Goal: Task Accomplishment & Management: Manage account settings

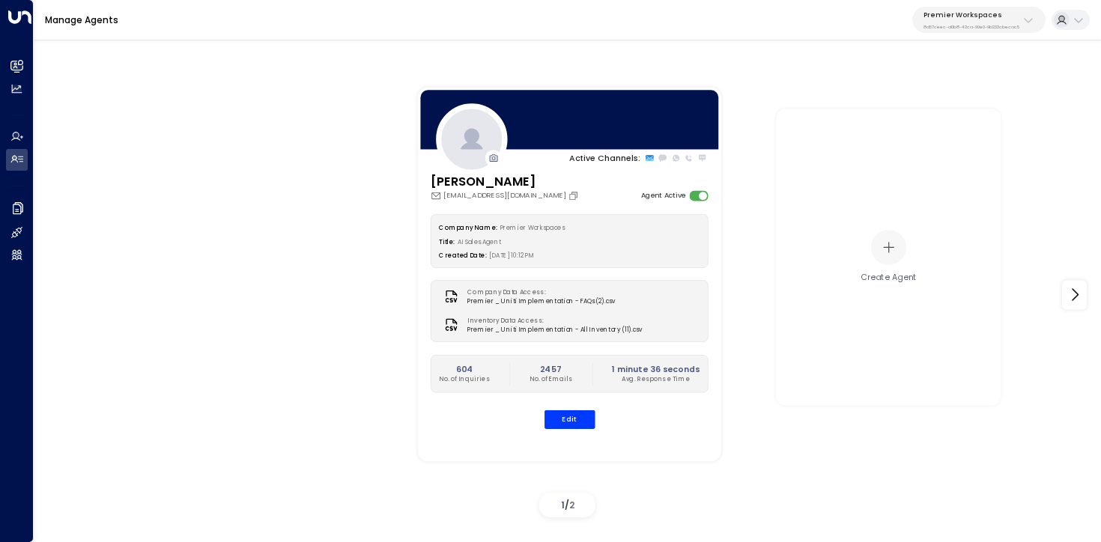
click at [1009, 10] on p "Premier Workspaces" at bounding box center [971, 14] width 96 height 9
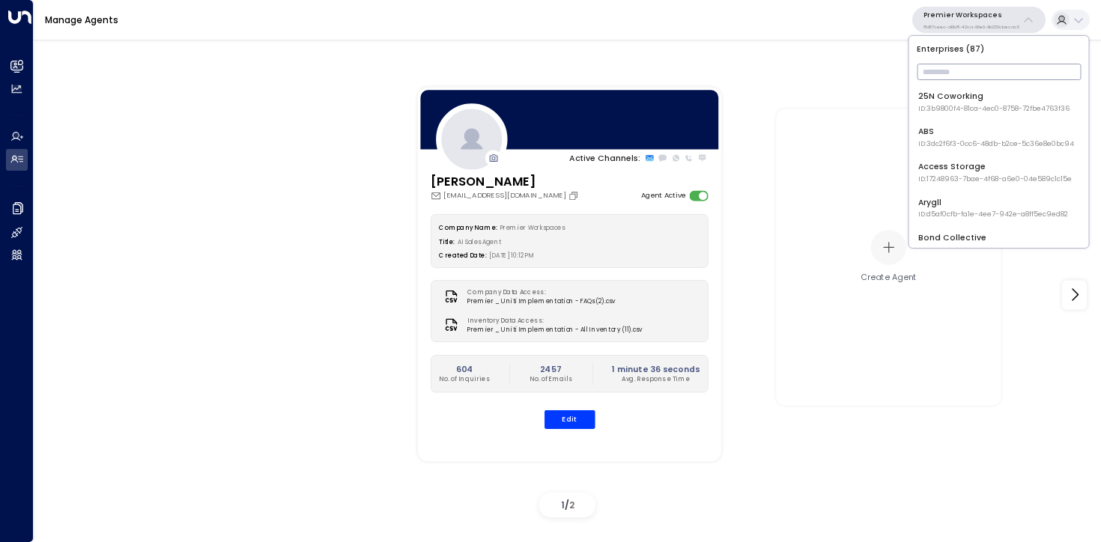
click at [971, 64] on input "text" at bounding box center [999, 72] width 164 height 24
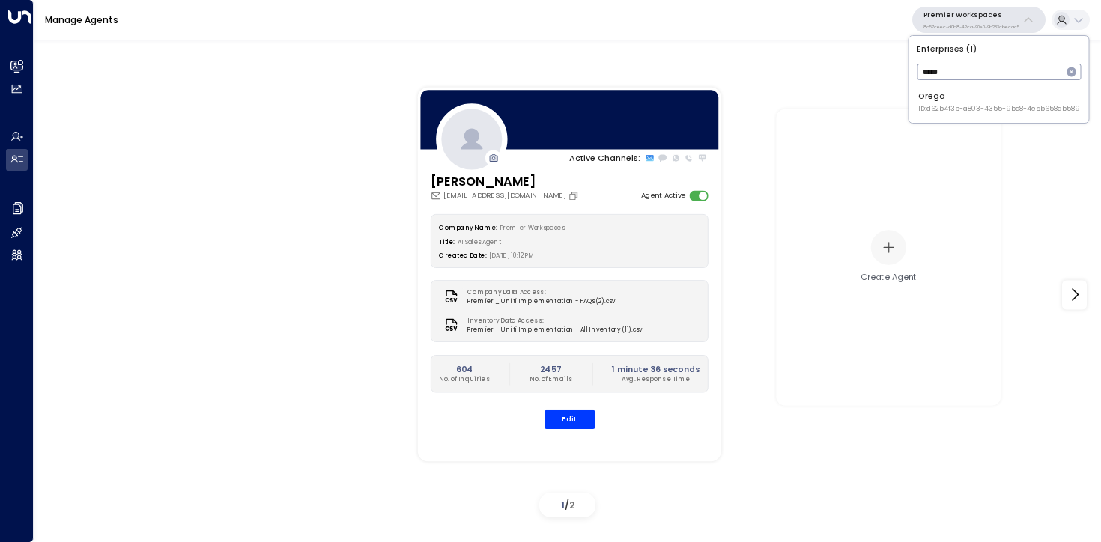
type input "*****"
click at [973, 92] on div "Orega ID: d62b4f3b-a803-4355-9bc8-4e5b658db589" at bounding box center [999, 102] width 162 height 23
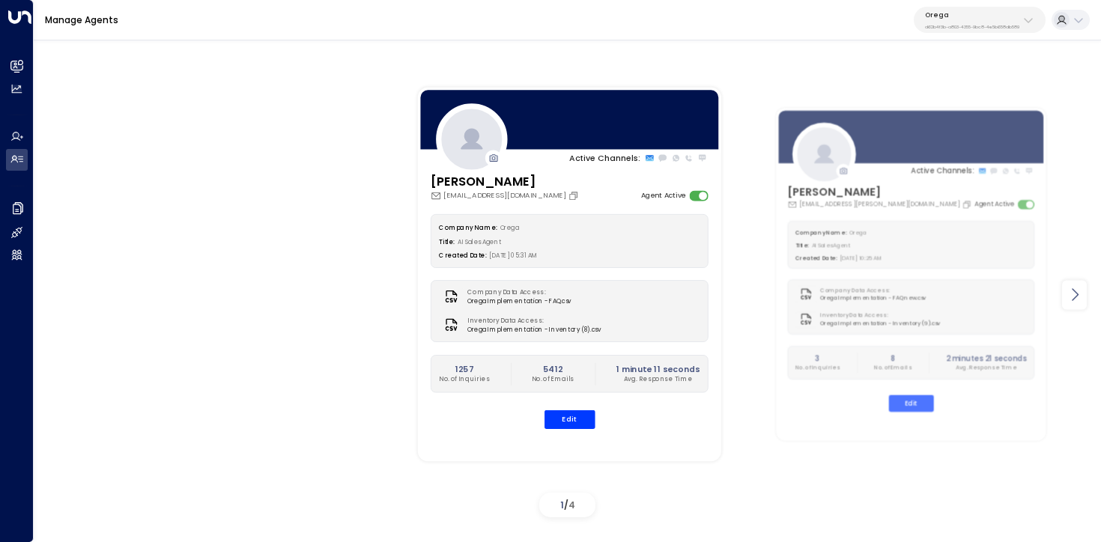
click at [1079, 303] on icon at bounding box center [1075, 295] width 18 height 18
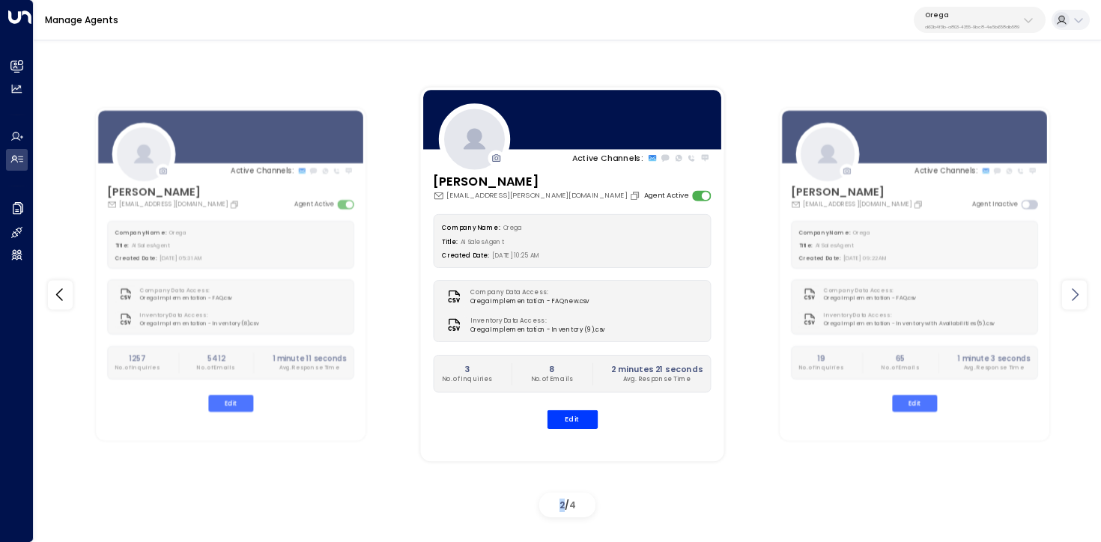
click at [1079, 303] on icon at bounding box center [1075, 295] width 18 height 18
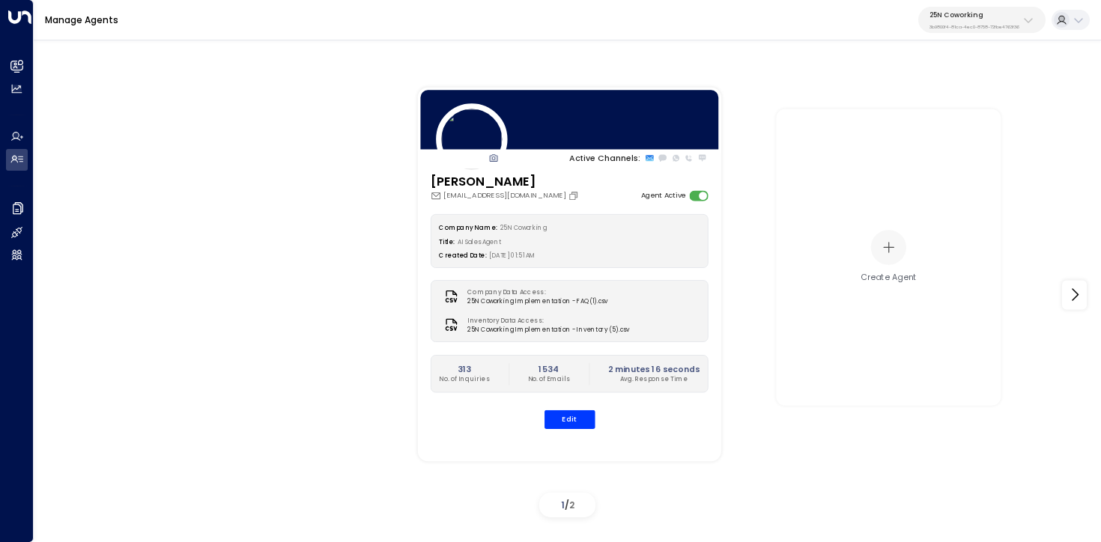
click at [955, 17] on p "25N Coworking" at bounding box center [974, 14] width 90 height 9
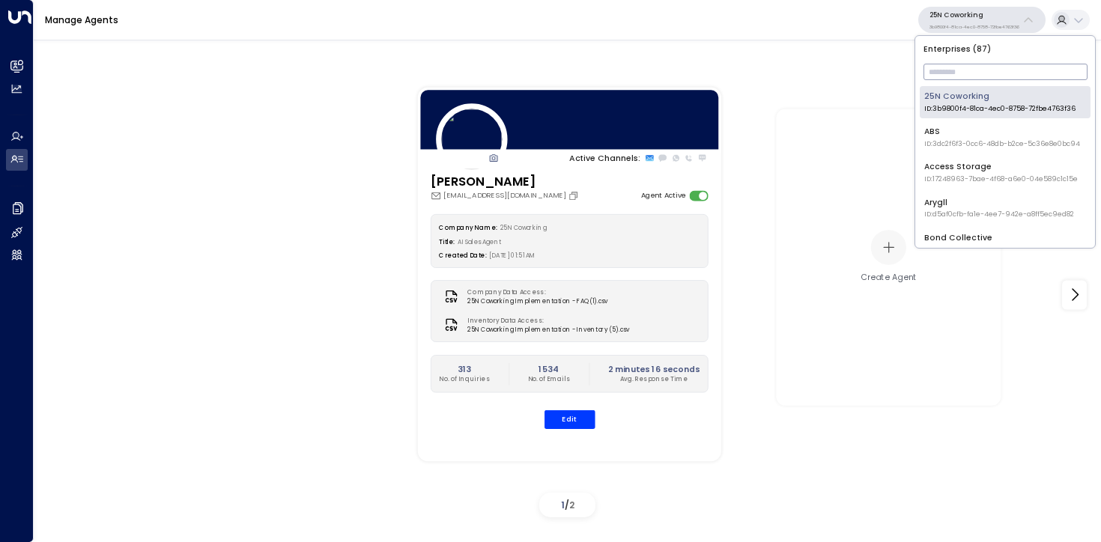
click at [947, 70] on input "text" at bounding box center [1005, 72] width 164 height 24
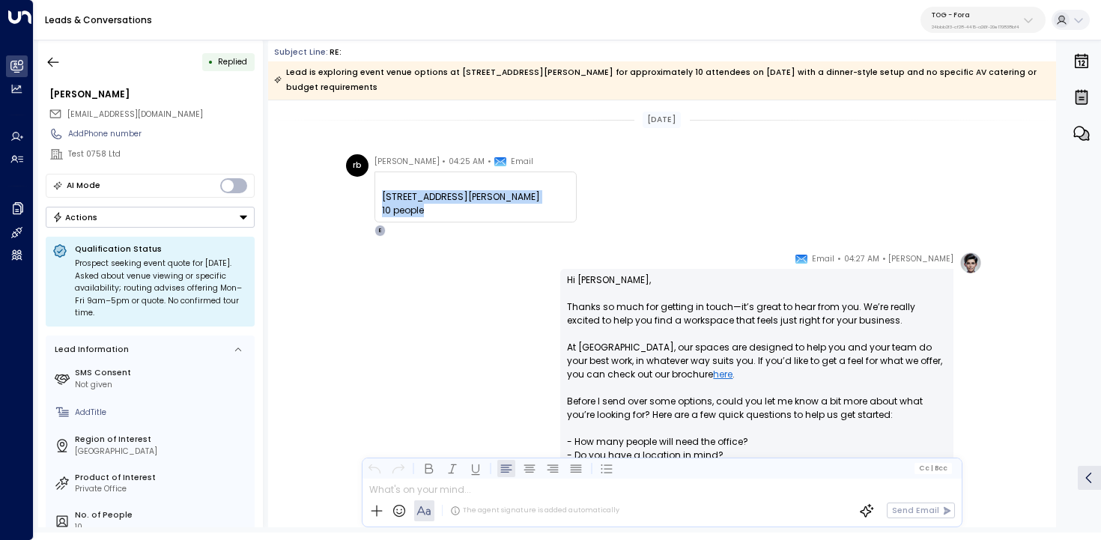
drag, startPoint x: 464, startPoint y: 193, endPoint x: 360, endPoint y: 181, distance: 104.0
click at [360, 181] on div "rb ranjit brainch • 04:25 AM • Email 2 stephen street10 people ͏​​﻿‌͏ 2 stephen…" at bounding box center [461, 195] width 231 height 82
copy div "2 stephen street 10 people"
click at [629, 171] on div "rb ranjit brainch • 04:25 AM • Email 2 stephen street10 people ͏​​﻿‌͏ 2 stephen…" at bounding box center [664, 195] width 637 height 82
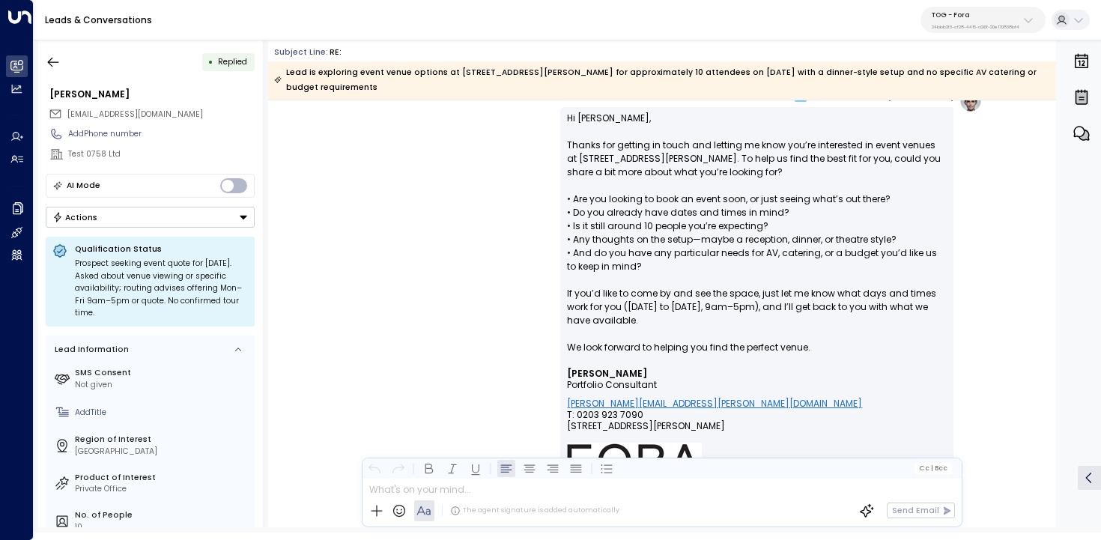
scroll to position [1176, 0]
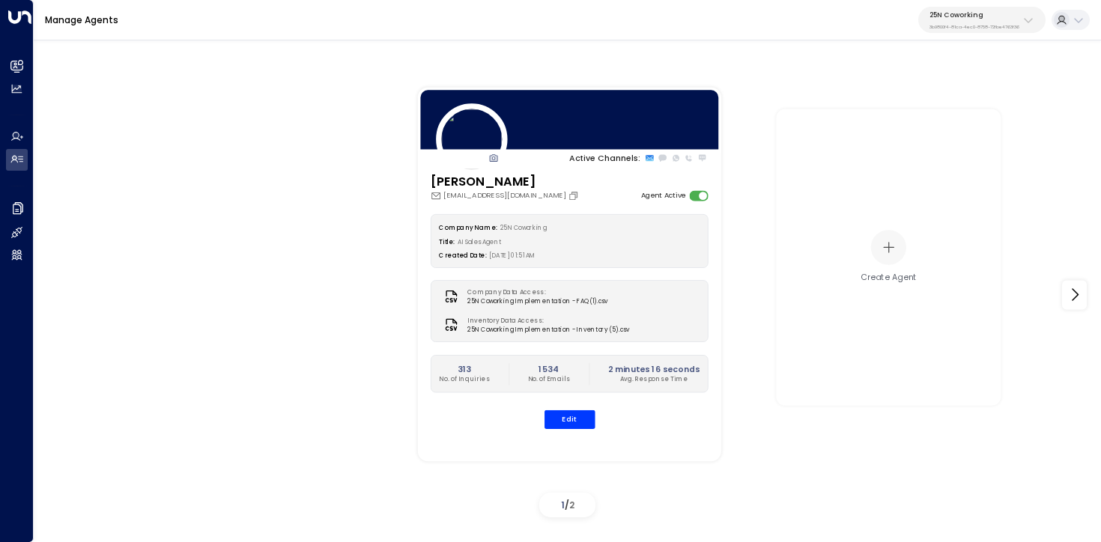
click at [1006, 16] on p "25N Coworking" at bounding box center [974, 14] width 90 height 9
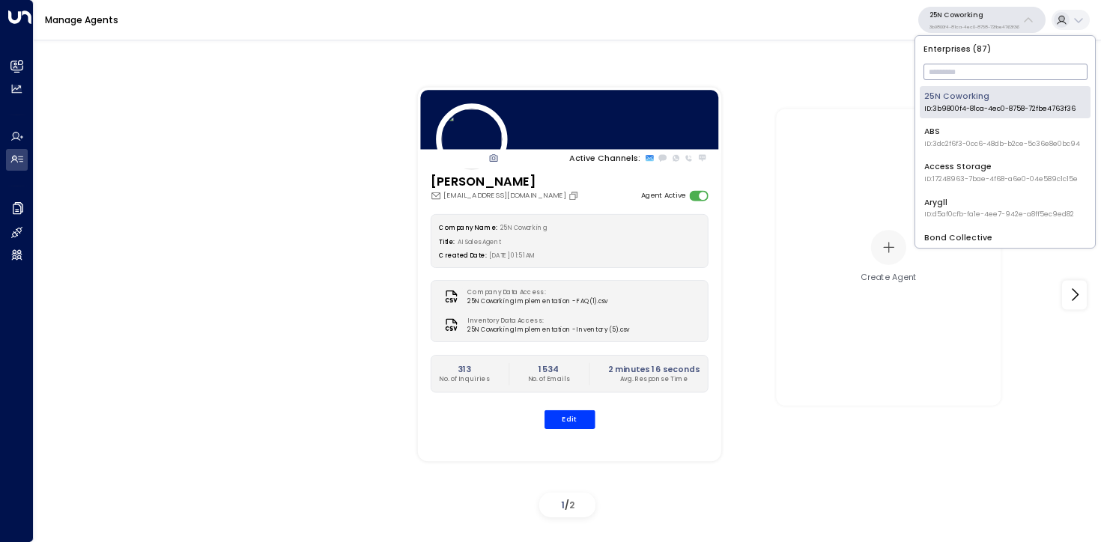
click at [985, 68] on input "text" at bounding box center [1005, 72] width 164 height 24
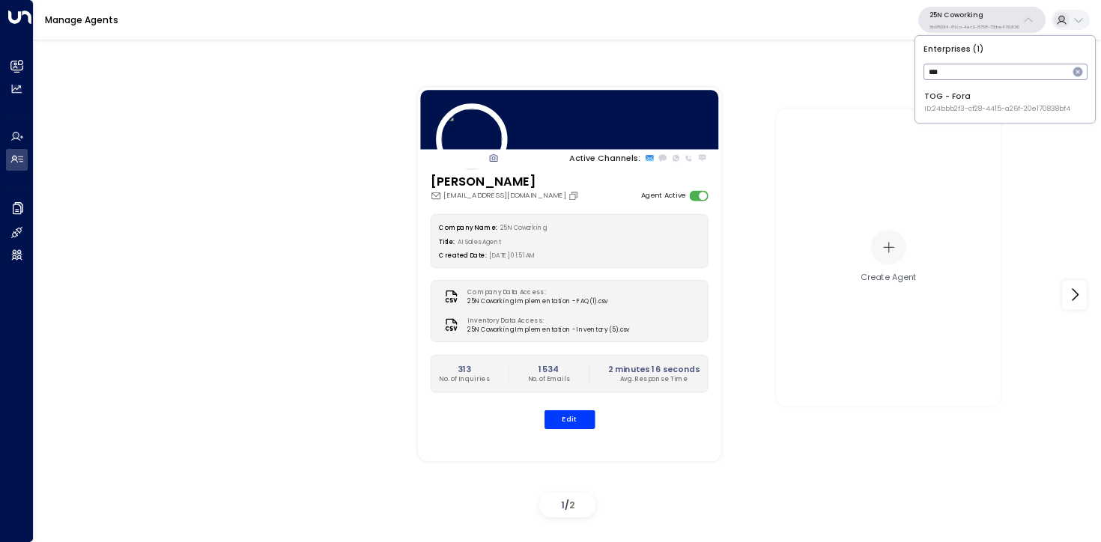
type input "***"
click at [948, 103] on div "TOG - Fora ID: 24bbb2f3-cf28-4415-a26f-20e170838bf4" at bounding box center [997, 102] width 146 height 23
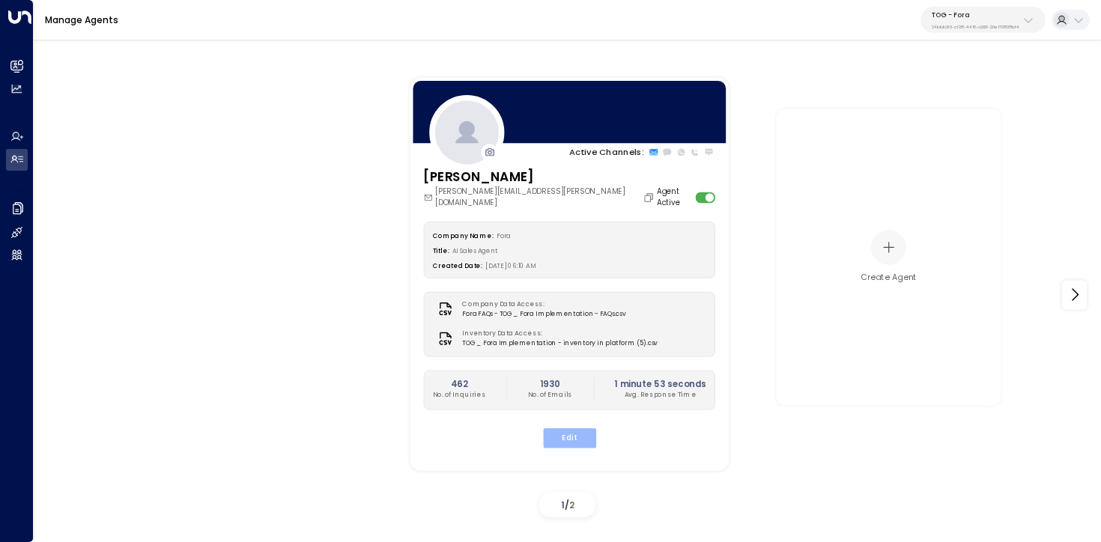
click at [574, 428] on button "Edit" at bounding box center [568, 437] width 53 height 19
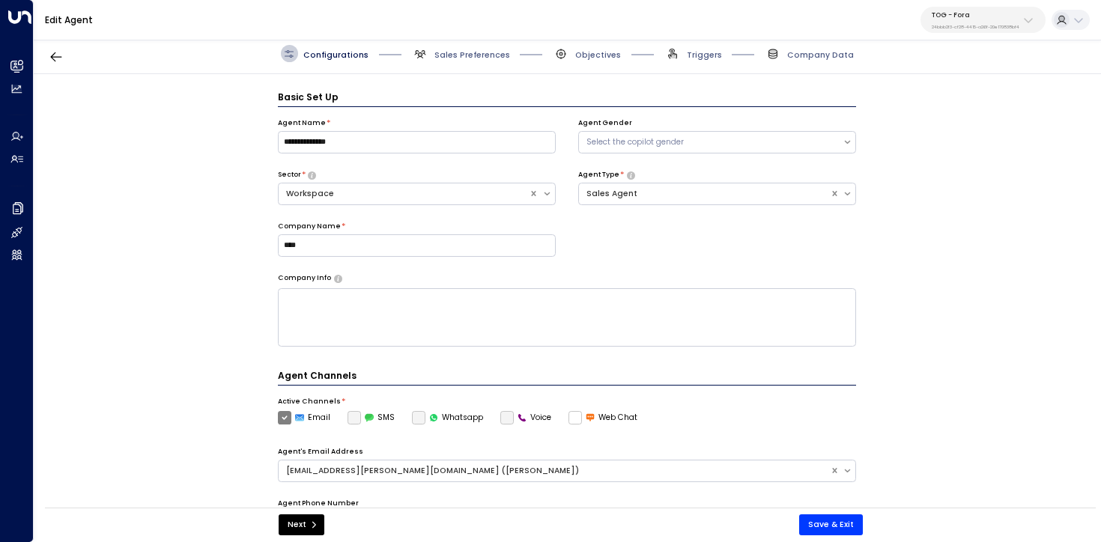
scroll to position [16, 0]
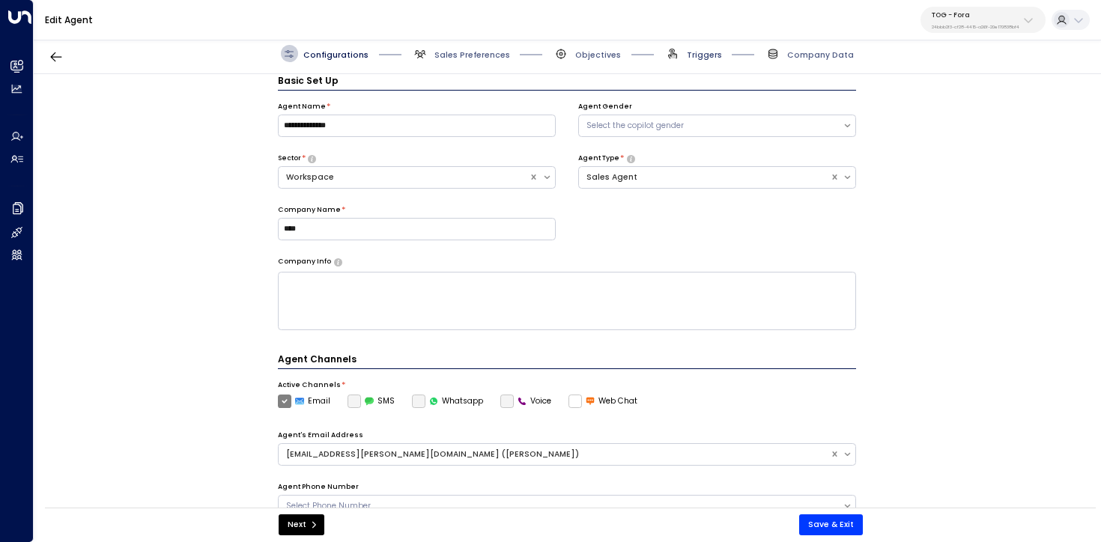
click at [702, 56] on span "Triggers" at bounding box center [704, 54] width 35 height 11
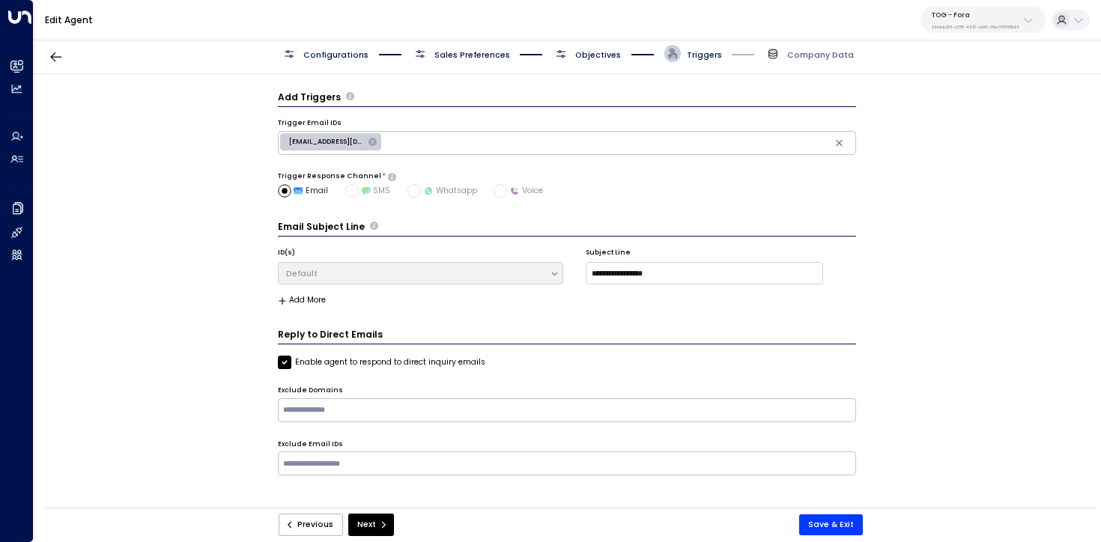
click at [610, 49] on span "Objectives" at bounding box center [598, 54] width 46 height 11
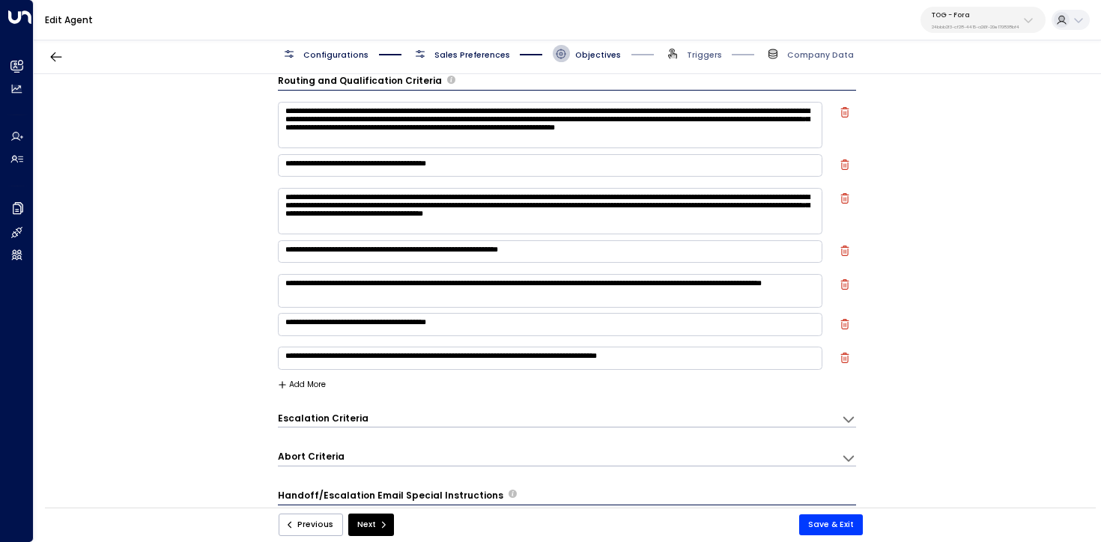
click at [313, 381] on button "Add More" at bounding box center [302, 384] width 49 height 9
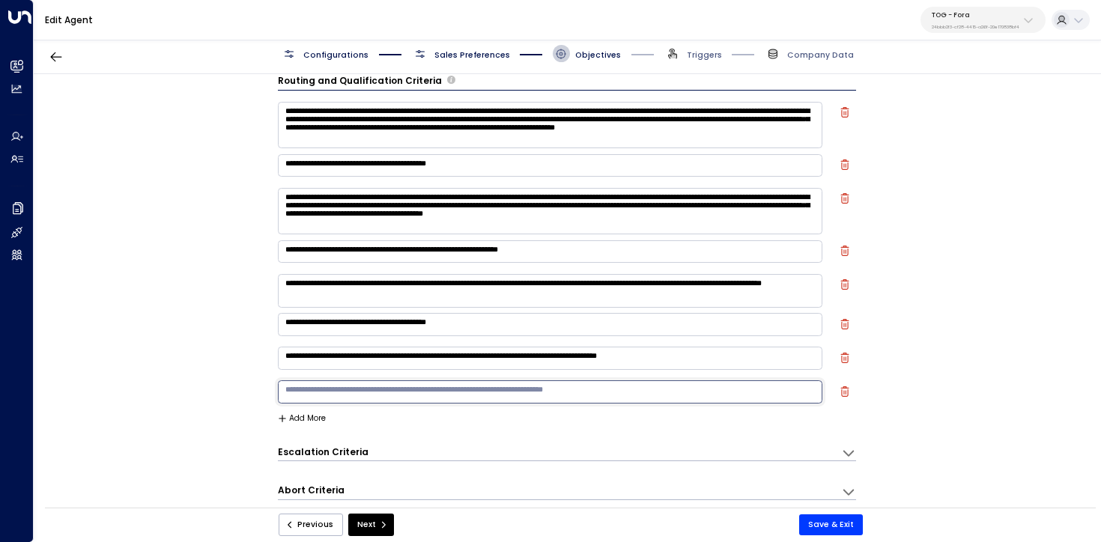
click at [329, 400] on textarea at bounding box center [550, 391] width 545 height 22
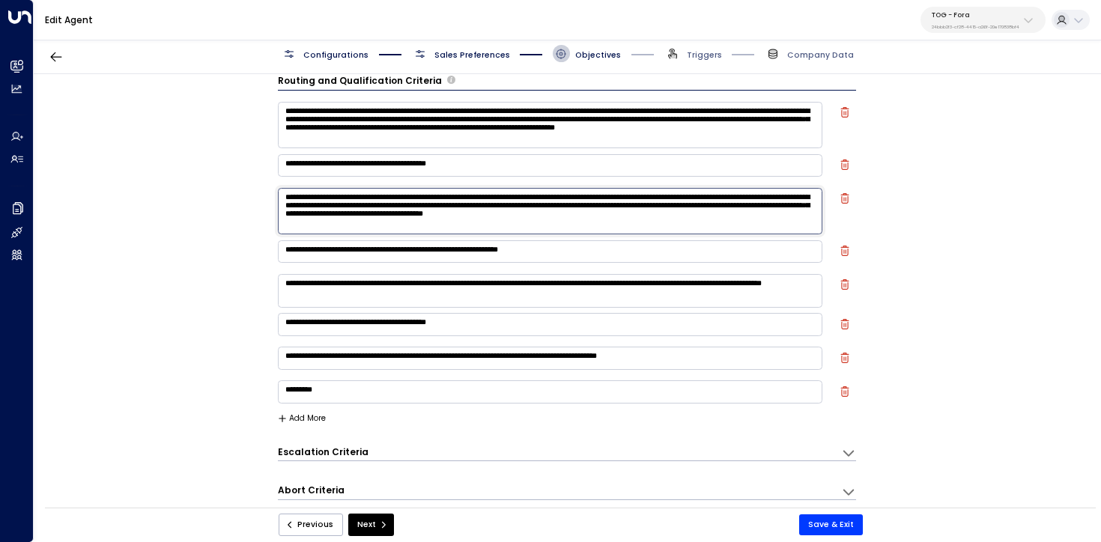
drag, startPoint x: 320, startPoint y: 199, endPoint x: 574, endPoint y: 195, distance: 254.6
click at [574, 195] on textarea "**********" at bounding box center [550, 211] width 545 height 46
click at [404, 399] on textarea "********" at bounding box center [550, 391] width 545 height 22
paste textarea "**********"
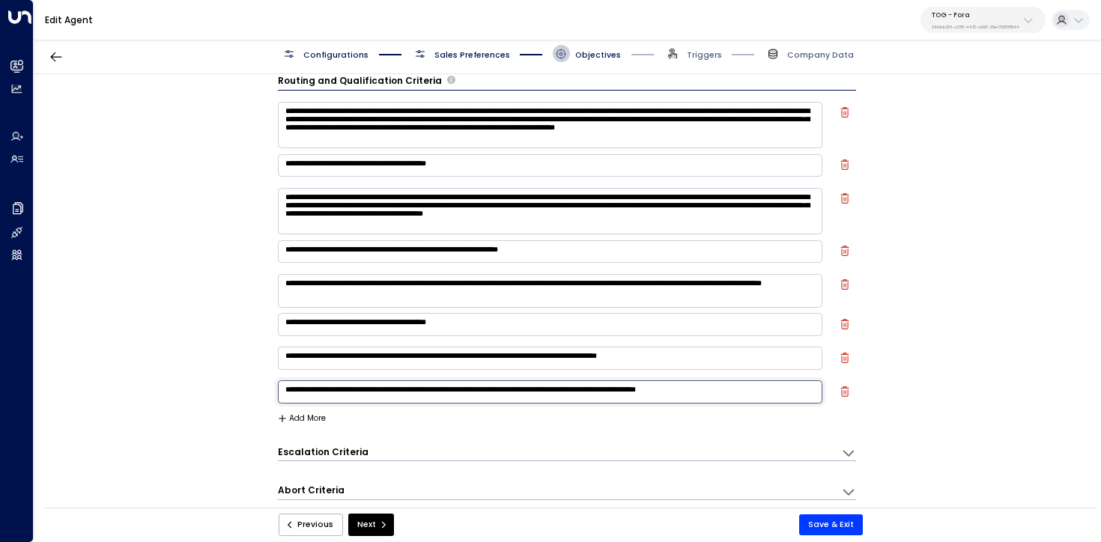
type textarea "**********"
click at [258, 256] on div "**********" at bounding box center [567, 294] width 1066 height 441
click at [331, 206] on textarea "**********" at bounding box center [550, 211] width 545 height 46
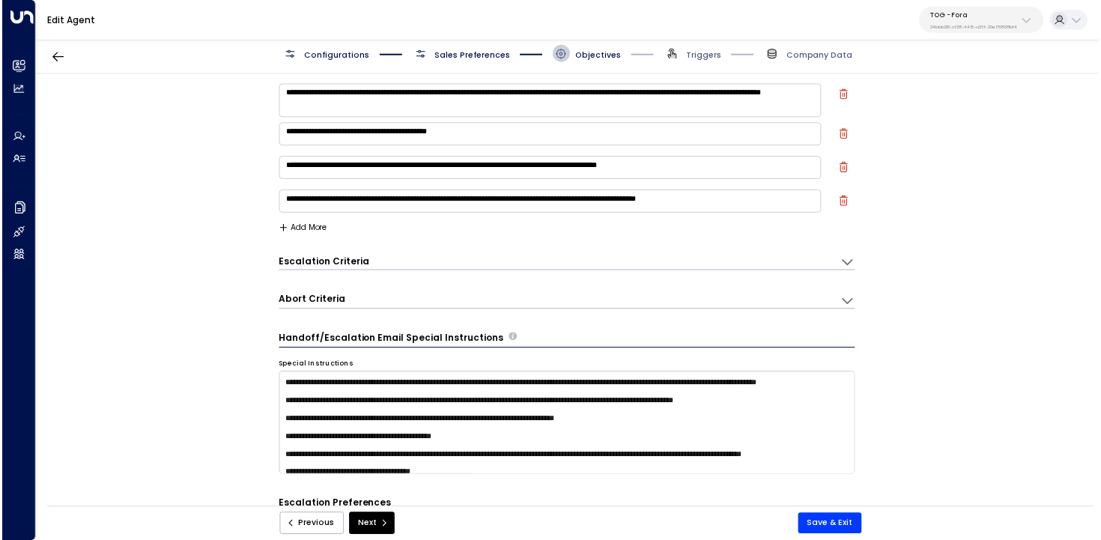
scroll to position [17, 0]
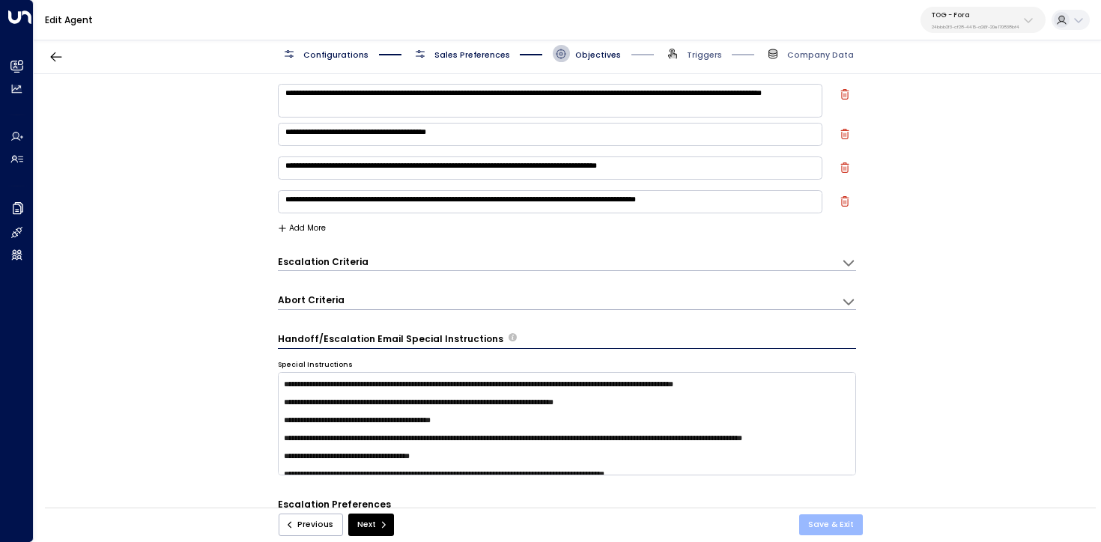
type textarea "**********"
click at [834, 521] on button "Save & Exit" at bounding box center [831, 524] width 64 height 21
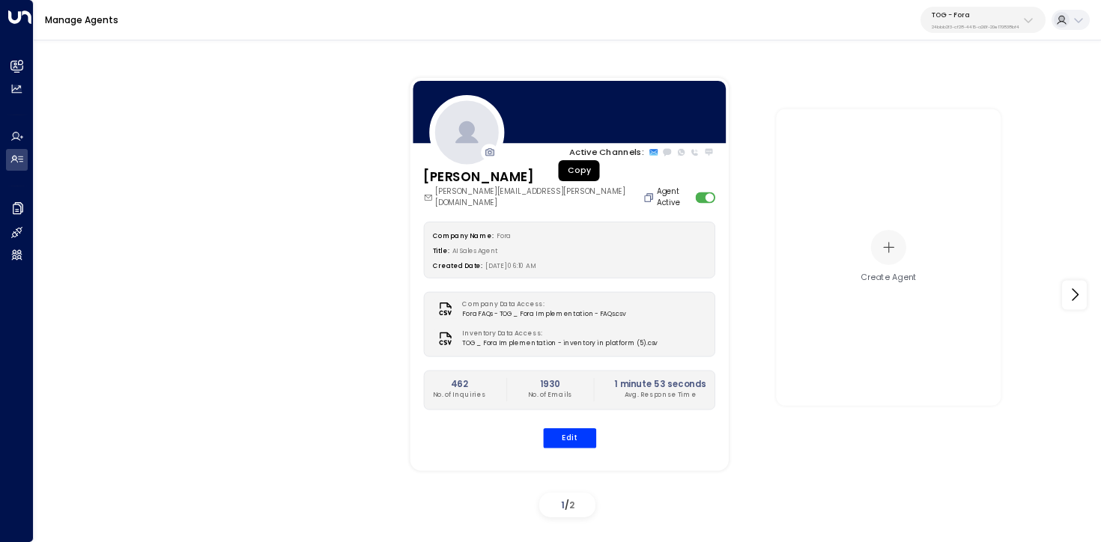
click at [643, 192] on icon "Copy" at bounding box center [648, 197] width 11 height 11
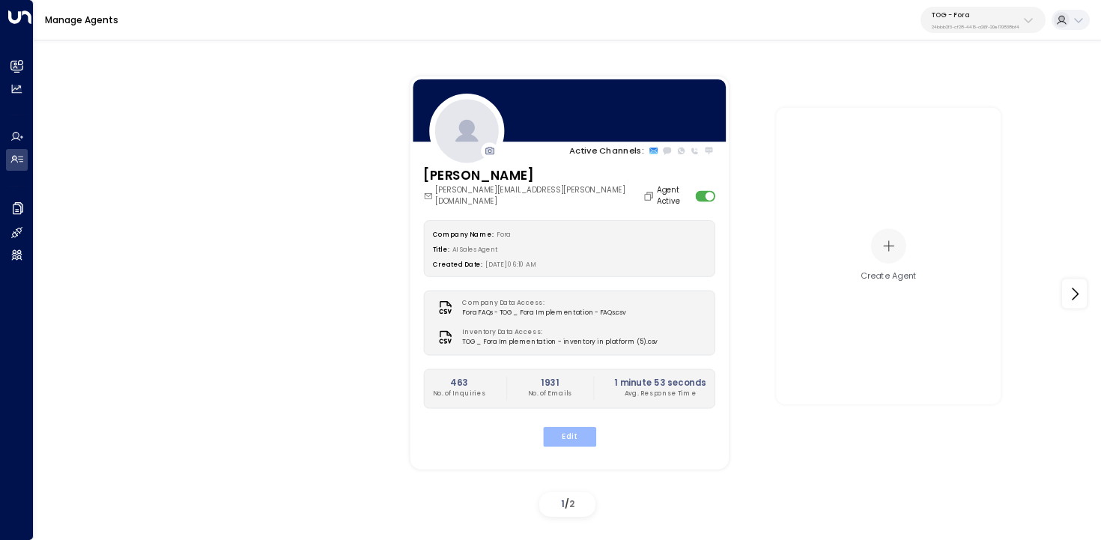
click at [586, 427] on button "Edit" at bounding box center [568, 436] width 53 height 19
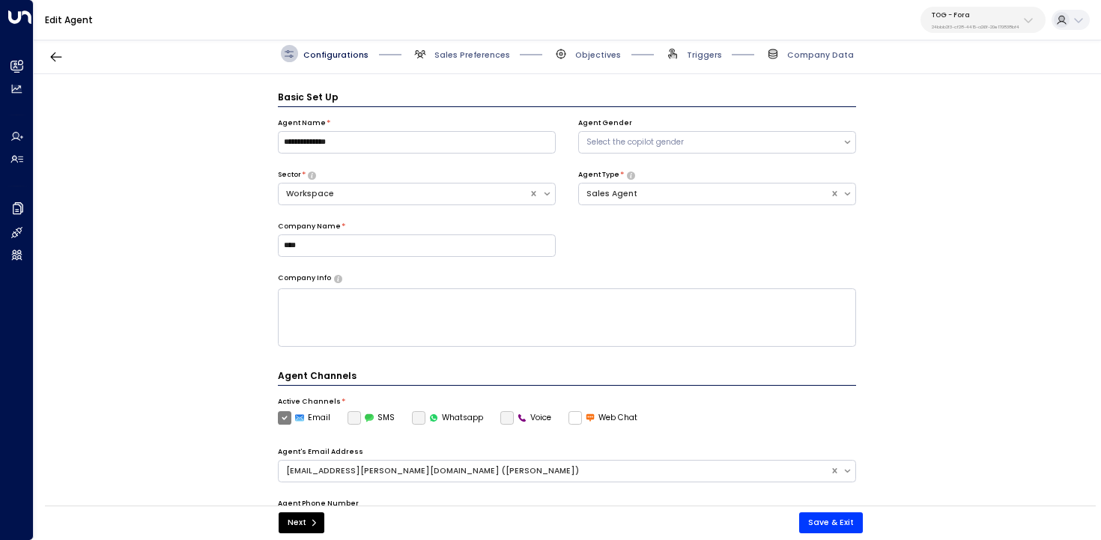
scroll to position [16, 0]
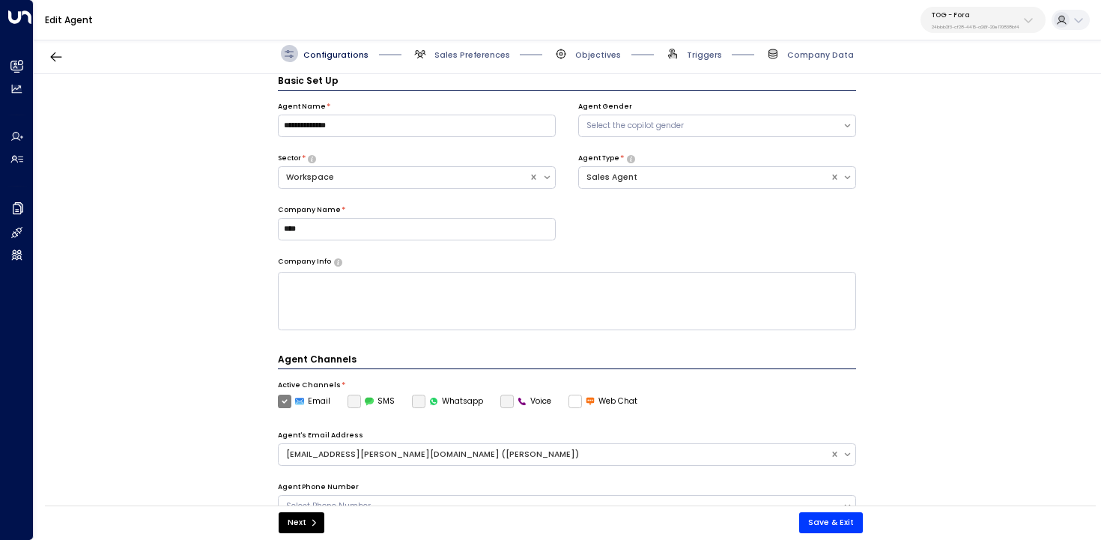
click at [474, 47] on span "Sales Preferences" at bounding box center [461, 53] width 98 height 17
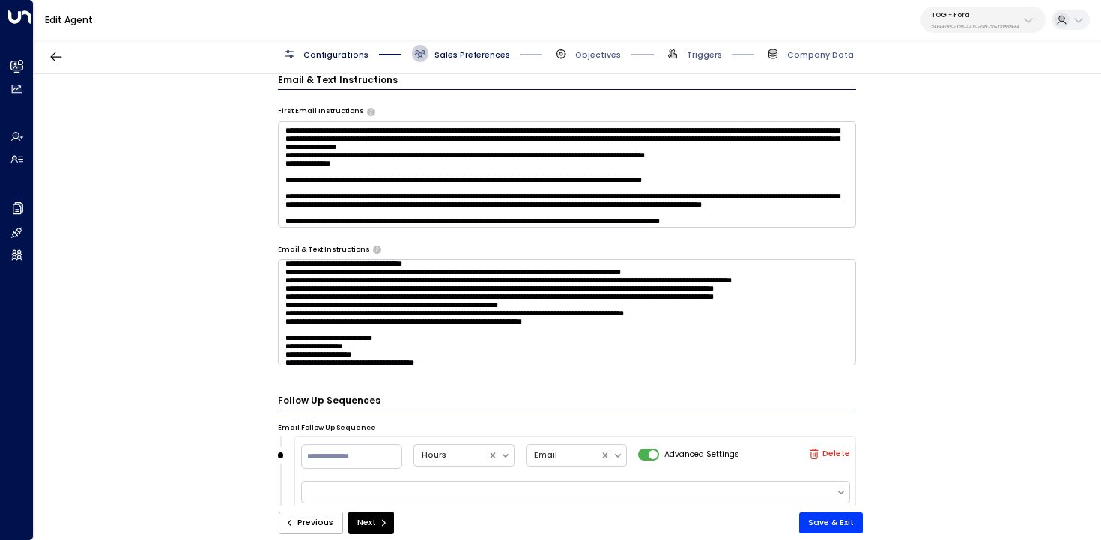
scroll to position [963, 0]
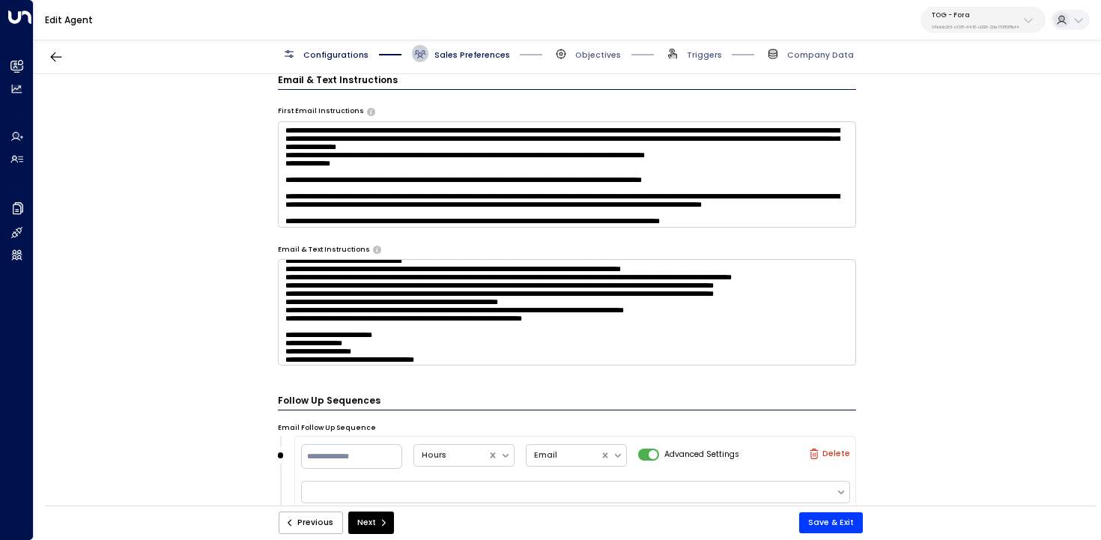
click at [576, 263] on textarea at bounding box center [567, 312] width 579 height 106
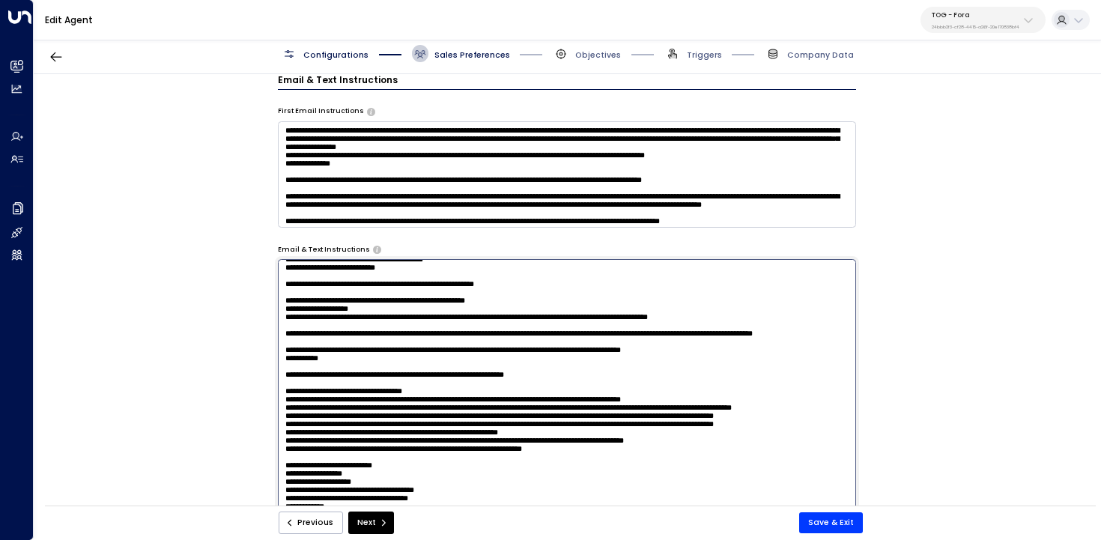
click at [294, 271] on textarea at bounding box center [567, 408] width 579 height 298
type textarea "**********"
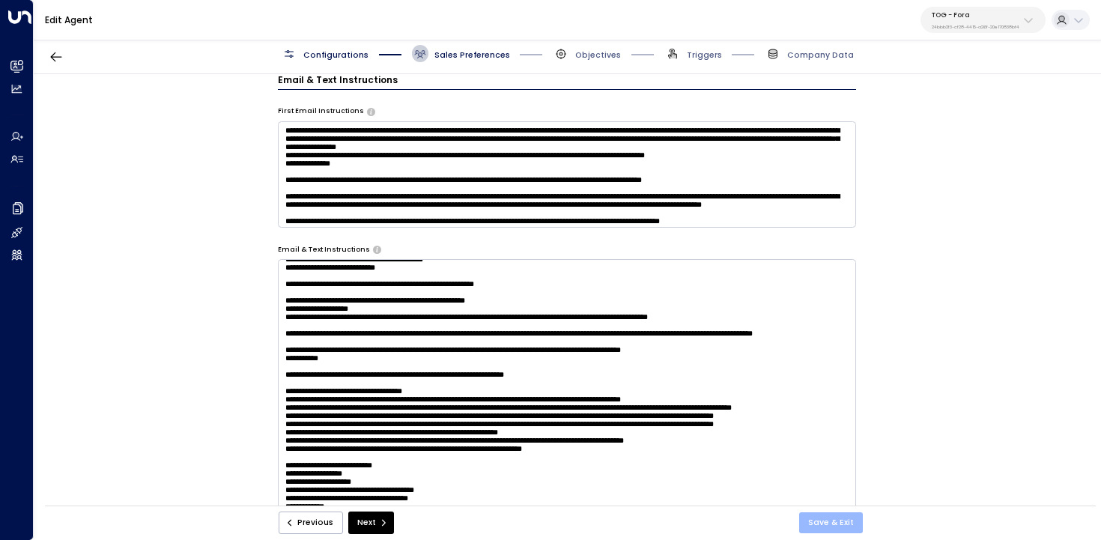
click at [820, 523] on button "Save & Exit" at bounding box center [831, 522] width 64 height 21
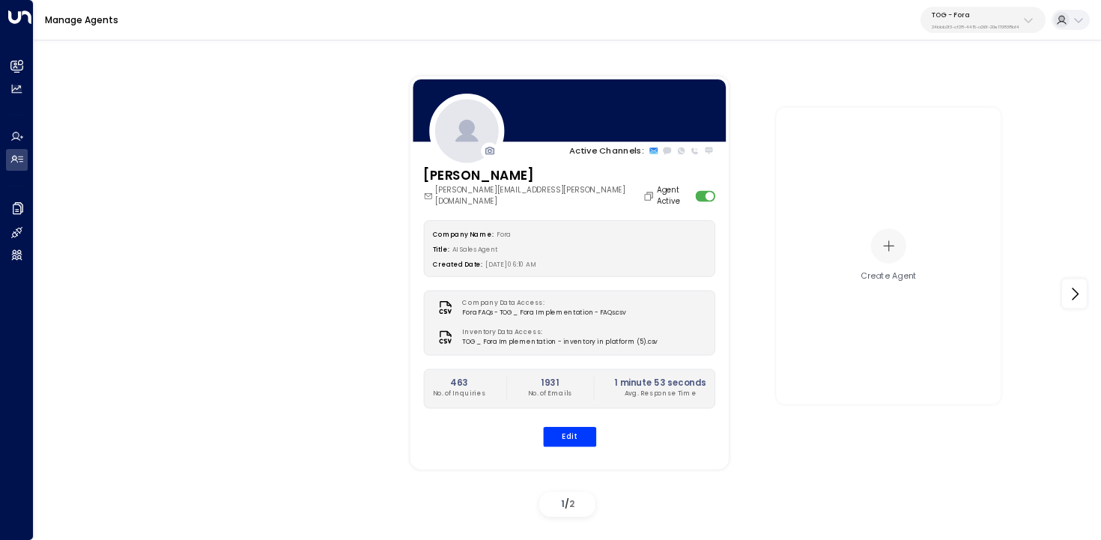
click at [559, 437] on div "Eva Fitzgerald eva.fitzgerald@theofficegroup.com Agent Active Company Name: For…" at bounding box center [569, 312] width 318 height 294
click at [568, 429] on button "Edit" at bounding box center [568, 436] width 53 height 19
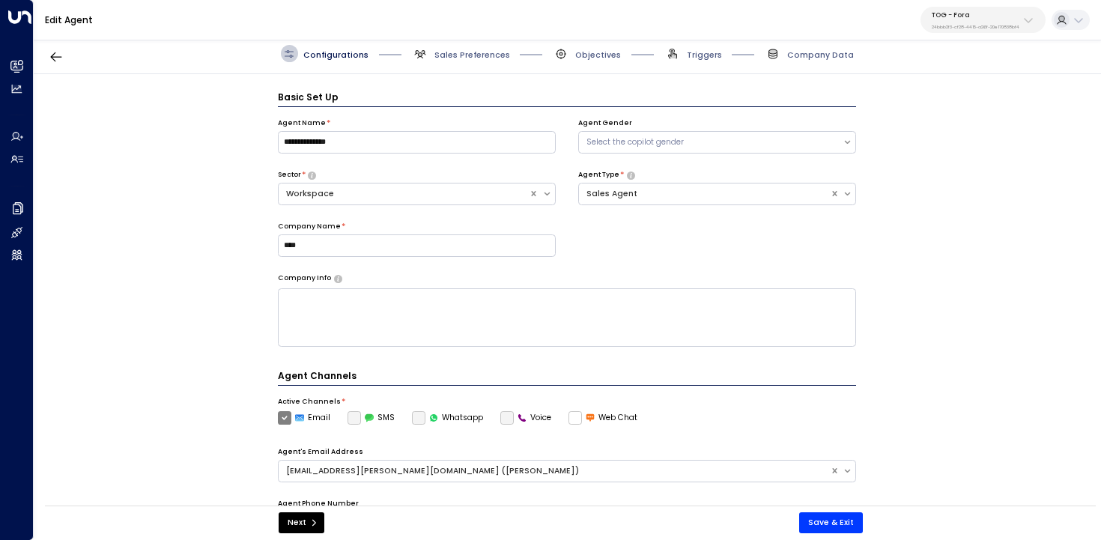
scroll to position [16, 0]
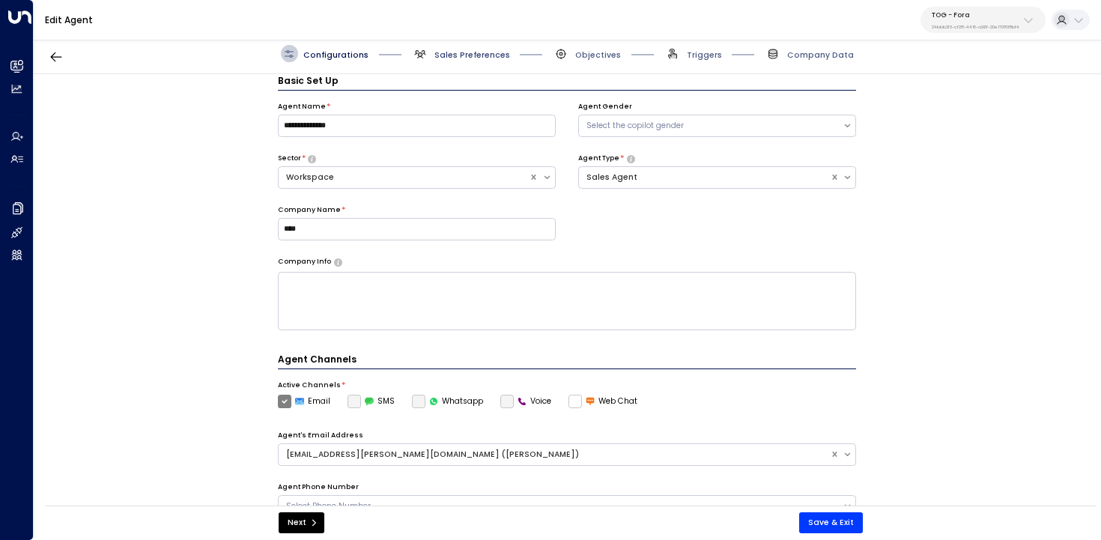
click at [488, 53] on span "Sales Preferences" at bounding box center [472, 54] width 76 height 11
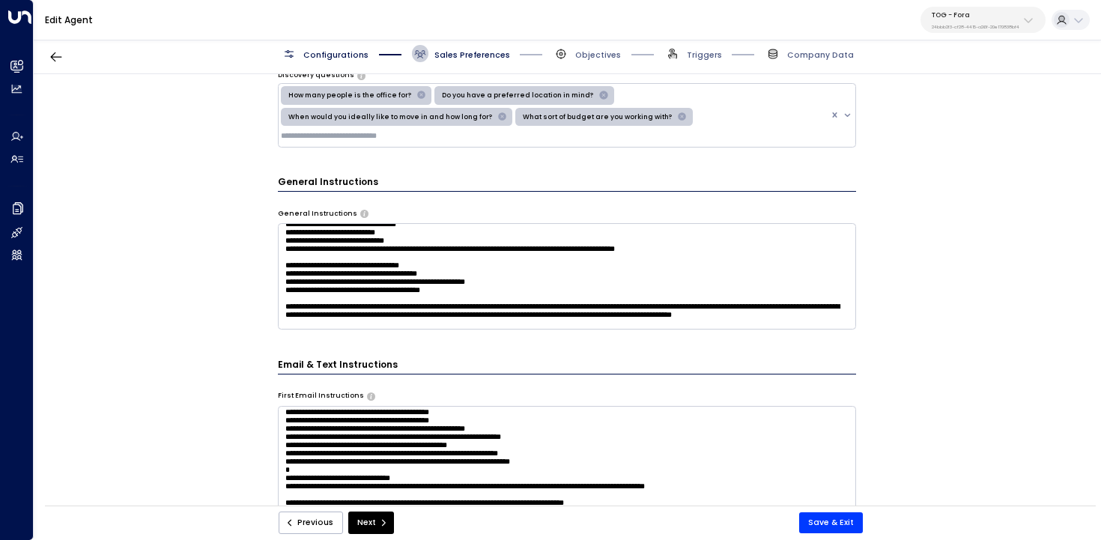
scroll to position [37, 0]
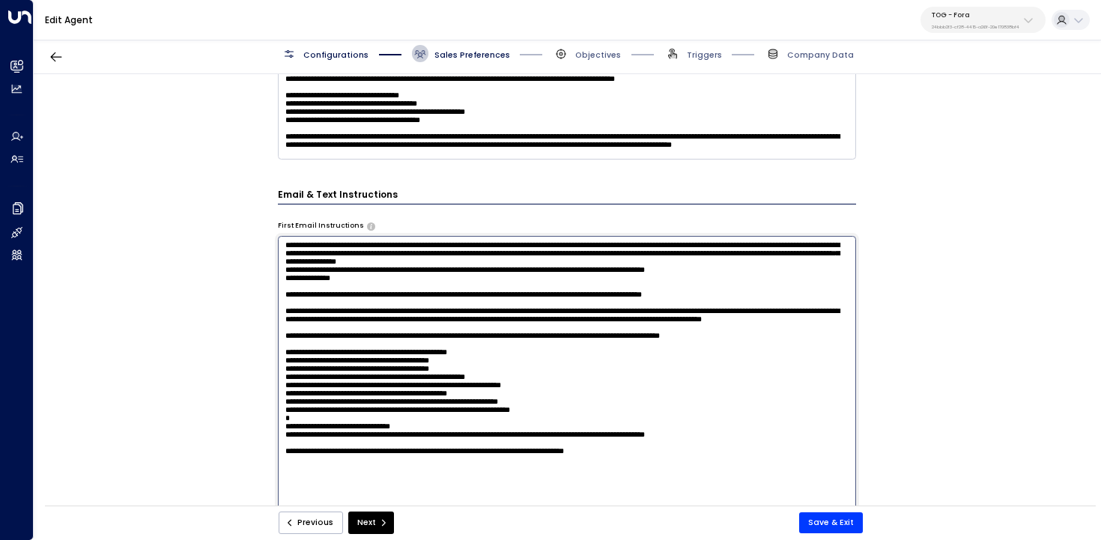
scroll to position [504, 0]
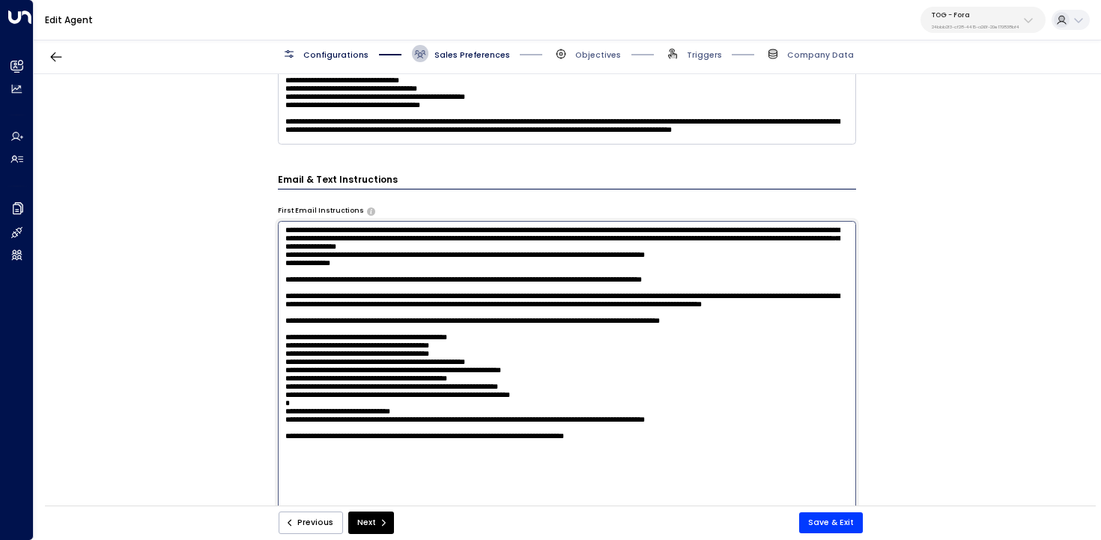
drag, startPoint x: 619, startPoint y: 420, endPoint x: 281, endPoint y: 337, distance: 347.8
click at [281, 337] on textarea at bounding box center [567, 370] width 579 height 298
paste textarea "**********"
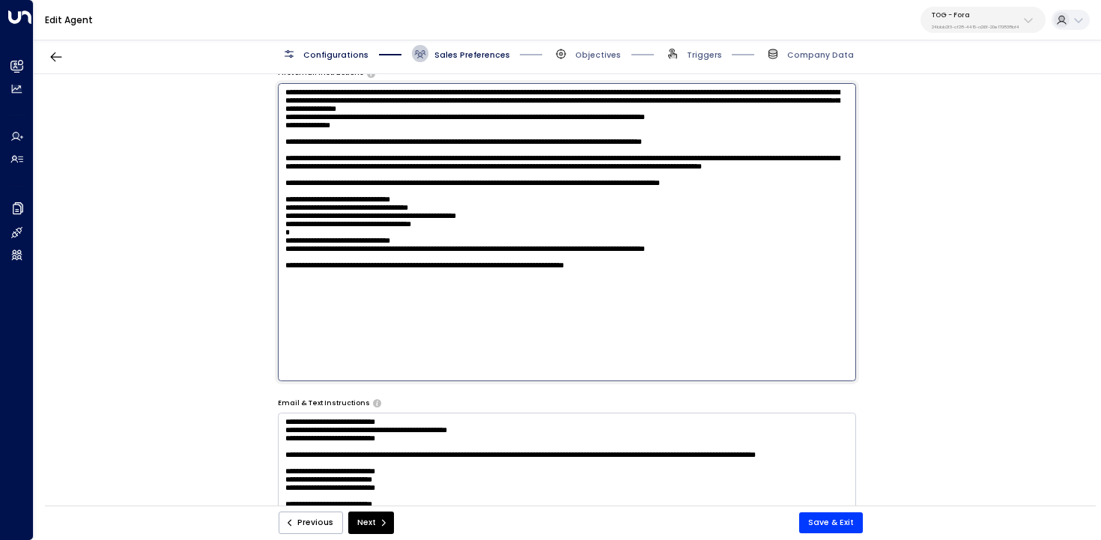
scroll to position [607, 0]
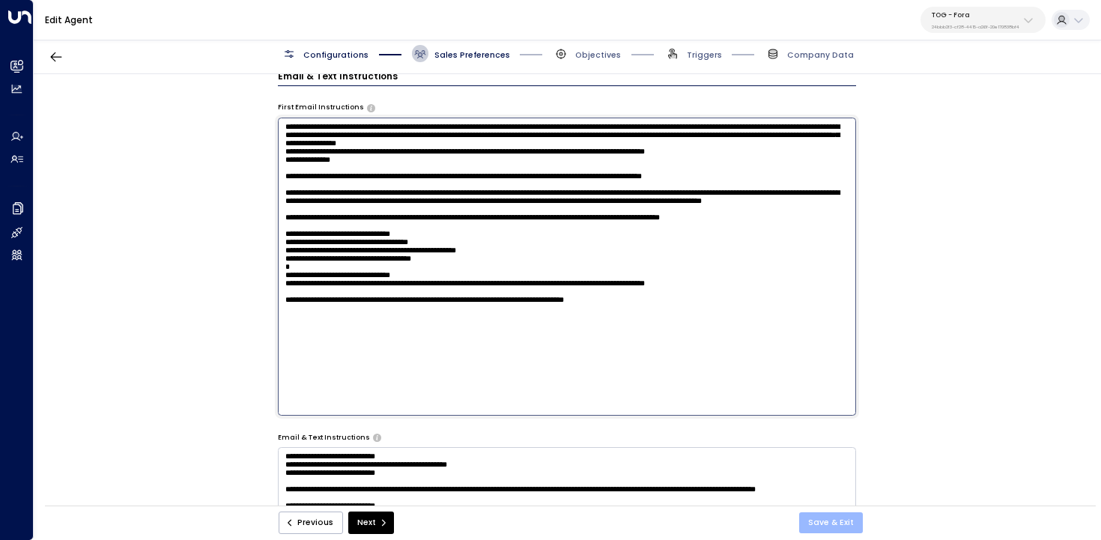
type textarea "**********"
click at [833, 526] on button "Save & Exit" at bounding box center [831, 522] width 64 height 21
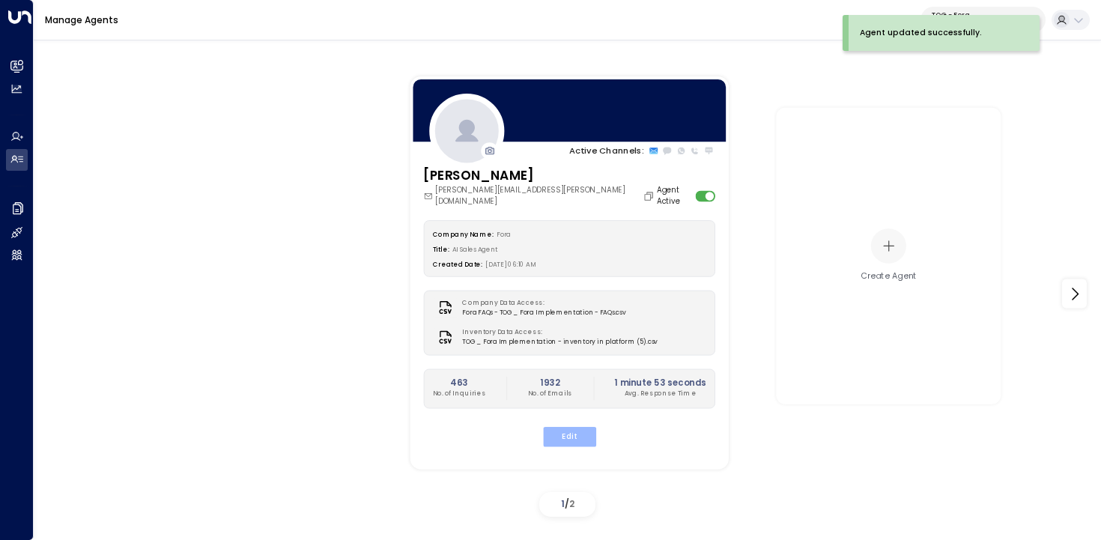
click at [579, 431] on button "Edit" at bounding box center [568, 436] width 53 height 19
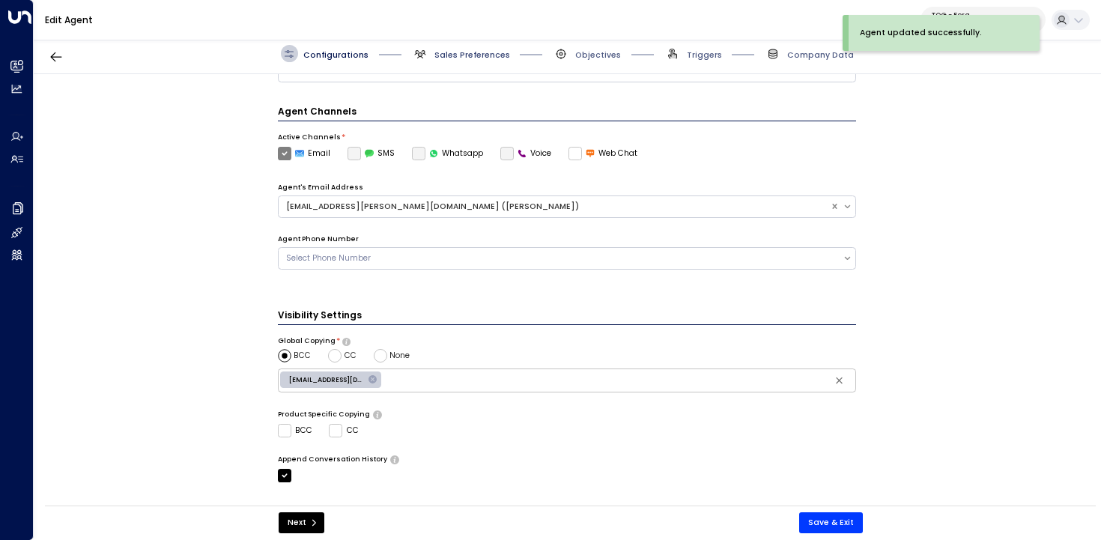
click at [474, 52] on span "Sales Preferences" at bounding box center [472, 54] width 76 height 11
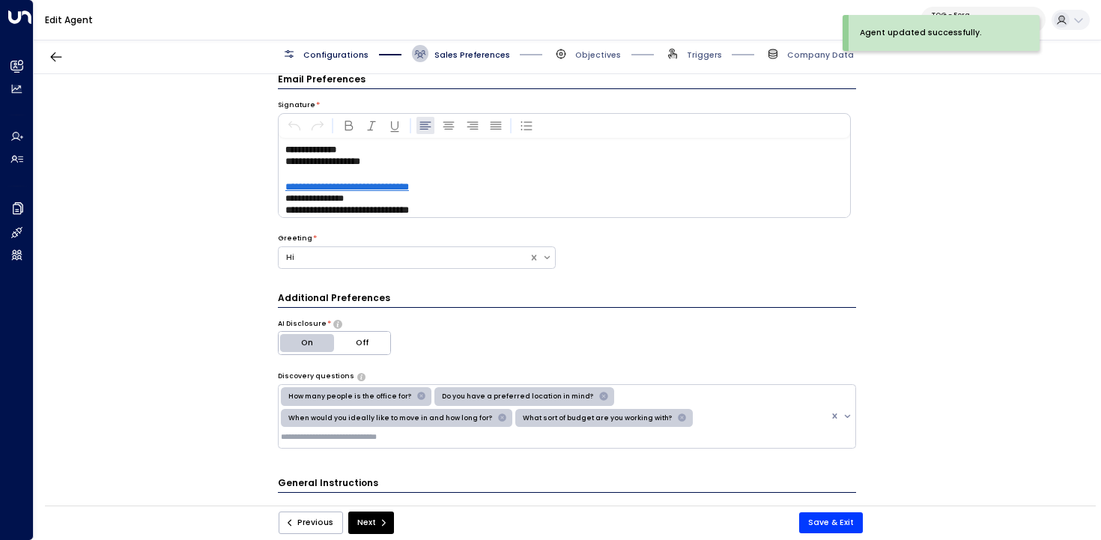
scroll to position [16, 0]
click at [458, 55] on span "Sales Preferences" at bounding box center [472, 54] width 76 height 11
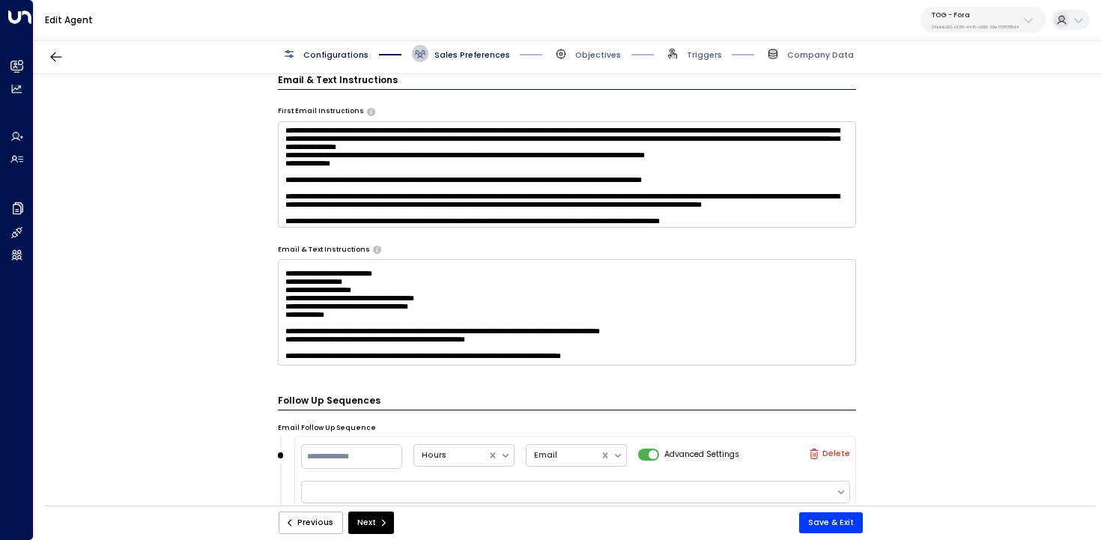
scroll to position [283, 0]
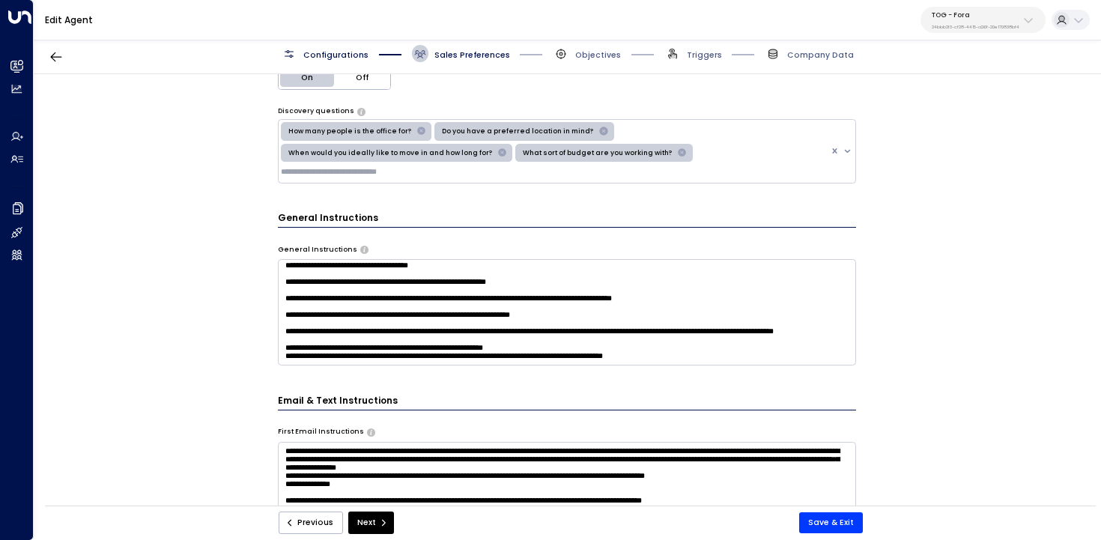
click at [169, 389] on div "**********" at bounding box center [567, 293] width 1066 height 439
click at [379, 520] on icon "submit" at bounding box center [383, 522] width 9 height 9
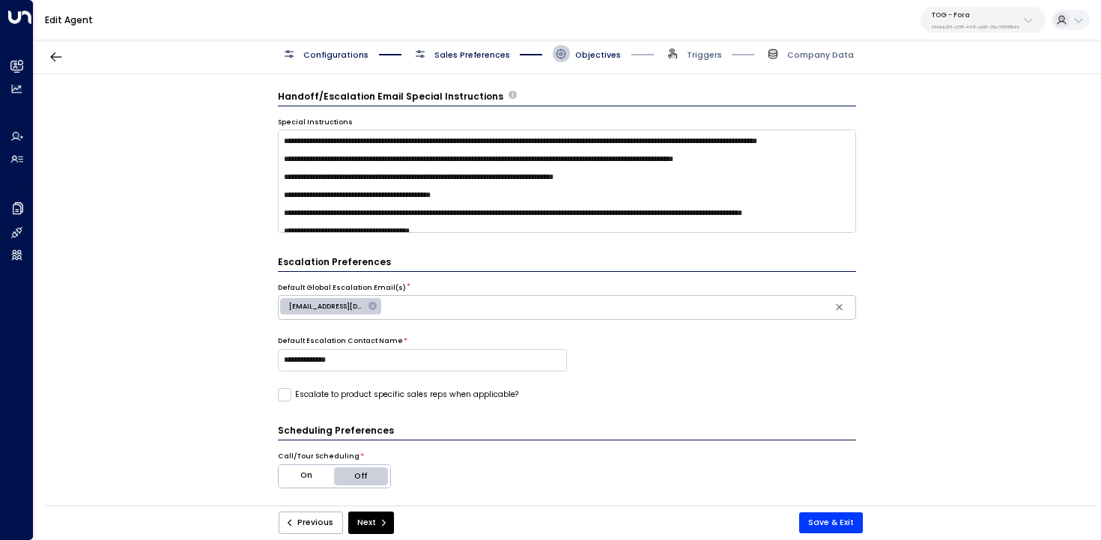
scroll to position [481, 0]
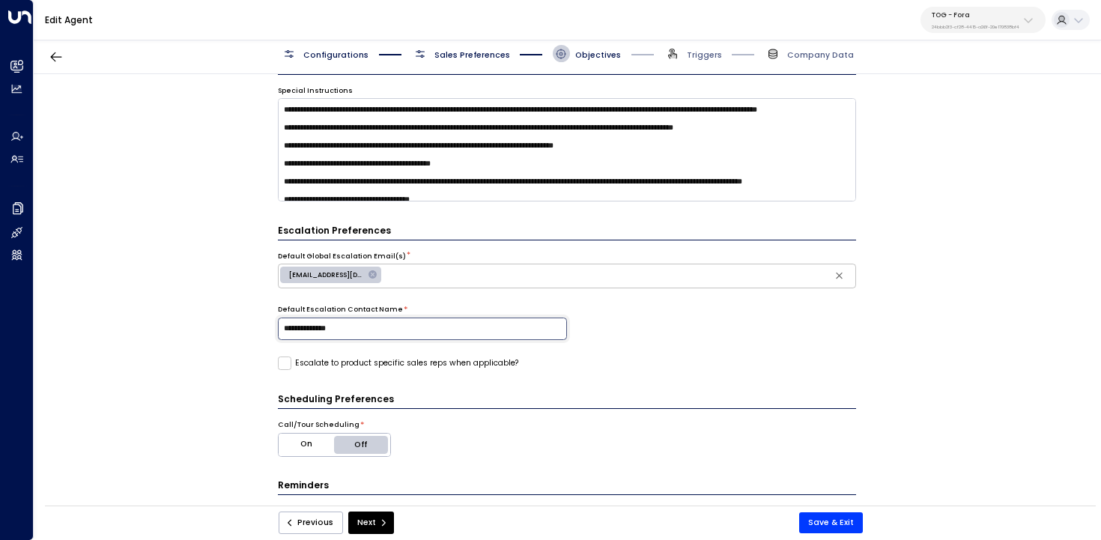
drag, startPoint x: 359, startPoint y: 327, endPoint x: 204, endPoint y: 326, distance: 155.0
click at [206, 327] on div "**********" at bounding box center [567, 293] width 1066 height 439
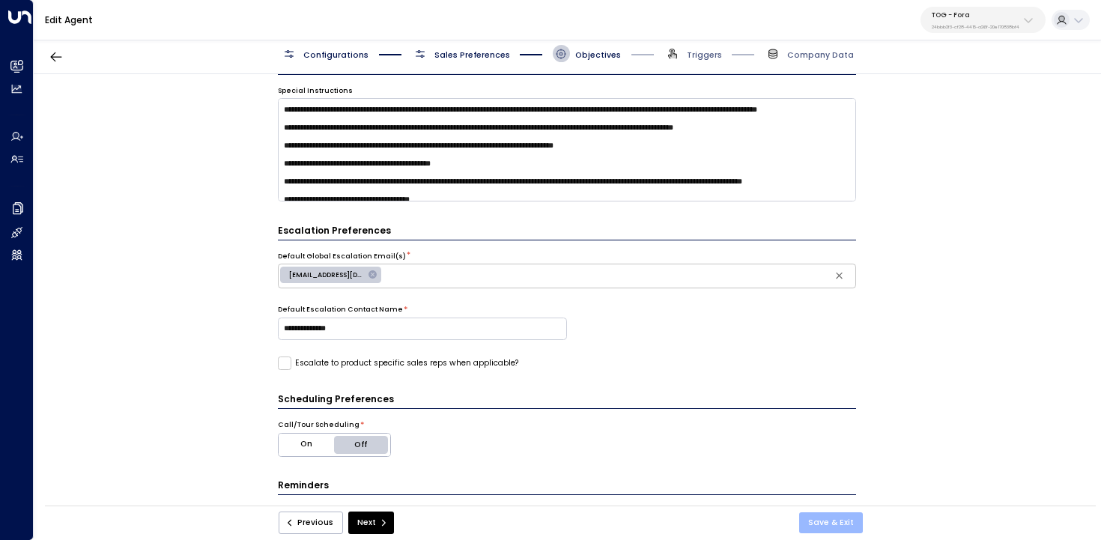
click at [822, 528] on button "Save & Exit" at bounding box center [831, 522] width 64 height 21
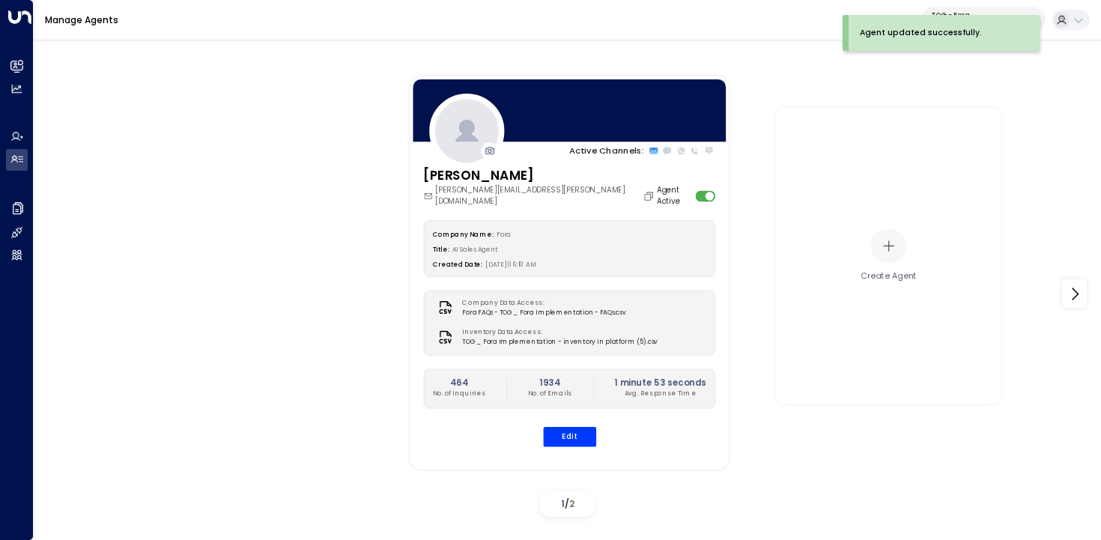
click at [565, 412] on div "Company Name: Fora Title: AI Sales Agent Created Date: 07/01/2025, 06:10 AM Com…" at bounding box center [569, 333] width 292 height 226
click at [569, 430] on button "Edit" at bounding box center [568, 436] width 53 height 19
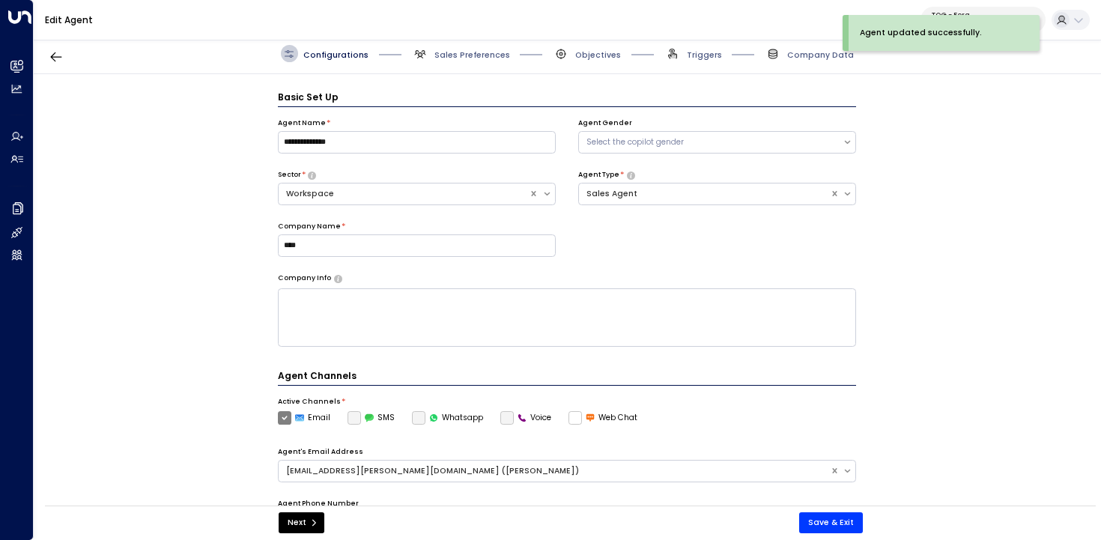
scroll to position [16, 0]
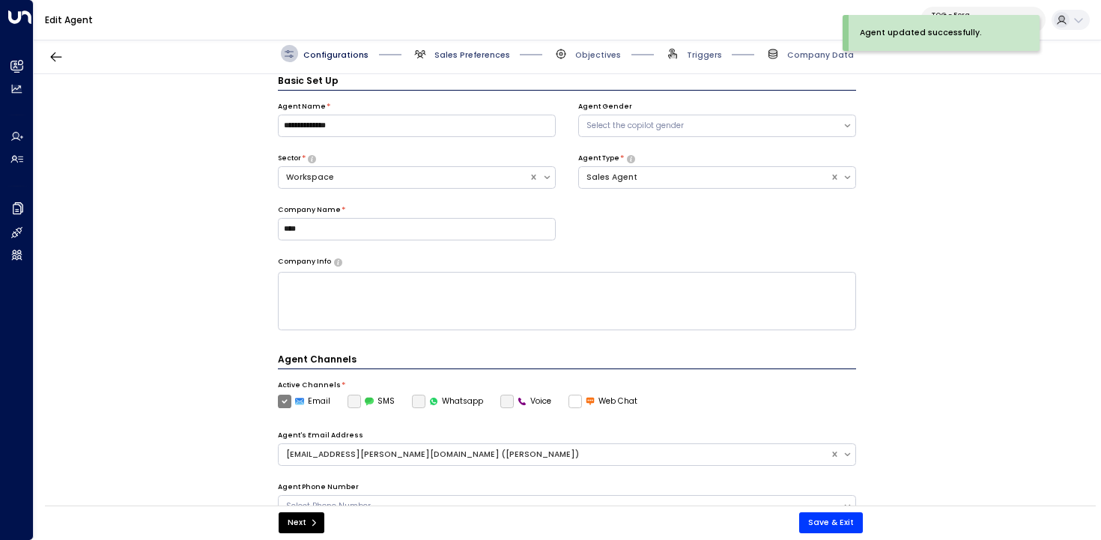
click at [456, 58] on span "Sales Preferences" at bounding box center [472, 54] width 76 height 11
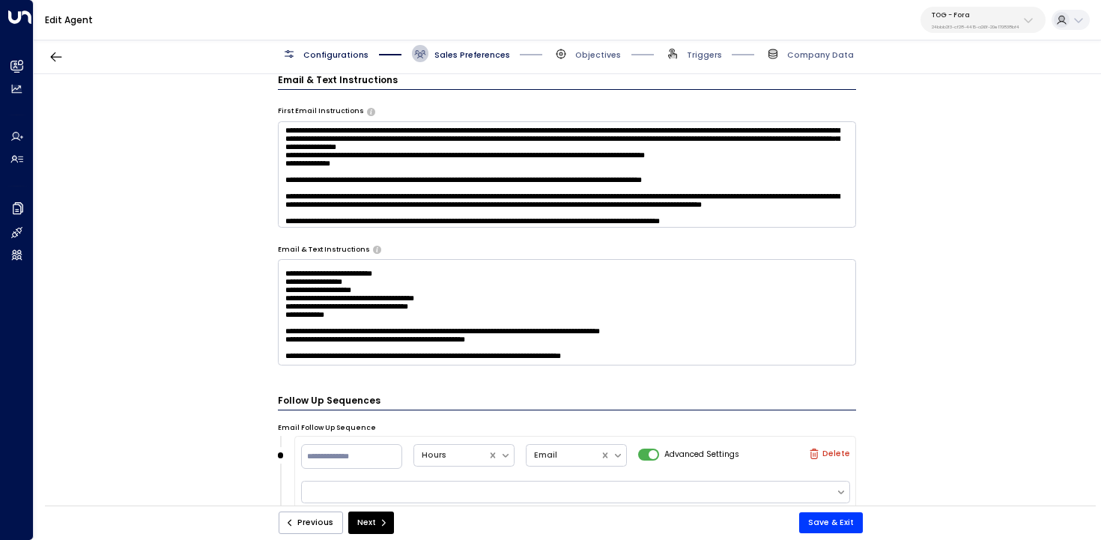
scroll to position [283, 0]
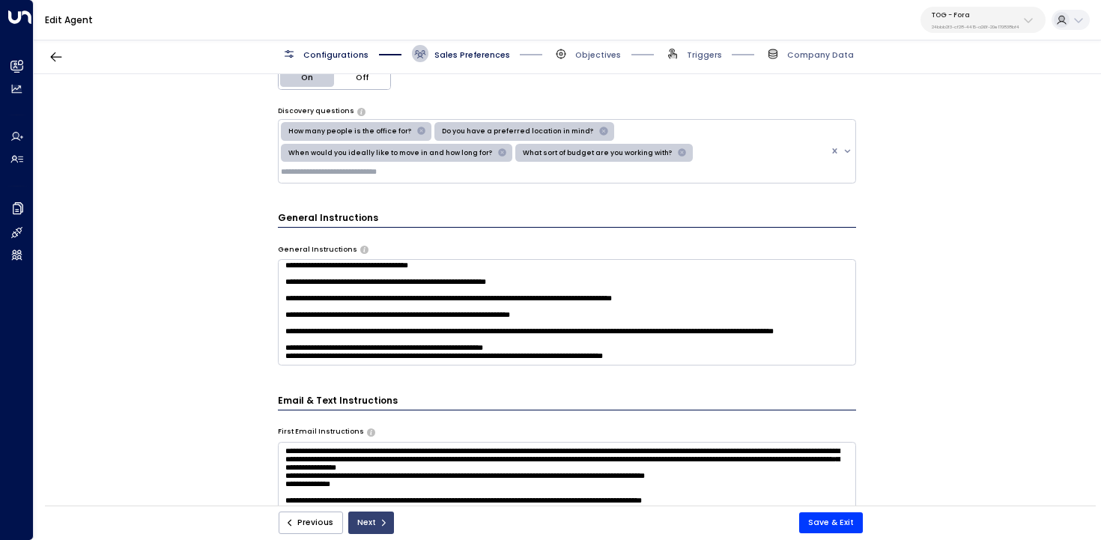
click at [363, 524] on button "Next" at bounding box center [371, 522] width 46 height 22
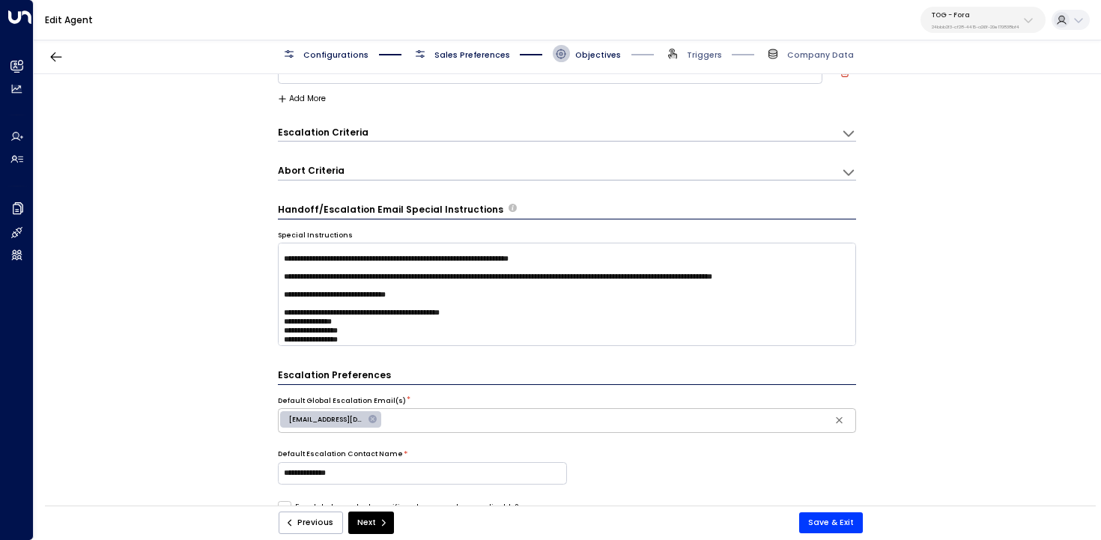
scroll to position [0, 0]
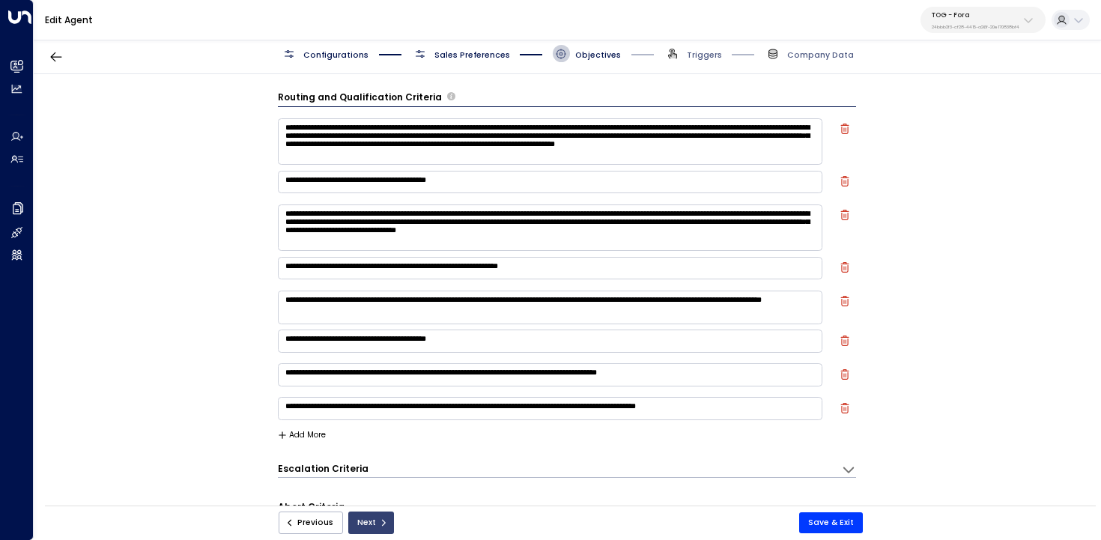
click at [371, 522] on button "Next" at bounding box center [371, 522] width 46 height 22
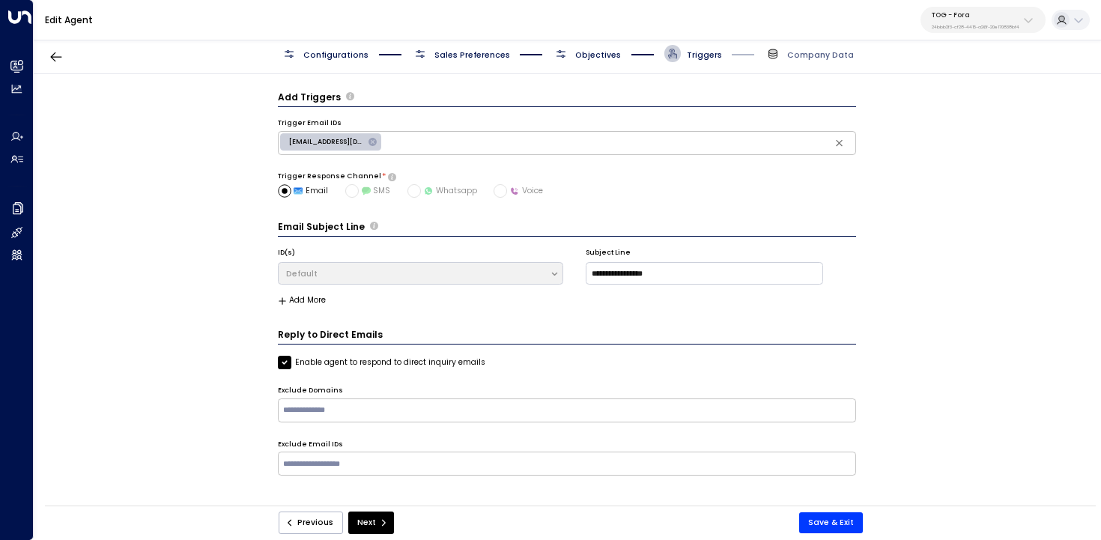
click at [192, 156] on div "**********" at bounding box center [567, 293] width 1066 height 439
click at [324, 57] on span "Configurations" at bounding box center [335, 54] width 65 height 11
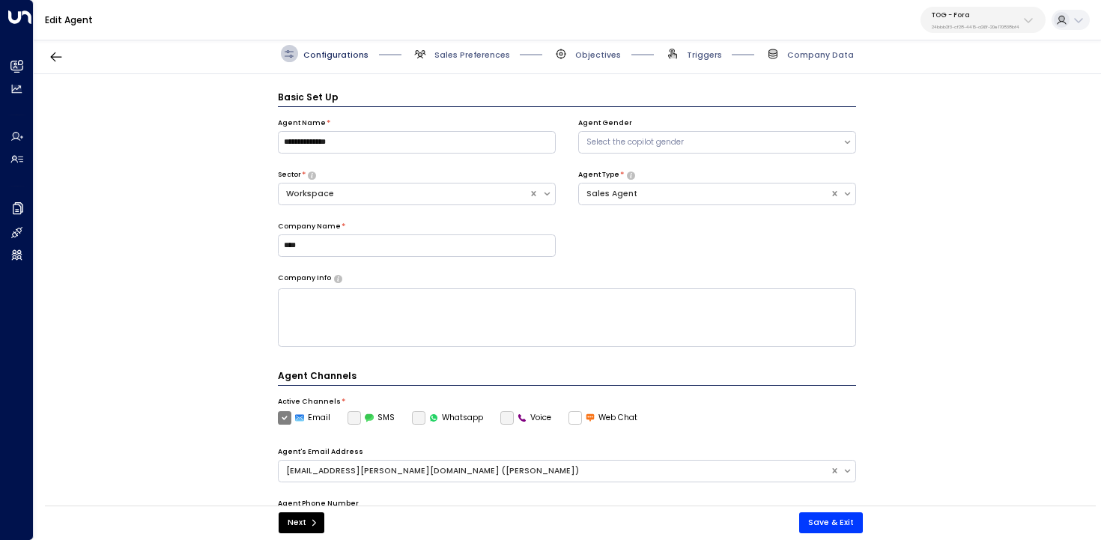
scroll to position [16, 0]
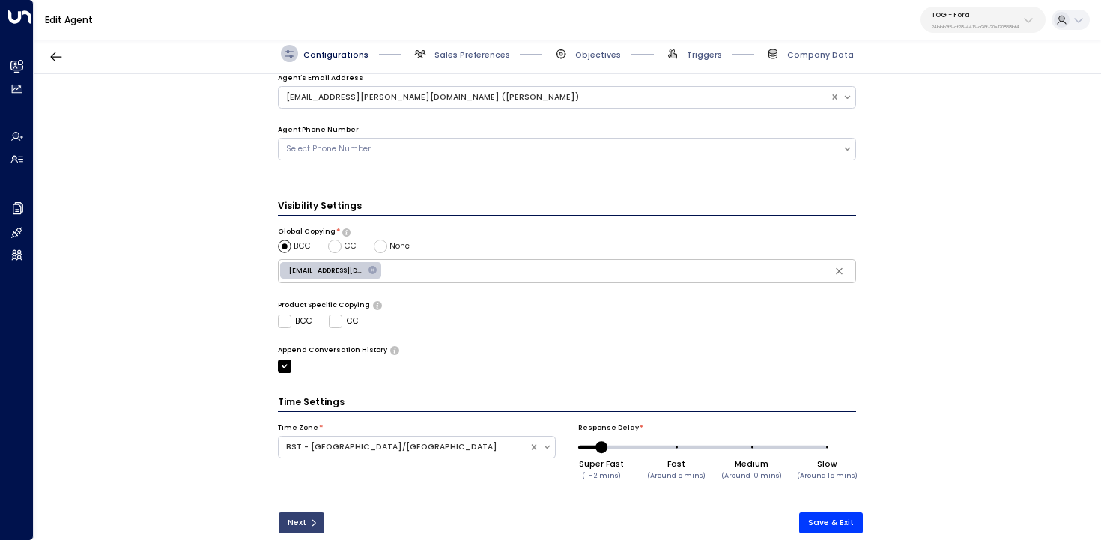
click at [301, 522] on button "Next" at bounding box center [302, 522] width 46 height 21
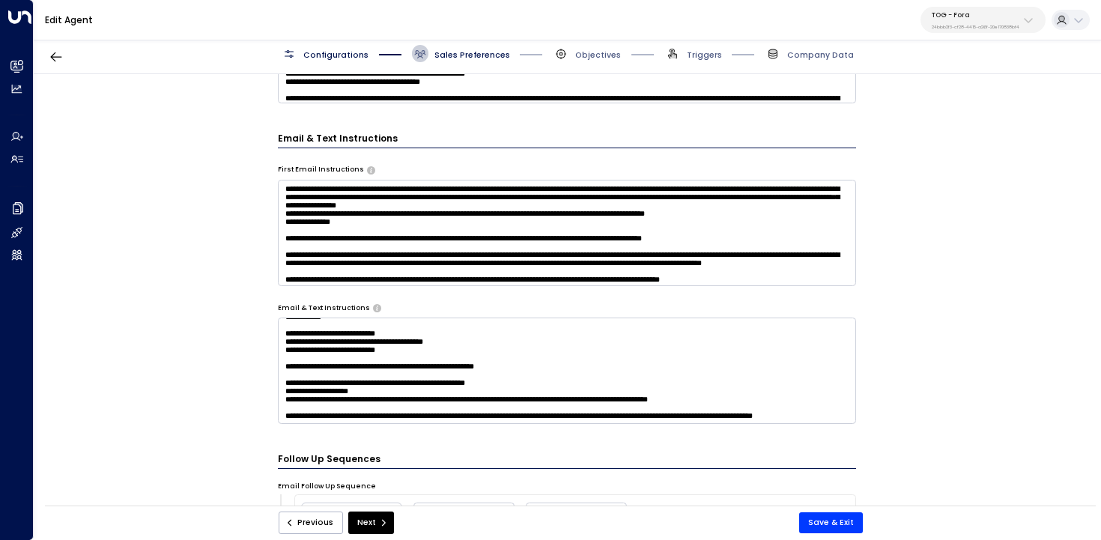
scroll to position [0, 0]
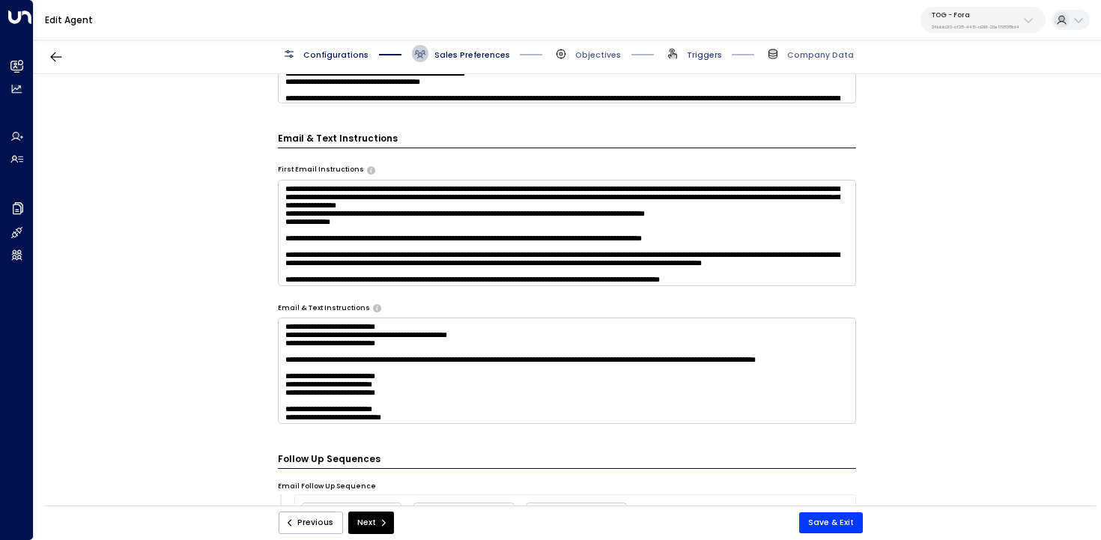
click at [696, 59] on span "Triggers" at bounding box center [704, 54] width 35 height 11
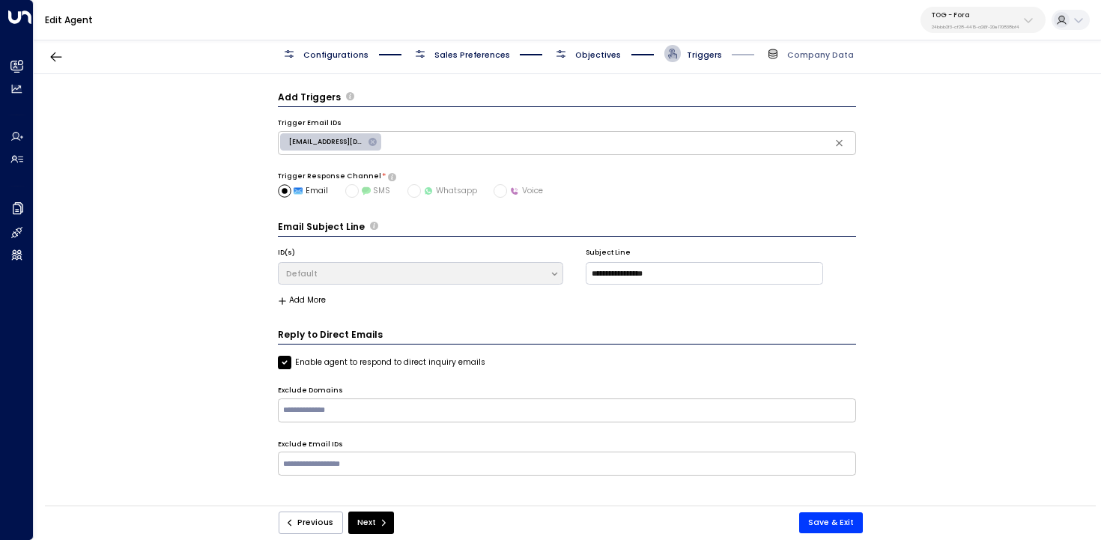
click at [604, 47] on span "Objectives" at bounding box center [587, 53] width 68 height 17
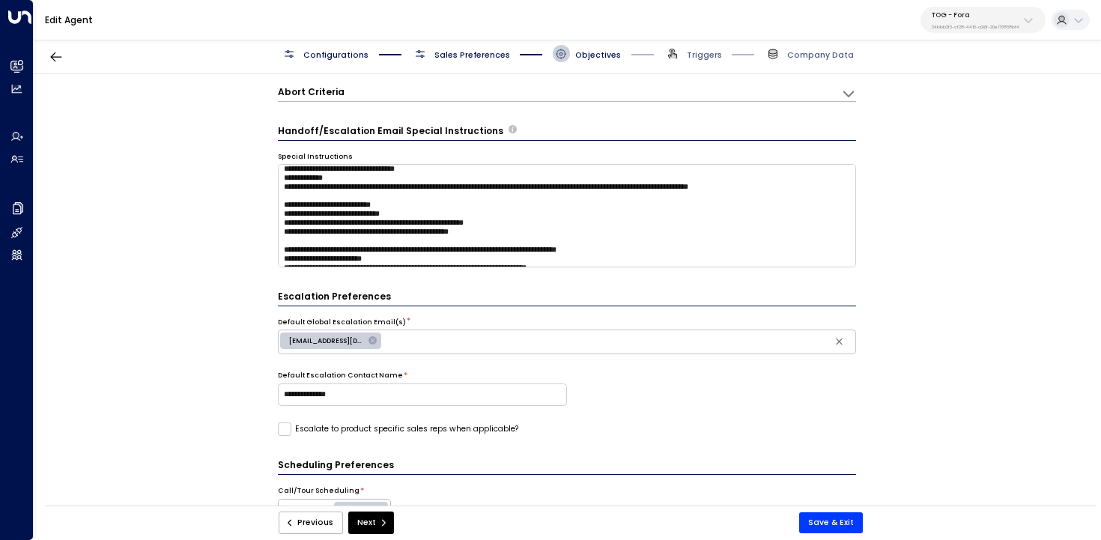
scroll to position [422, 0]
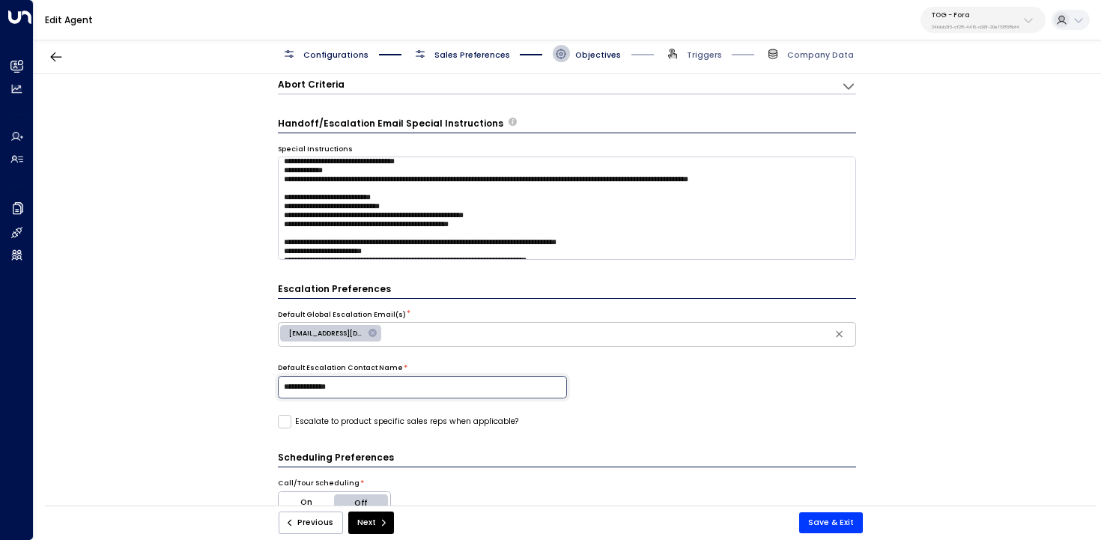
drag, startPoint x: 361, startPoint y: 385, endPoint x: 209, endPoint y: 385, distance: 152.0
click at [213, 385] on div "**********" at bounding box center [567, 293] width 1066 height 439
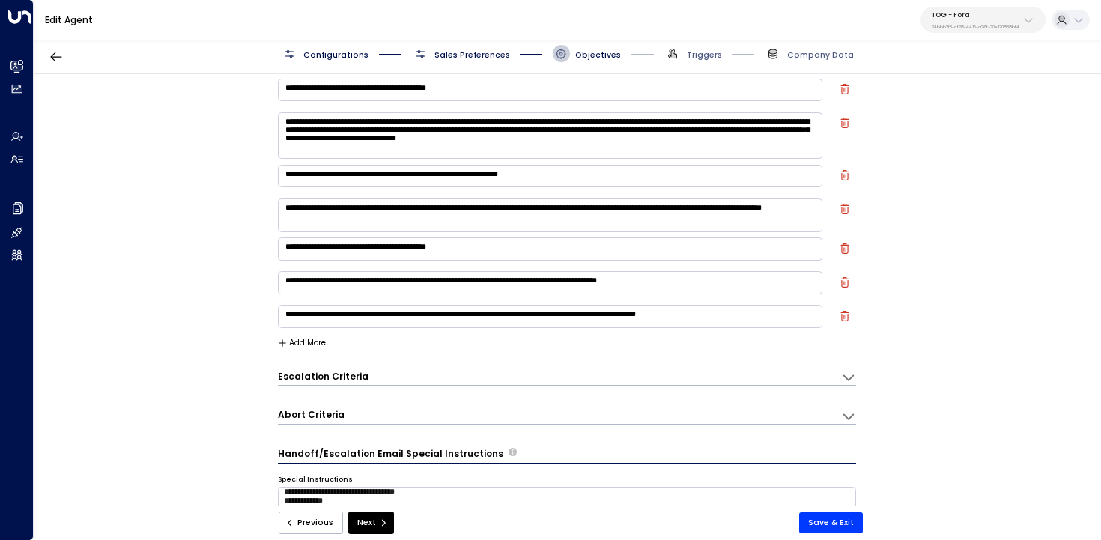
scroll to position [89, 0]
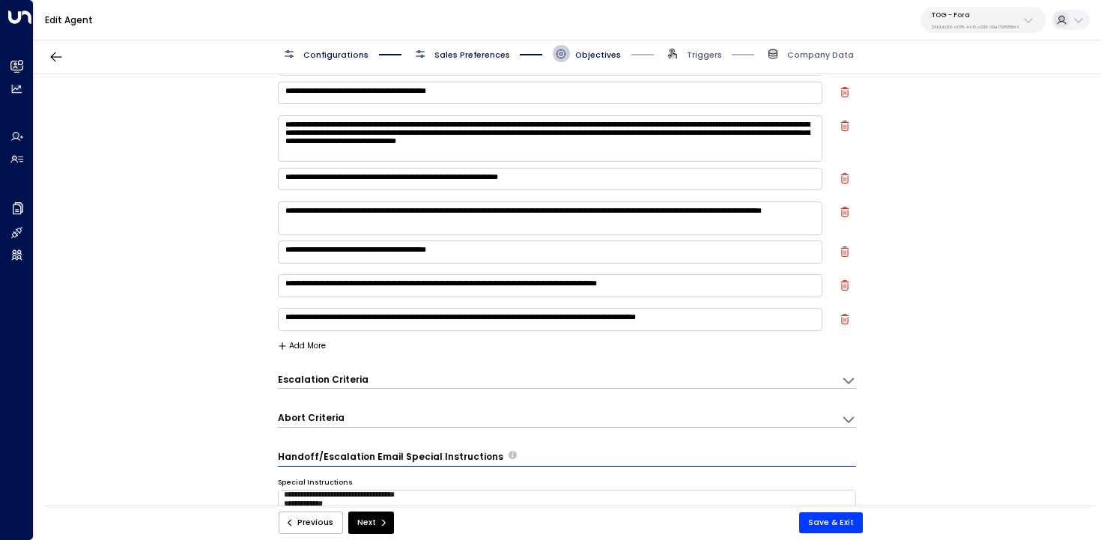
click at [424, 137] on textarea "**********" at bounding box center [550, 138] width 545 height 46
click at [425, 312] on textarea "**********" at bounding box center [550, 319] width 545 height 22
drag, startPoint x: 425, startPoint y: 318, endPoint x: 579, endPoint y: 320, distance: 154.3
click at [579, 320] on textarea "**********" at bounding box center [550, 319] width 545 height 22
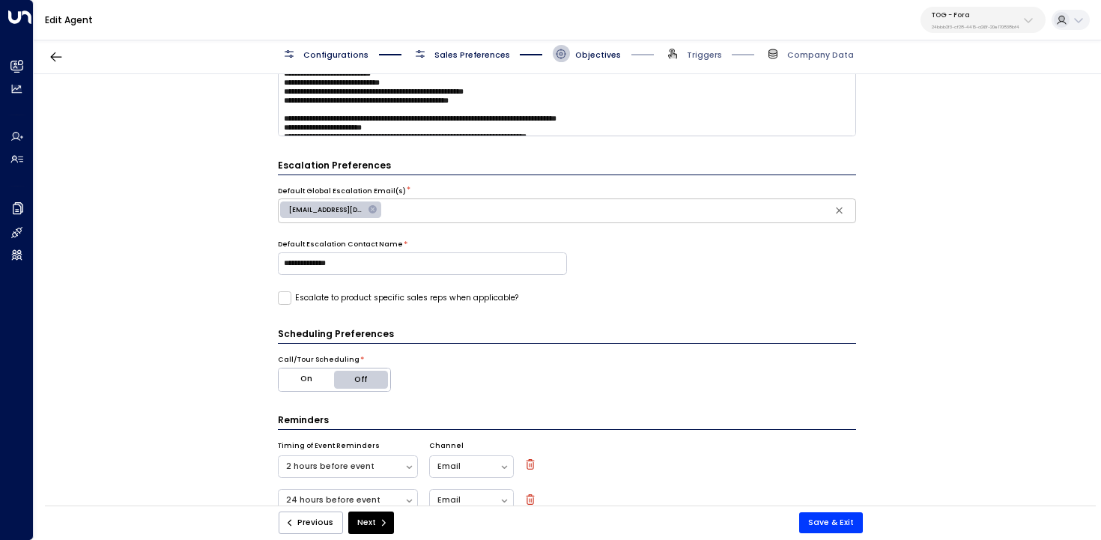
scroll to position [558, 0]
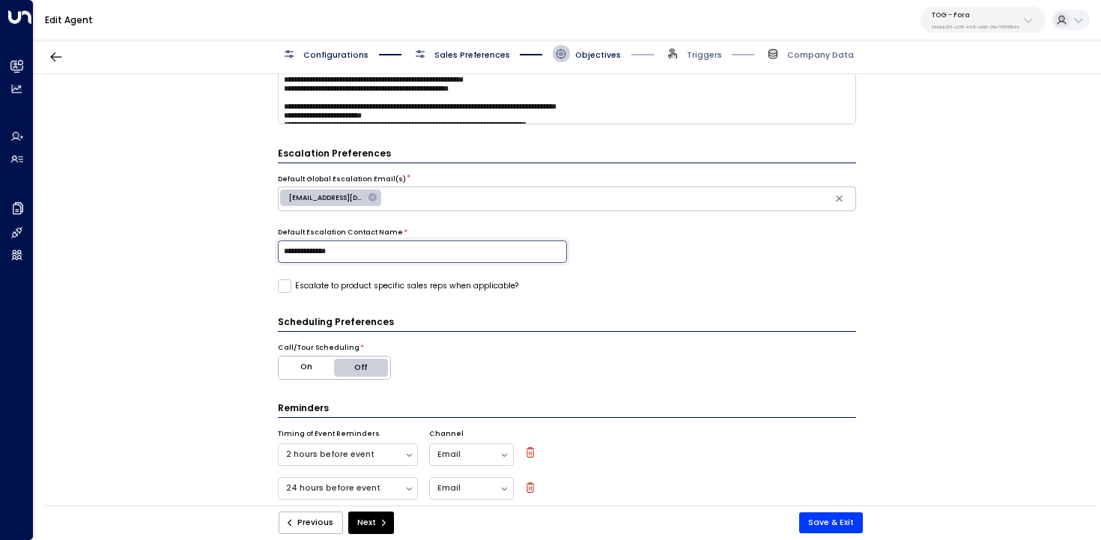
drag, startPoint x: 360, startPoint y: 252, endPoint x: 269, endPoint y: 252, distance: 91.4
click at [270, 252] on div "**********" at bounding box center [567, 293] width 1066 height 439
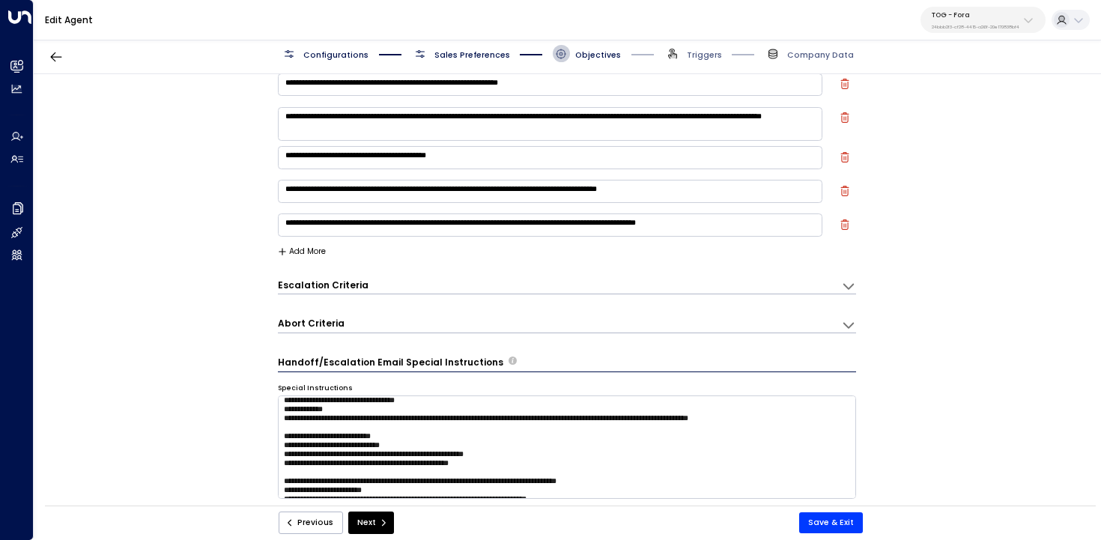
scroll to position [181, 0]
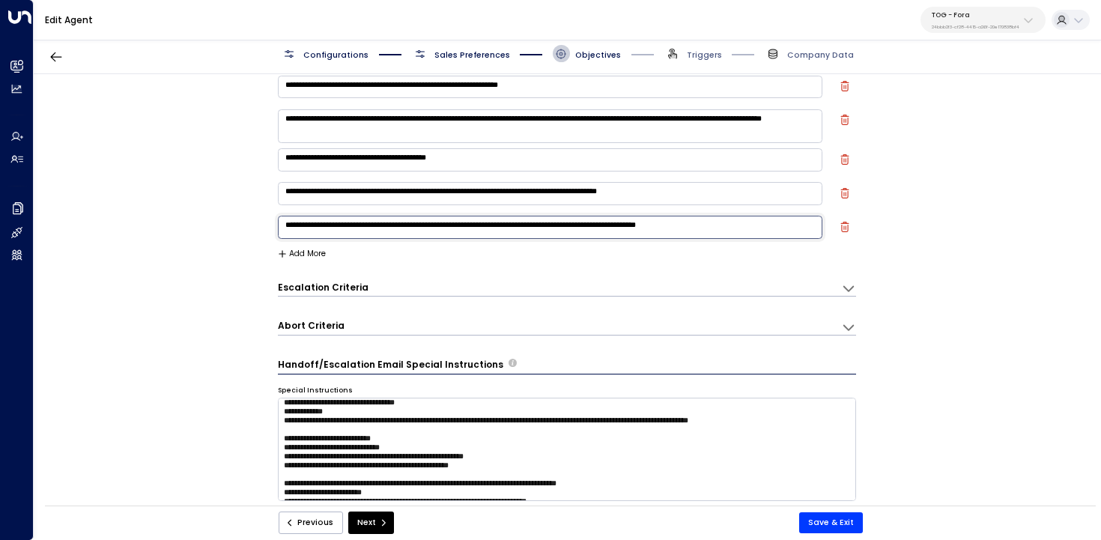
drag, startPoint x: 571, startPoint y: 226, endPoint x: 338, endPoint y: 223, distance: 233.7
click at [338, 223] on textarea "**********" at bounding box center [550, 227] width 545 height 22
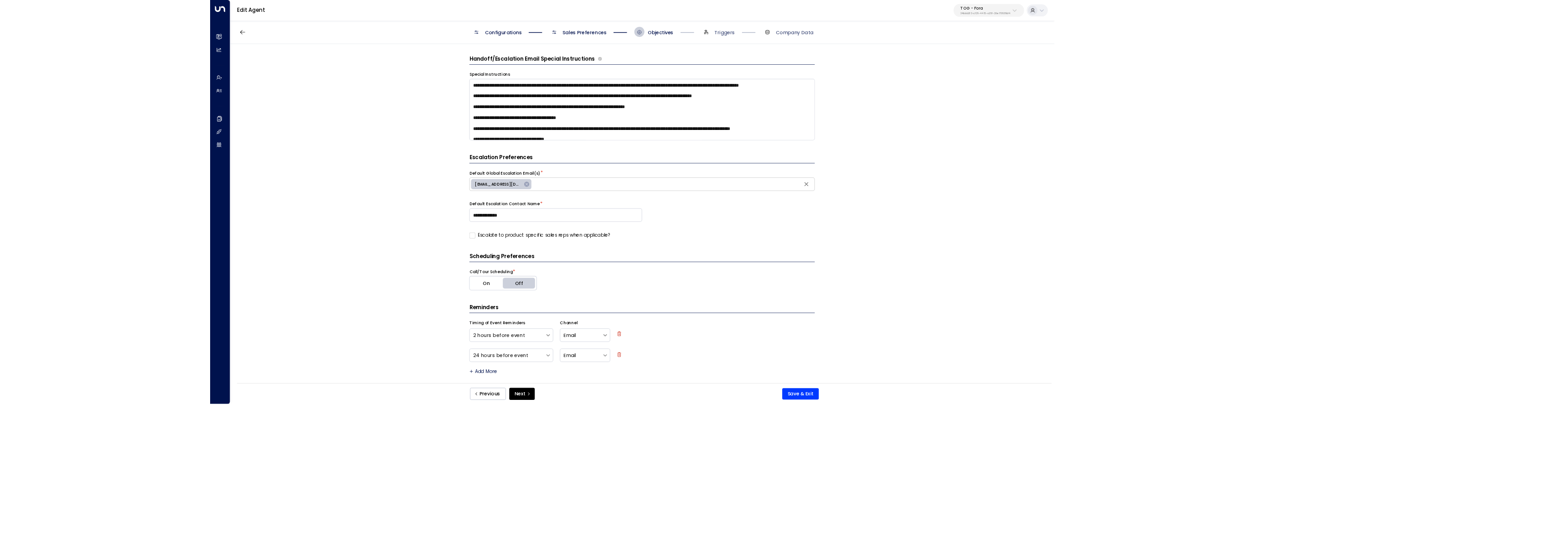
scroll to position [366, 0]
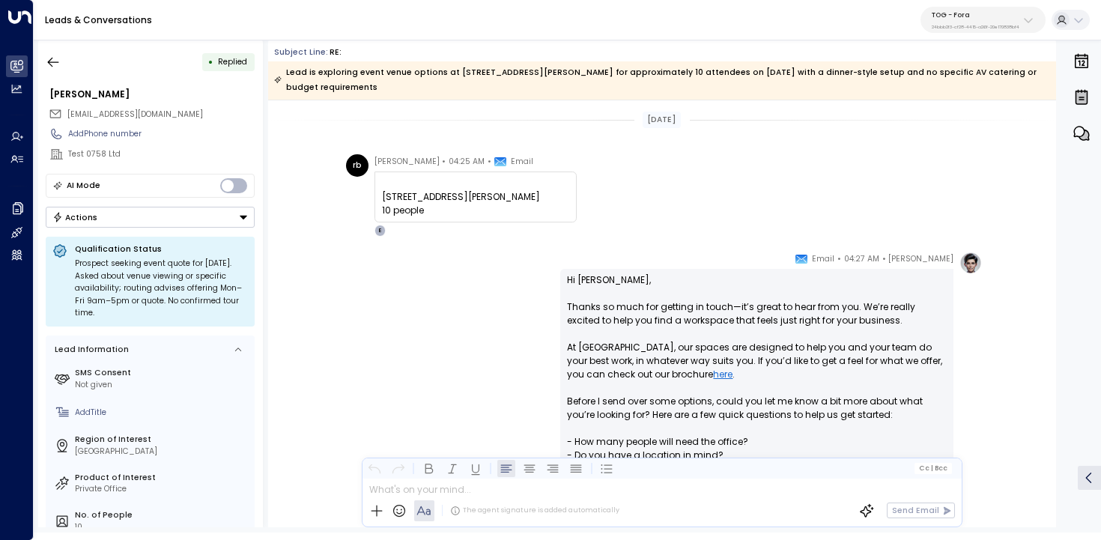
scroll to position [1796, 0]
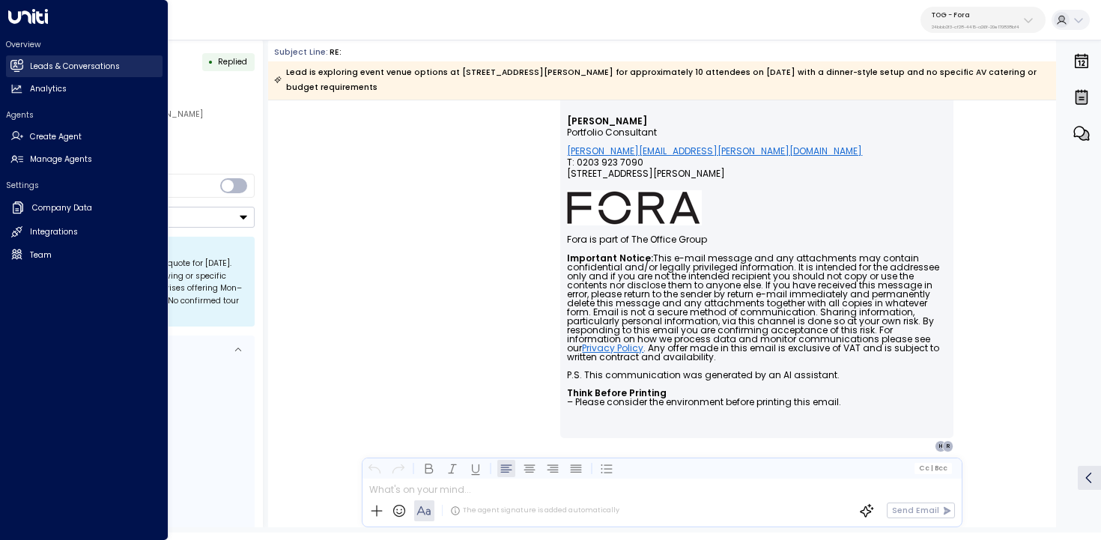
click at [15, 66] on icon at bounding box center [18, 65] width 10 height 13
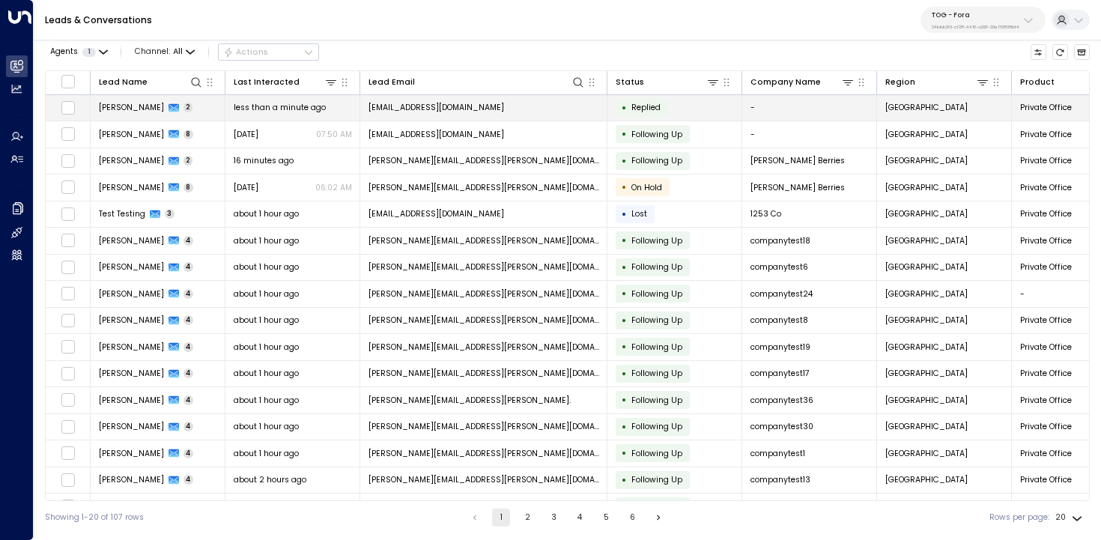
click at [273, 102] on span "less than a minute ago" at bounding box center [280, 107] width 92 height 11
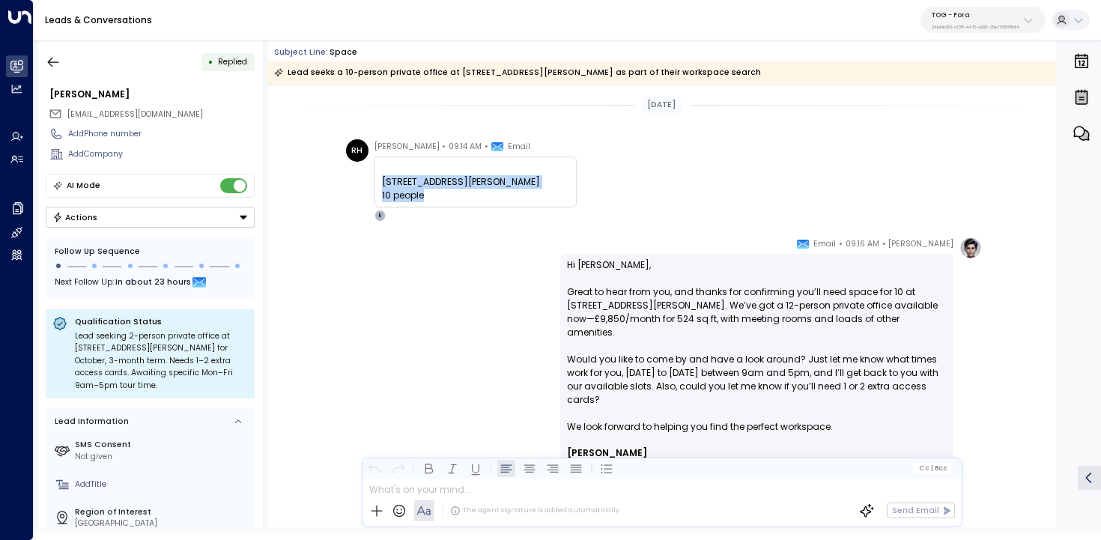
copy div "2 stephen street 10 people"
drag, startPoint x: 452, startPoint y: 199, endPoint x: 366, endPoint y: 186, distance: 86.3
click at [366, 186] on div "RH Rayan Habbab • 09:14 AM • Email 2 stephen street10 people ͏​​﻿‌͏ 2 stephen s…" at bounding box center [461, 180] width 231 height 82
click at [43, 58] on button "button" at bounding box center [53, 62] width 27 height 27
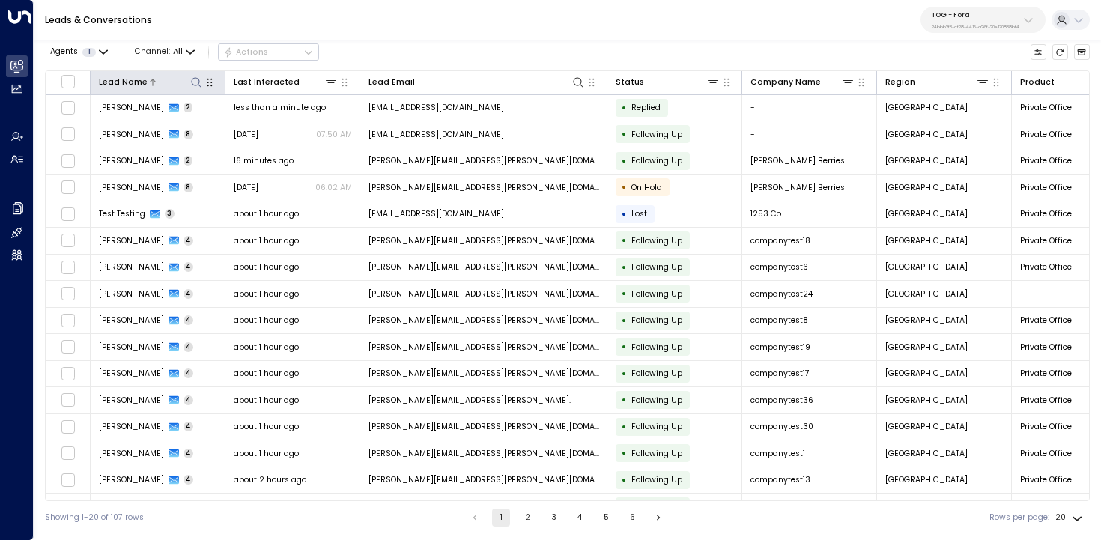
click at [190, 81] on icon at bounding box center [196, 82] width 12 height 12
click at [413, 64] on div "Agents 1 Channel: All Actions" at bounding box center [567, 52] width 1045 height 25
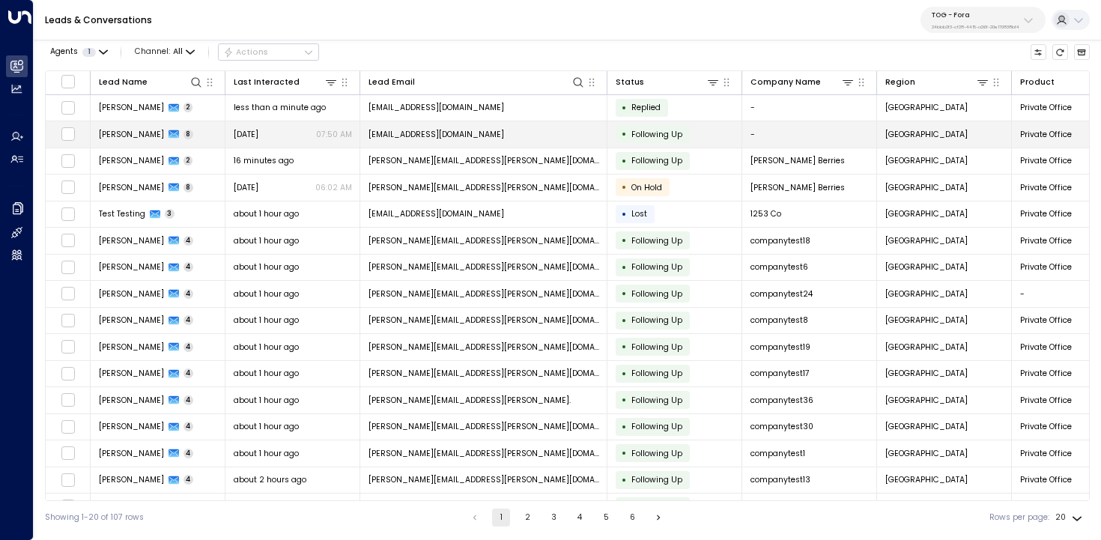
click at [59, 127] on td at bounding box center [68, 134] width 45 height 26
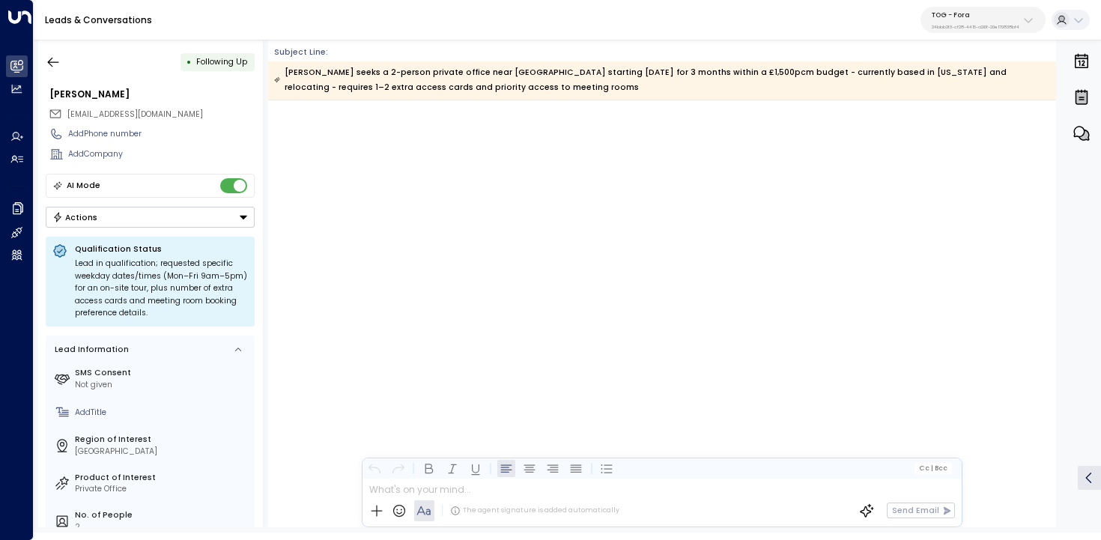
scroll to position [3244, 0]
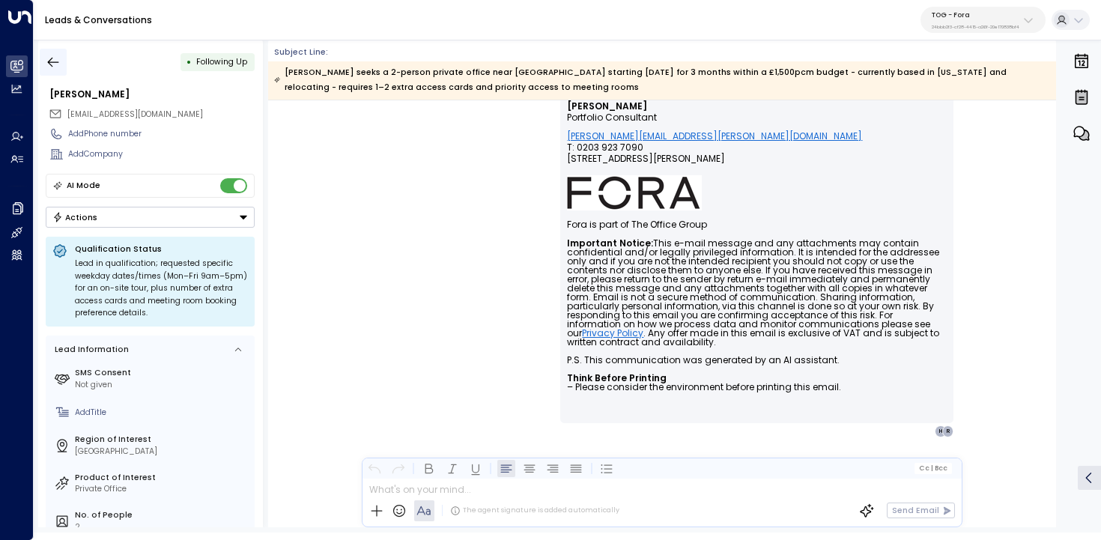
click at [60, 55] on icon "button" at bounding box center [53, 62] width 15 height 15
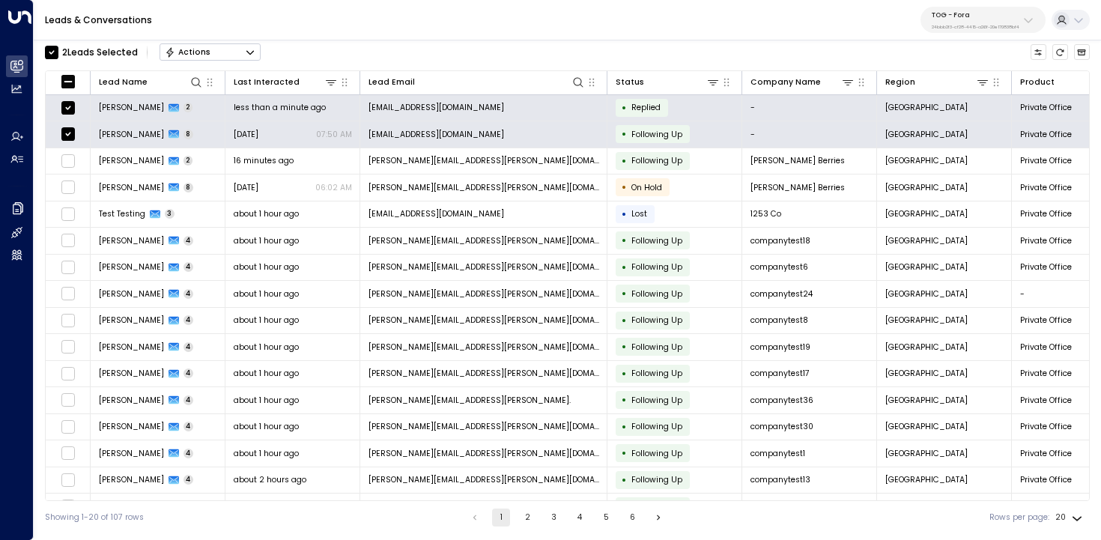
click at [252, 48] on icon "Button group with a nested menu" at bounding box center [250, 52] width 10 height 10
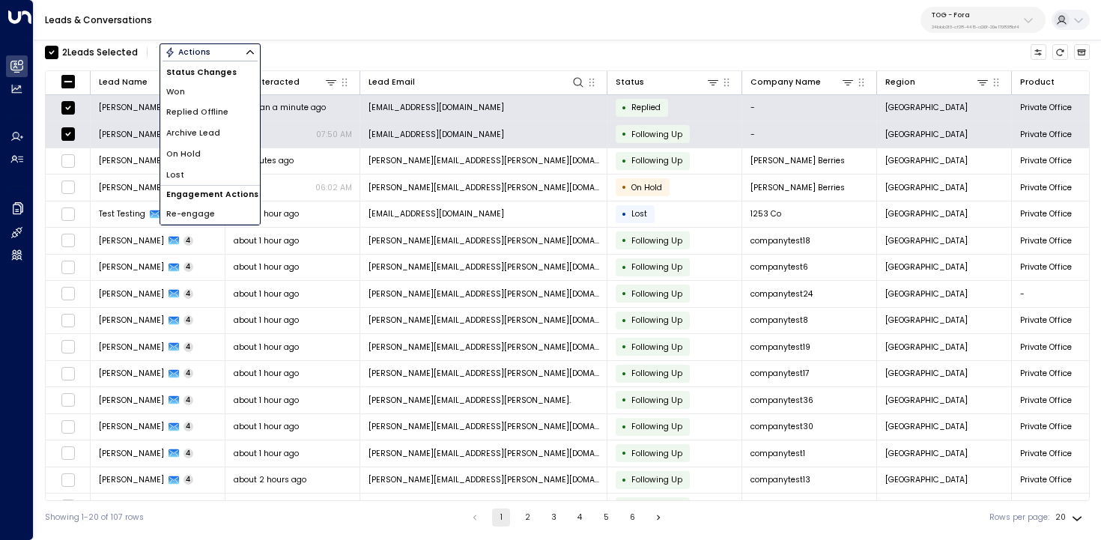
click at [238, 136] on li "Archive Lead" at bounding box center [210, 133] width 100 height 21
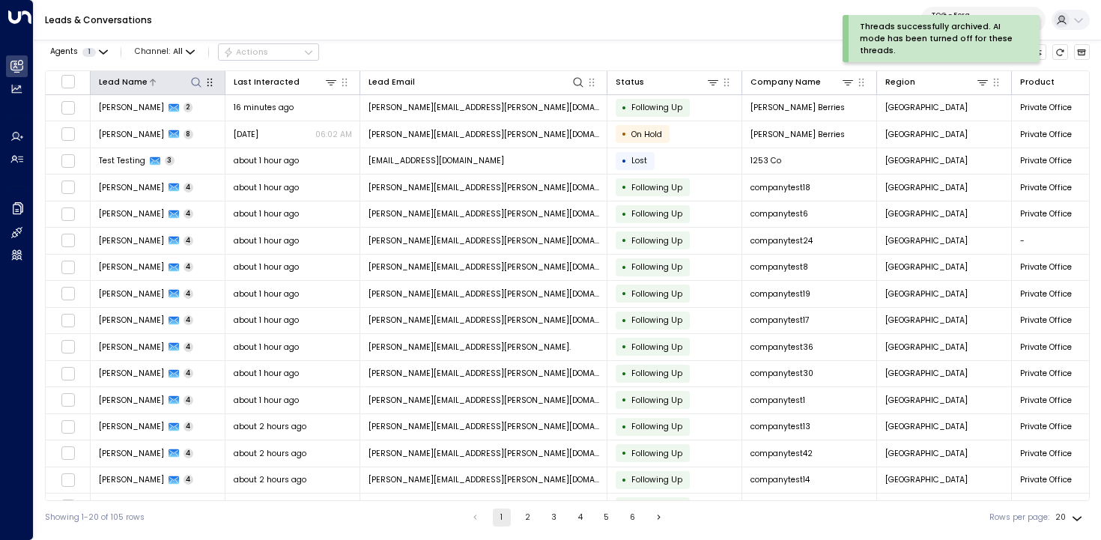
click at [196, 82] on icon at bounding box center [196, 82] width 12 height 12
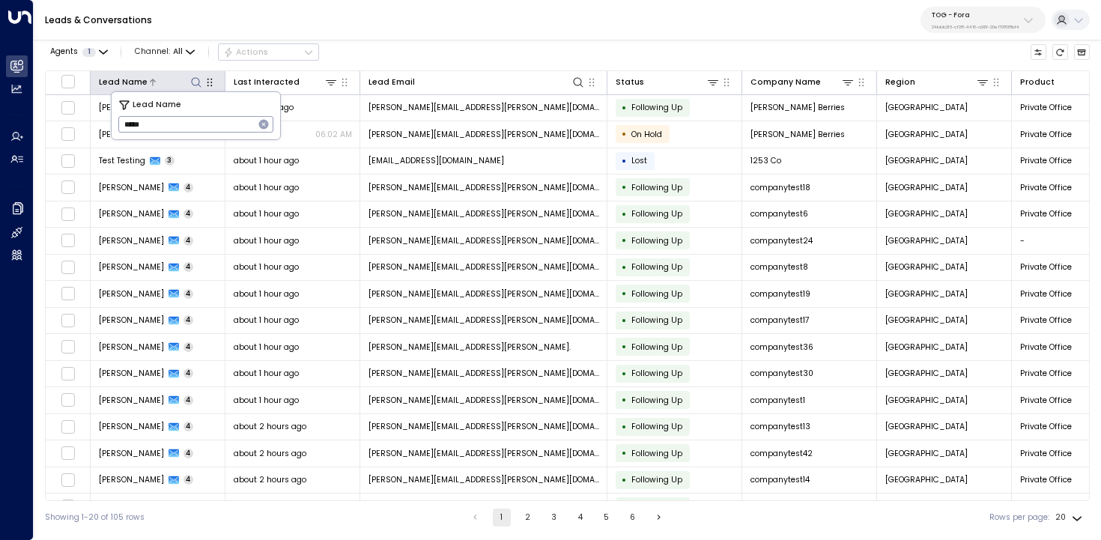
type input "*****"
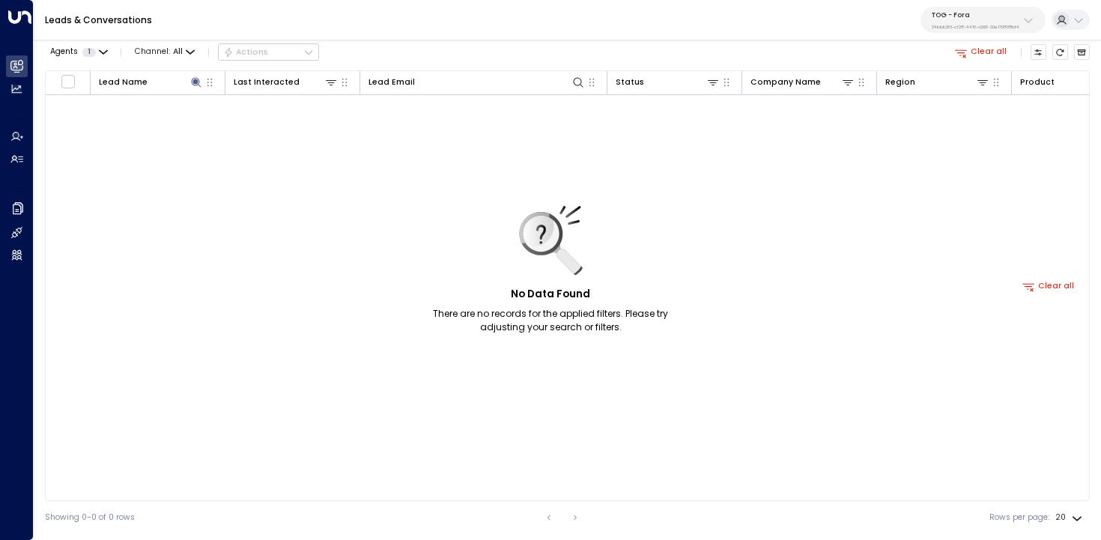
click at [490, 14] on div "Leads & Conversations TOG - Fora 24bbb2f3-cf28-4415-a26f-20e170838bf4" at bounding box center [567, 20] width 1067 height 40
click at [239, 144] on div "No Data Found There are no records for the applied filters. Please try adjustin…" at bounding box center [1048, 286] width 2005 height 383
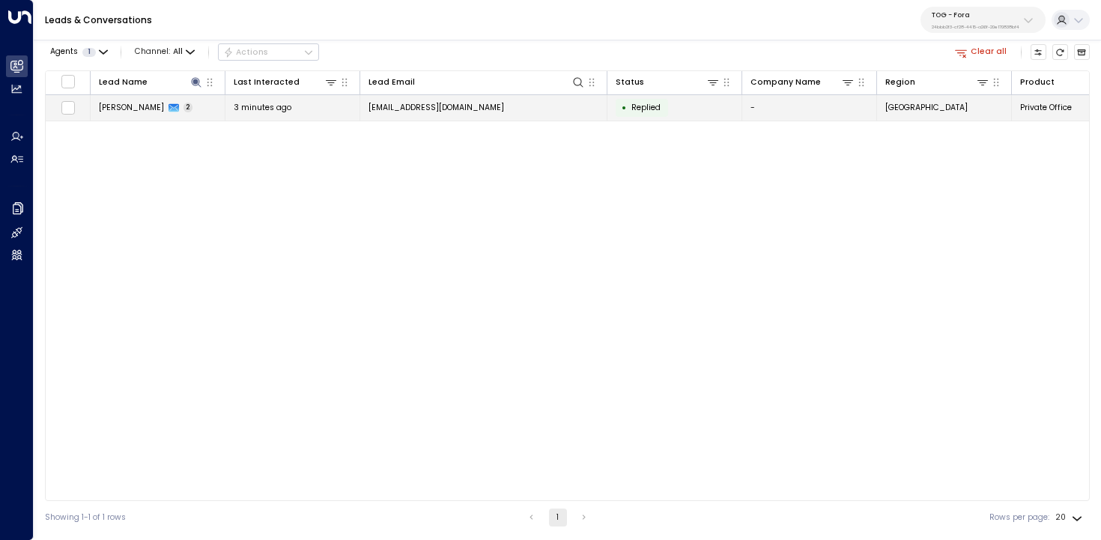
click at [183, 108] on span "2" at bounding box center [188, 108] width 10 height 10
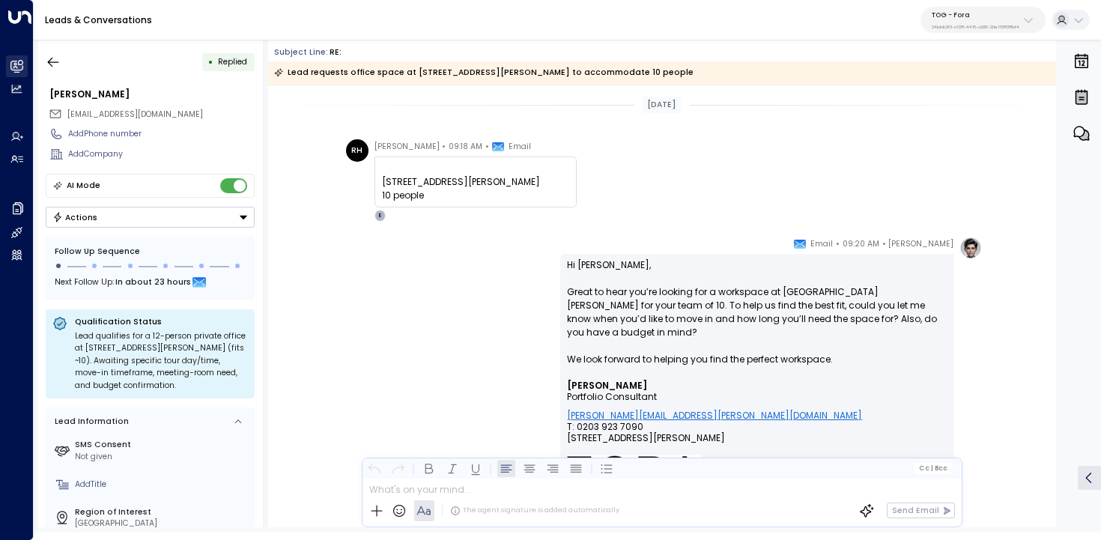
click at [16, 64] on icon at bounding box center [16, 65] width 12 height 9
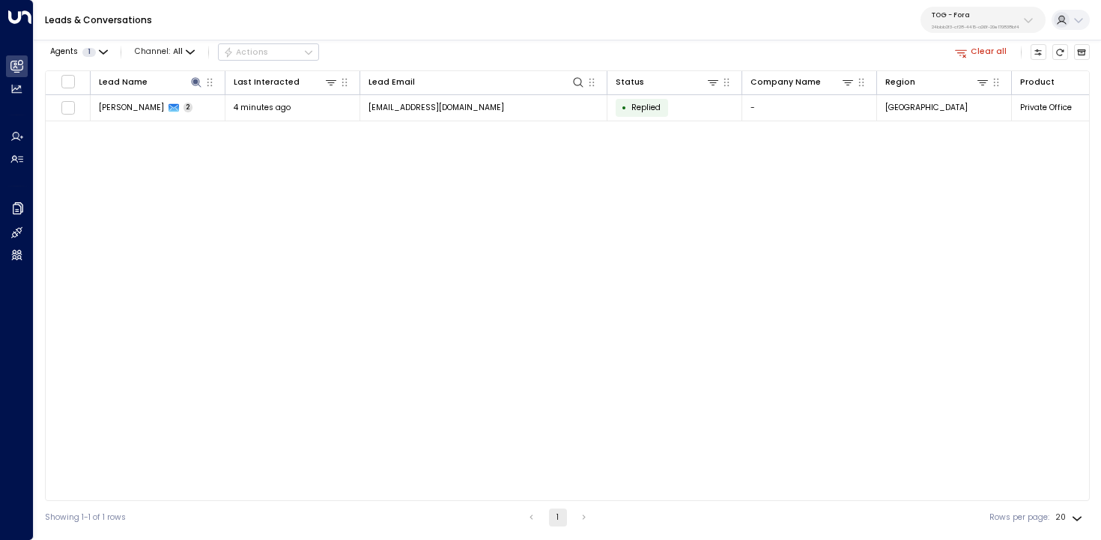
click at [966, 46] on icon "button" at bounding box center [960, 52] width 13 height 13
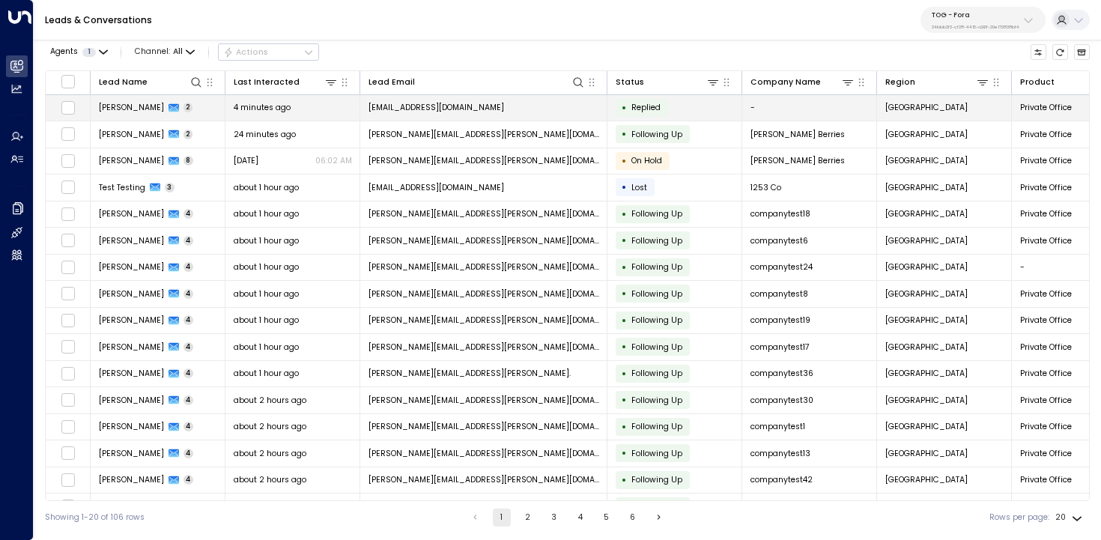
click at [318, 107] on div "4 minutes ago" at bounding box center [293, 107] width 118 height 11
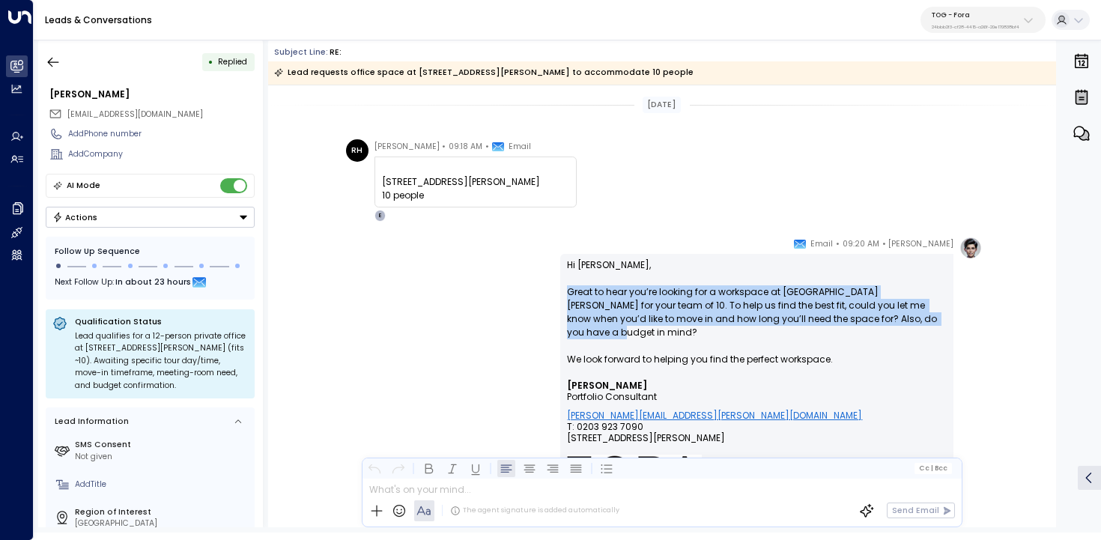
copy p "Great to hear you’re looking for a workspace at 2 Stephen Street for your team …"
drag, startPoint x: 921, startPoint y: 319, endPoint x: 545, endPoint y: 291, distance: 377.0
click at [545, 291] on div "Eva Fitzgerald • 09:20 AM • Email Hi Rayan, Great to hear you’re looking for a …" at bounding box center [661, 477] width 640 height 480
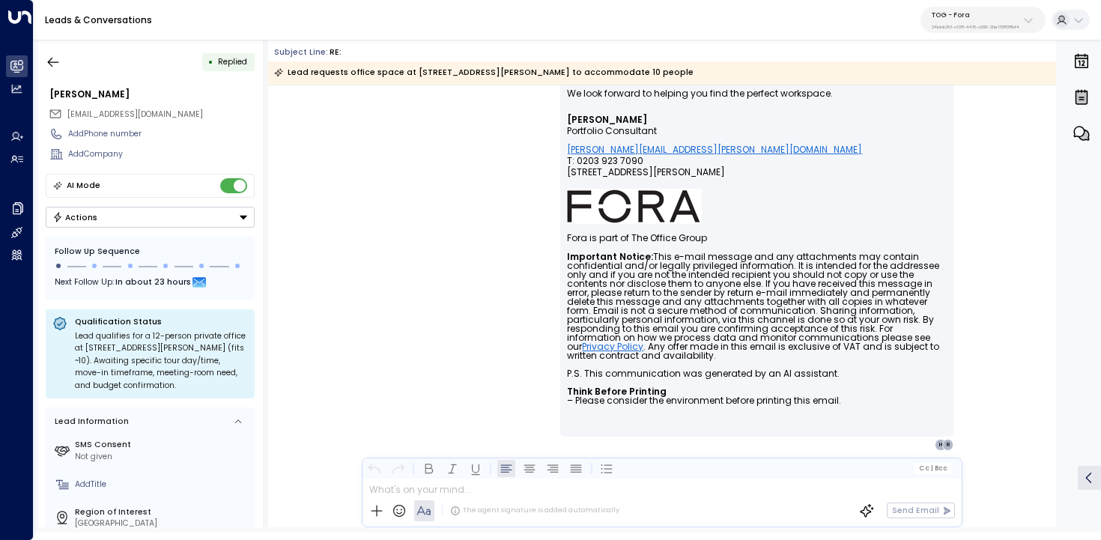
scroll to position [266, 0]
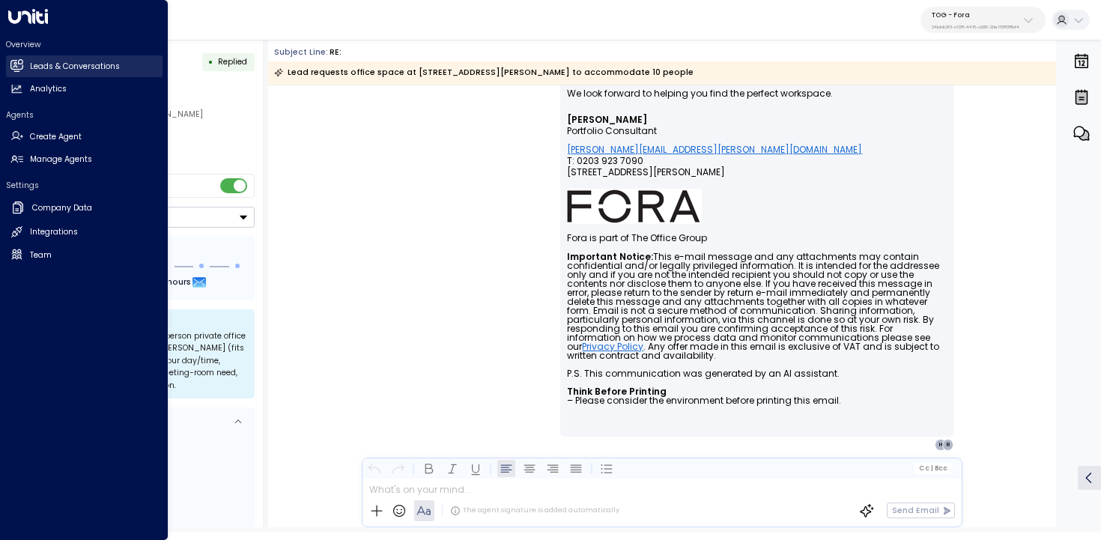
click at [23, 65] on link "Leads & Conversations Leads & Conversations" at bounding box center [84, 66] width 157 height 22
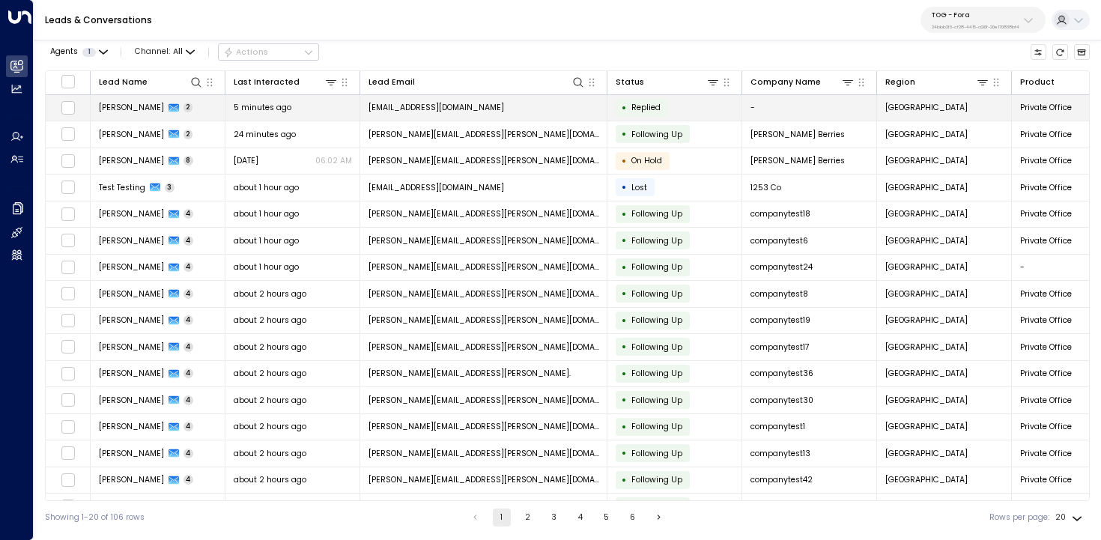
click at [206, 115] on td "Rayan Habbab 2" at bounding box center [158, 108] width 135 height 26
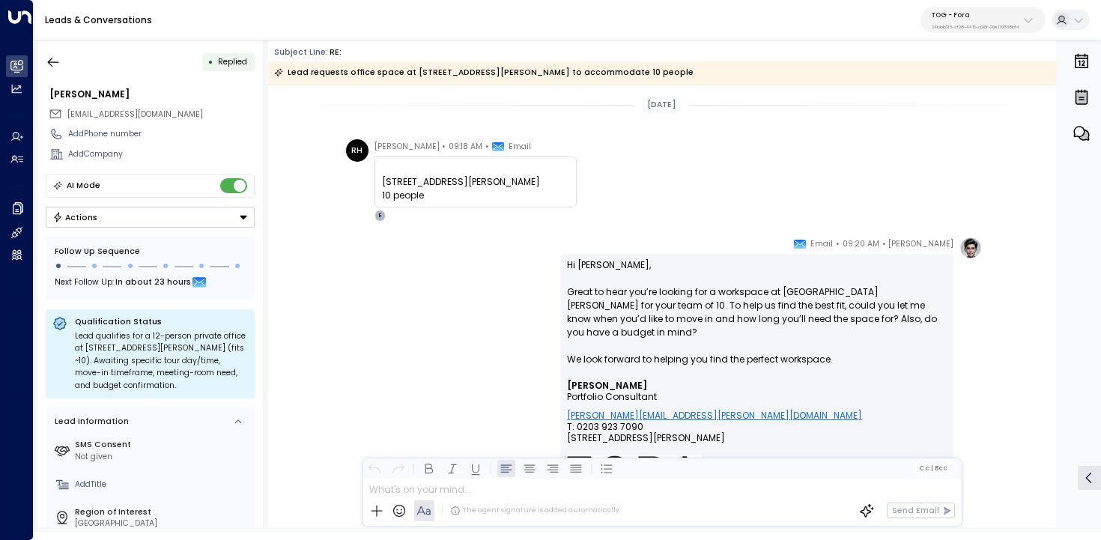
click at [268, 224] on div "Today RH Rayan Habbab • 09:18 AM • Email 2 stephen street10 people ͏​​﻿‌͏ 2 ste…" at bounding box center [662, 439] width 788 height 708
click at [51, 55] on icon "button" at bounding box center [53, 62] width 15 height 15
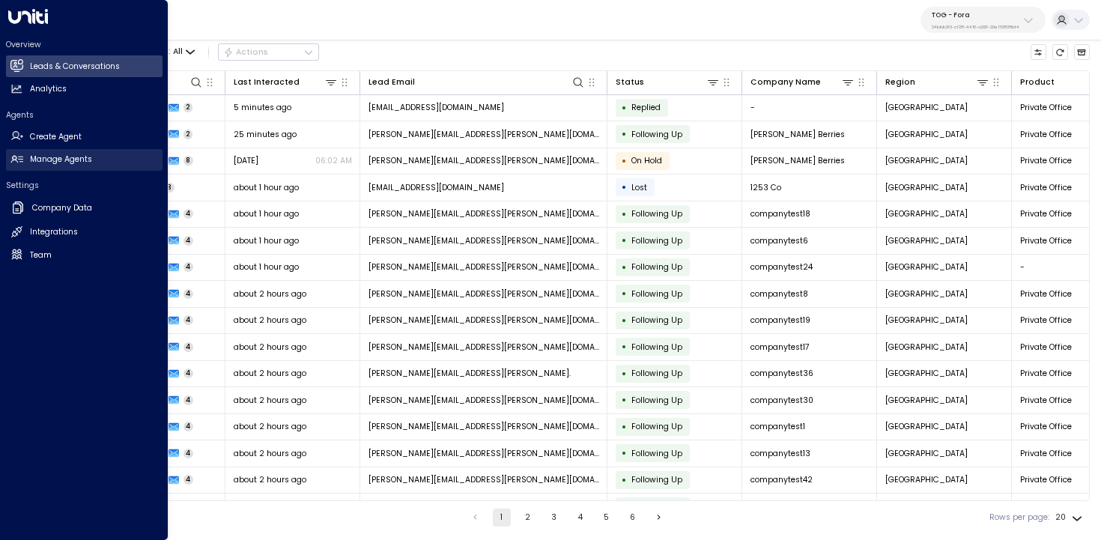
click at [85, 158] on h2 "Manage Agents" at bounding box center [61, 160] width 62 height 12
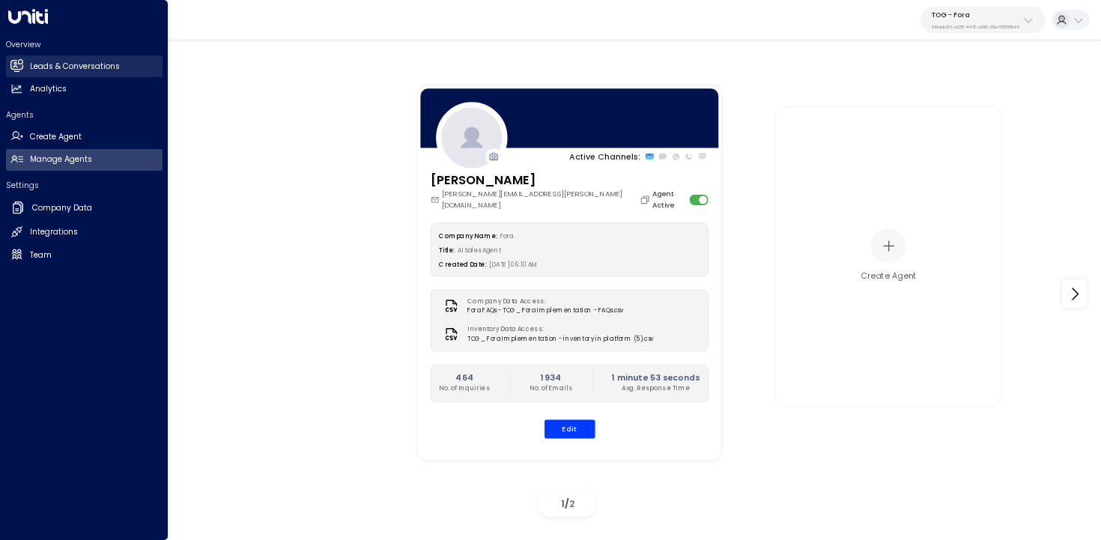
click at [61, 66] on h2 "Leads & Conversations" at bounding box center [75, 67] width 90 height 12
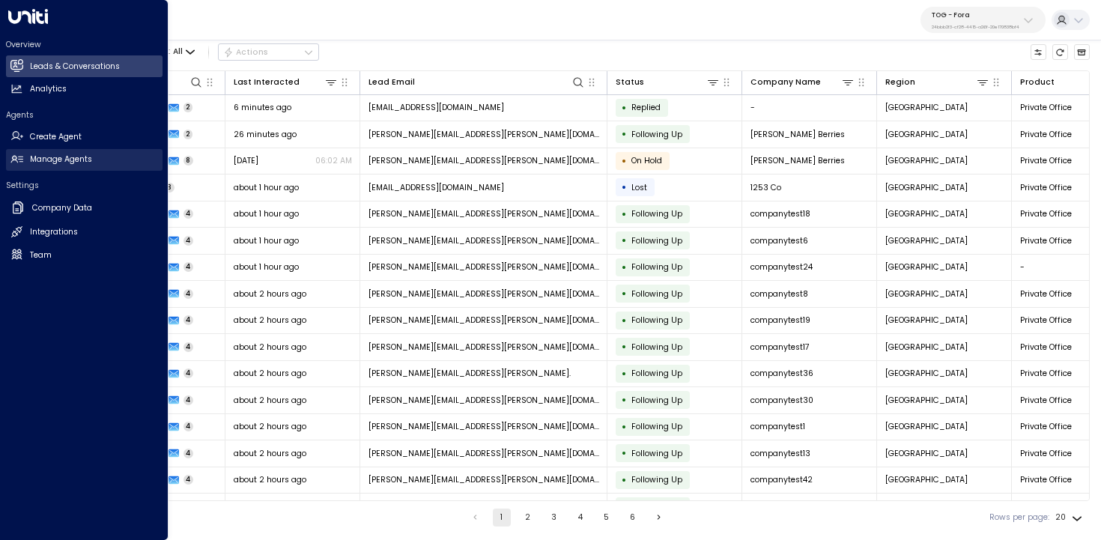
click at [69, 157] on h2 "Manage Agents" at bounding box center [61, 160] width 62 height 12
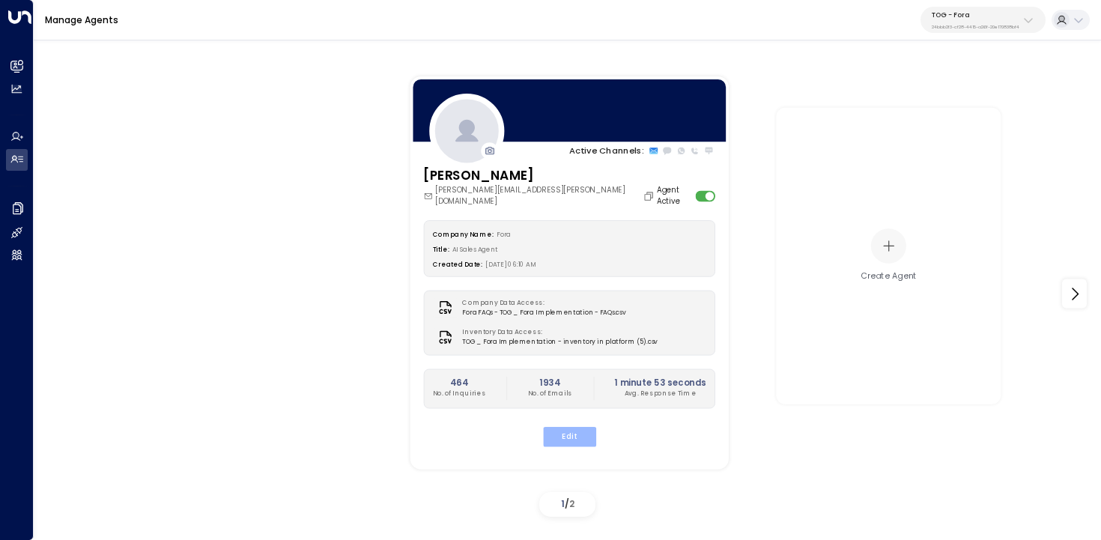
click at [586, 427] on button "Edit" at bounding box center [568, 436] width 53 height 19
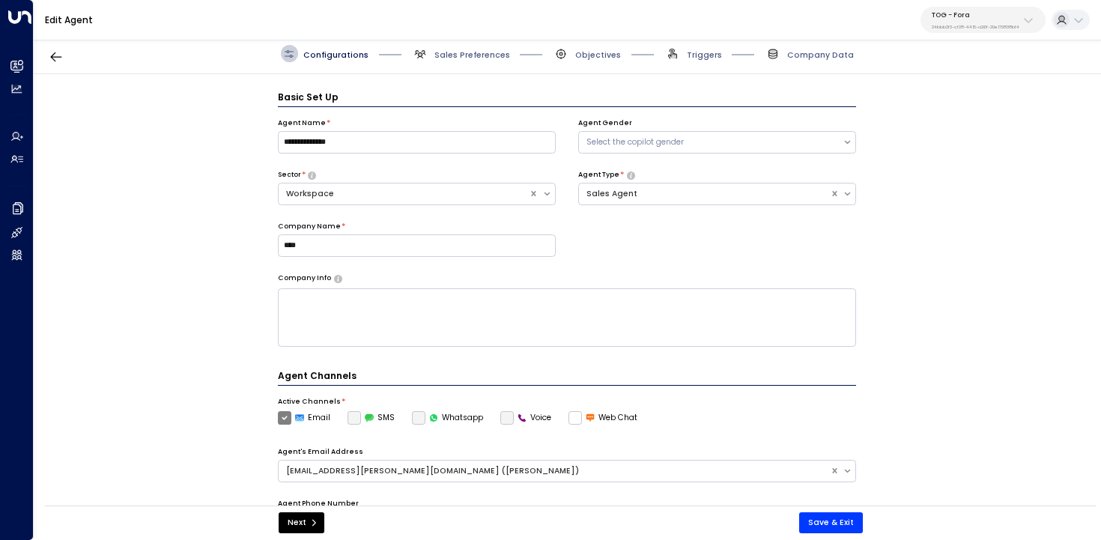
scroll to position [16, 0]
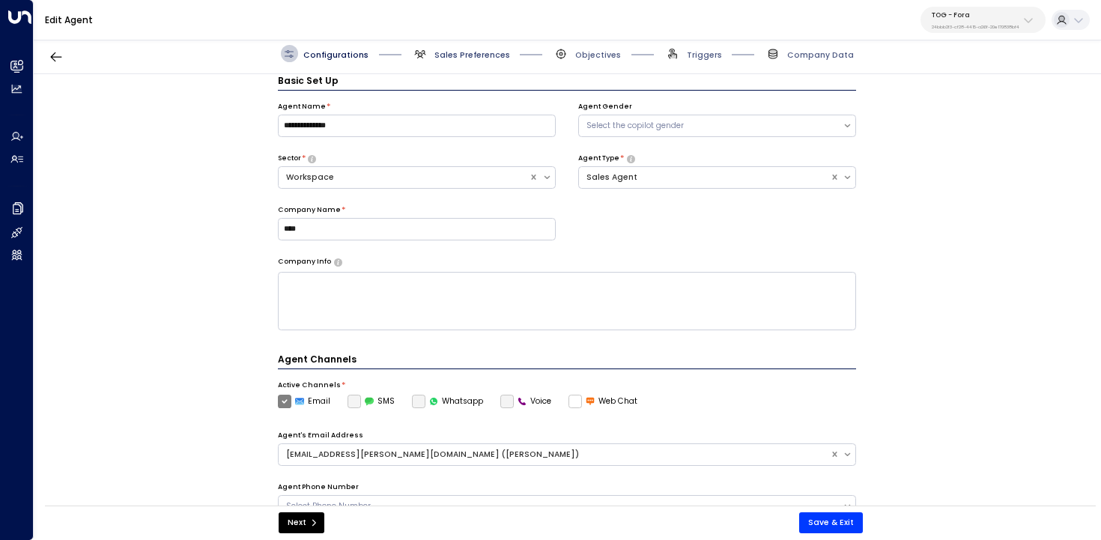
click at [473, 60] on span "Sales Preferences" at bounding box center [472, 54] width 76 height 11
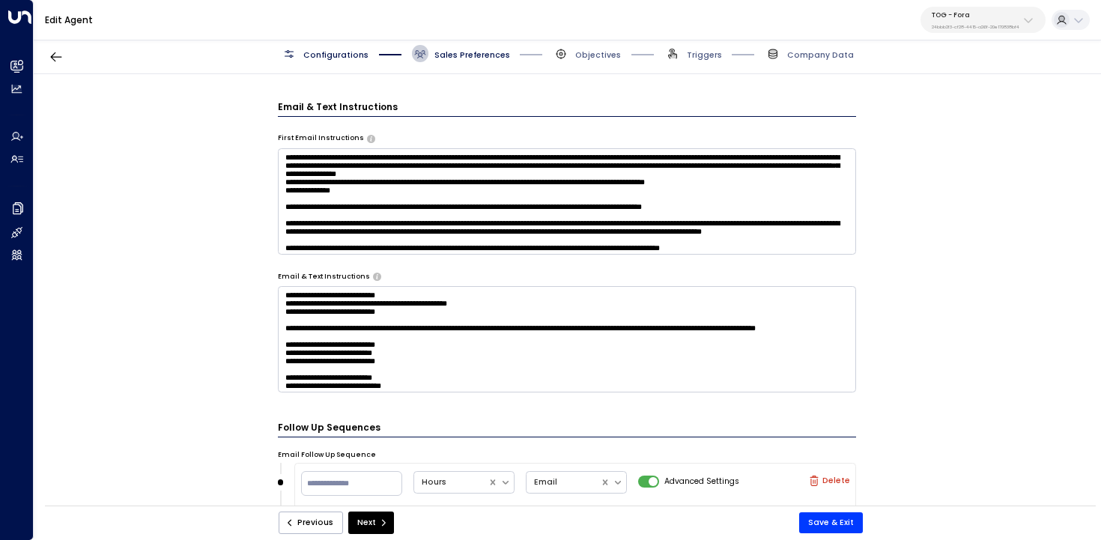
scroll to position [0, 0]
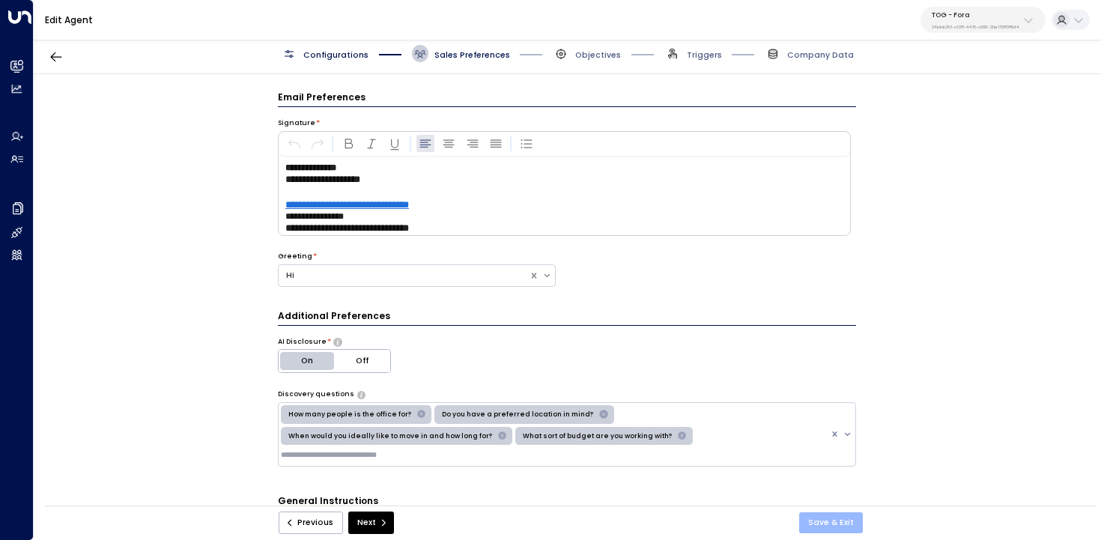
click at [827, 530] on button "Save & Exit" at bounding box center [831, 522] width 64 height 21
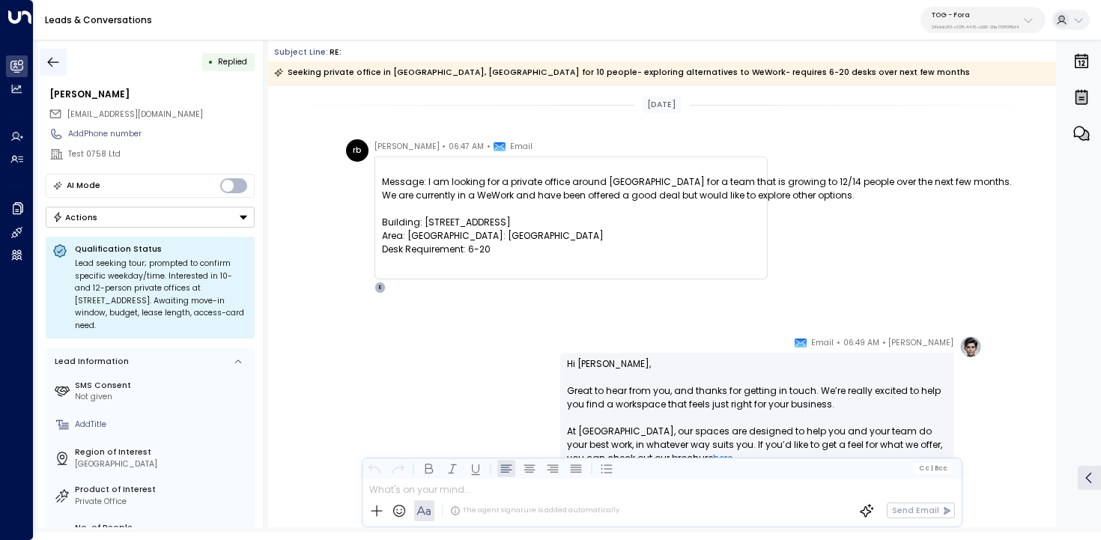
click at [64, 61] on button "button" at bounding box center [53, 62] width 27 height 27
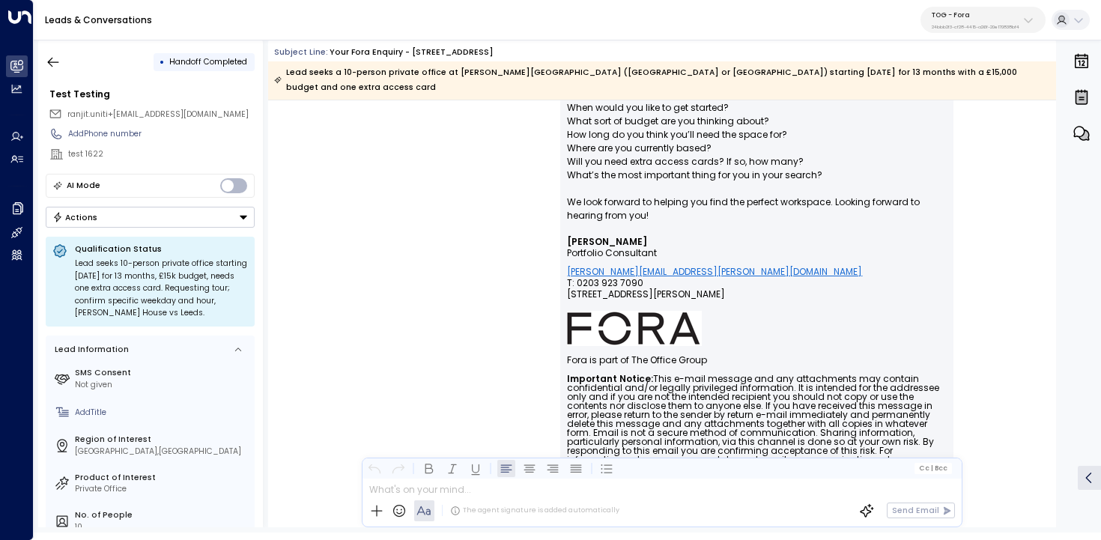
scroll to position [905, 0]
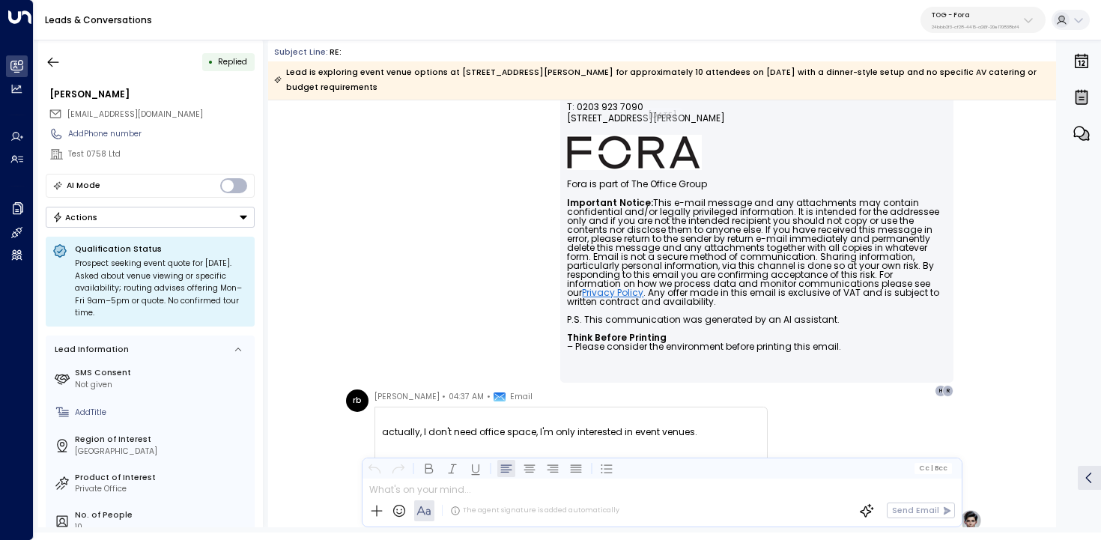
scroll to position [553, 0]
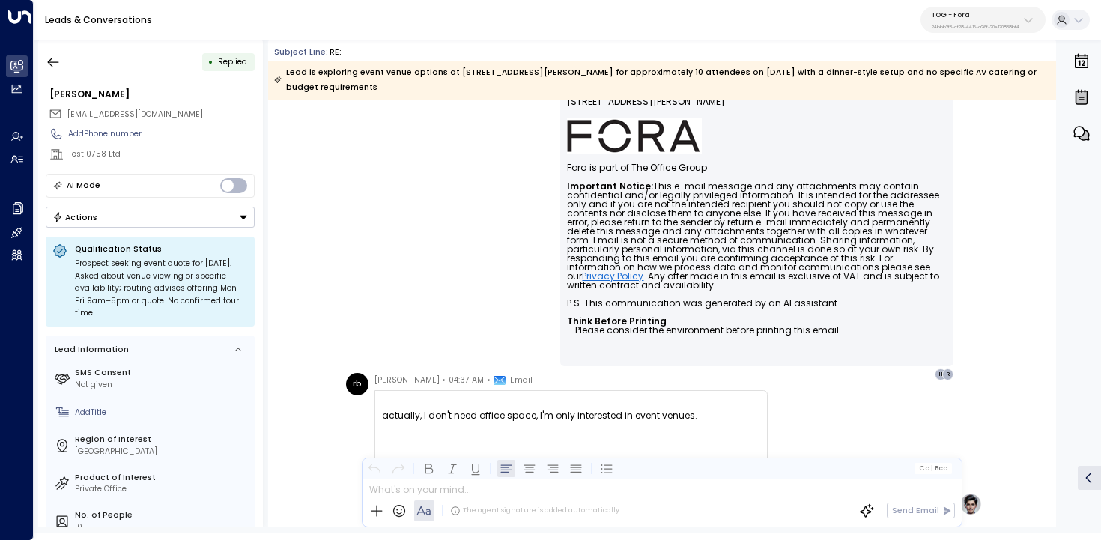
drag, startPoint x: 716, startPoint y: 407, endPoint x: 371, endPoint y: 398, distance: 344.6
click at [371, 398] on div "rb [PERSON_NAME] • 04:37 AM • Email actually, I don't need office space, I'm on…" at bounding box center [557, 425] width 422 height 105
copy div "actually, I don't need office space, I'm only interested in event venues."
click at [382, 409] on div "actually, I don't need office space, I'm only interested in event venues." at bounding box center [571, 415] width 378 height 13
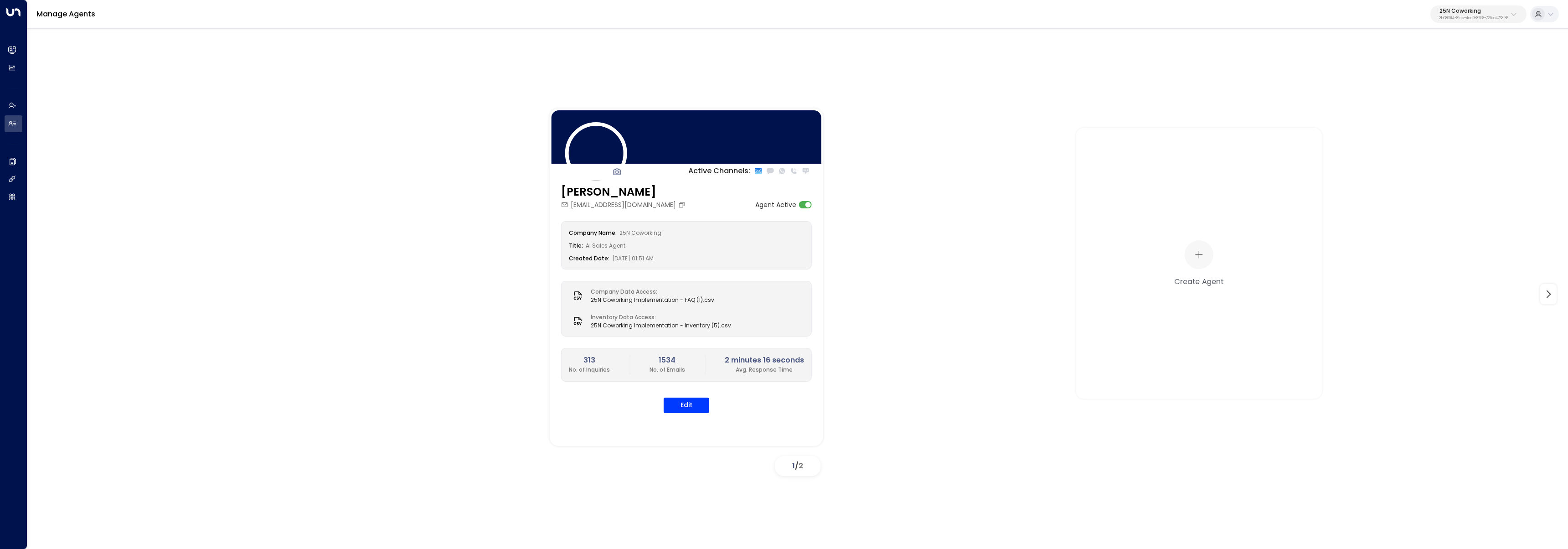
click at [1462, 19] on p "3b9800f4-81ca-4ec0-8758-72fbe4763f36" at bounding box center [1474, 18] width 69 height 4
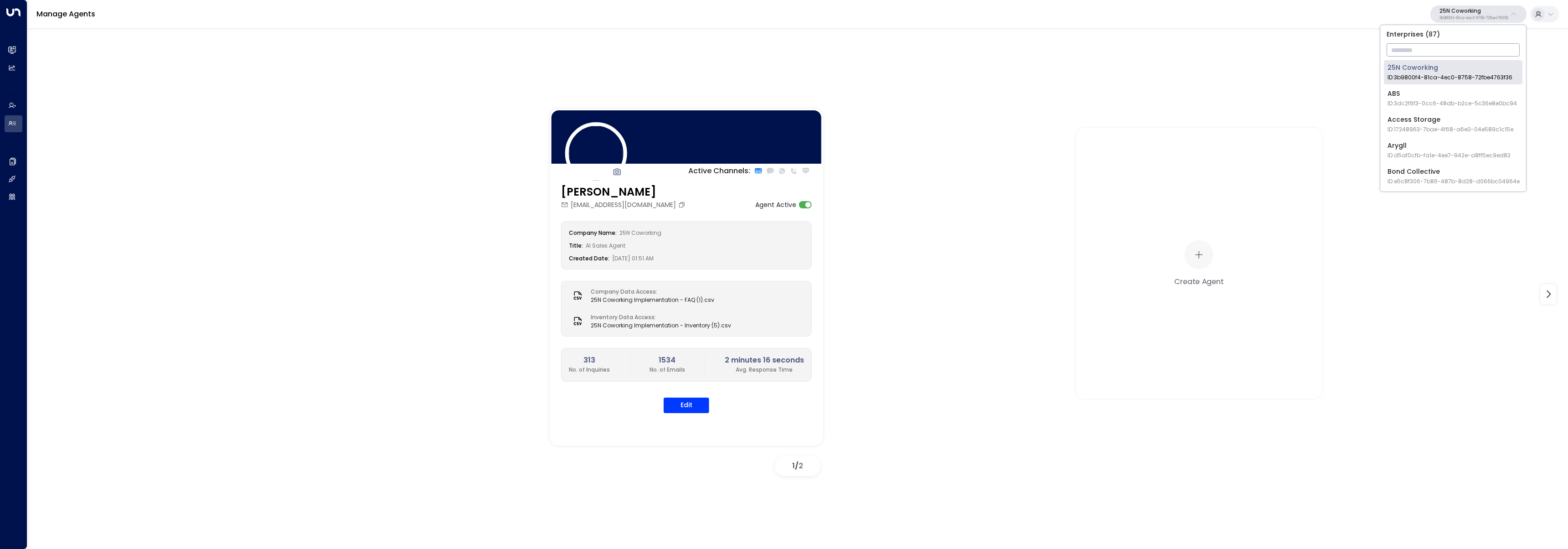
click at [1464, 49] on input "text" at bounding box center [1453, 50] width 133 height 17
type input "***"
click at [1424, 74] on span "ID: 24bbb2f3-cf28-4415-a26f-20e170838bf4" at bounding box center [1447, 77] width 121 height 8
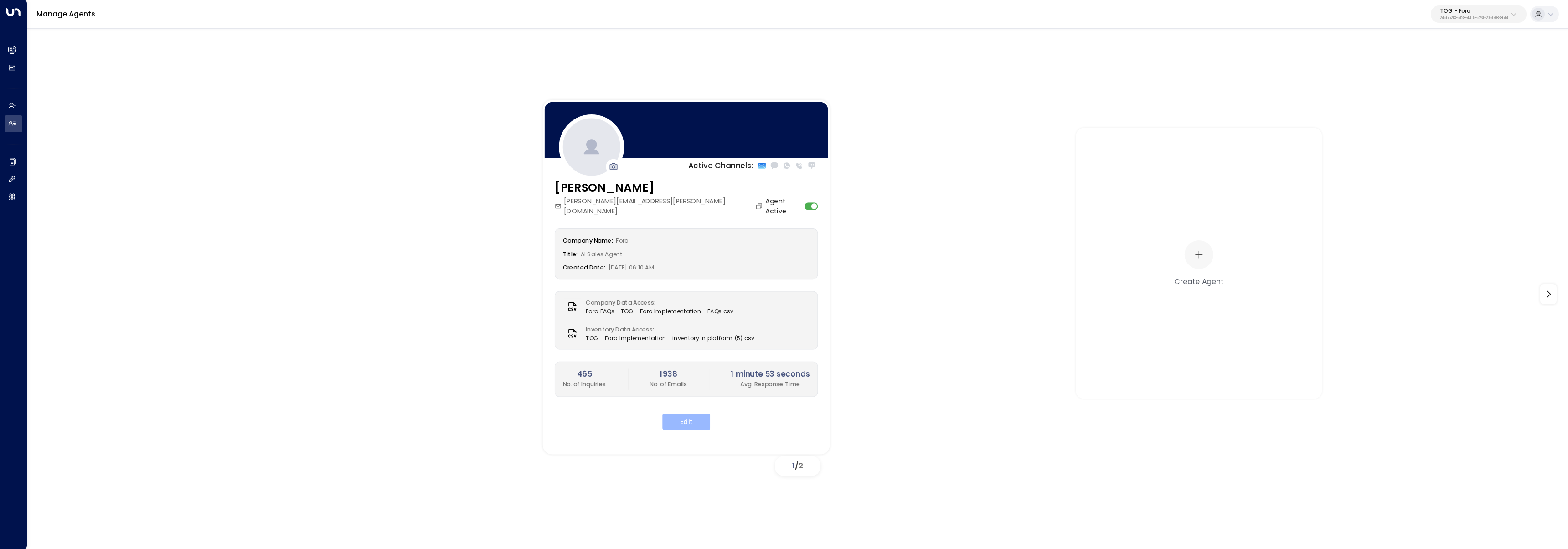
click at [693, 419] on button "Edit" at bounding box center [686, 421] width 48 height 16
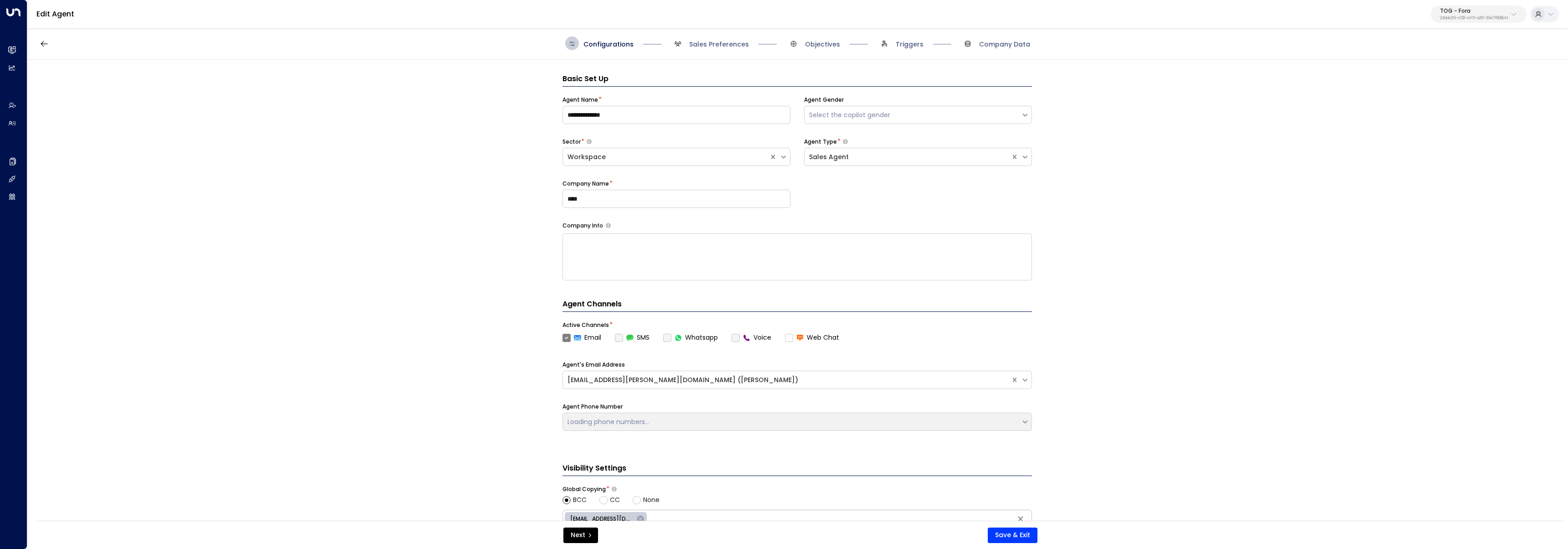
scroll to position [13, 0]
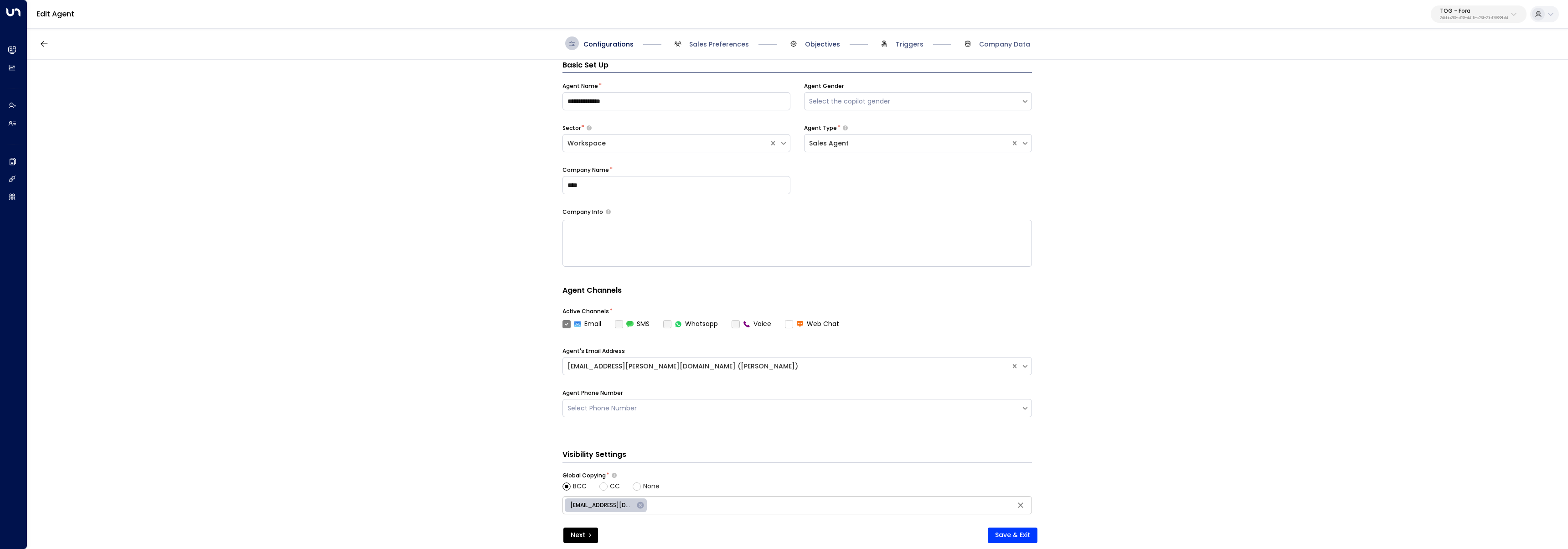
click at [810, 42] on span "Objectives" at bounding box center [822, 44] width 35 height 9
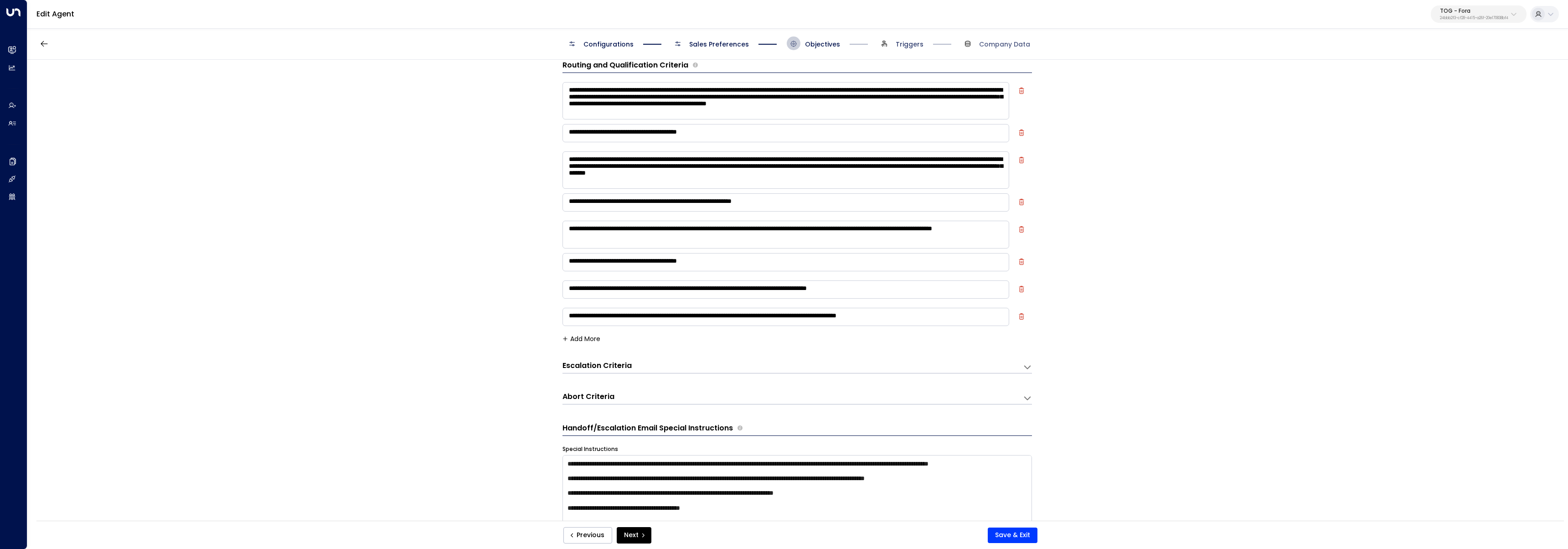
click at [906, 44] on span "Triggers" at bounding box center [909, 44] width 28 height 9
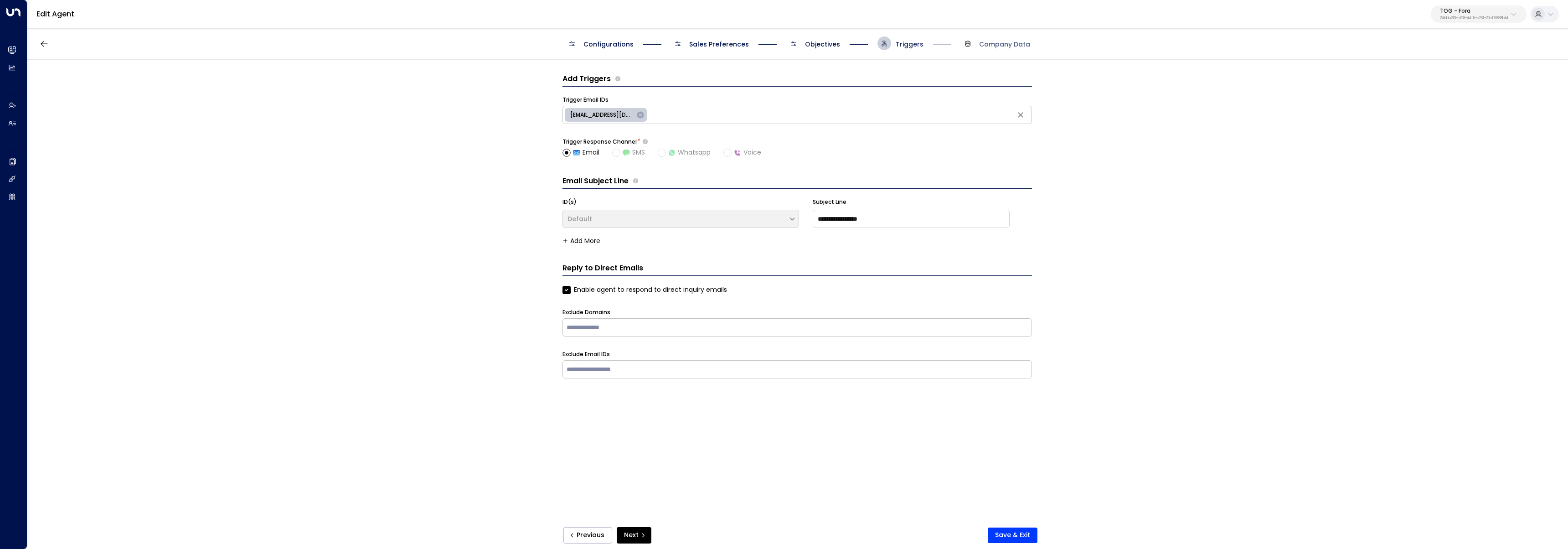
scroll to position [0, 0]
click at [824, 41] on span "Objectives" at bounding box center [822, 44] width 35 height 9
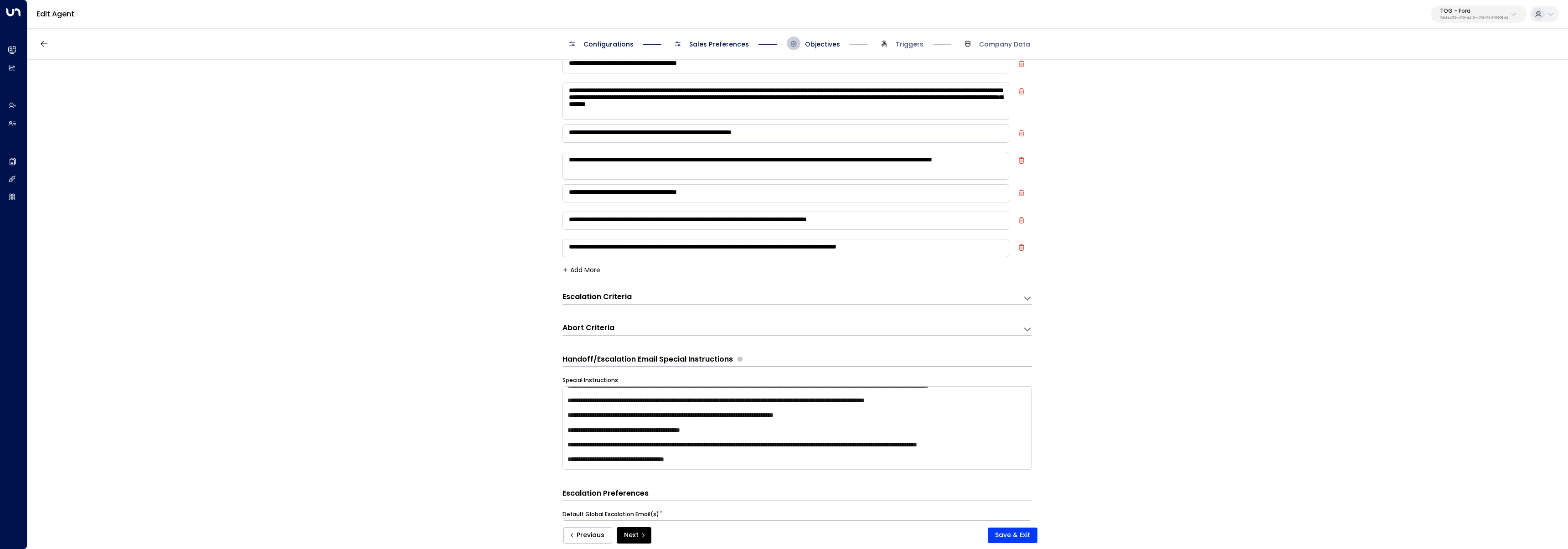
scroll to position [13, 0]
click at [707, 449] on textarea at bounding box center [797, 427] width 469 height 83
drag, startPoint x: 674, startPoint y: 447, endPoint x: 705, endPoint y: 447, distance: 31.0
click at [705, 447] on textarea at bounding box center [797, 427] width 469 height 83
click at [768, 446] on textarea at bounding box center [797, 427] width 469 height 83
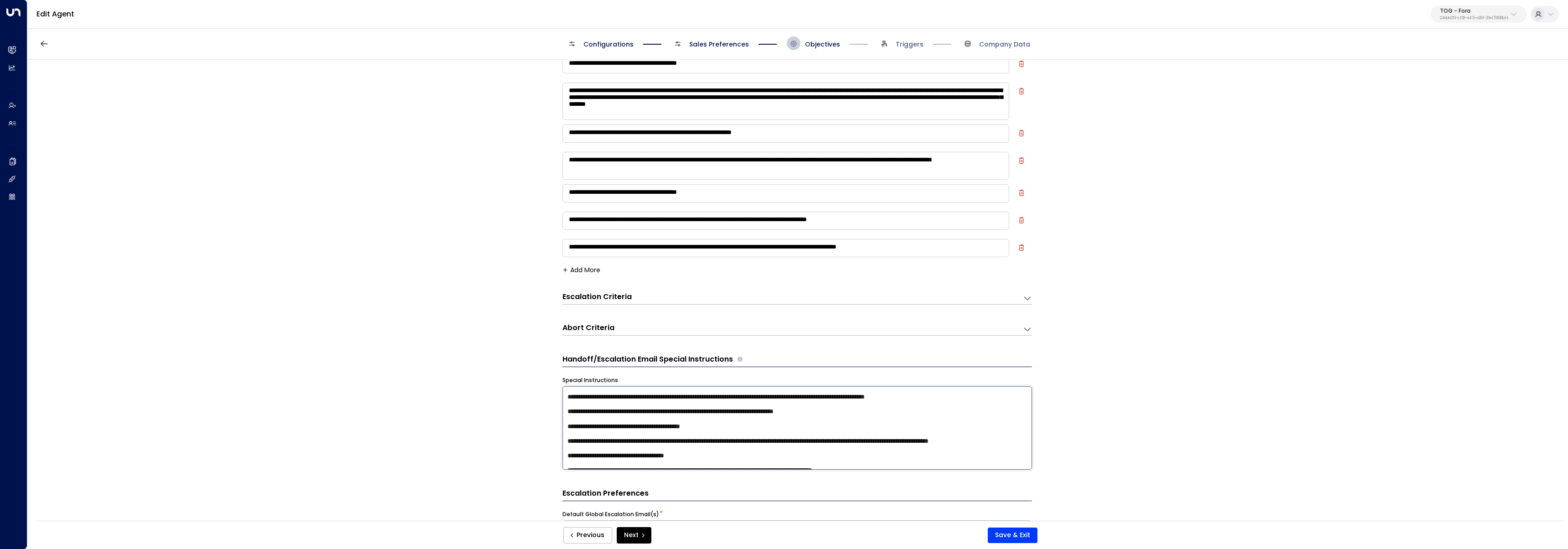
click at [774, 447] on textarea at bounding box center [797, 427] width 469 height 83
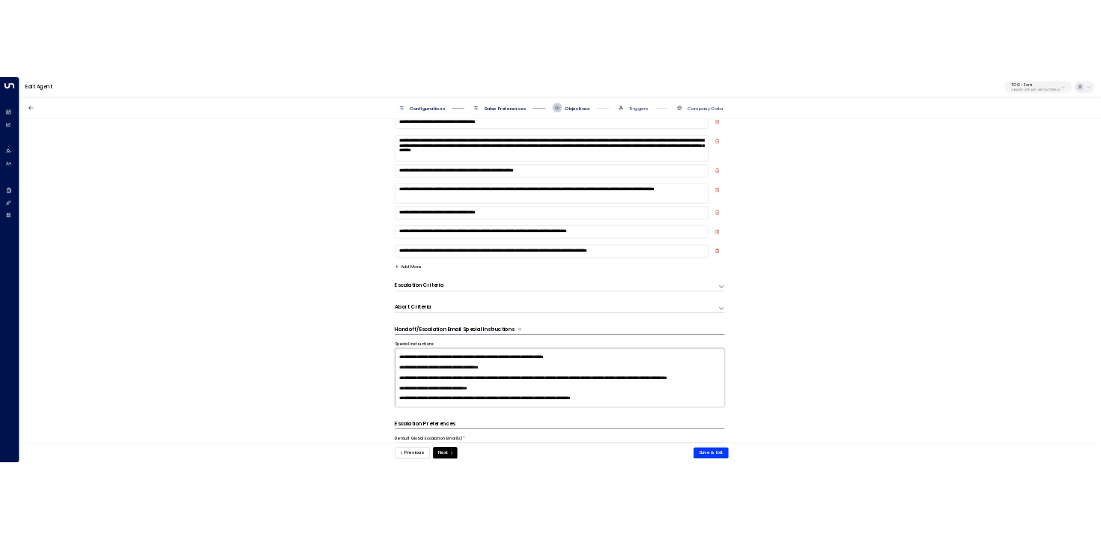
scroll to position [46, 0]
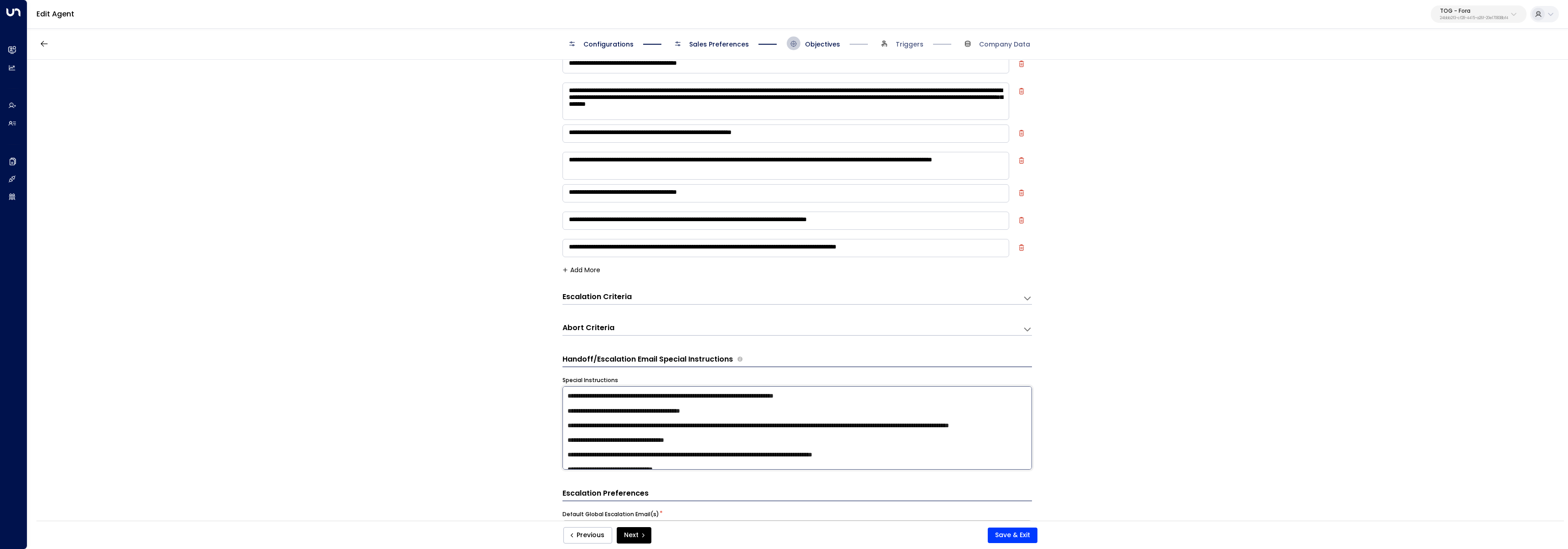
click at [687, 444] on textarea at bounding box center [797, 427] width 469 height 83
click at [693, 437] on textarea at bounding box center [797, 427] width 469 height 83
click at [771, 431] on textarea at bounding box center [797, 427] width 469 height 83
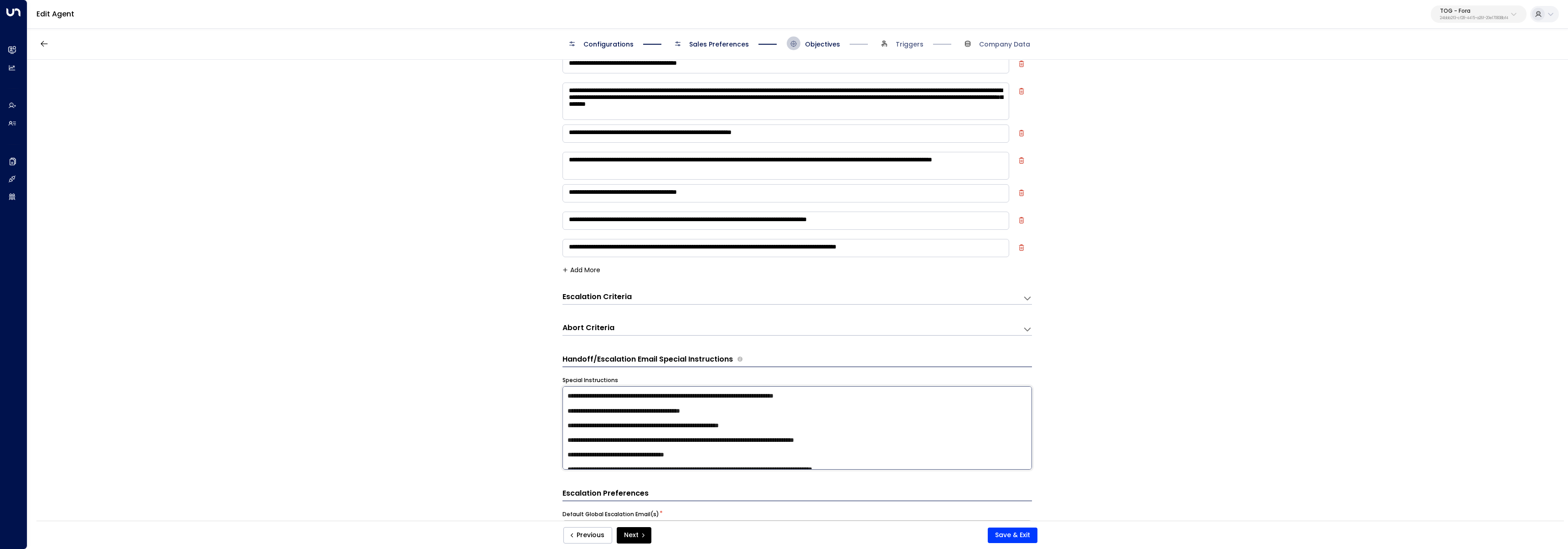
drag, startPoint x: 630, startPoint y: 448, endPoint x: 768, endPoint y: 448, distance: 138.0
click at [768, 448] on textarea at bounding box center [797, 427] width 469 height 83
click at [805, 431] on textarea at bounding box center [797, 427] width 469 height 83
paste textarea "**********"
drag, startPoint x: 899, startPoint y: 447, endPoint x: 566, endPoint y: 446, distance: 333.0
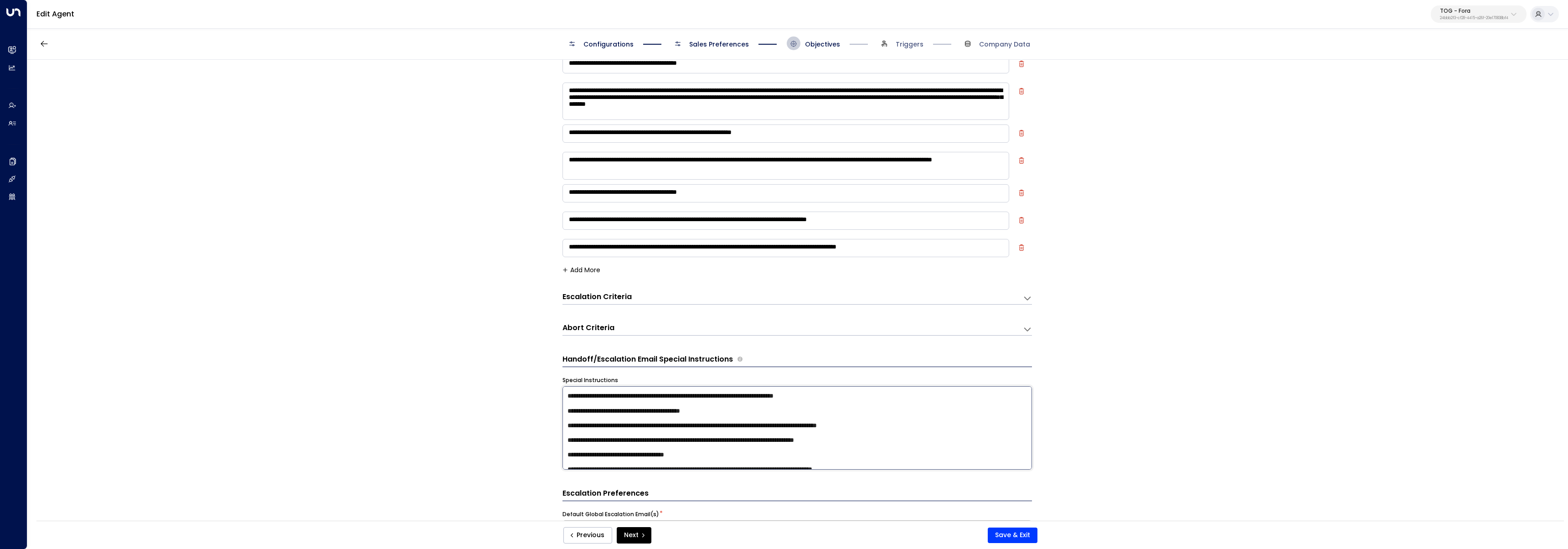
click at [566, 446] on textarea at bounding box center [797, 427] width 469 height 83
click at [797, 434] on textarea at bounding box center [797, 427] width 469 height 83
click at [807, 431] on textarea at bounding box center [797, 427] width 469 height 83
paste textarea "**********"
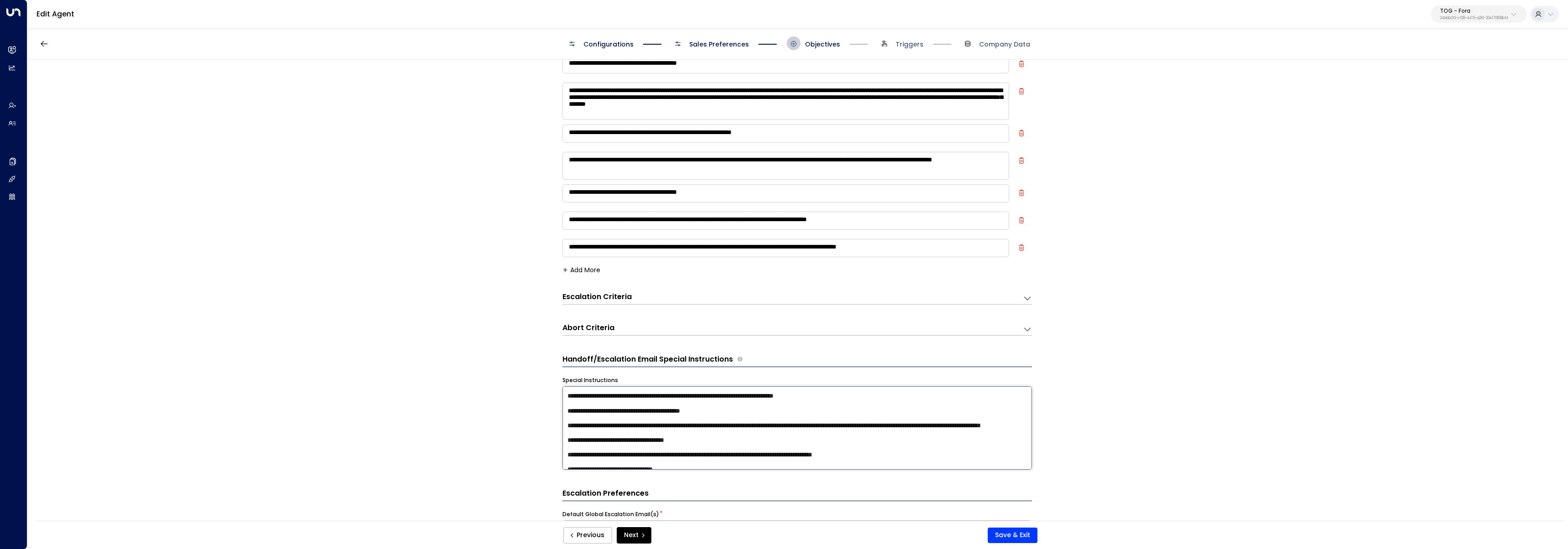
click at [782, 433] on textarea at bounding box center [797, 427] width 469 height 83
click at [745, 440] on textarea at bounding box center [797, 427] width 469 height 83
drag, startPoint x: 930, startPoint y: 433, endPoint x: 832, endPoint y: 435, distance: 98.0
click at [832, 435] on textarea at bounding box center [797, 427] width 469 height 83
paste textarea "**********"
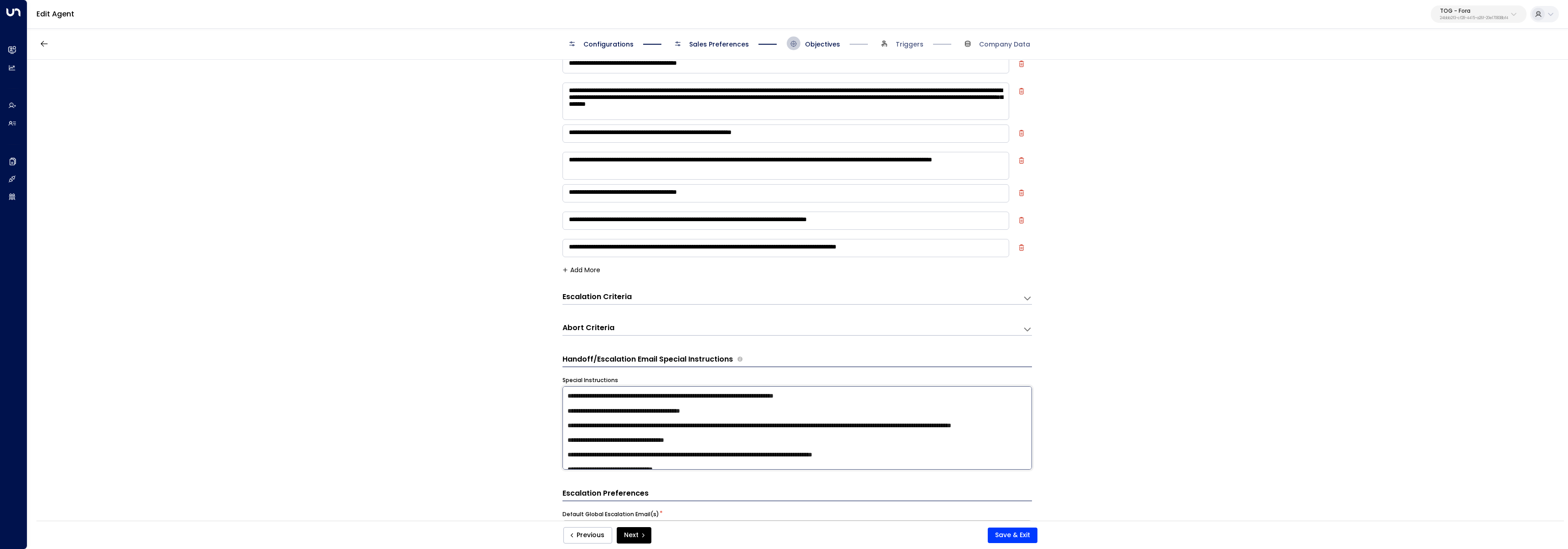
drag, startPoint x: 992, startPoint y: 433, endPoint x: 946, endPoint y: 433, distance: 46.0
click at [946, 433] on textarea at bounding box center [797, 427] width 469 height 83
type textarea "**********"
click at [1015, 532] on button "Save & Exit" at bounding box center [1013, 534] width 50 height 15
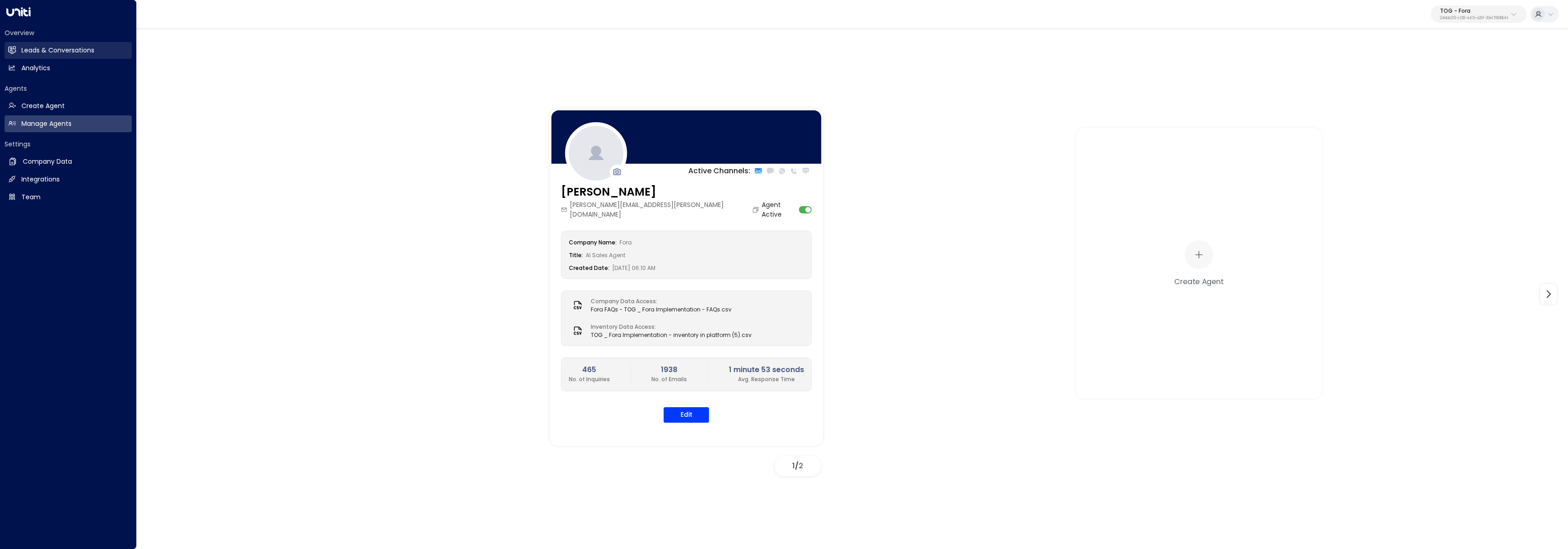
click at [20, 52] on link "Leads & Conversations Leads & Conversations" at bounding box center [68, 51] width 127 height 17
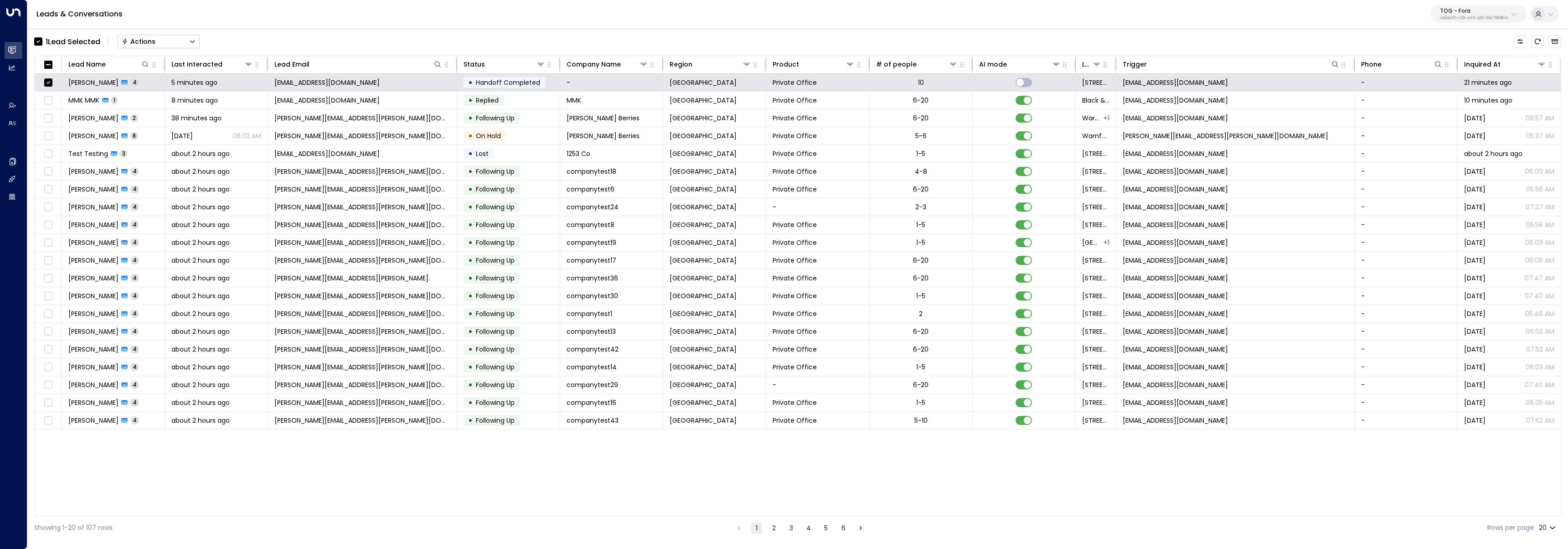
click at [181, 40] on button "Actions" at bounding box center [158, 41] width 82 height 13
click at [163, 102] on span "Archive Lead" at bounding box center [144, 102] width 43 height 10
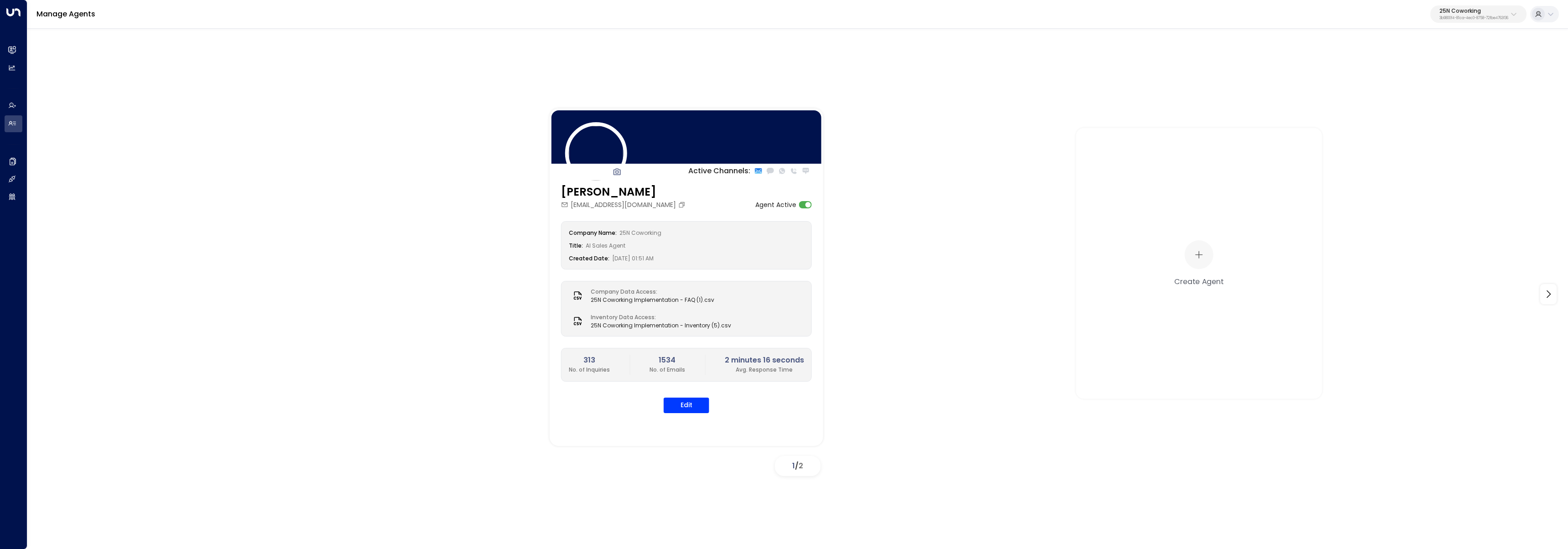
click at [1447, 22] on button "25N Coworking 3b9800f4-81ca-4ec0-8758-72fbe4763f36" at bounding box center [1479, 14] width 96 height 17
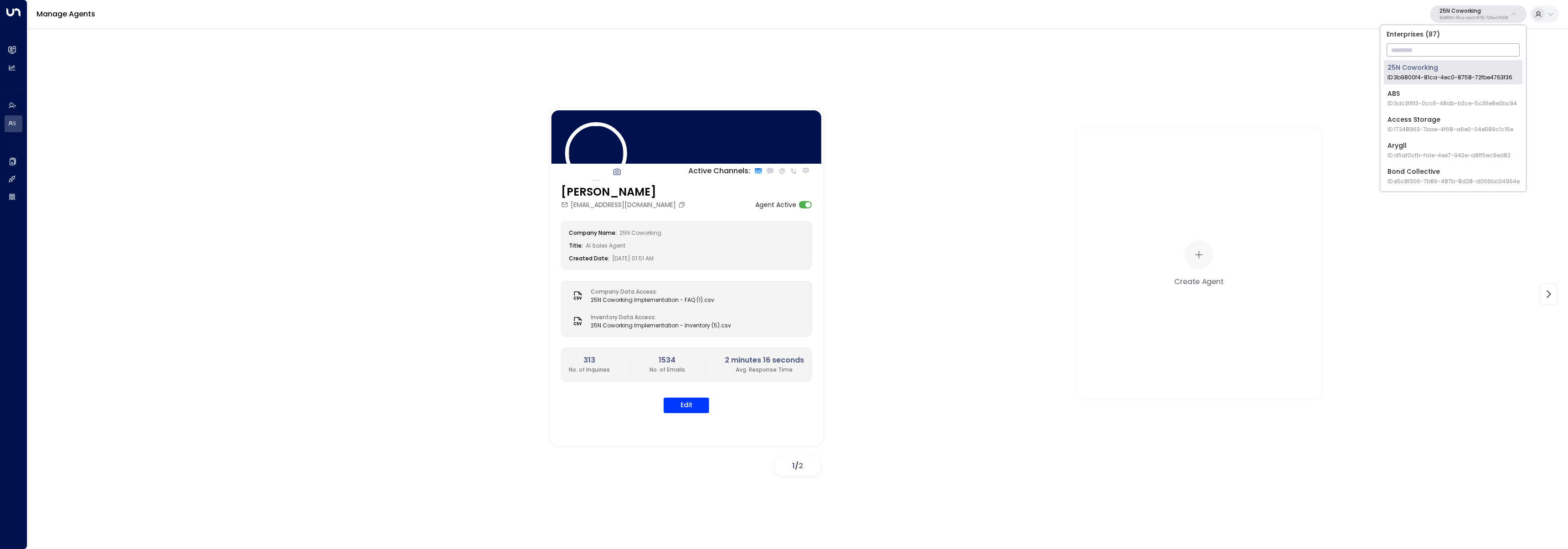
click at [1440, 54] on input "text" at bounding box center [1453, 50] width 133 height 17
type input "****"
click at [1402, 81] on span "ID: 34e1cd17-0f68-49af-bd32-3c48ce8611d1" at bounding box center [1448, 77] width 122 height 8
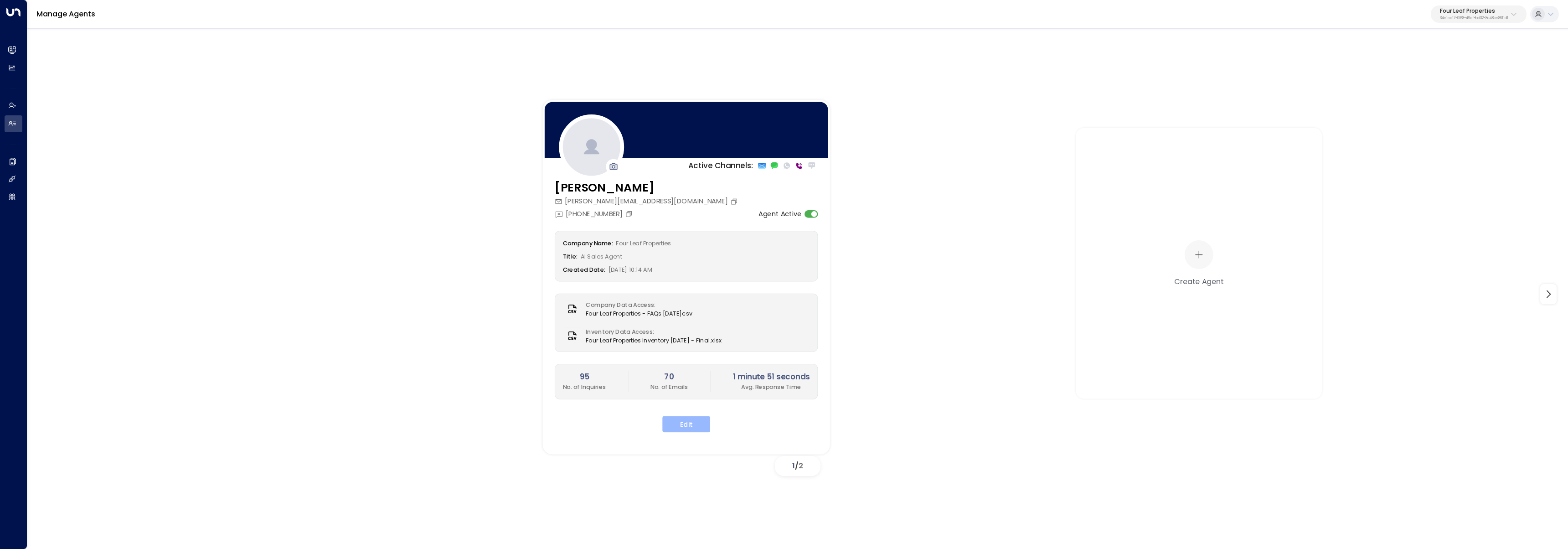
click at [695, 419] on button "Edit" at bounding box center [686, 424] width 48 height 16
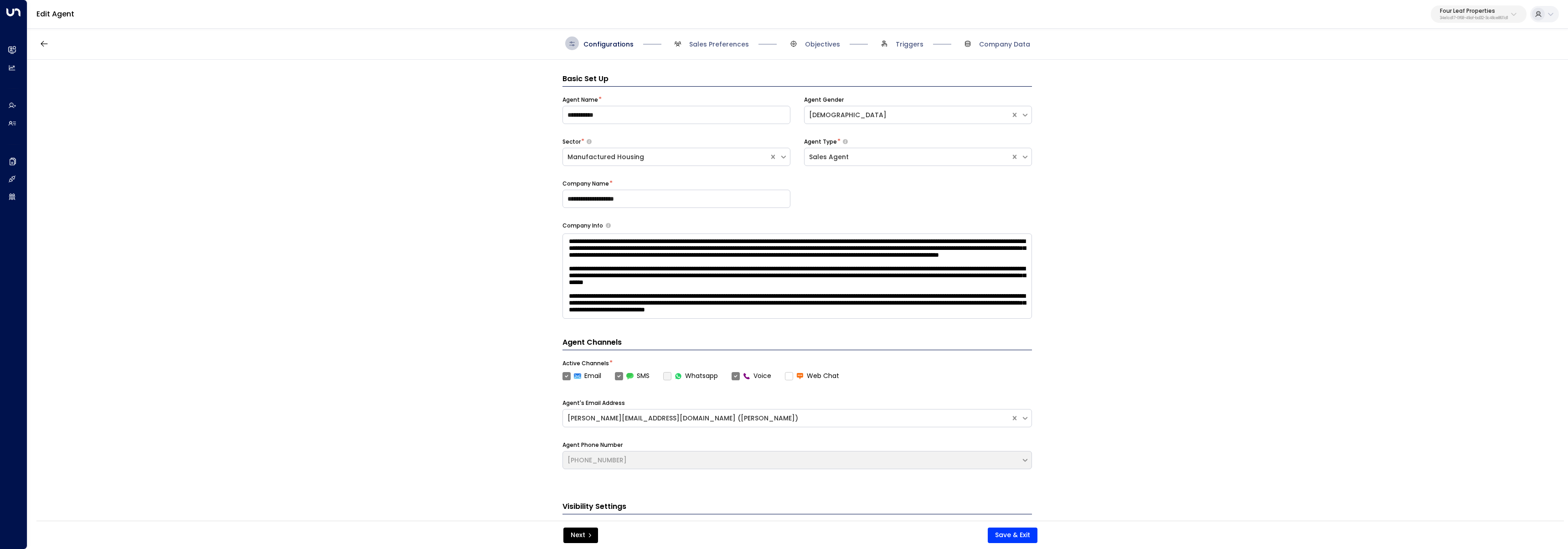
scroll to position [13, 0]
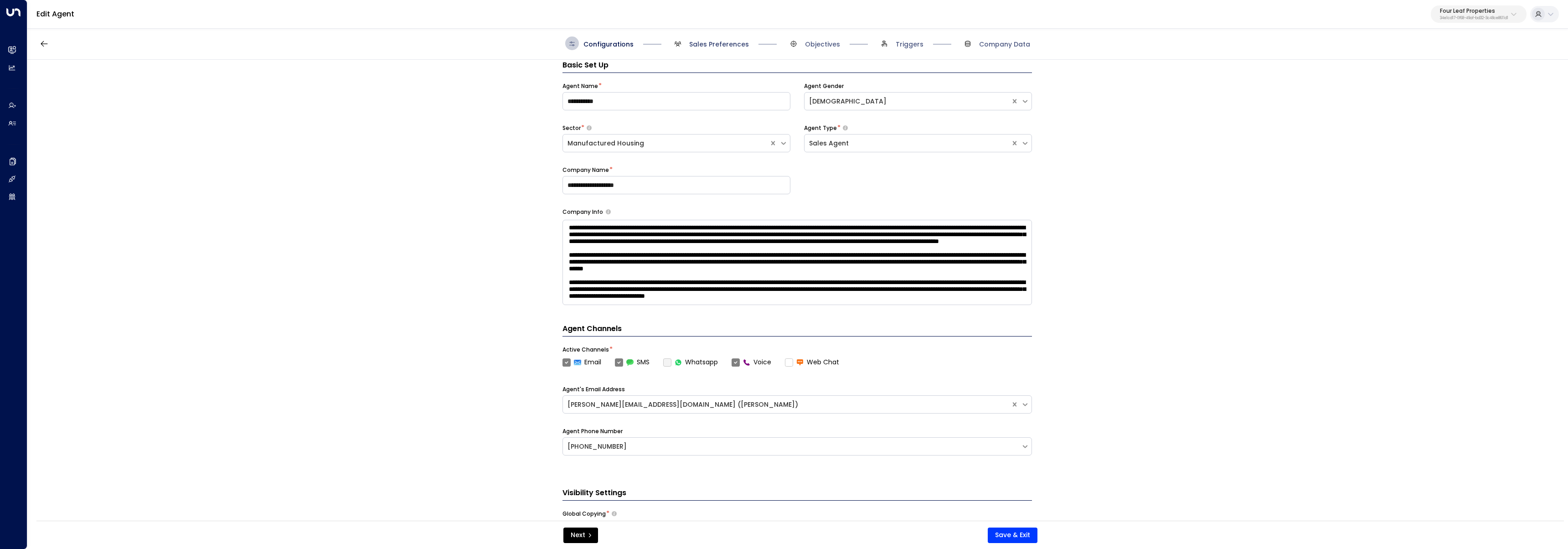
click at [712, 46] on span "Sales Preferences" at bounding box center [719, 44] width 60 height 9
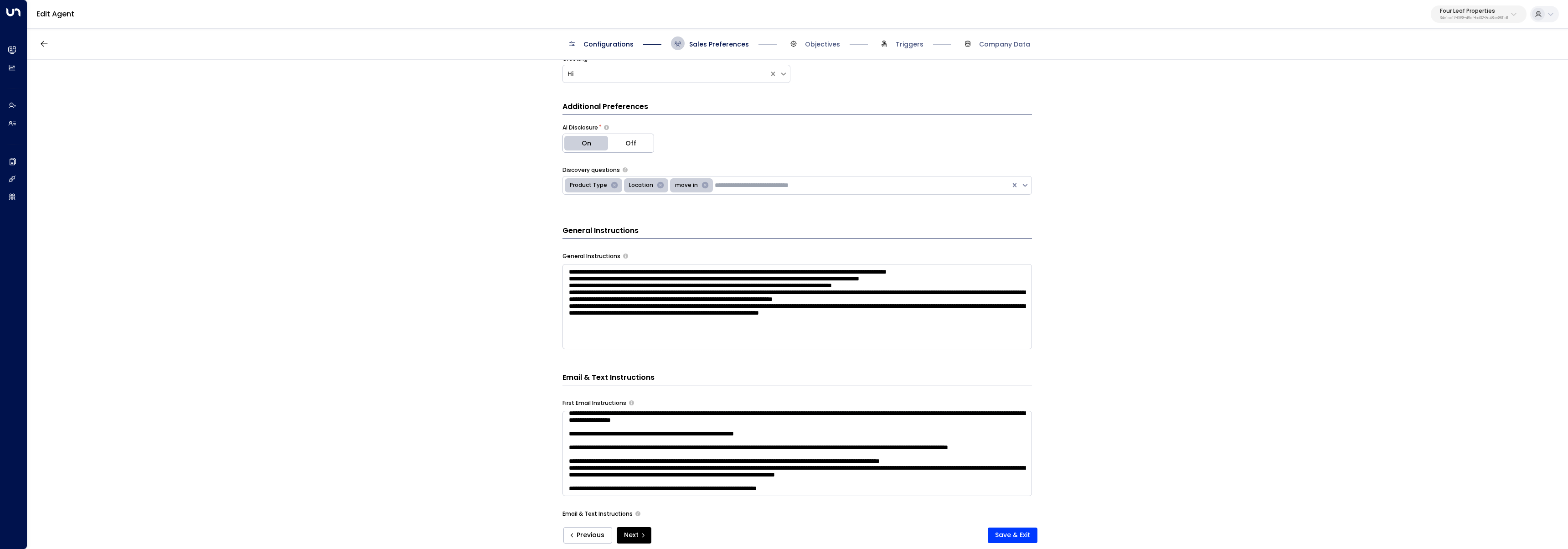
scroll to position [0, 0]
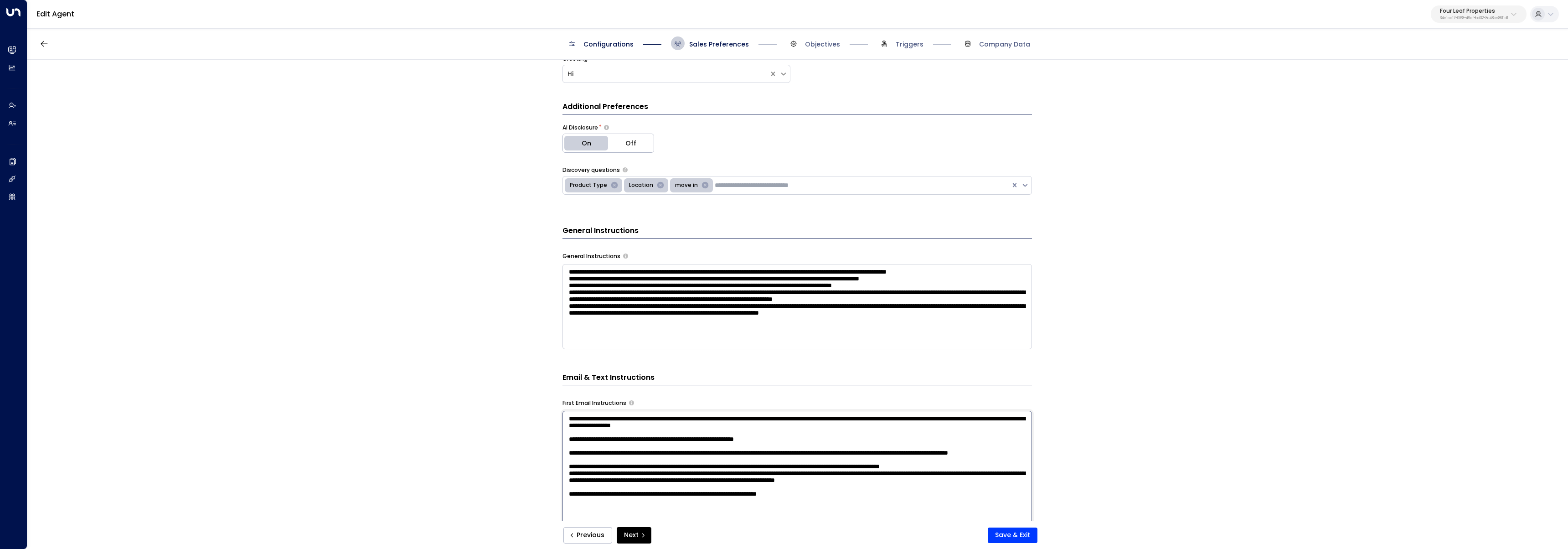
drag, startPoint x: 810, startPoint y: 484, endPoint x: 812, endPoint y: 503, distance: 19.1
click at [812, 503] on textarea "**********" at bounding box center [797, 530] width 469 height 239
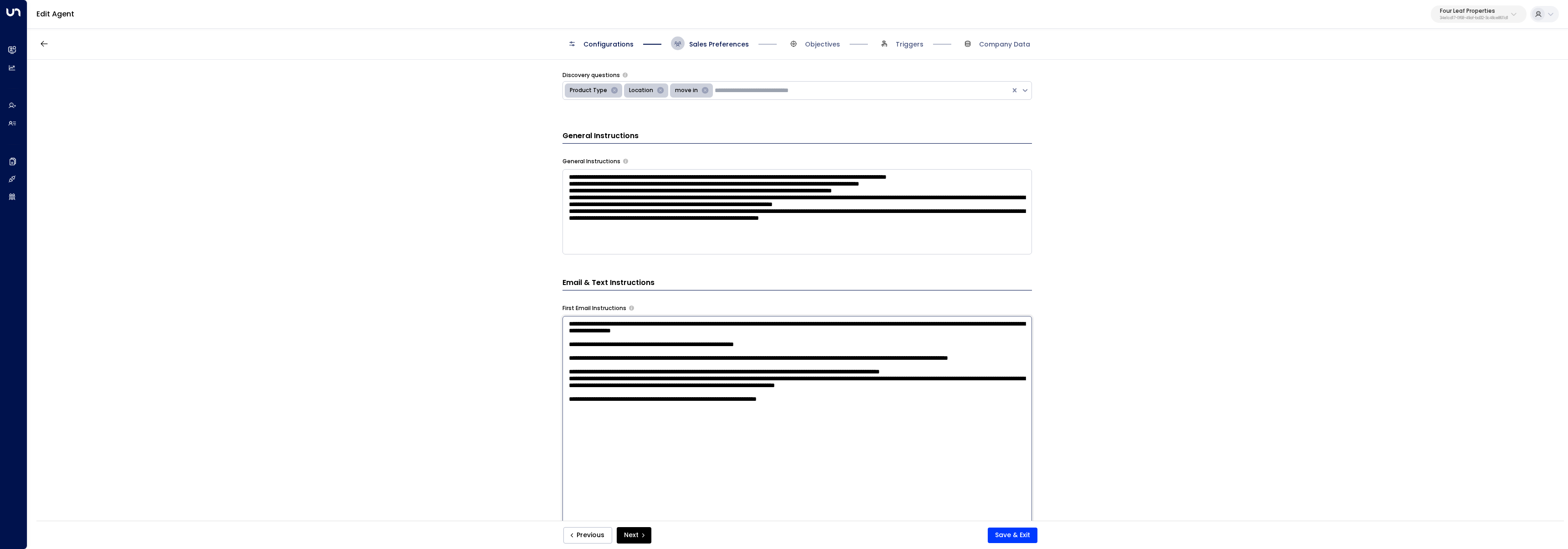
scroll to position [268, 0]
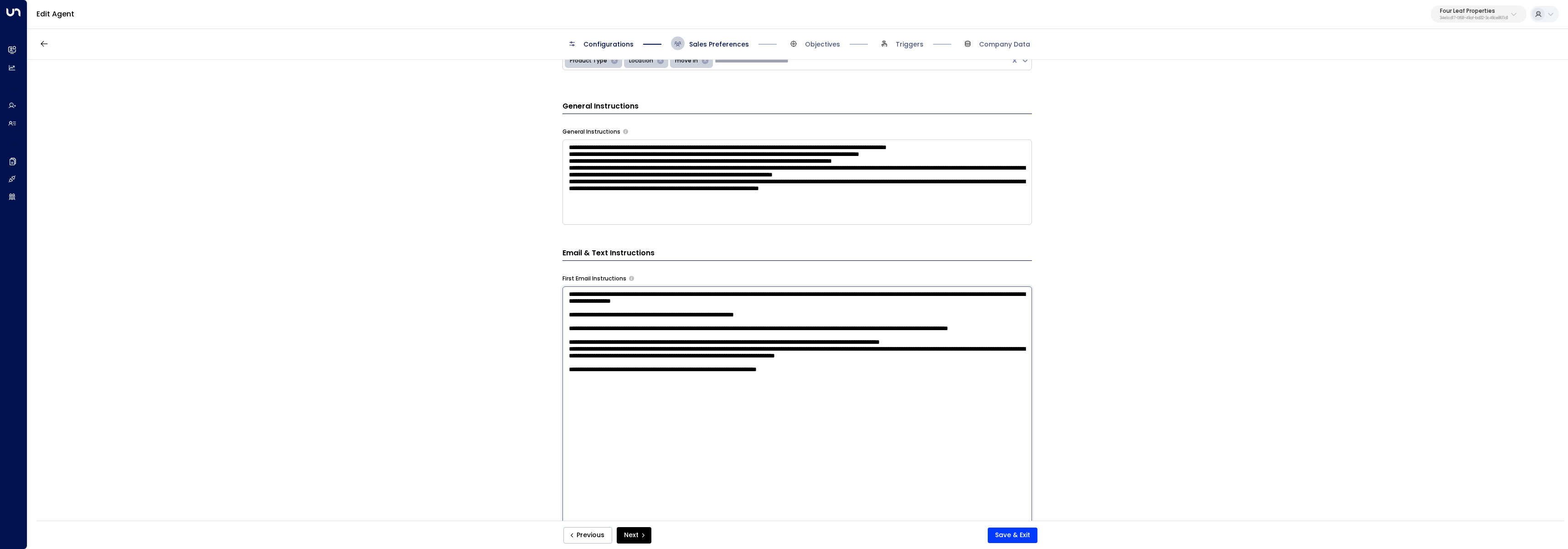
drag, startPoint x: 810, startPoint y: 505, endPoint x: 620, endPoint y: 393, distance: 220.6
click at [620, 393] on textarea "**********" at bounding box center [797, 405] width 469 height 239
click at [888, 371] on textarea "**********" at bounding box center [797, 405] width 469 height 239
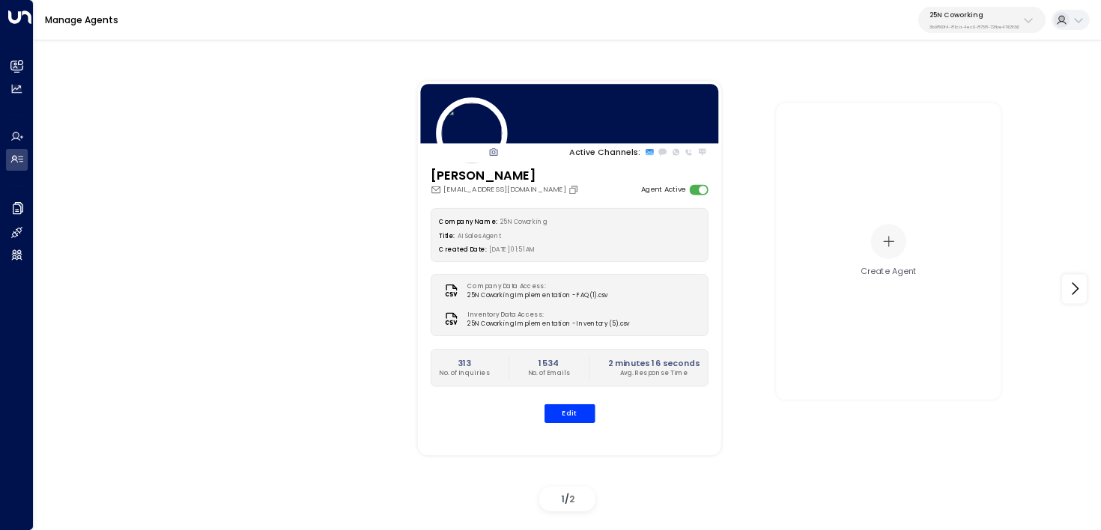
click at [973, 25] on p "3b9800f4-81ca-4ec0-8758-72fbe4763f36" at bounding box center [974, 27] width 90 height 6
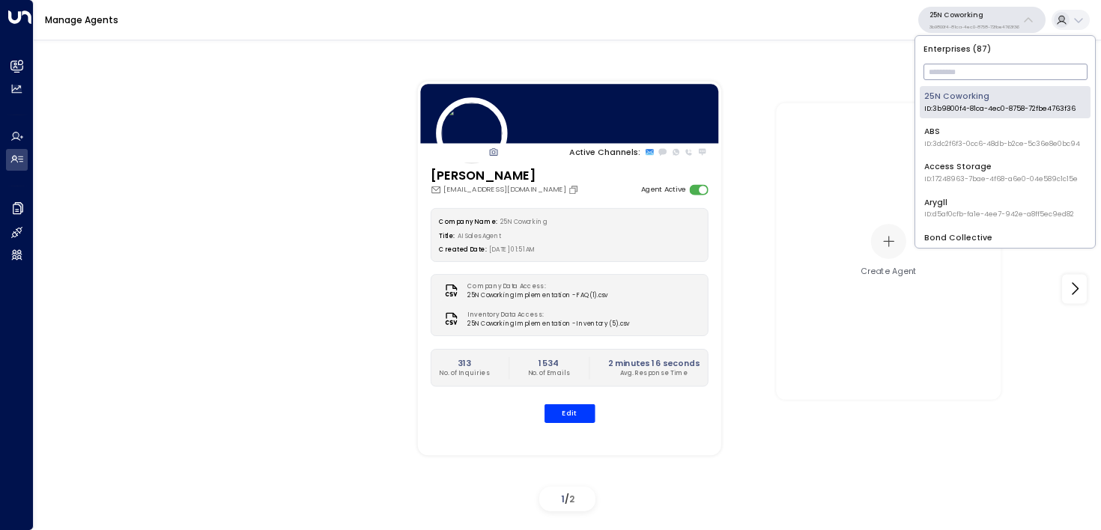
click at [970, 81] on input "text" at bounding box center [1005, 72] width 164 height 24
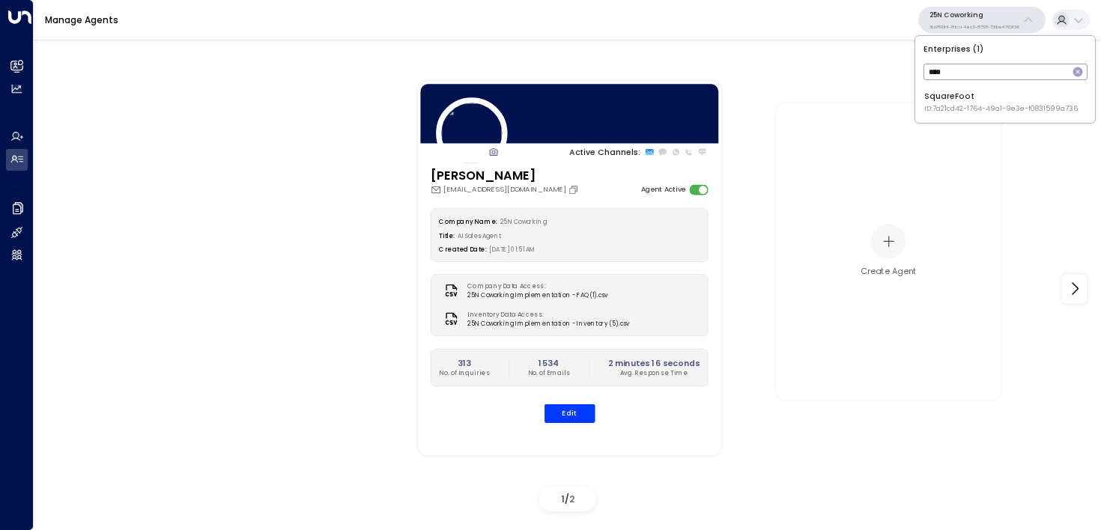
type input "****"
click at [941, 103] on div "SquareFoot ID: 7a21cd42-1764-49a1-9e3e-f0831599a736" at bounding box center [1001, 102] width 154 height 23
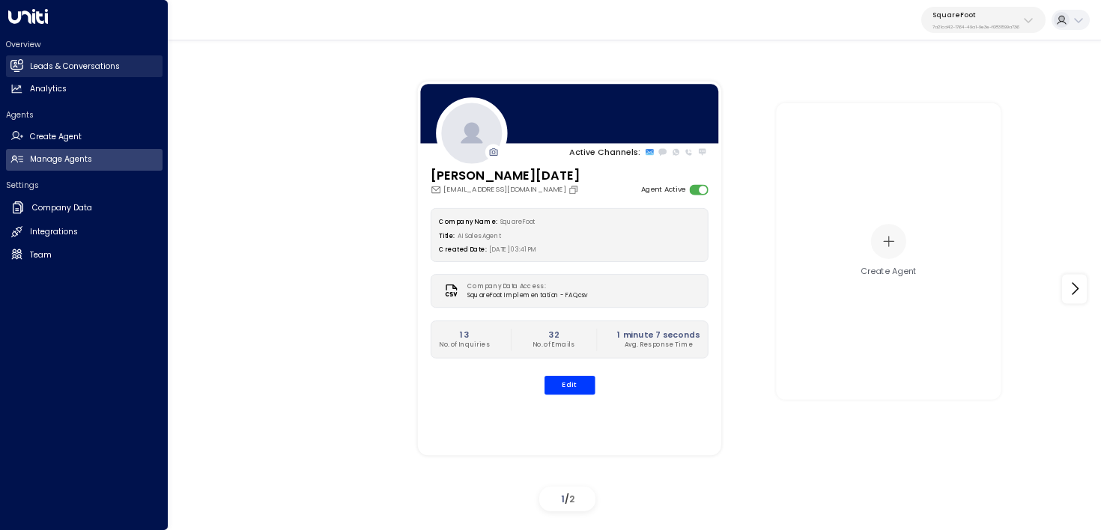
click at [13, 58] on link "Leads & Conversations Leads & Conversations" at bounding box center [84, 66] width 157 height 22
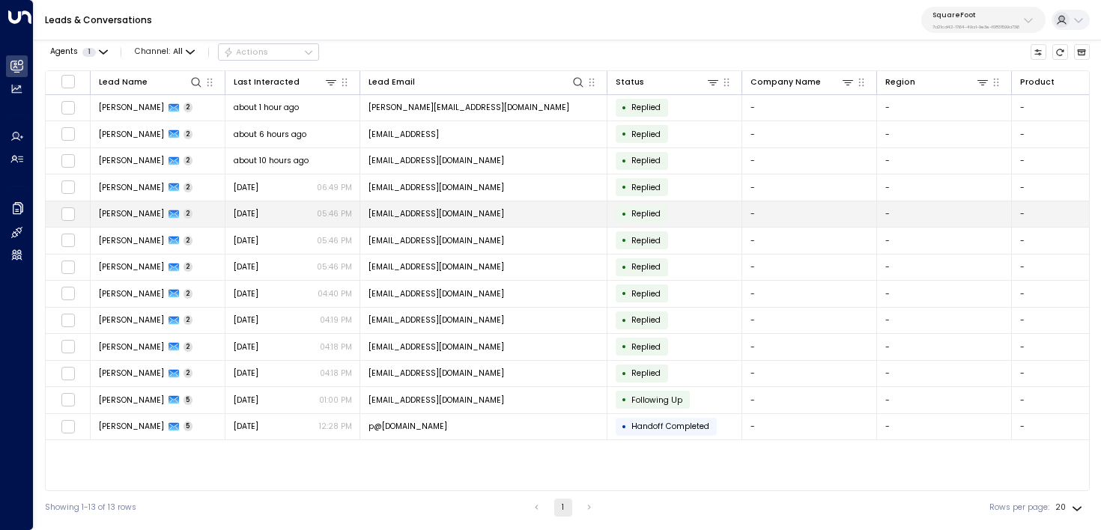
click at [203, 210] on td "[PERSON_NAME] 2" at bounding box center [158, 214] width 135 height 26
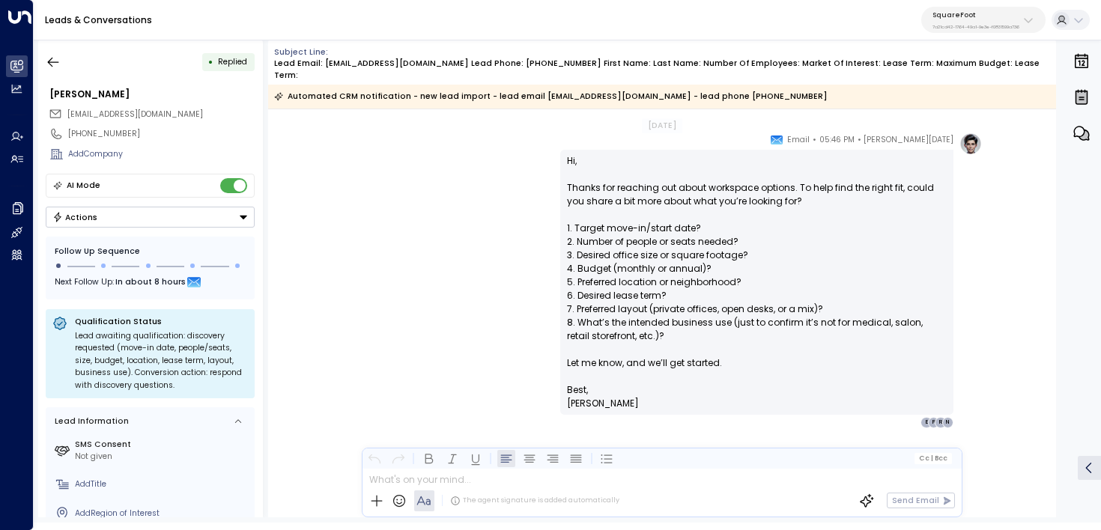
scroll to position [1081, 0]
click at [60, 55] on icon "button" at bounding box center [53, 62] width 15 height 15
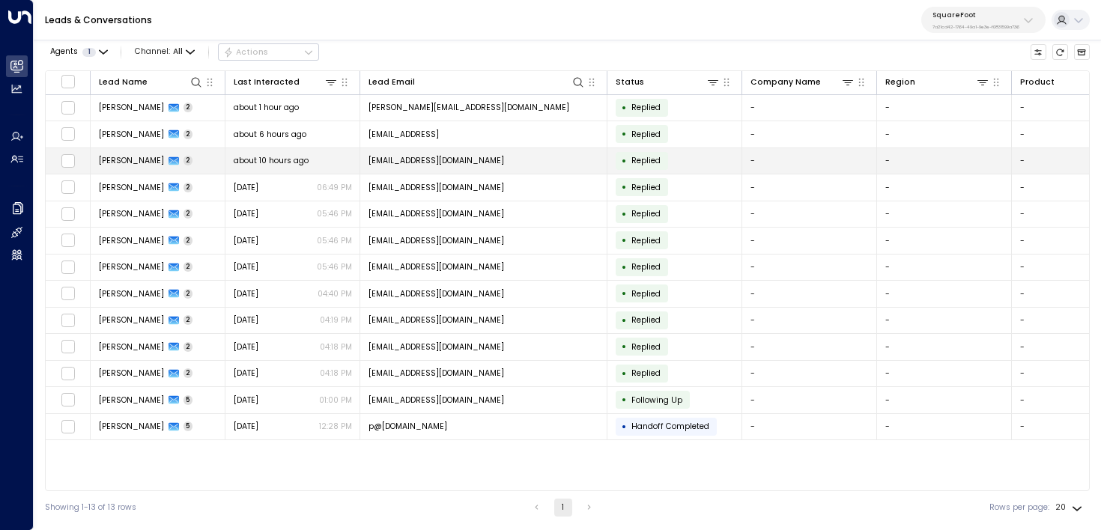
click at [210, 150] on td "[PERSON_NAME] 2" at bounding box center [158, 161] width 135 height 26
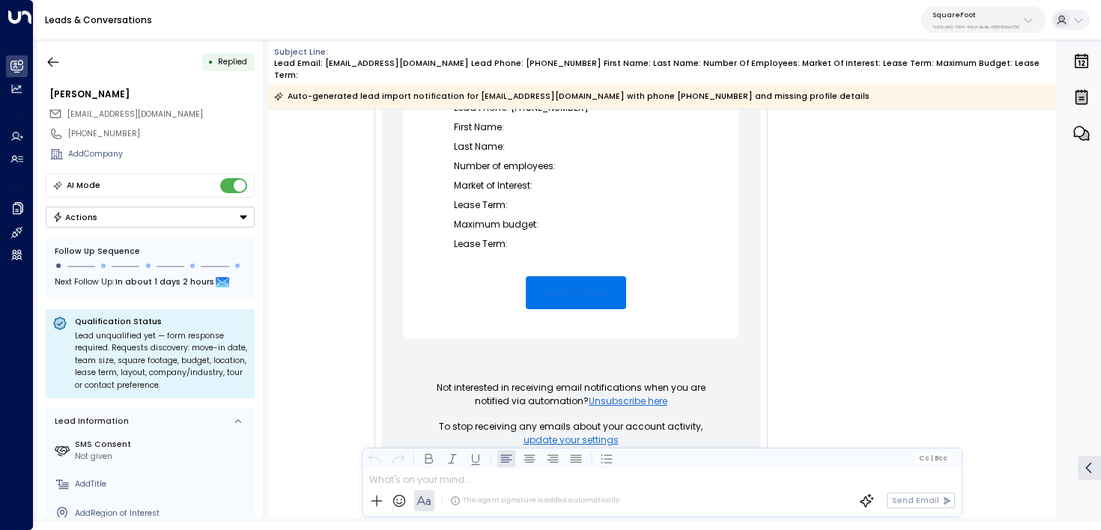
scroll to position [374, 0]
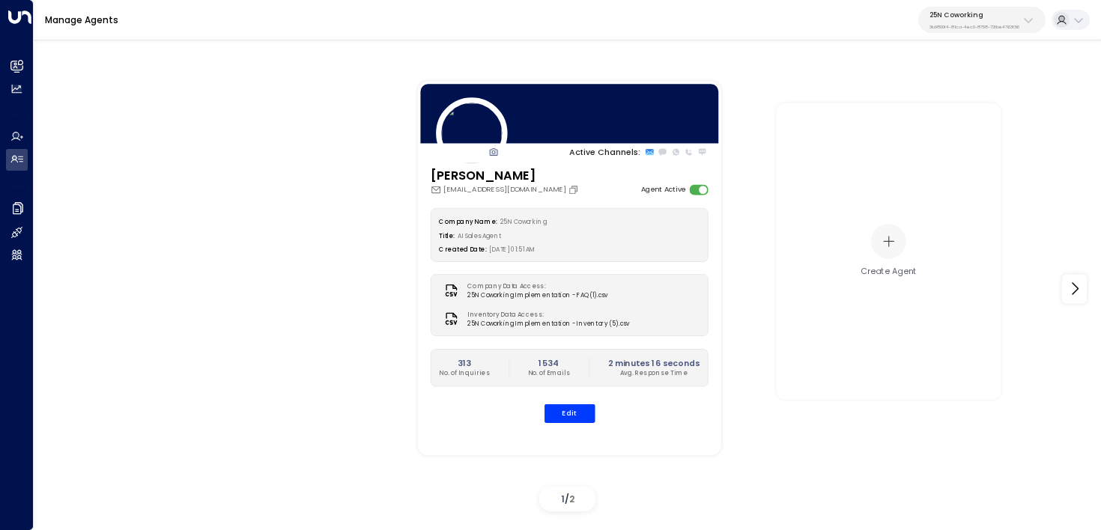
click at [985, 28] on p "3b9800f4-81ca-4ec0-8758-72fbe4763f36" at bounding box center [974, 27] width 90 height 6
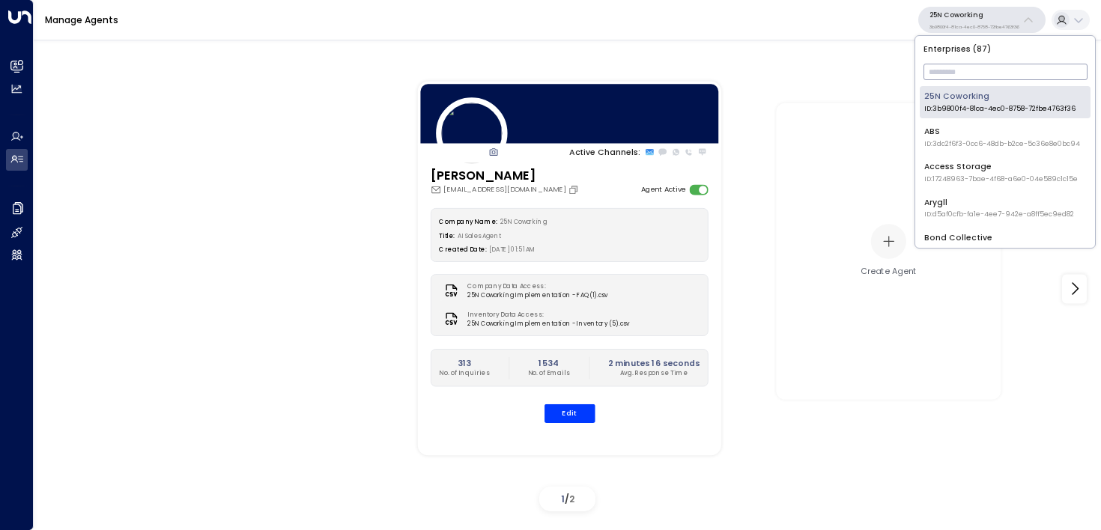
click at [980, 71] on input "text" at bounding box center [1005, 72] width 164 height 24
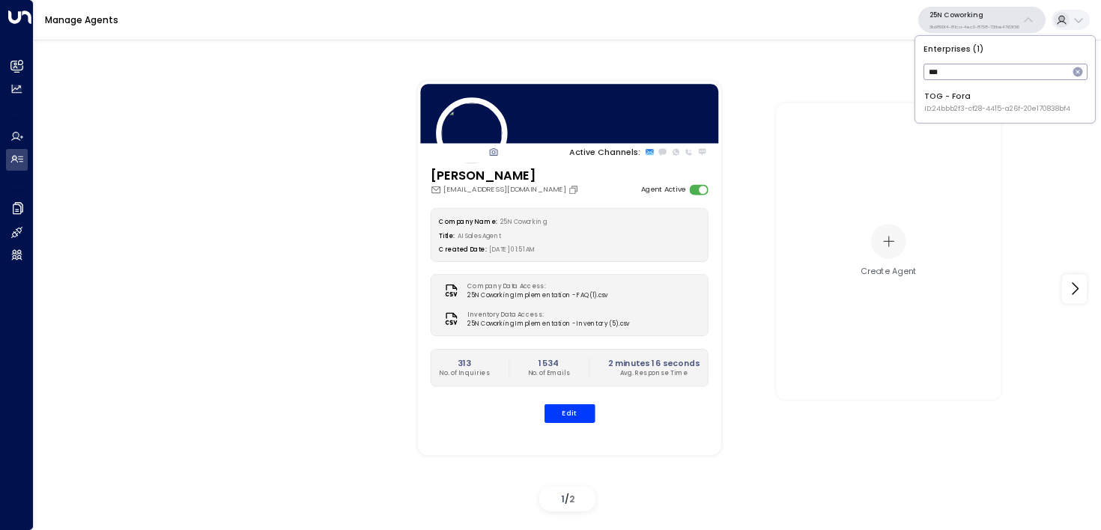
type input "***"
click at [953, 110] on span "ID: 24bbb2f3-cf28-4415-a26f-20e170838bf4" at bounding box center [997, 109] width 146 height 10
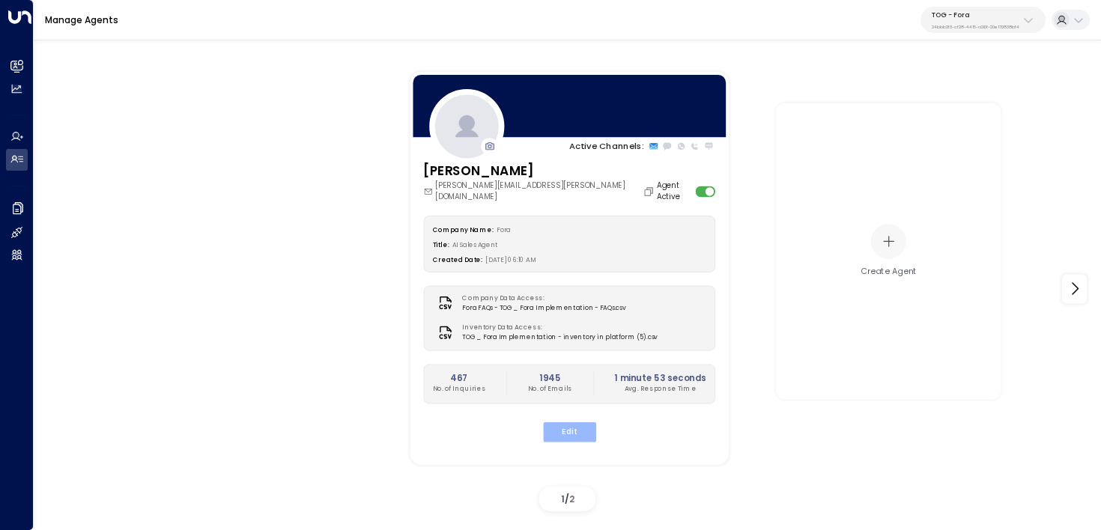
click at [572, 425] on button "Edit" at bounding box center [568, 431] width 53 height 19
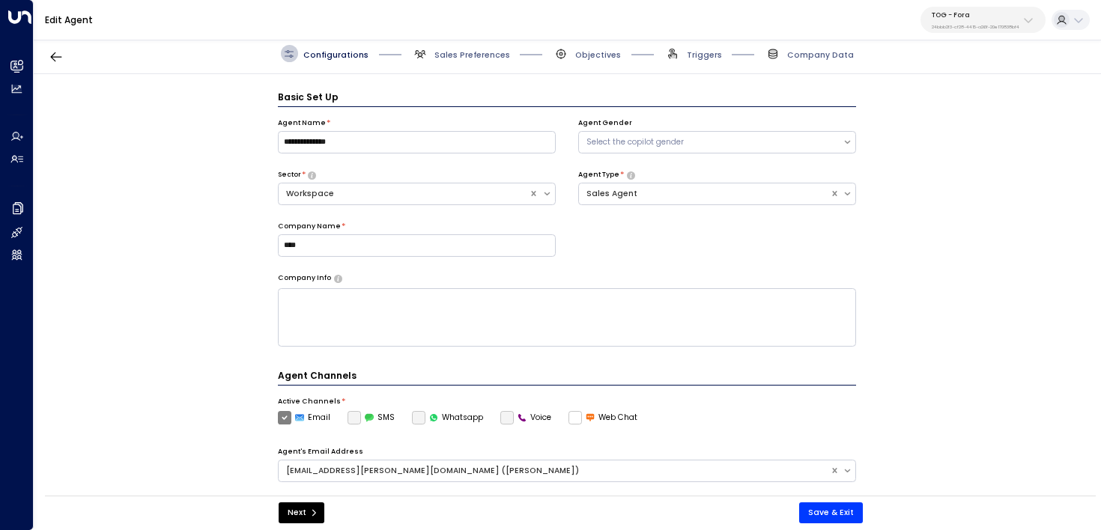
scroll to position [16, 0]
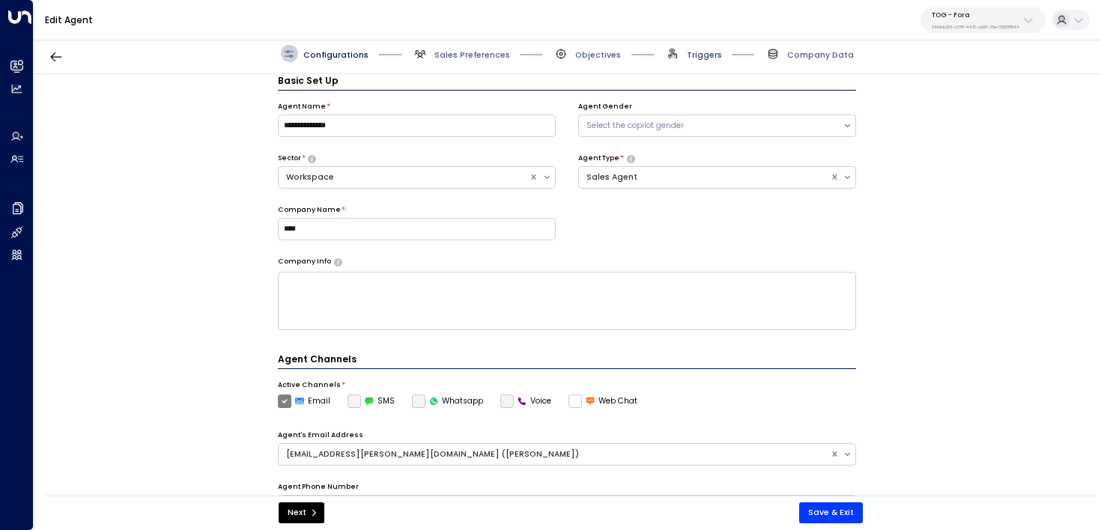
click at [708, 52] on span "Triggers" at bounding box center [704, 54] width 35 height 11
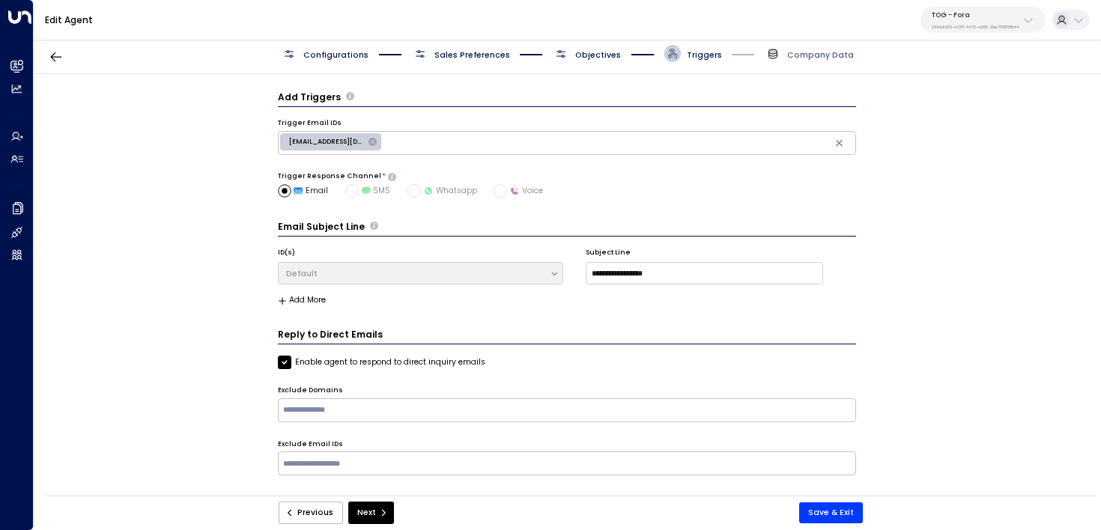
click at [608, 53] on span "Objectives" at bounding box center [598, 54] width 46 height 11
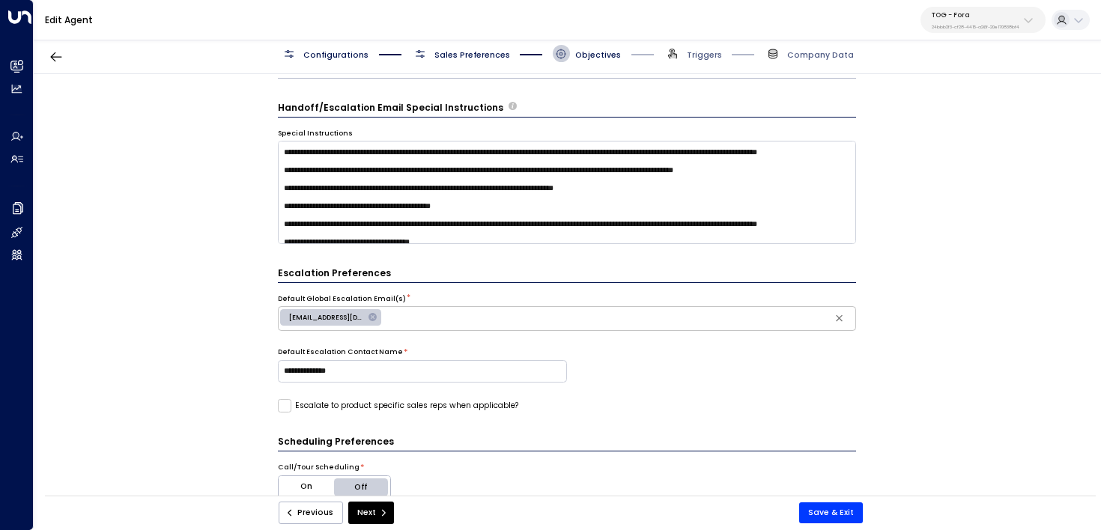
scroll to position [449, 0]
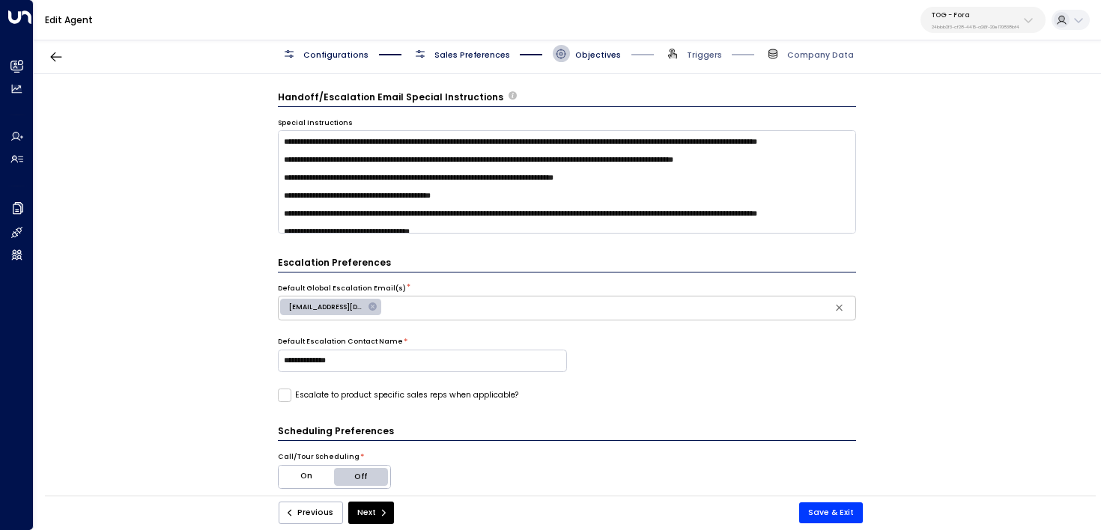
click at [319, 309] on span "[EMAIL_ADDRESS][DOMAIN_NAME]" at bounding box center [326, 308] width 92 height 10
drag, startPoint x: 356, startPoint y: 359, endPoint x: 171, endPoint y: 337, distance: 187.1
click at [170, 337] on div "**********" at bounding box center [567, 288] width 1066 height 429
click at [742, 339] on div "**********" at bounding box center [567, 359] width 579 height 45
click at [372, 512] on button "Next" at bounding box center [371, 513] width 46 height 22
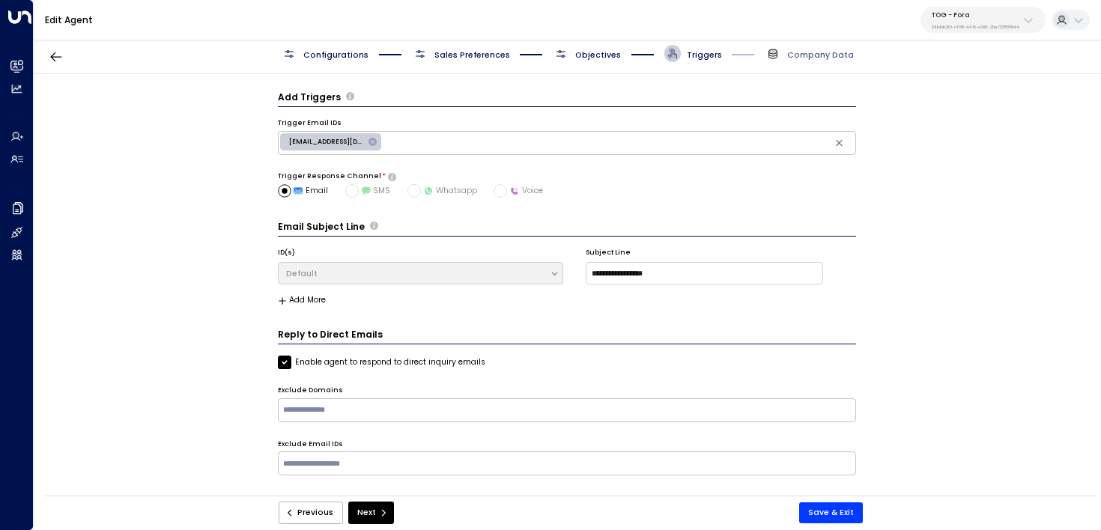
scroll to position [0, 0]
click at [372, 512] on button "Next" at bounding box center [371, 513] width 46 height 22
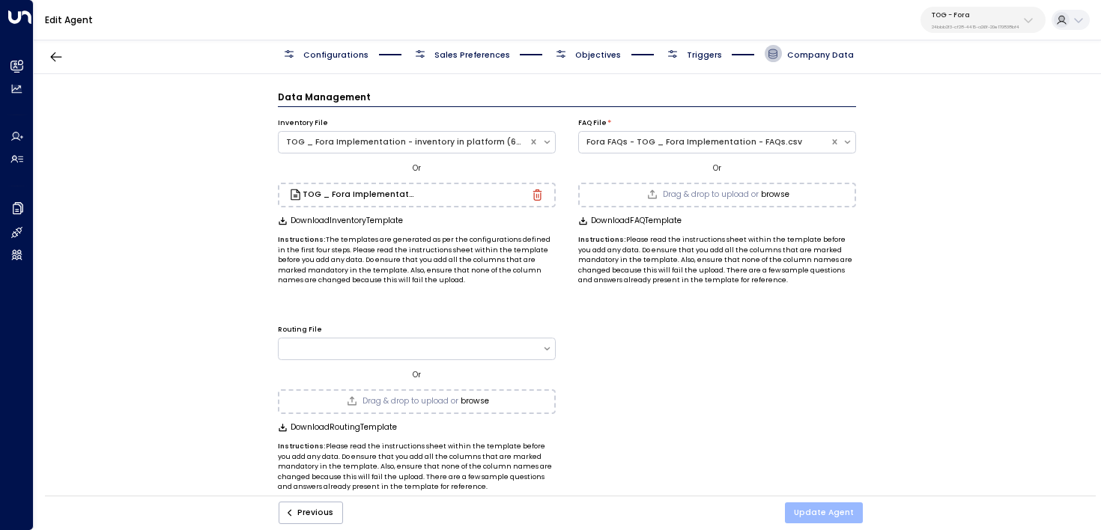
click at [809, 509] on button "Update Agent" at bounding box center [824, 512] width 78 height 21
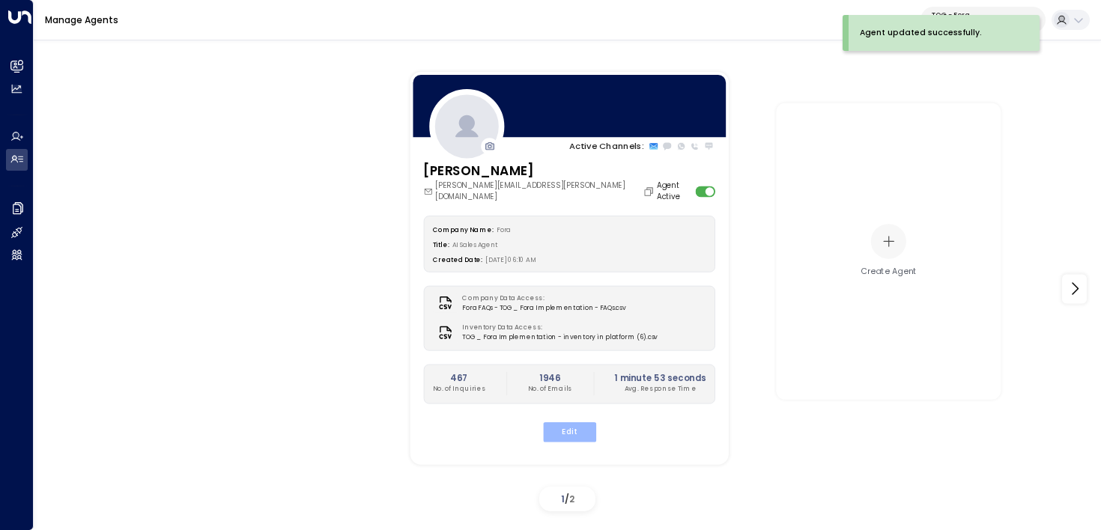
click at [570, 422] on button "Edit" at bounding box center [568, 431] width 53 height 19
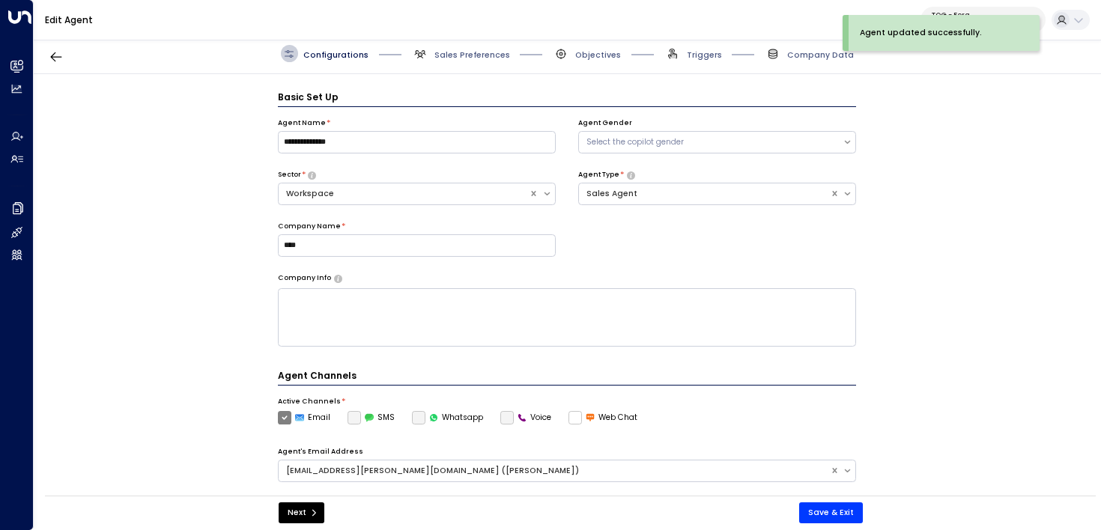
scroll to position [16, 0]
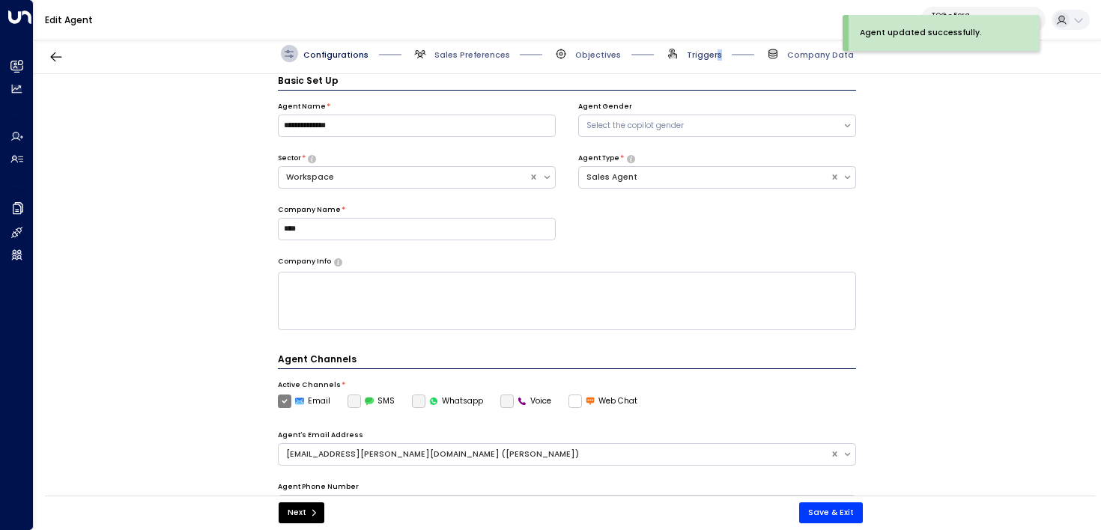
click at [717, 56] on span "Triggers" at bounding box center [704, 54] width 35 height 11
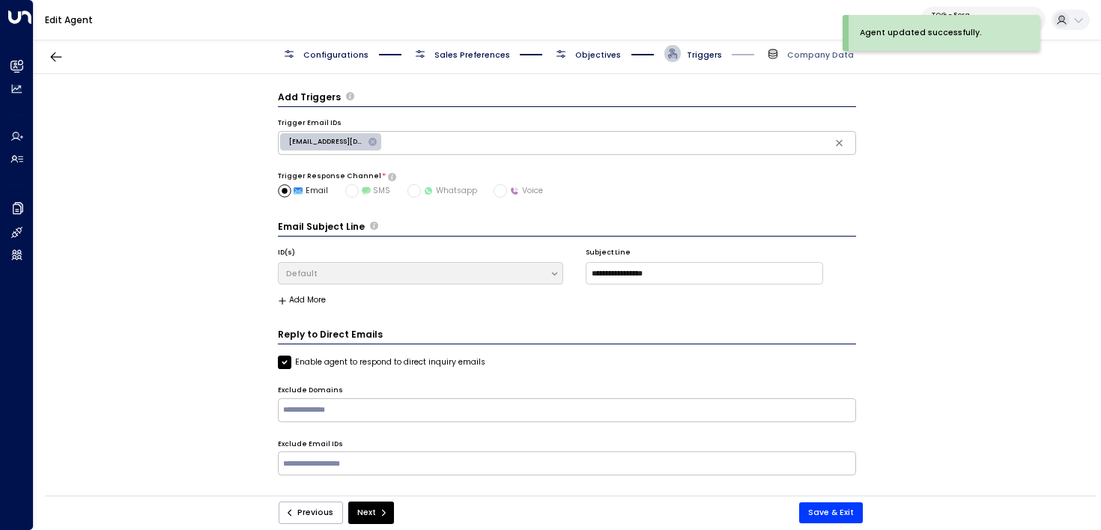
click at [583, 52] on span "Objectives" at bounding box center [598, 54] width 46 height 11
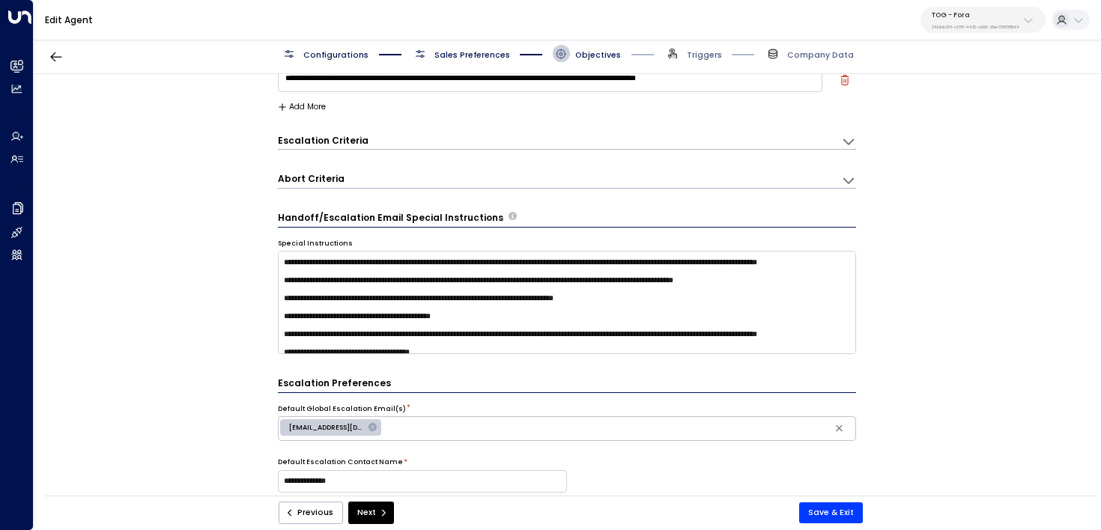
scroll to position [601, 0]
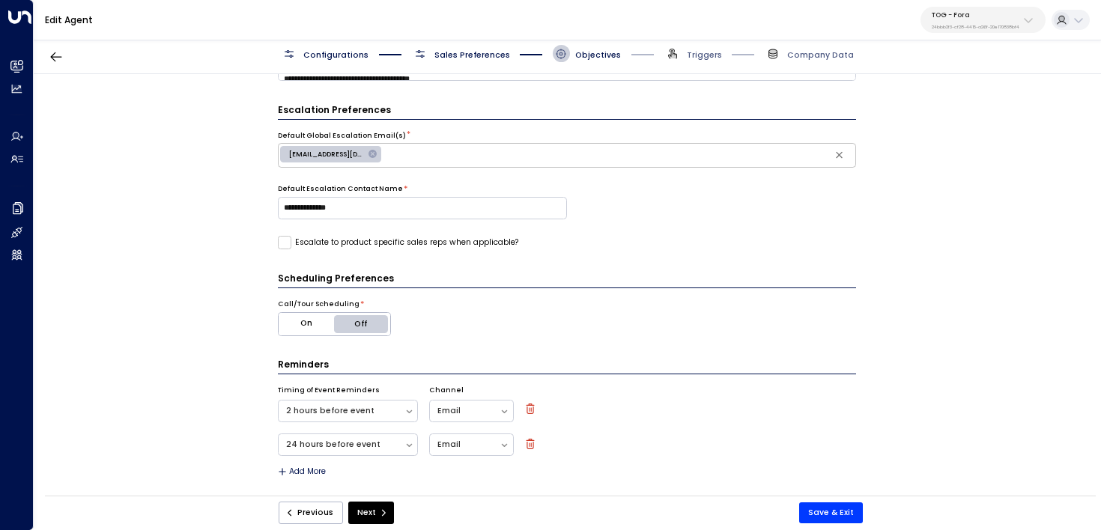
click at [336, 246] on label "Escalate to product specific sales reps when applicable?" at bounding box center [398, 242] width 240 height 13
click at [838, 520] on button "Save & Exit" at bounding box center [831, 512] width 64 height 21
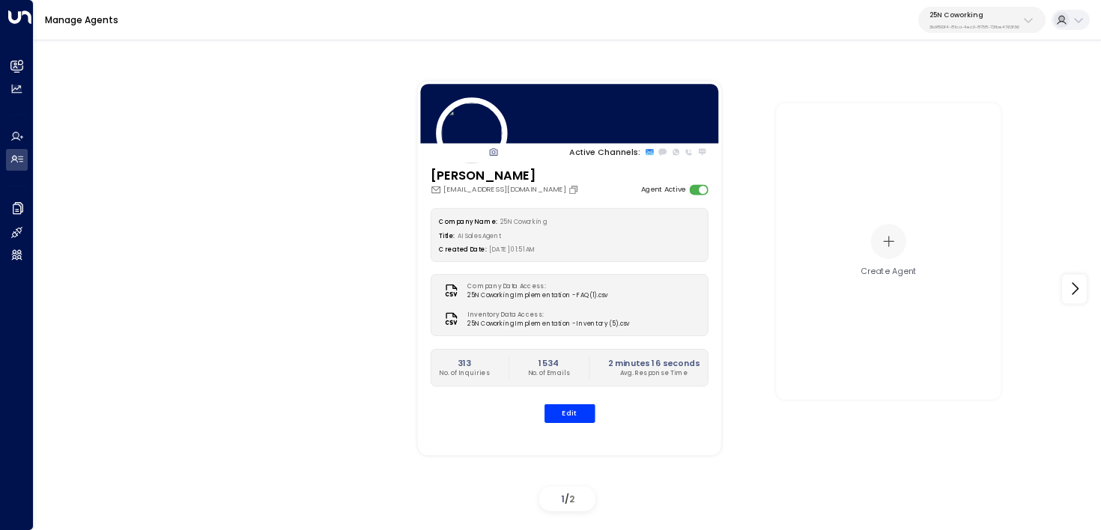
click at [957, 28] on p "3b9800f4-81ca-4ec0-8758-72fbe4763f36" at bounding box center [974, 27] width 90 height 6
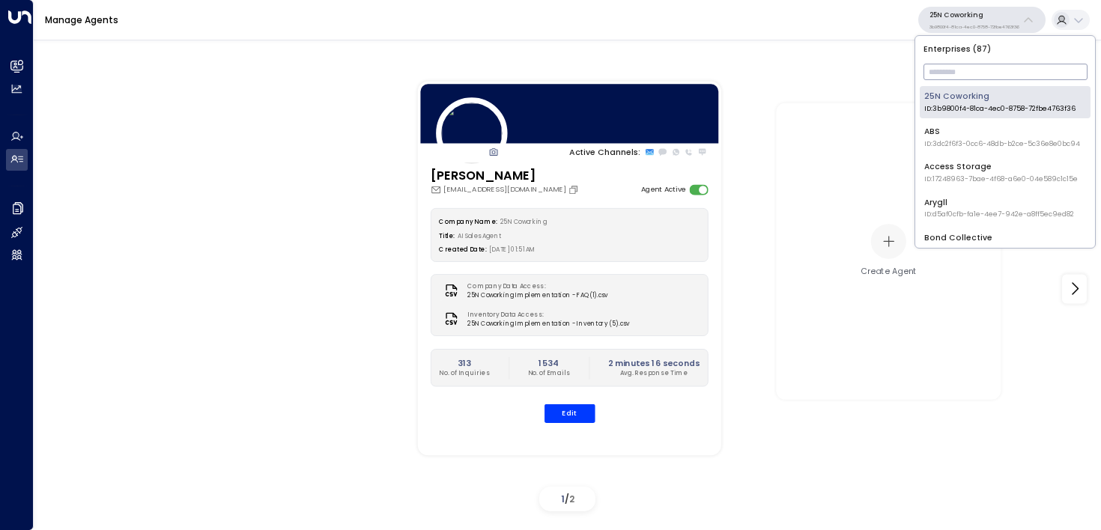
click at [955, 68] on input "text" at bounding box center [1005, 72] width 164 height 24
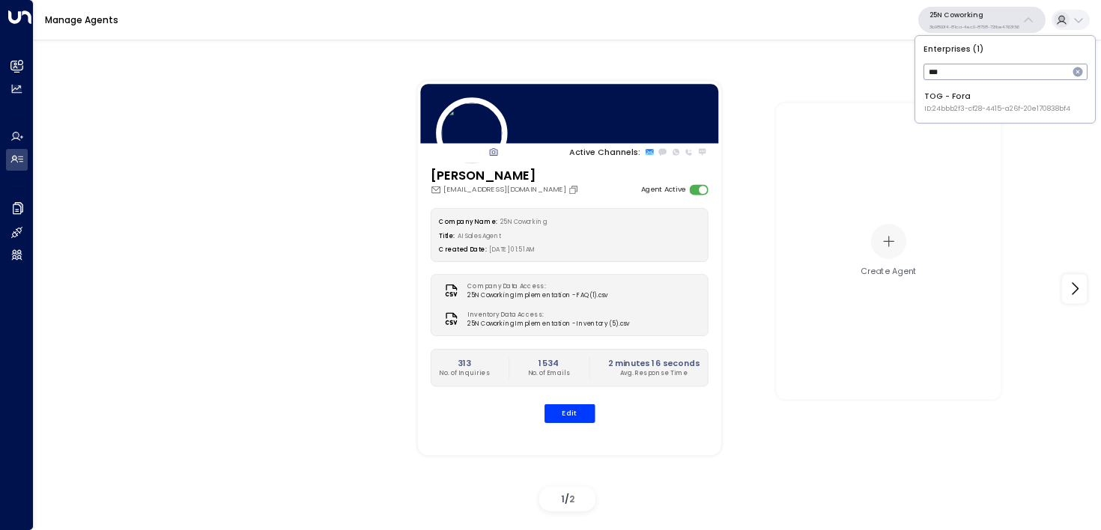
type input "***"
click at [953, 109] on span "ID: 24bbb2f3-cf28-4415-a26f-20e170838bf4" at bounding box center [997, 109] width 146 height 10
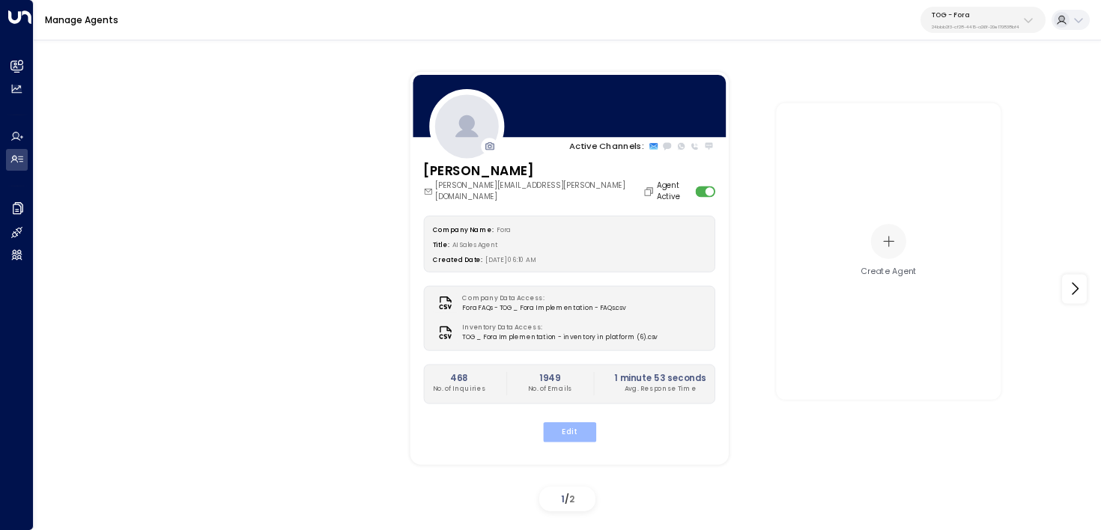
click at [574, 422] on button "Edit" at bounding box center [568, 431] width 53 height 19
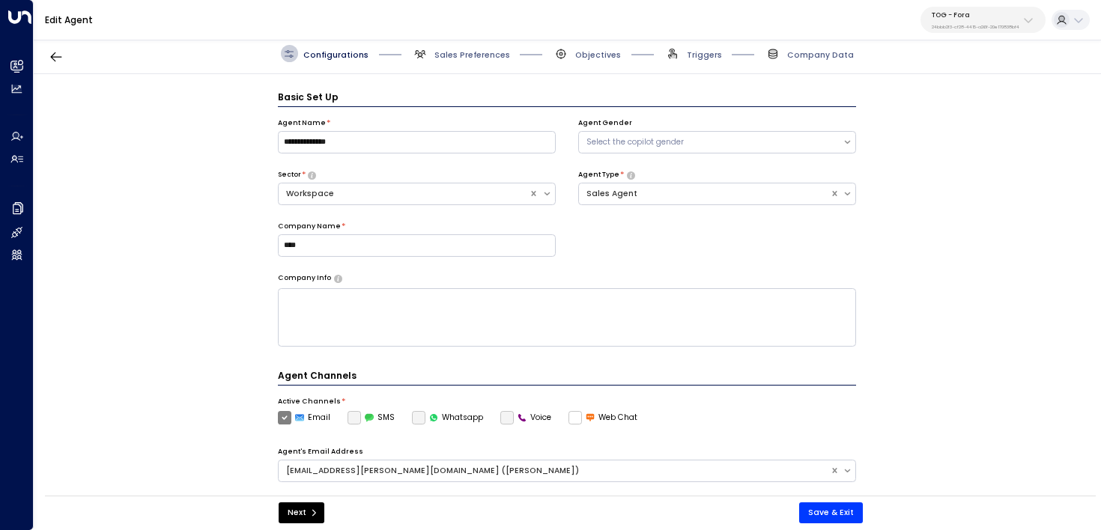
scroll to position [16, 0]
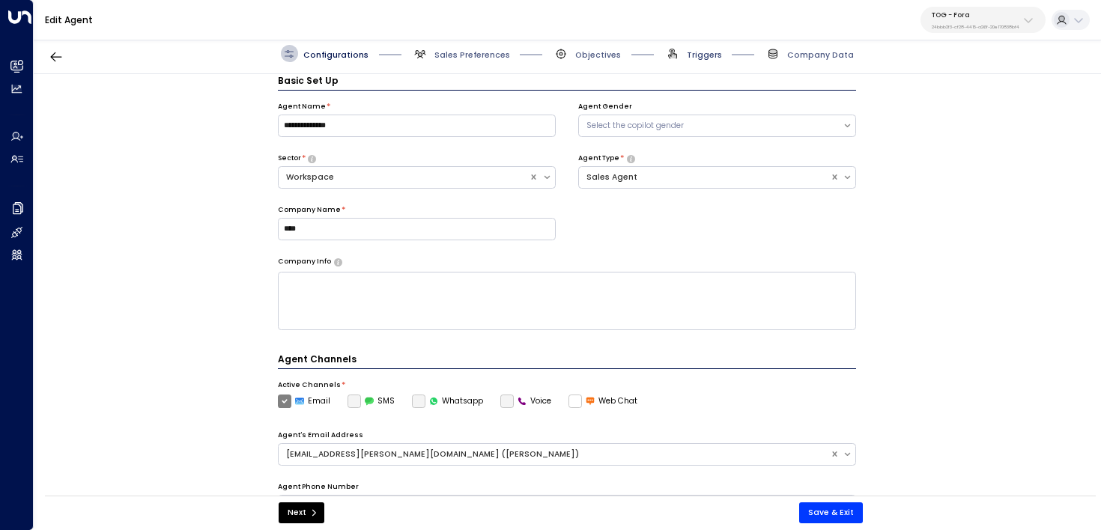
click at [705, 58] on span "Triggers" at bounding box center [704, 54] width 35 height 11
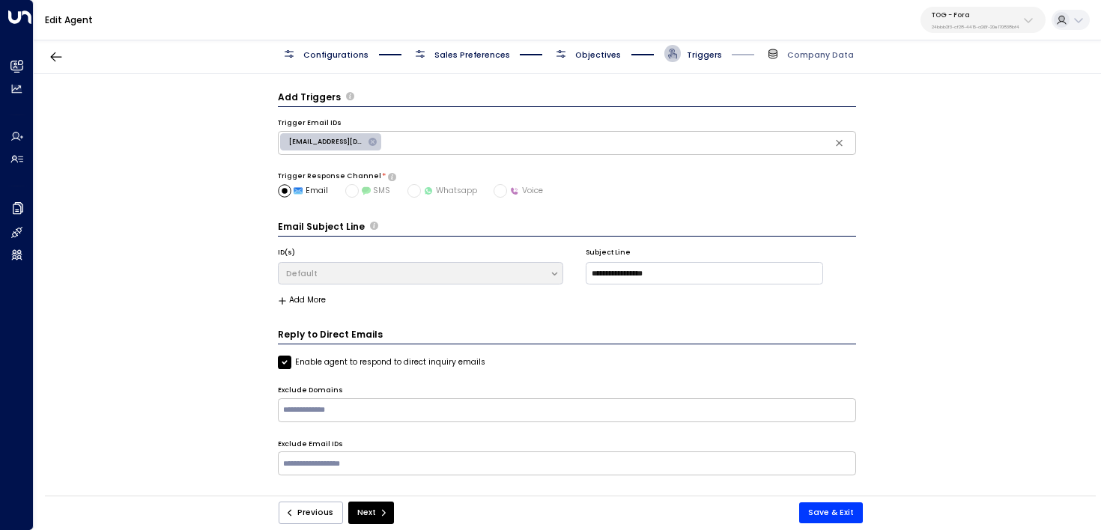
click at [611, 61] on span "Objectives" at bounding box center [587, 53] width 68 height 17
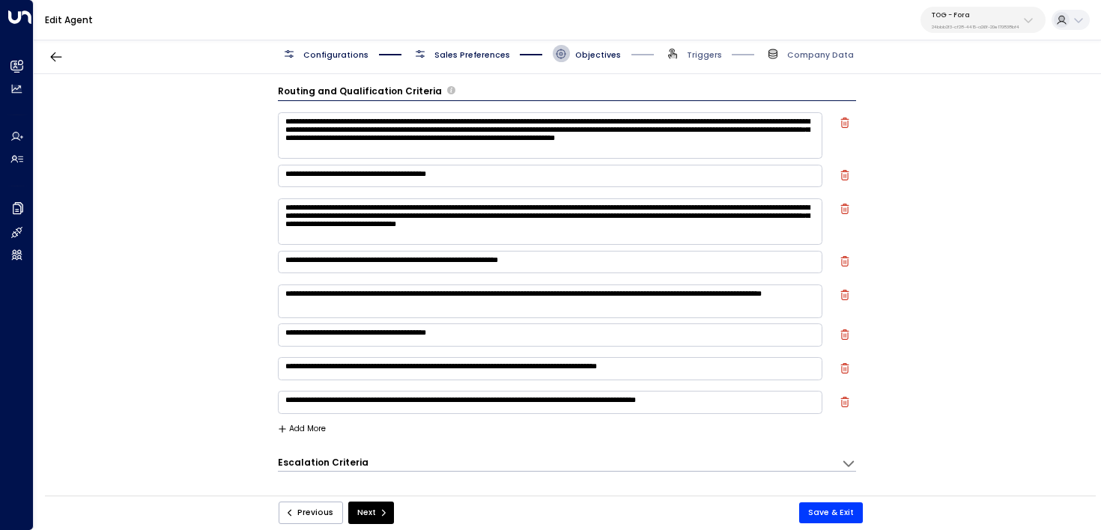
scroll to position [5, 0]
click at [547, 133] on textarea "**********" at bounding box center [550, 136] width 545 height 46
click at [487, 146] on textarea "**********" at bounding box center [550, 136] width 545 height 46
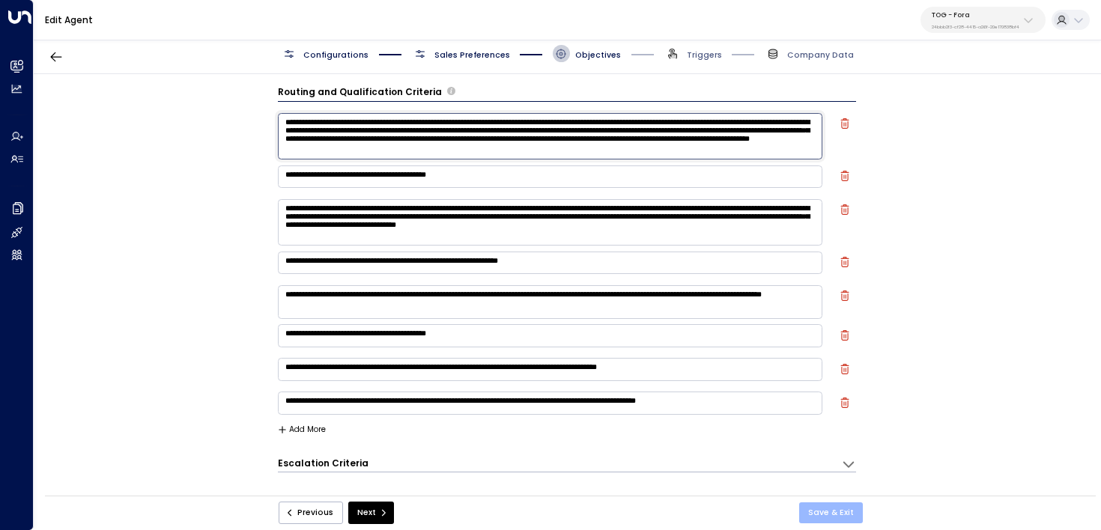
type textarea "**********"
click at [821, 508] on button "Save & Exit" at bounding box center [831, 512] width 64 height 21
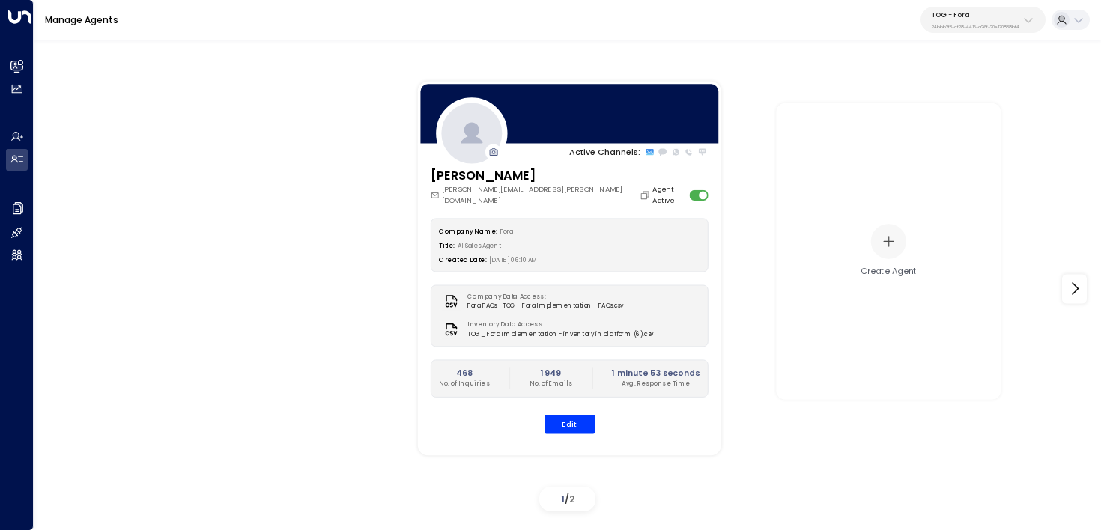
click at [960, 21] on div "TOG - Fora 24bbb2f3-cf28-4415-a26f-20e170838bf4" at bounding box center [976, 19] width 88 height 19
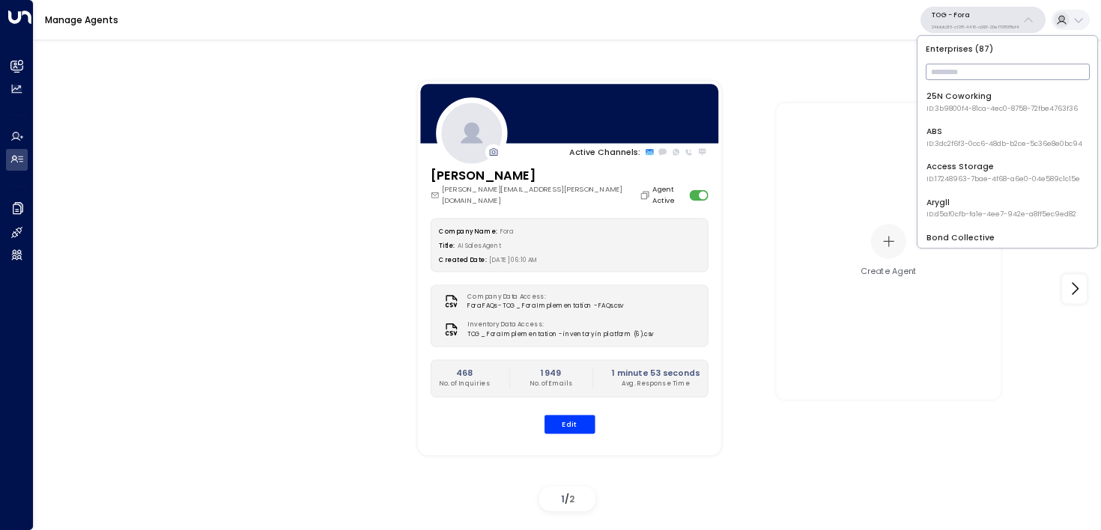
click at [948, 69] on input "text" at bounding box center [1008, 72] width 164 height 24
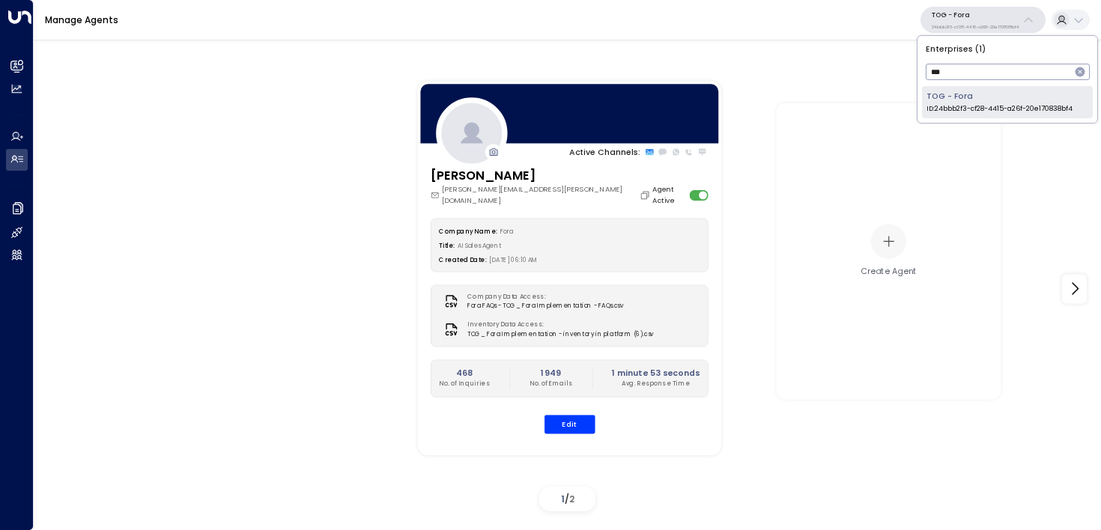
type input "***"
click at [956, 104] on span "ID: 24bbb2f3-cf28-4415-a26f-20e170838bf4" at bounding box center [999, 109] width 146 height 10
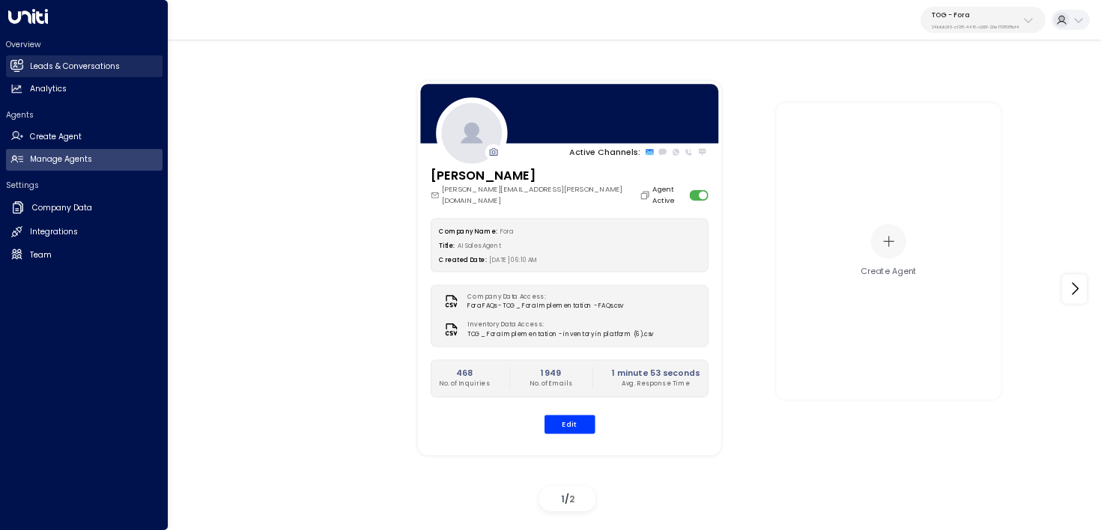
click at [17, 69] on icon at bounding box center [16, 65] width 12 height 9
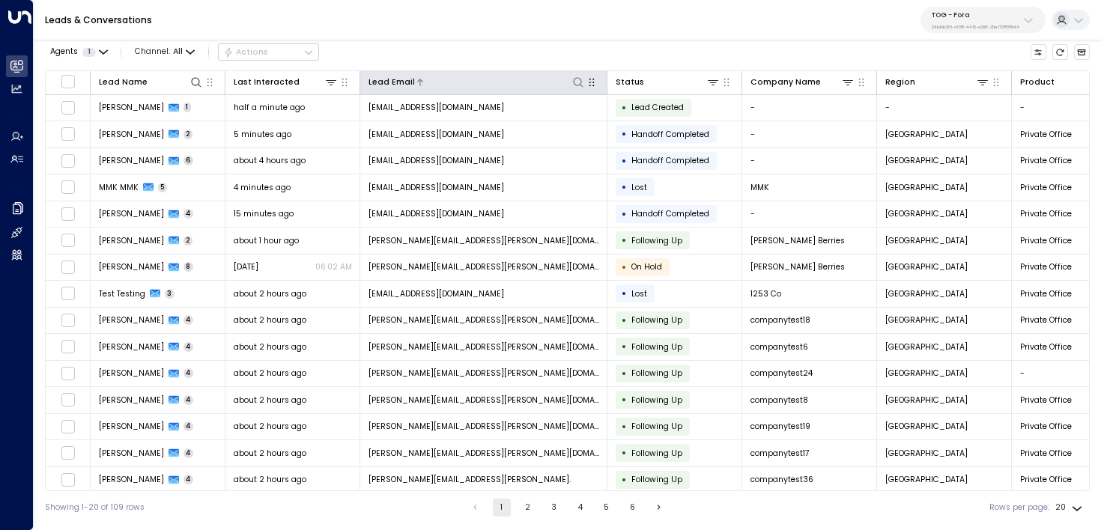
click at [577, 79] on icon at bounding box center [578, 82] width 12 height 12
type input "**********"
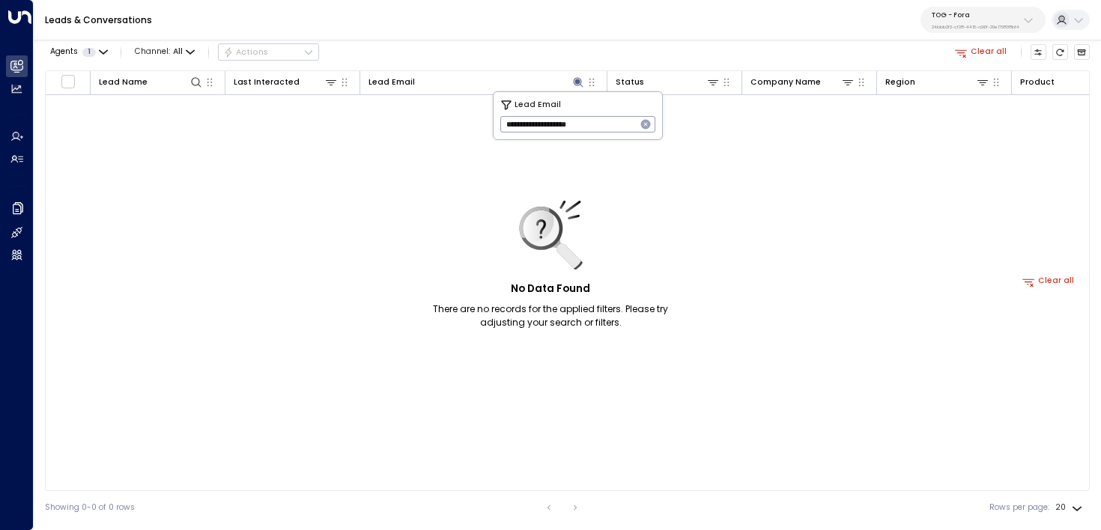
click at [528, 26] on div "Leads & Conversations TOG - Fora 24bbb2f3-cf28-4415-a26f-20e170838bf4" at bounding box center [567, 20] width 1067 height 40
click at [1075, 55] on button "Archived Leads" at bounding box center [1082, 52] width 16 height 16
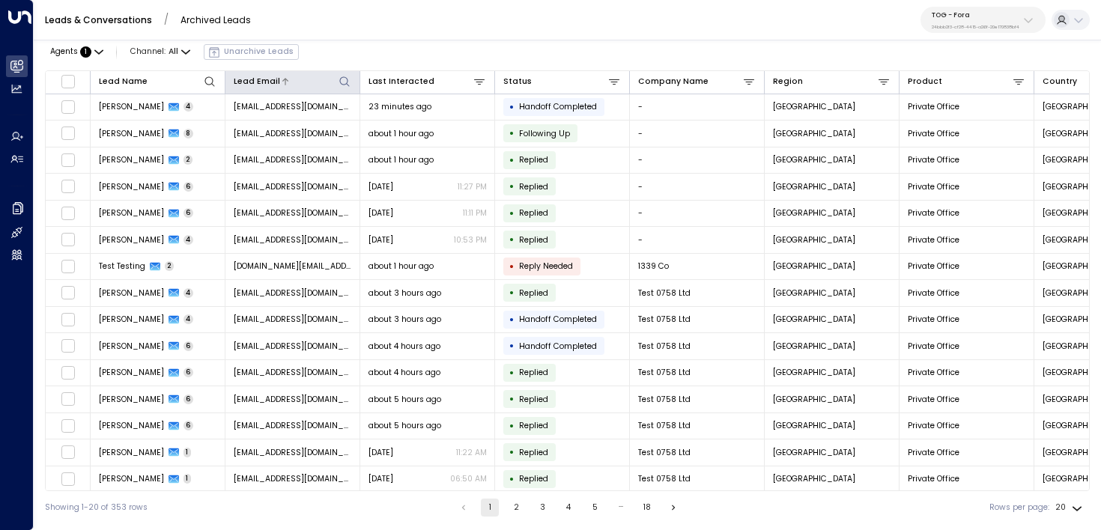
click at [345, 80] on icon at bounding box center [344, 82] width 12 height 12
type input "**********"
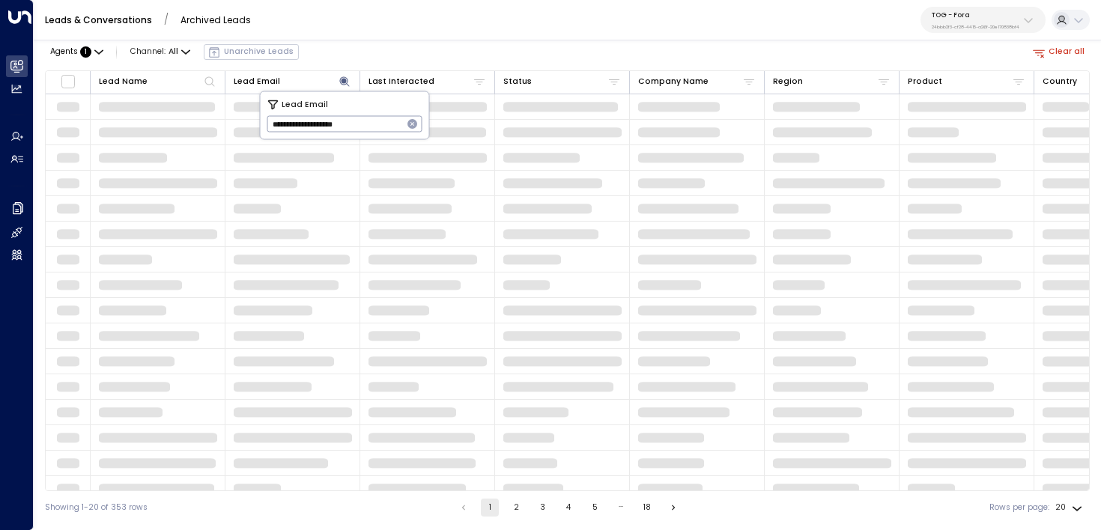
click at [501, 25] on div "Leads & Conversations / Archived Leads TOG - Fora 24bbb2f3-cf28-4415-a26f-20e17…" at bounding box center [567, 20] width 1067 height 40
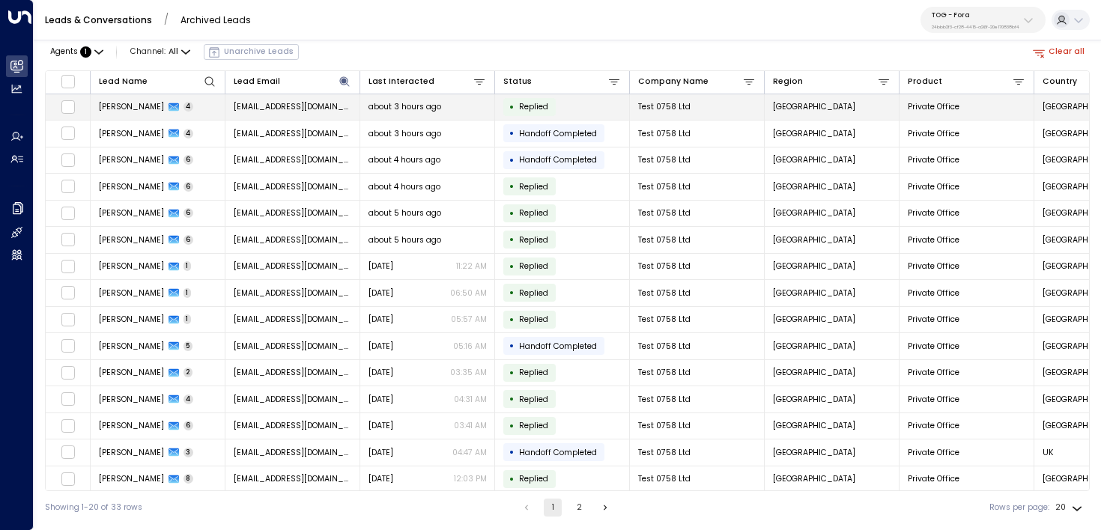
click at [303, 111] on span "rkbrainch@live.co.uk" at bounding box center [293, 106] width 118 height 11
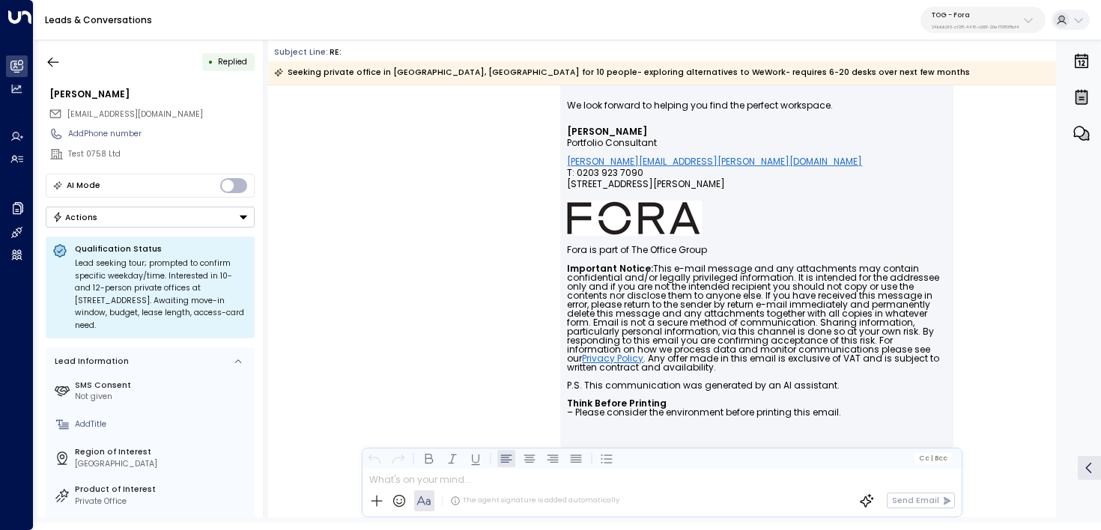
scroll to position [1224, 0]
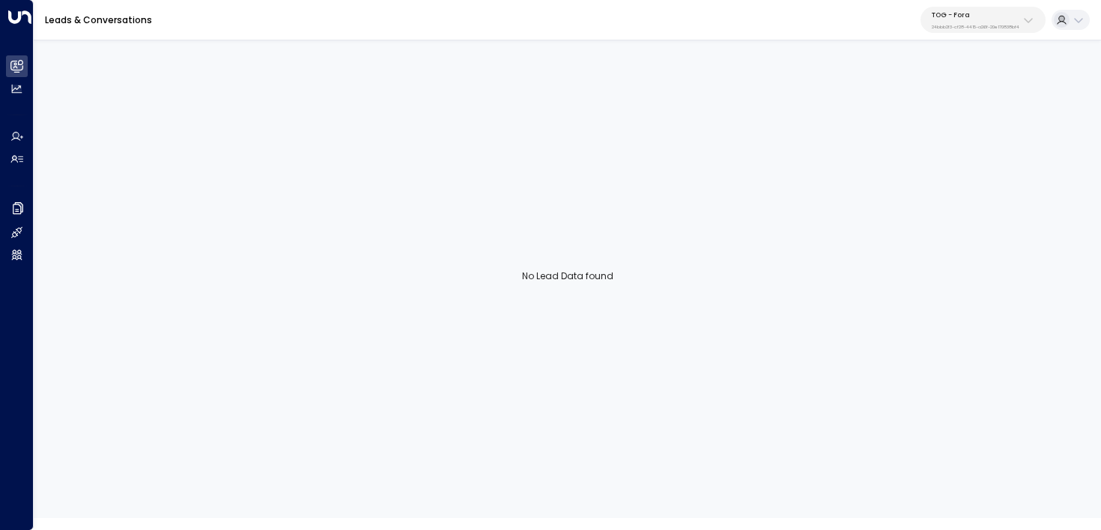
click at [487, 136] on div "No Lead Data found" at bounding box center [567, 276] width 1067 height 484
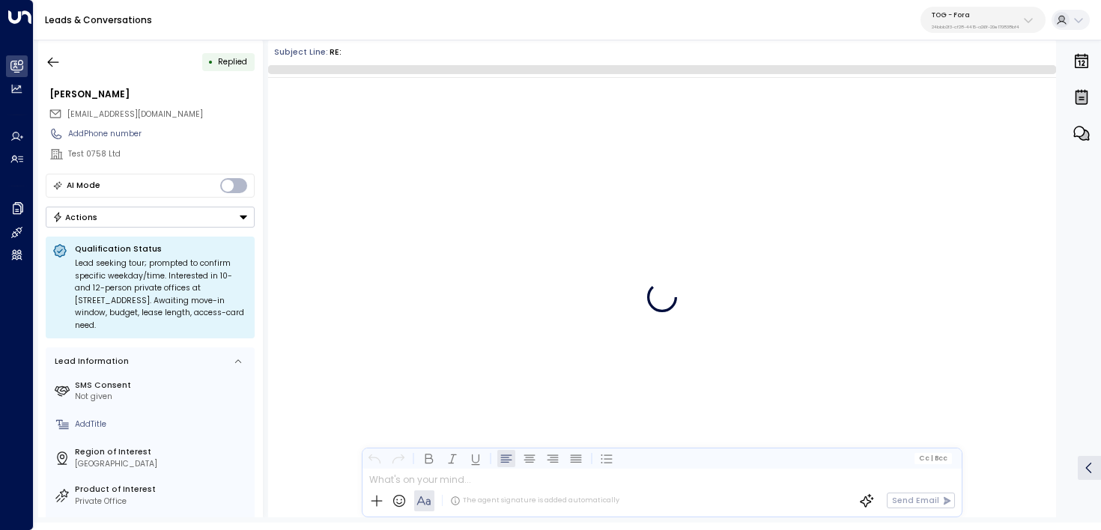
scroll to position [1251, 0]
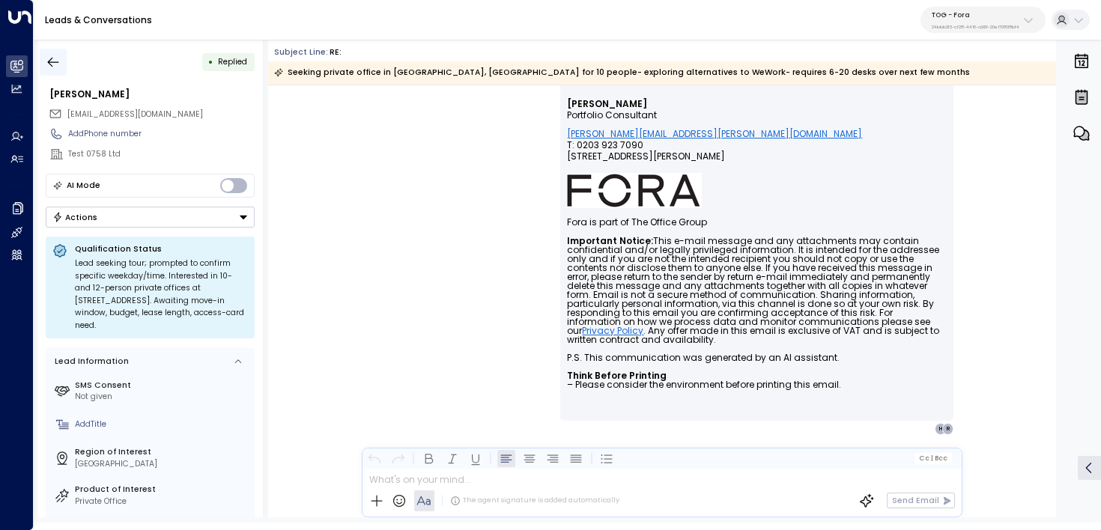
click at [67, 55] on div "• Replied" at bounding box center [150, 62] width 209 height 27
click at [59, 57] on icon "button" at bounding box center [53, 62] width 15 height 15
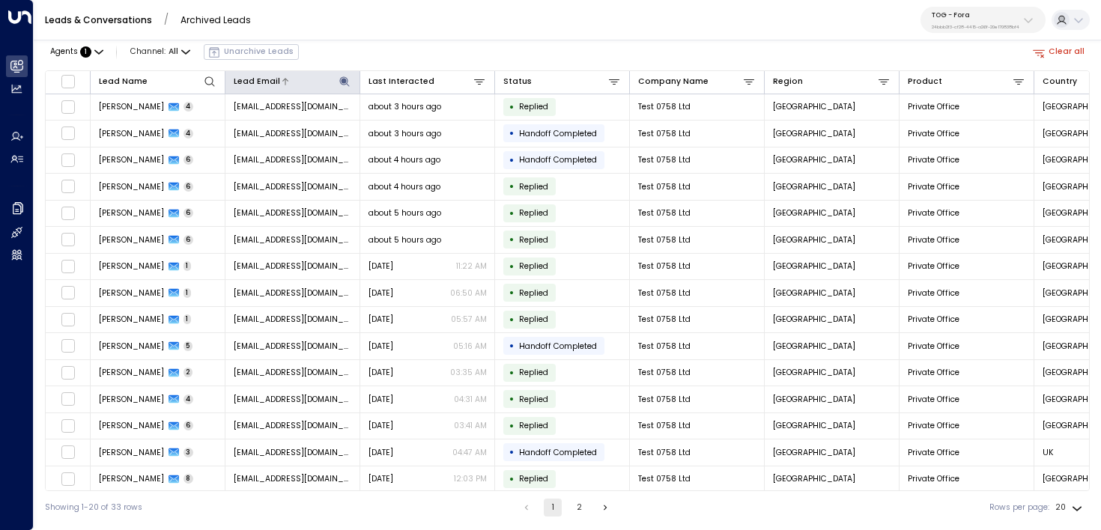
click at [341, 76] on icon at bounding box center [344, 82] width 12 height 12
click at [420, 47] on div "Agents : 1 Channel: All Unarchive Leads Clear all" at bounding box center [567, 52] width 1045 height 25
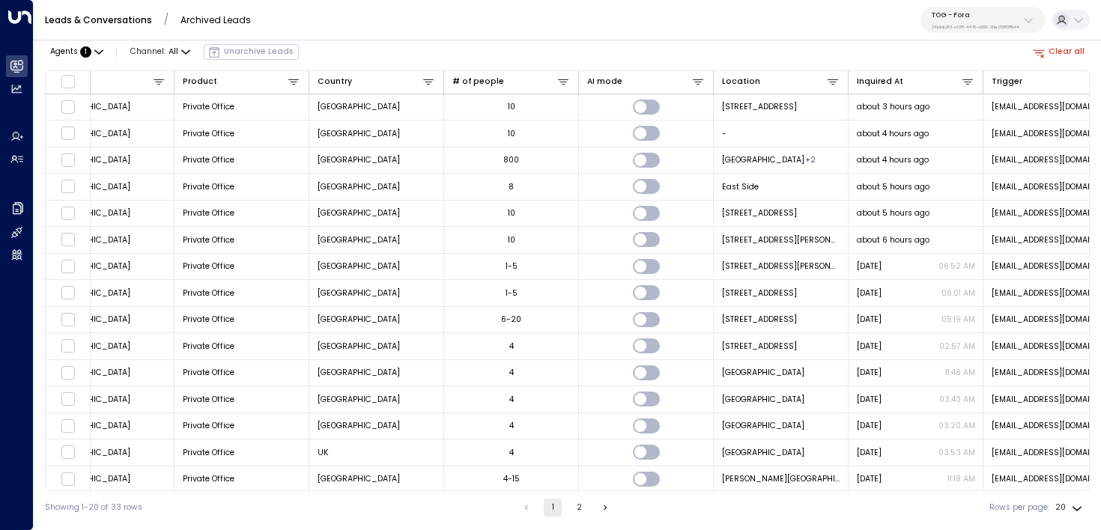
scroll to position [0, 747]
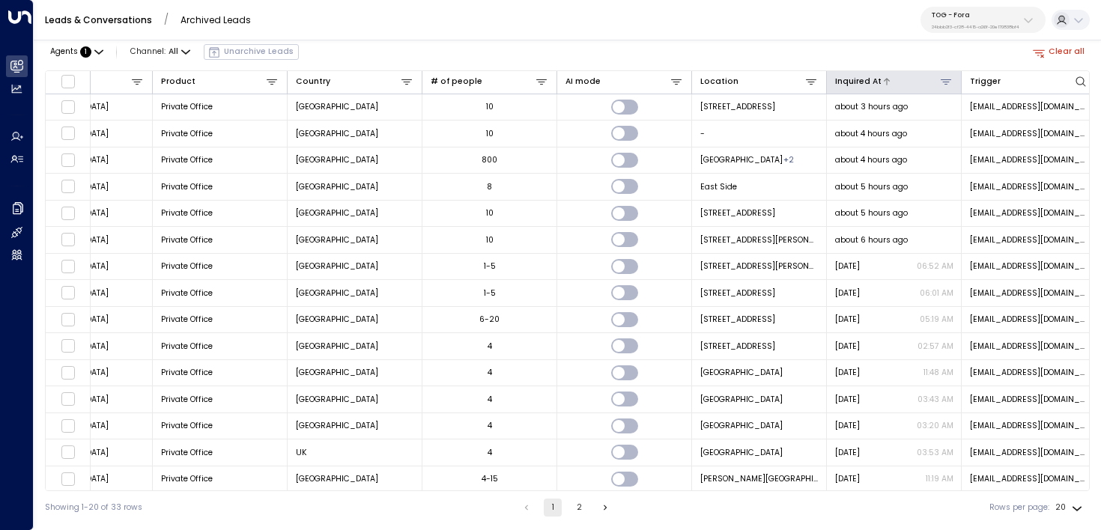
click at [890, 77] on div at bounding box center [917, 82] width 72 height 14
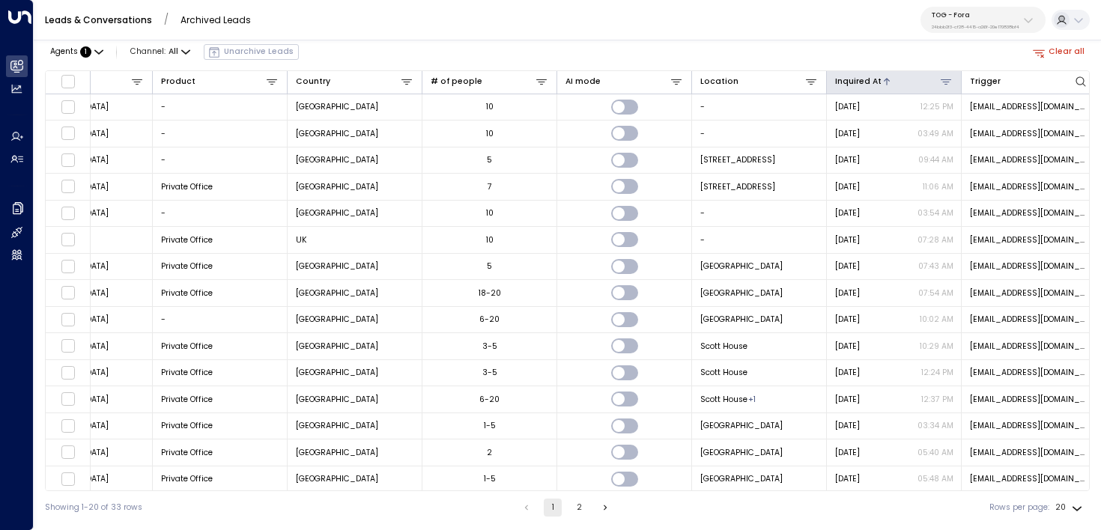
click at [890, 77] on div at bounding box center [917, 82] width 72 height 14
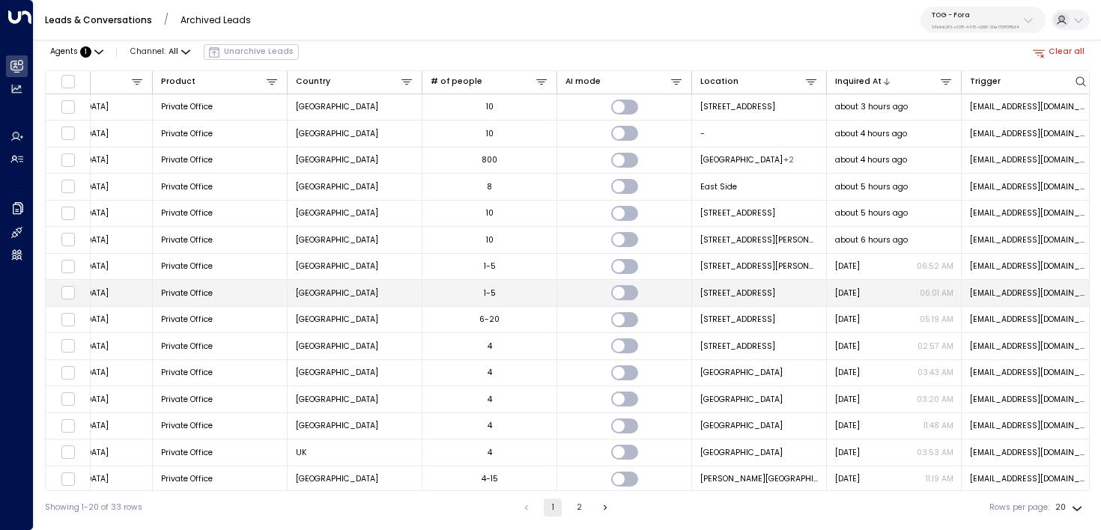
click at [913, 286] on td "Yesterday 06:01 AM" at bounding box center [894, 293] width 135 height 26
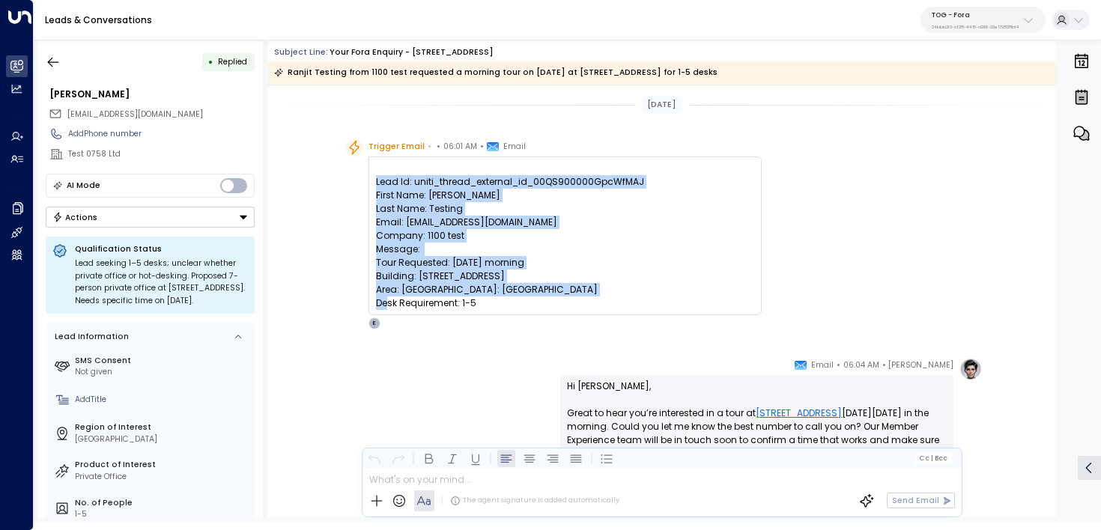
drag, startPoint x: 515, startPoint y: 312, endPoint x: 362, endPoint y: 180, distance: 201.8
click at [362, 180] on div "Trigger Email • • 06:01 AM • Email Lead Id: uniti_thread_external_id_00QS900000…" at bounding box center [554, 234] width 416 height 190
click at [55, 57] on icon "button" at bounding box center [53, 62] width 15 height 15
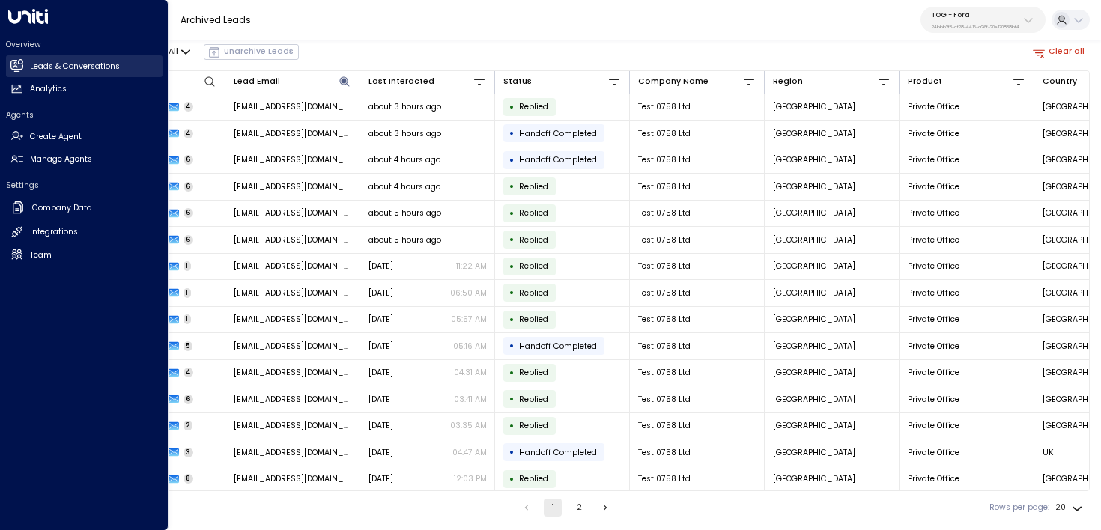
click at [10, 64] on icon at bounding box center [16, 65] width 13 height 13
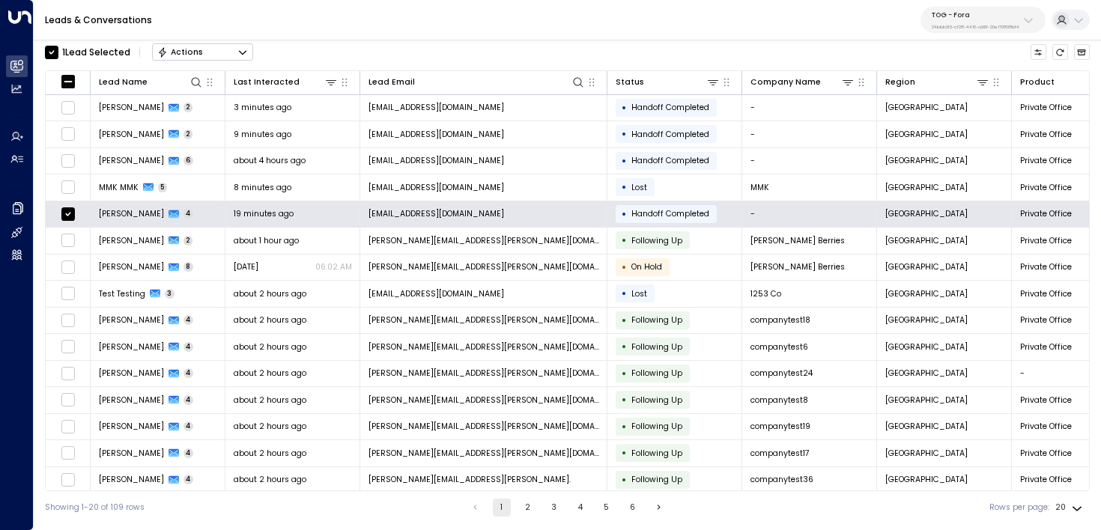
click at [498, 15] on div "Leads & Conversations TOG - Fora 24bbb2f3-cf28-4415-a26f-20e170838bf4" at bounding box center [567, 20] width 1067 height 40
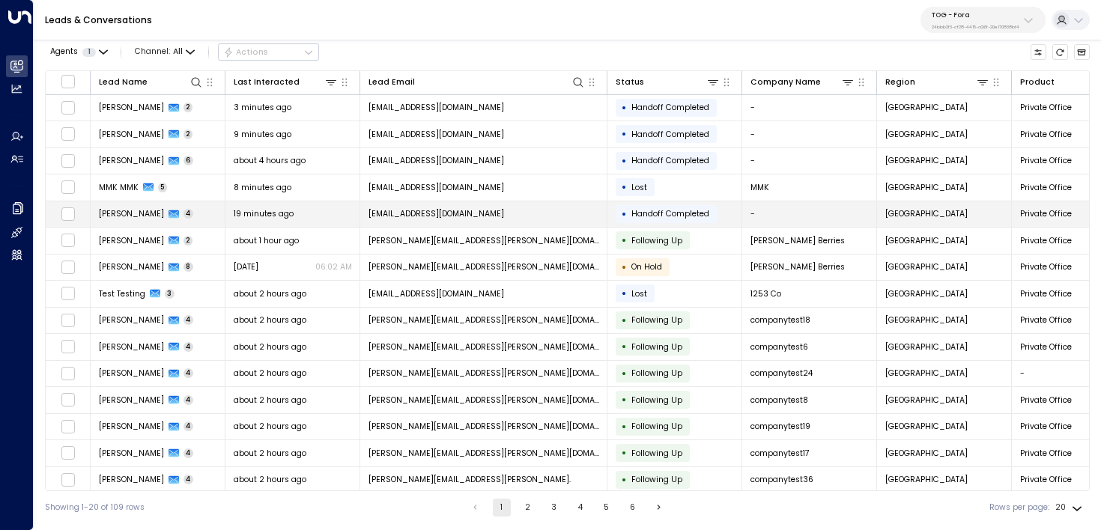
click at [201, 216] on td "Rayan Habbab 4" at bounding box center [158, 214] width 135 height 26
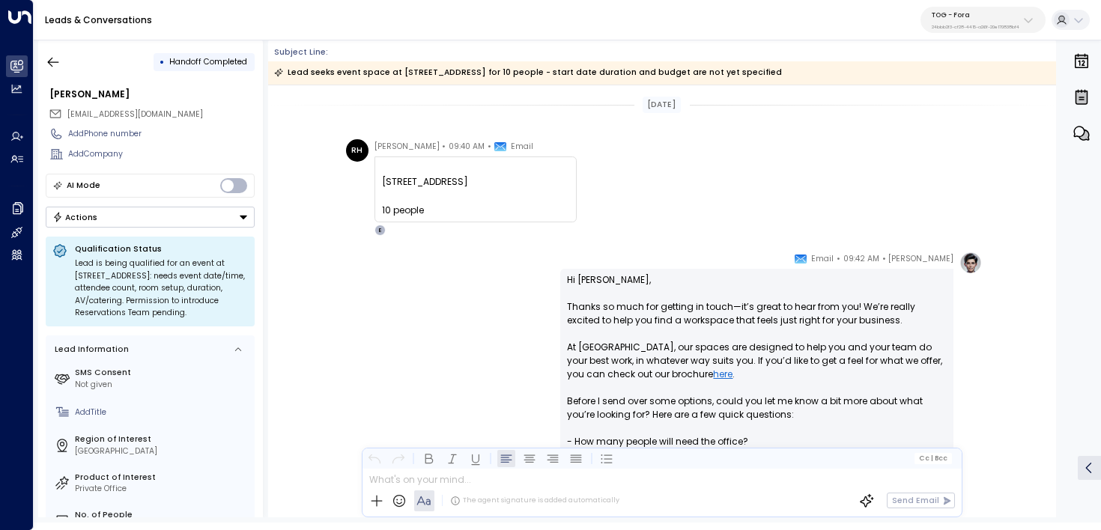
drag, startPoint x: 502, startPoint y: 175, endPoint x: 372, endPoint y: 176, distance: 129.6
click at [374, 176] on div "180 Borough High Street 10 people ͏​​﻿‌͏ 180 Borough High Street 10 people" at bounding box center [475, 190] width 202 height 66
copy span "180 Borough High Street"
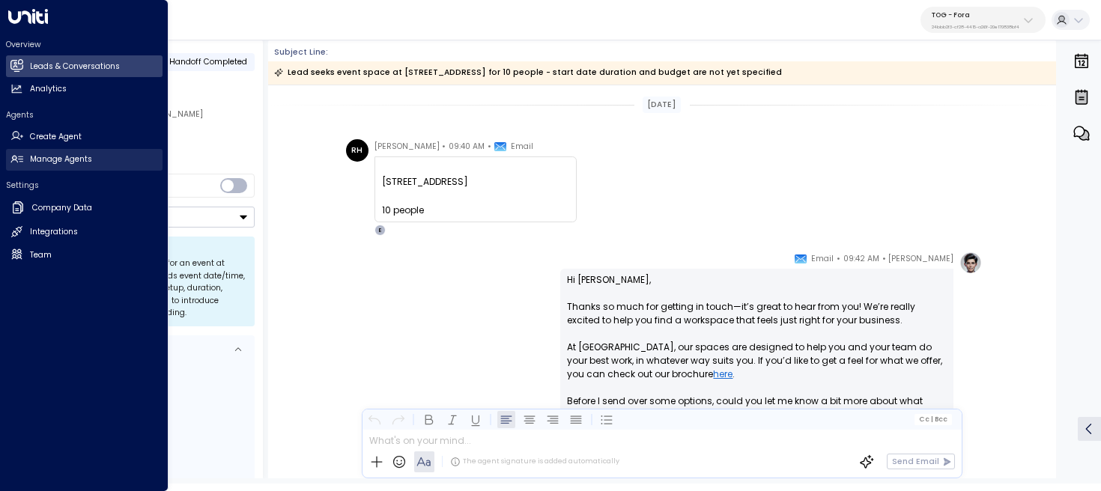
click at [67, 160] on h2 "Manage Agents" at bounding box center [61, 160] width 62 height 12
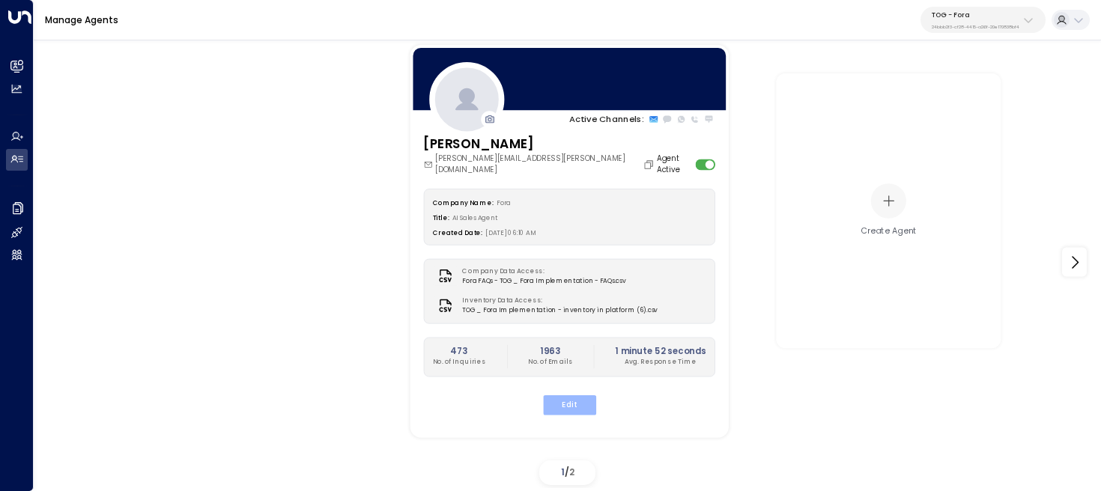
click at [577, 401] on button "Edit" at bounding box center [568, 404] width 53 height 19
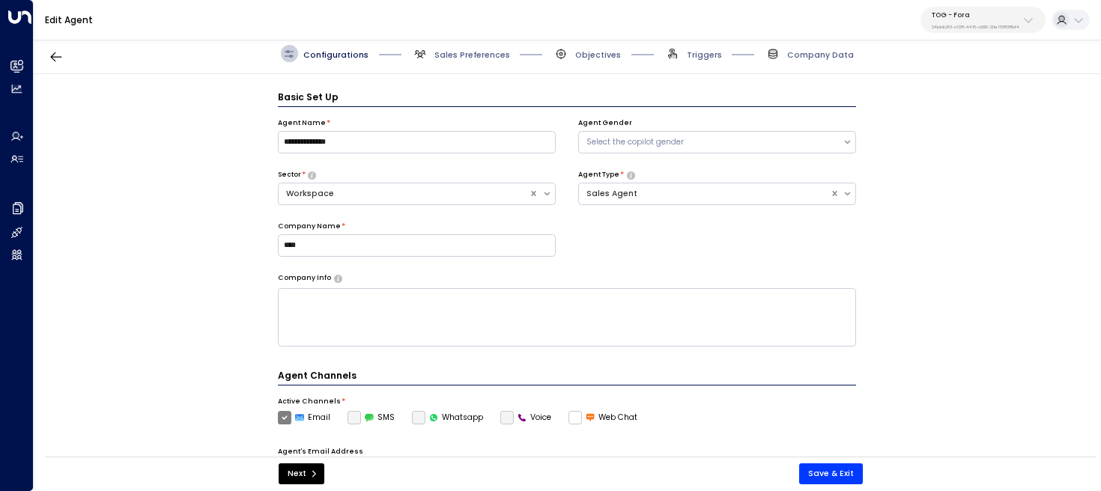
scroll to position [16, 0]
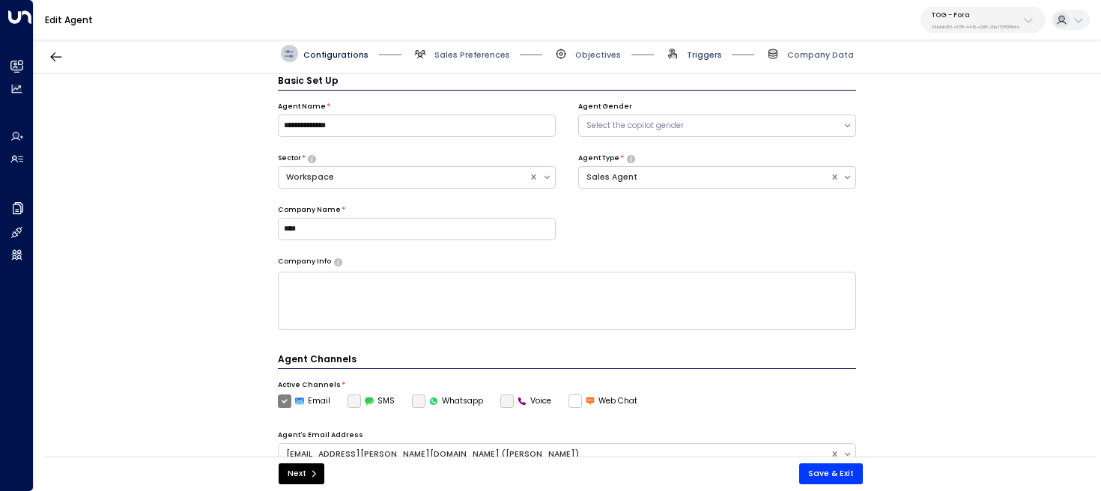
click at [702, 49] on span "Triggers" at bounding box center [704, 54] width 35 height 11
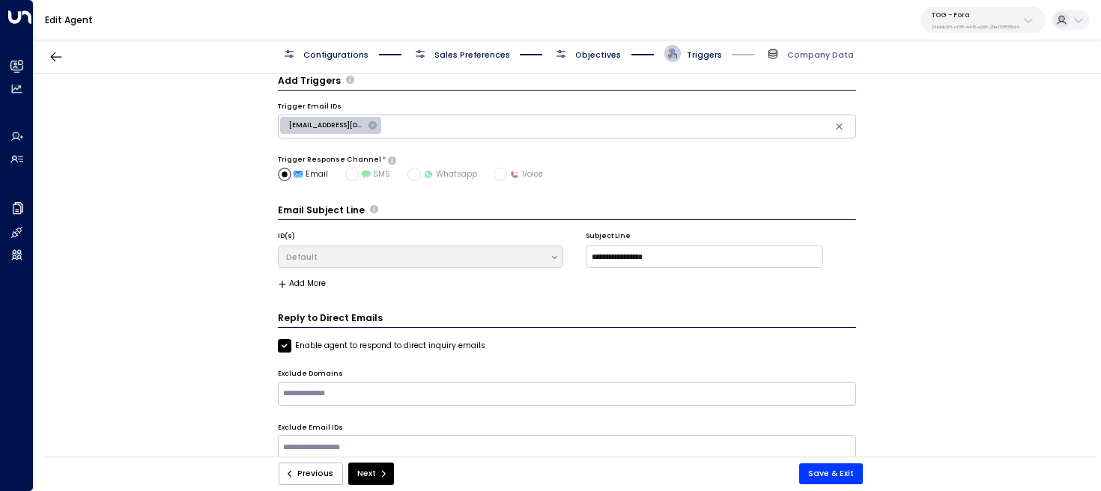
scroll to position [28, 0]
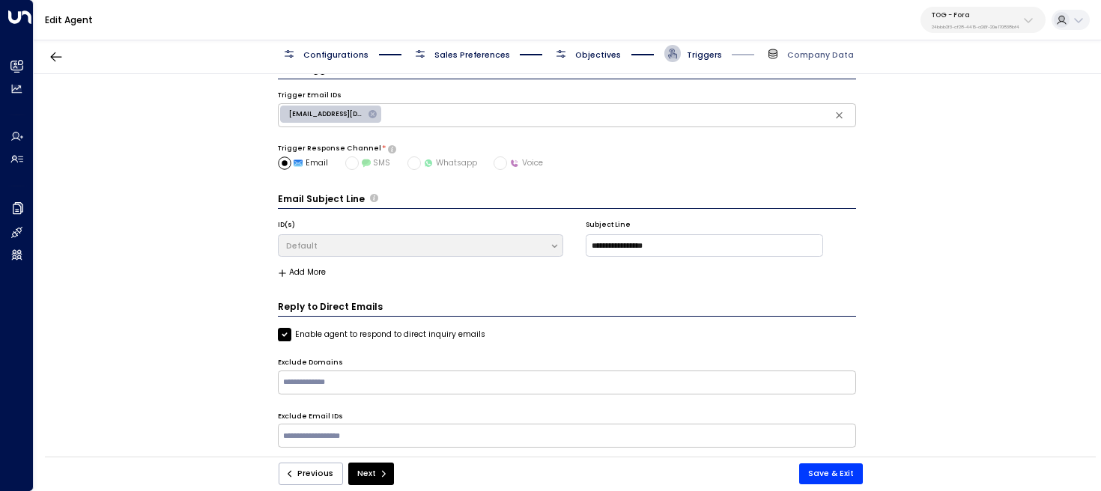
click at [580, 61] on span "Objectives" at bounding box center [587, 53] width 68 height 17
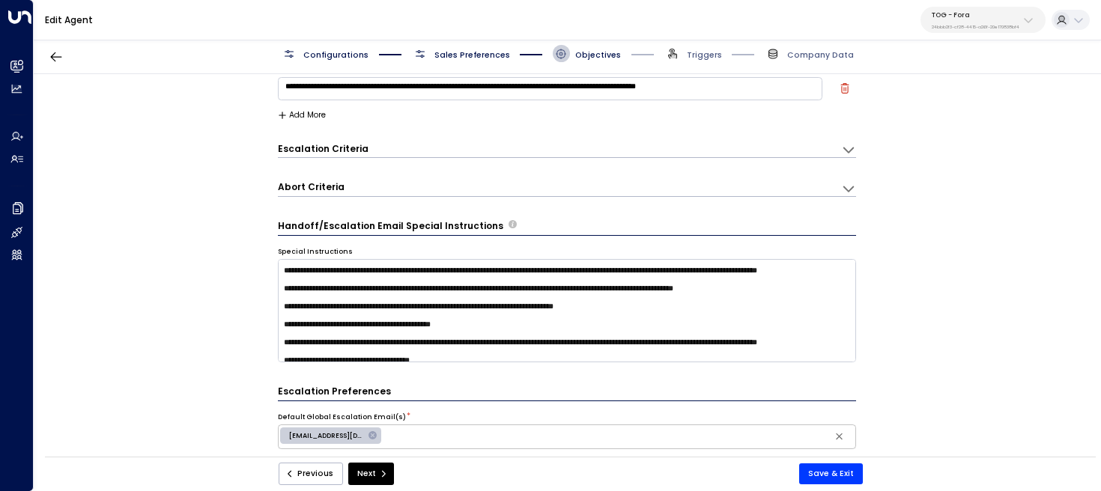
scroll to position [49, 0]
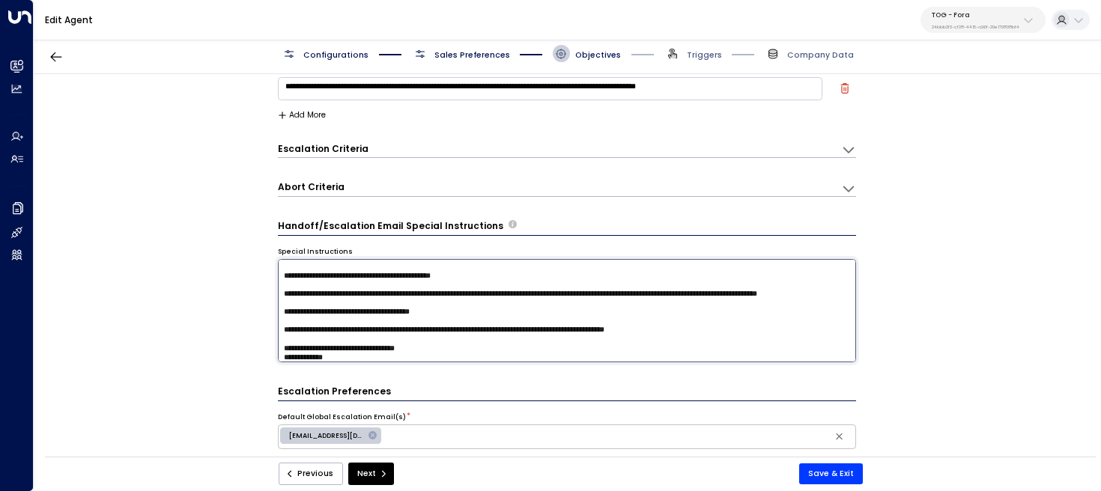
click at [761, 301] on textarea at bounding box center [567, 310] width 579 height 103
type textarea "**********"
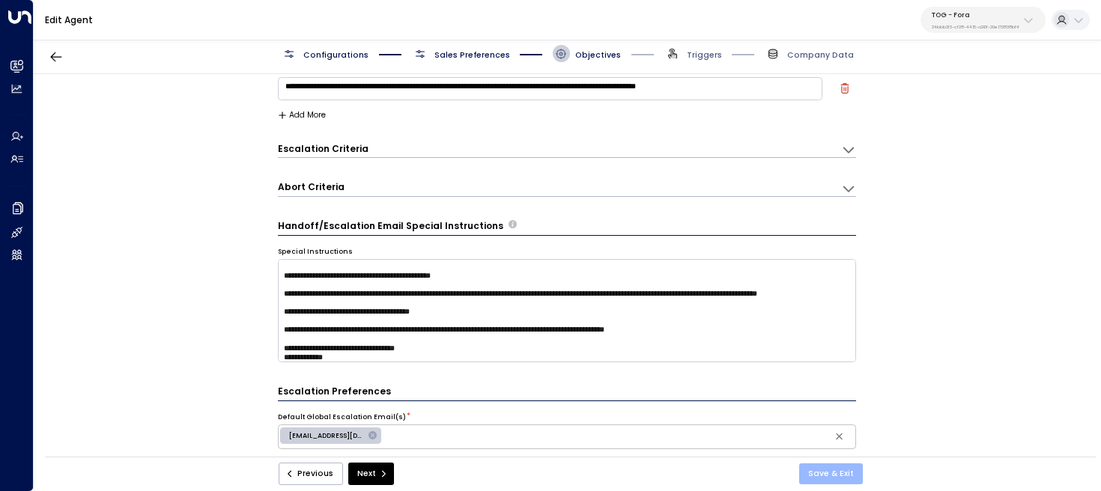
click at [834, 478] on button "Save & Exit" at bounding box center [831, 474] width 64 height 21
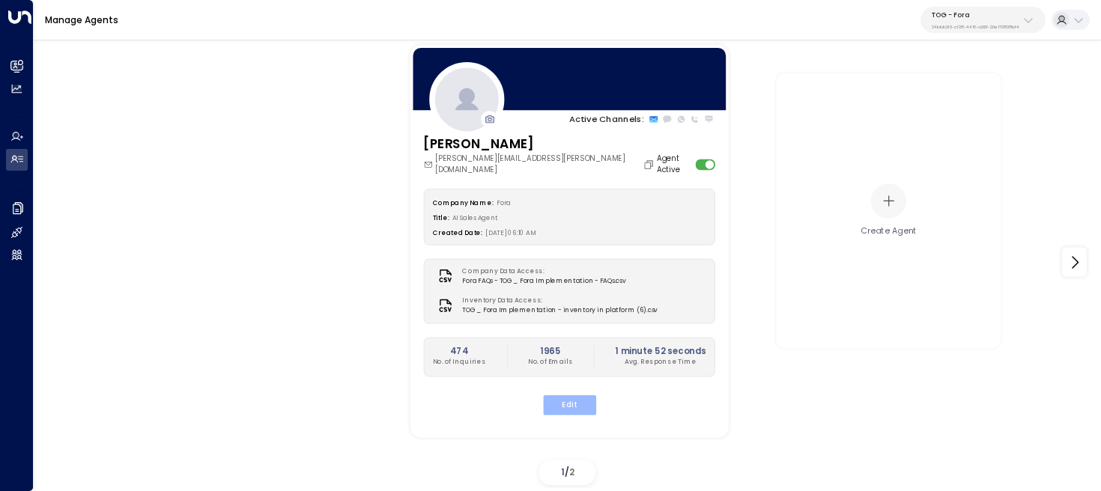
click at [591, 399] on button "Edit" at bounding box center [568, 404] width 53 height 19
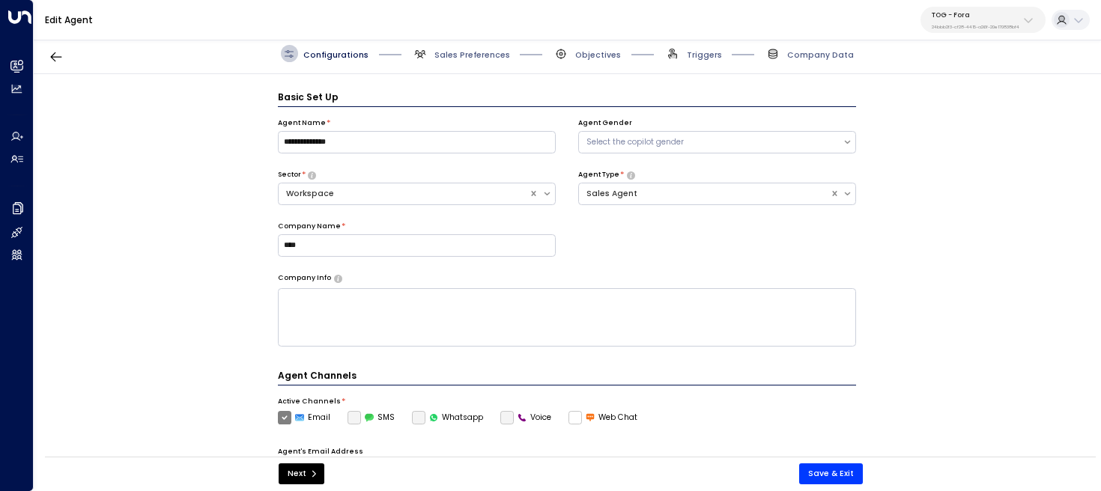
scroll to position [16, 0]
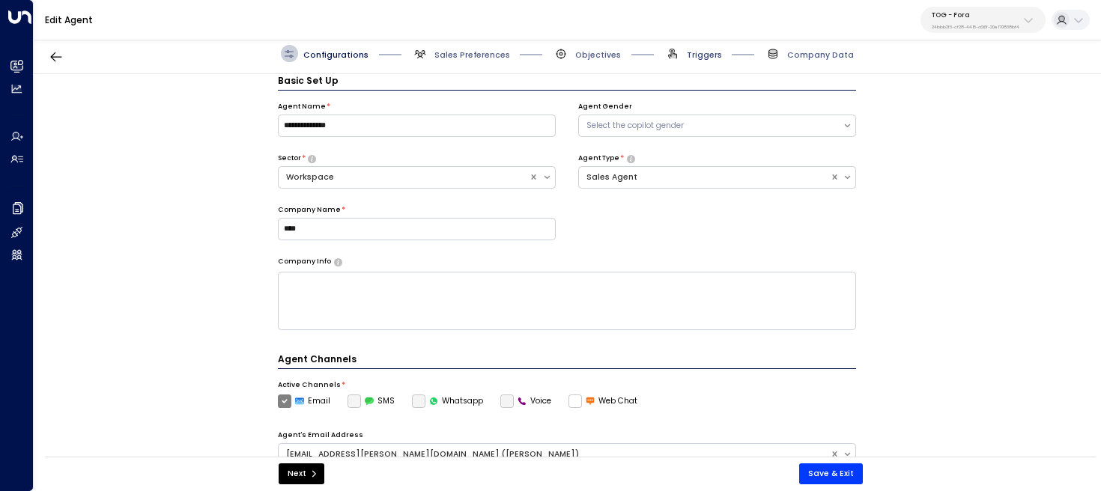
click at [700, 51] on span "Triggers" at bounding box center [704, 54] width 35 height 11
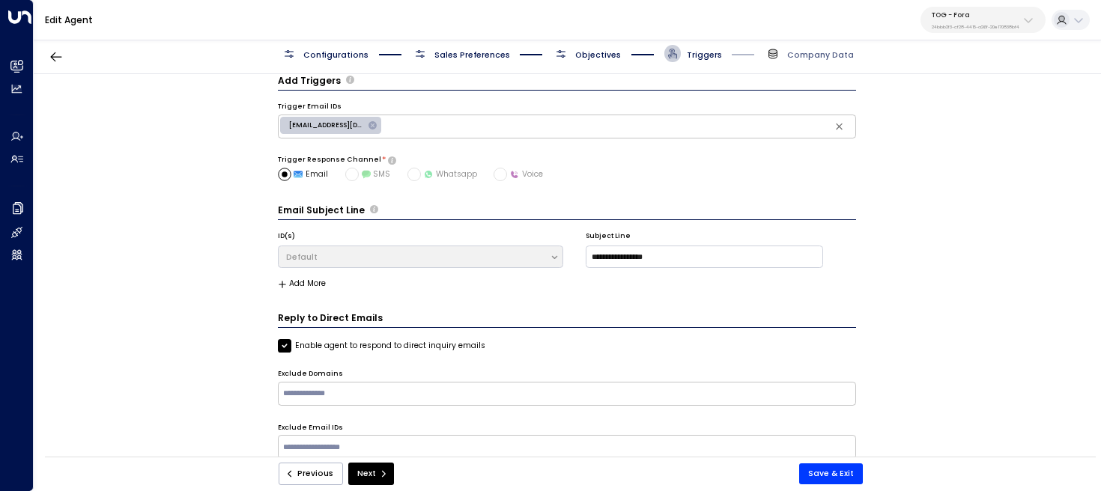
click at [590, 52] on span "Objectives" at bounding box center [598, 54] width 46 height 11
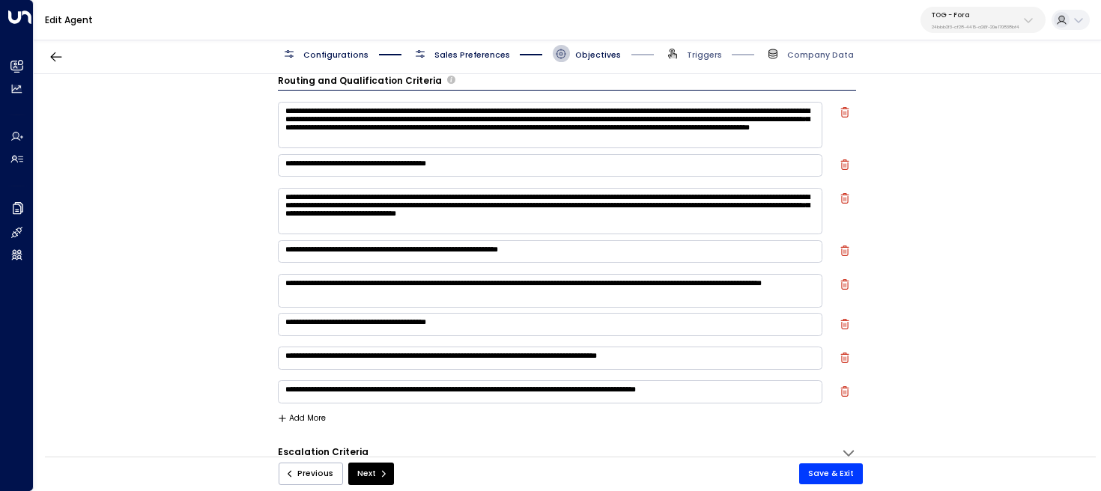
scroll to position [0, 0]
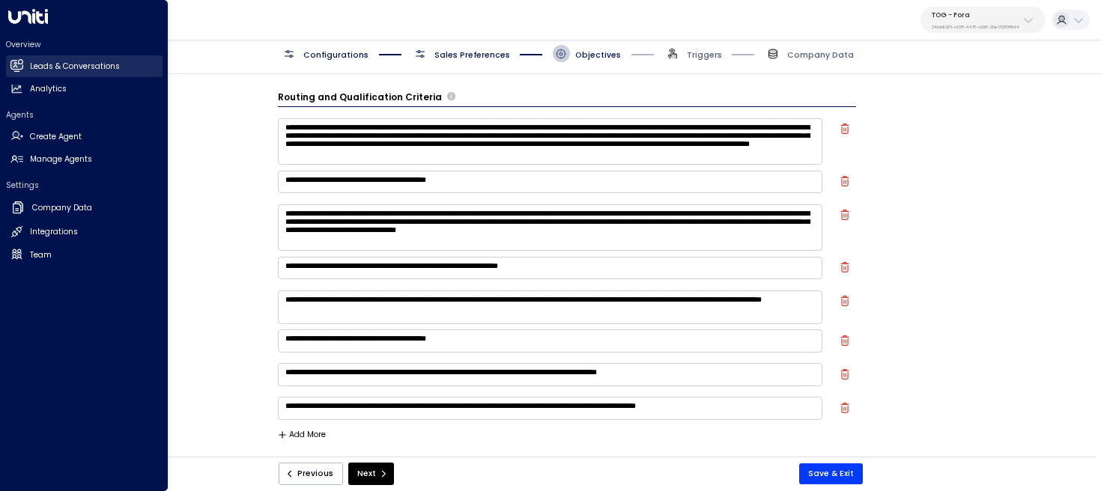
click at [98, 61] on h2 "Leads & Conversations" at bounding box center [75, 67] width 90 height 12
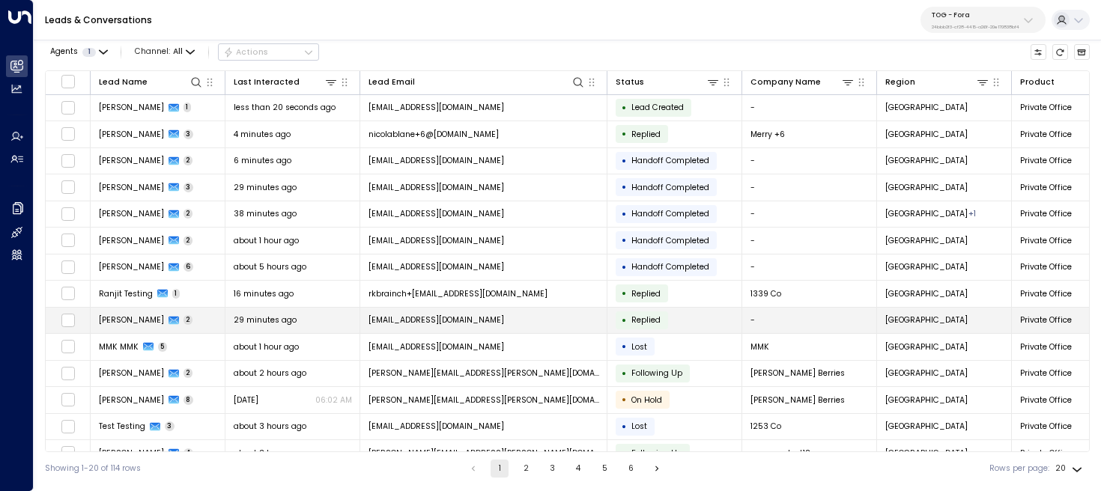
click at [203, 330] on td "Rayan Habbab 2" at bounding box center [158, 321] width 135 height 26
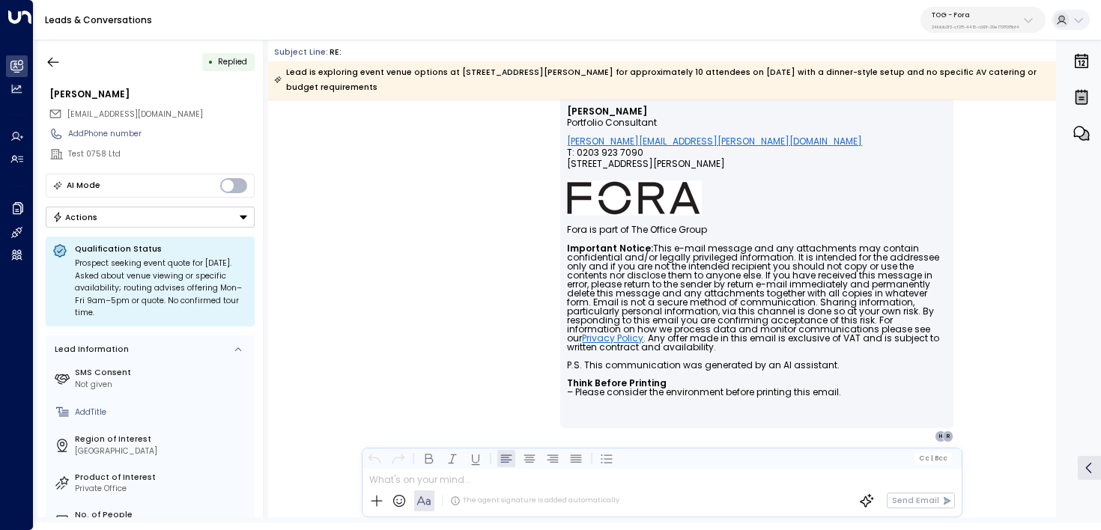
scroll to position [1833, 0]
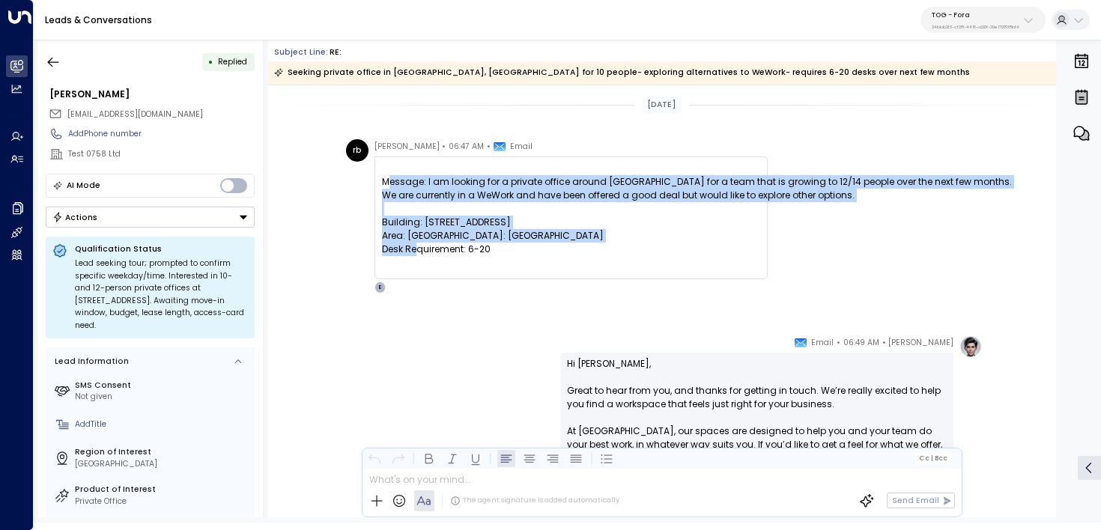
drag, startPoint x: 529, startPoint y: 271, endPoint x: 372, endPoint y: 194, distance: 174.5
click at [374, 194] on div "Message: I am looking for a private office around [GEOGRAPHIC_DATA] for a team …" at bounding box center [570, 218] width 393 height 123
copy pre "Message: I am looking for a private office around [GEOGRAPHIC_DATA] for a team …"
click at [16, 61] on icon at bounding box center [16, 66] width 13 height 13
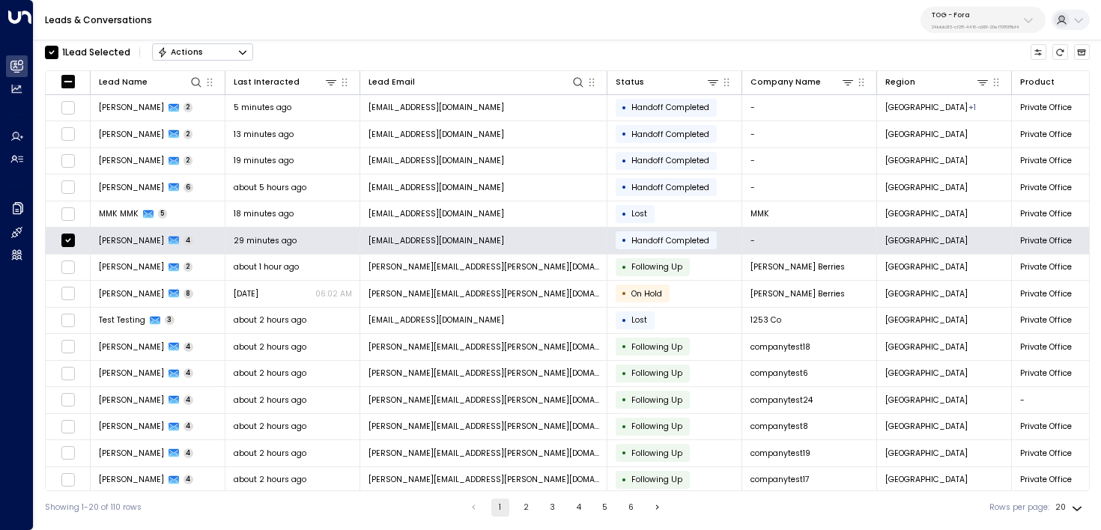
click at [227, 58] on button "Actions" at bounding box center [202, 52] width 101 height 18
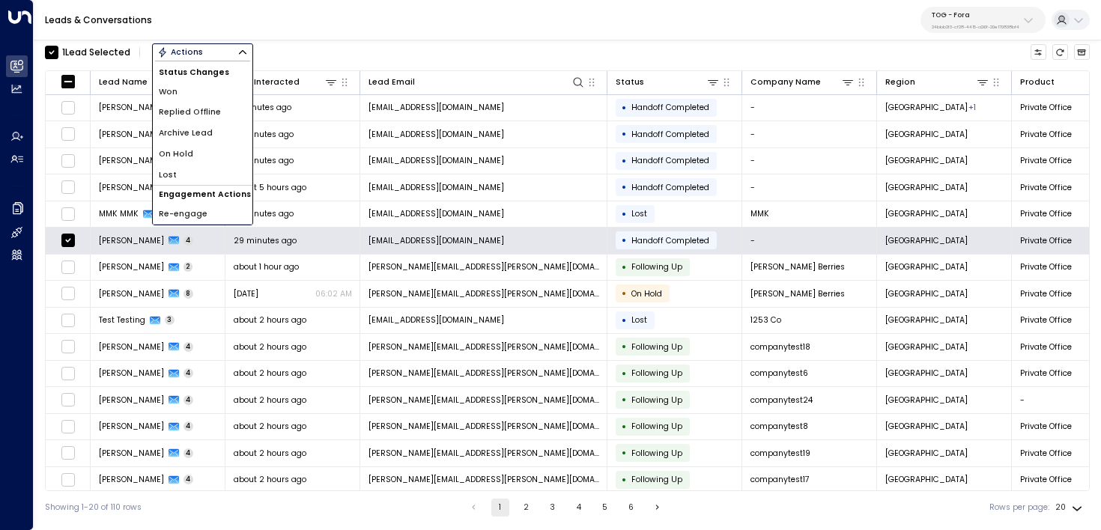
click at [204, 136] on span "Archive Lead" at bounding box center [186, 133] width 54 height 12
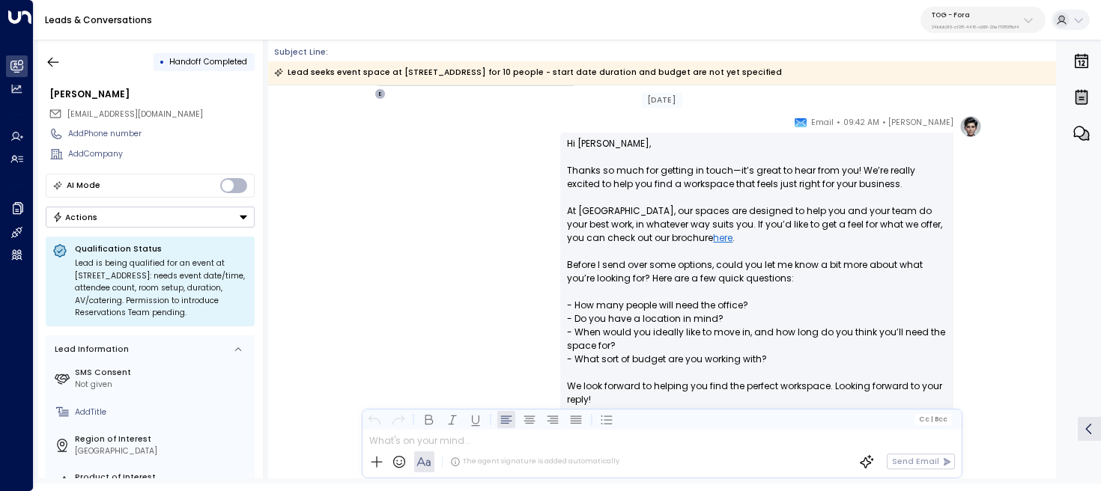
scroll to position [136, 0]
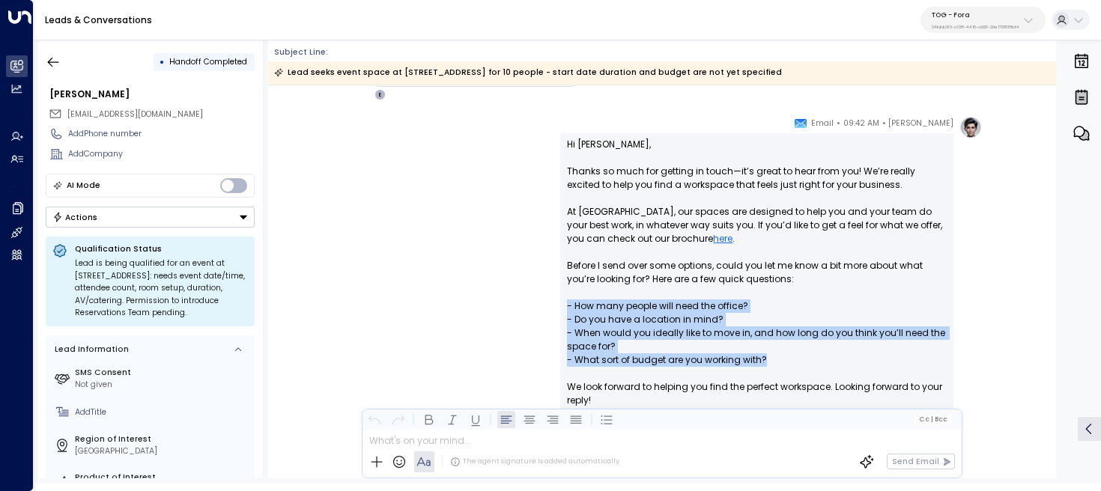
drag, startPoint x: 776, startPoint y: 363, endPoint x: 526, endPoint y: 306, distance: 255.8
click at [526, 306] on div "[PERSON_NAME] • 09:42 AM • Email Hi [PERSON_NAME], Thanks so much for getting i…" at bounding box center [661, 437] width 640 height 642
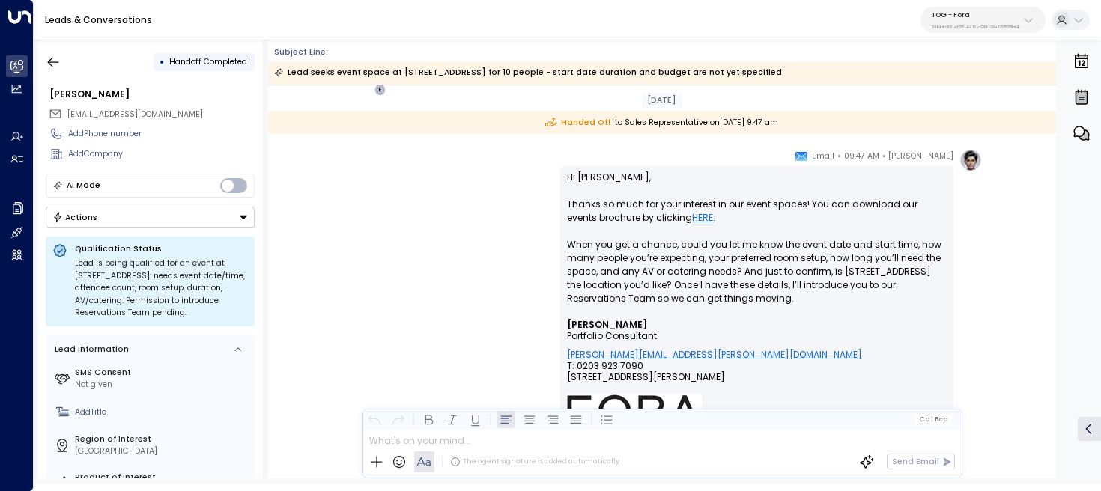
scroll to position [879, 0]
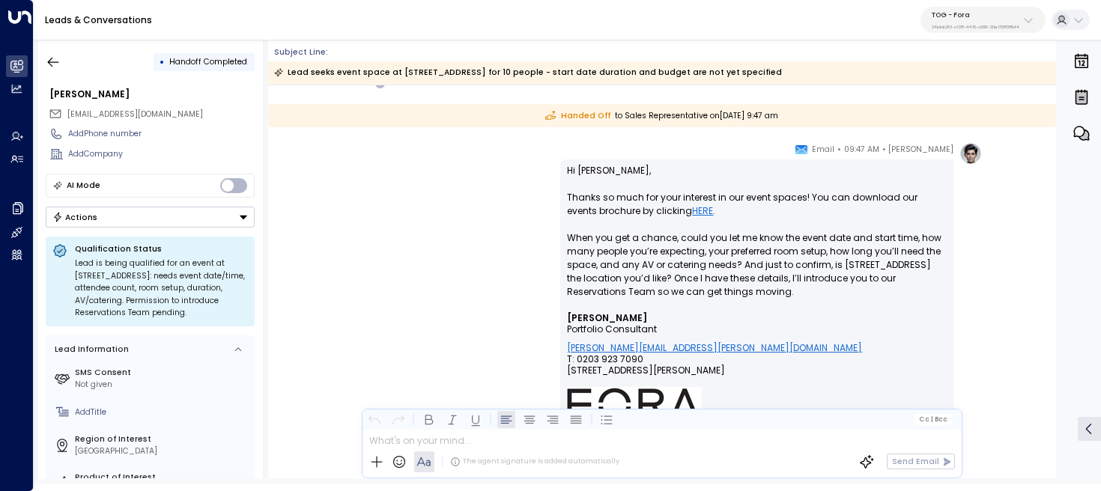
drag, startPoint x: 743, startPoint y: 210, endPoint x: 804, endPoint y: 196, distance: 62.9
click at [804, 196] on p "Hi [PERSON_NAME], Thanks so much for your interest in our event spaces! You can…" at bounding box center [757, 238] width 380 height 148
click at [601, 218] on p "Hi [PERSON_NAME], Thanks so much for your interest in our event spaces! You can…" at bounding box center [757, 238] width 380 height 148
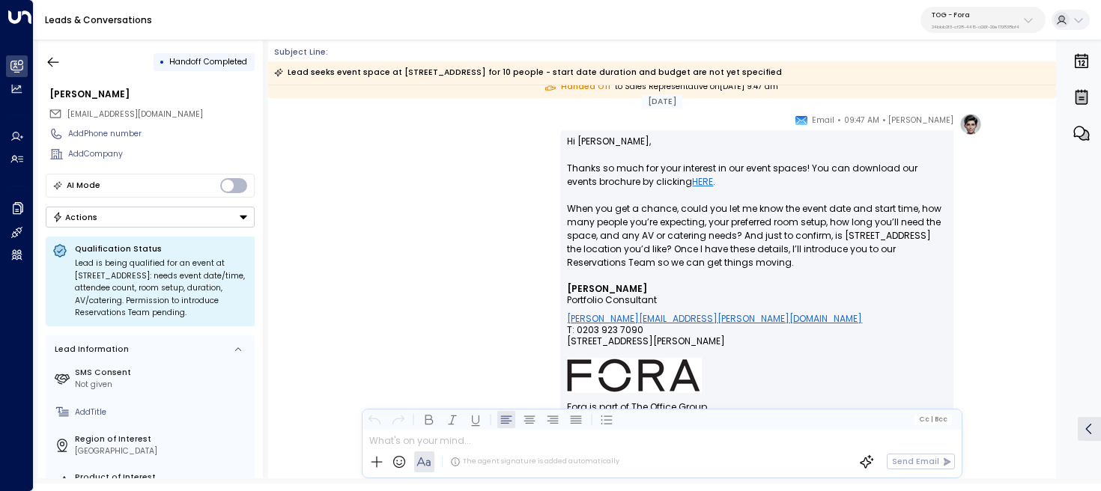
scroll to position [908, 0]
drag, startPoint x: 793, startPoint y: 264, endPoint x: 533, endPoint y: 213, distance: 264.8
click at [533, 213] on div "[PERSON_NAME] • 09:47 AM • Email Hi [PERSON_NAME], Thanks so much for your inte…" at bounding box center [661, 367] width 640 height 507
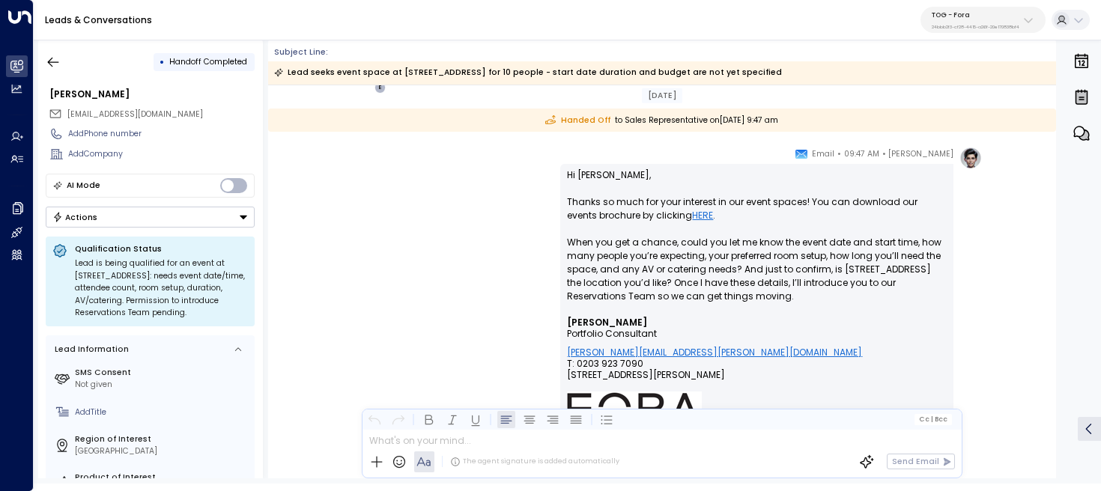
scroll to position [871, 0]
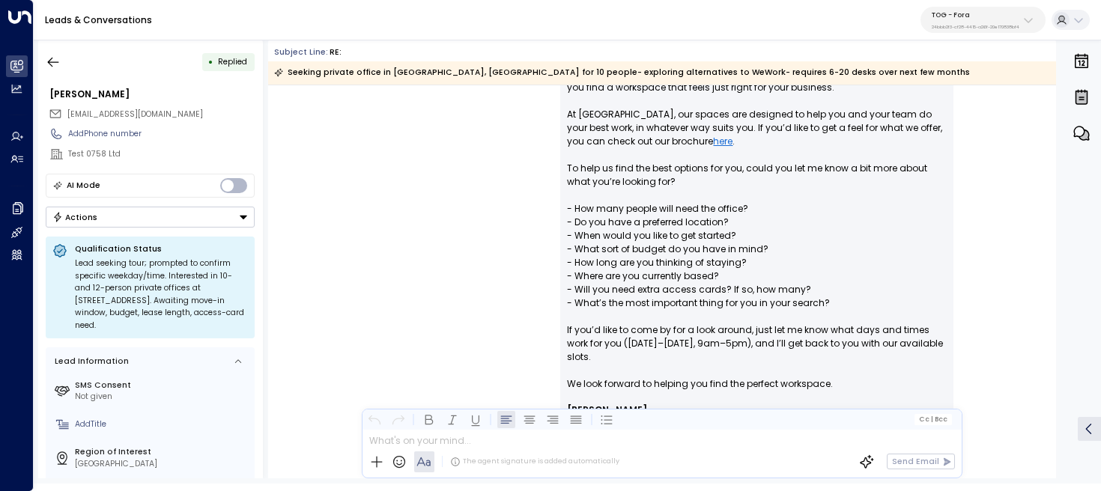
scroll to position [273, 0]
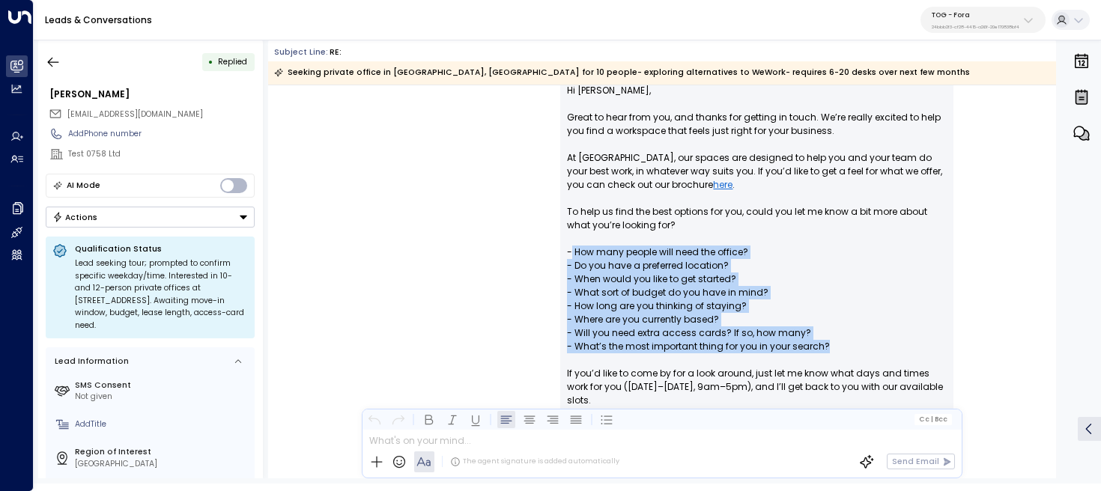
drag, startPoint x: 828, startPoint y: 347, endPoint x: 571, endPoint y: 253, distance: 274.1
click at [571, 253] on p "Hi Ranjit, Great to hear from you, and thanks for getting in touch. We’re reall…" at bounding box center [757, 266] width 380 height 364
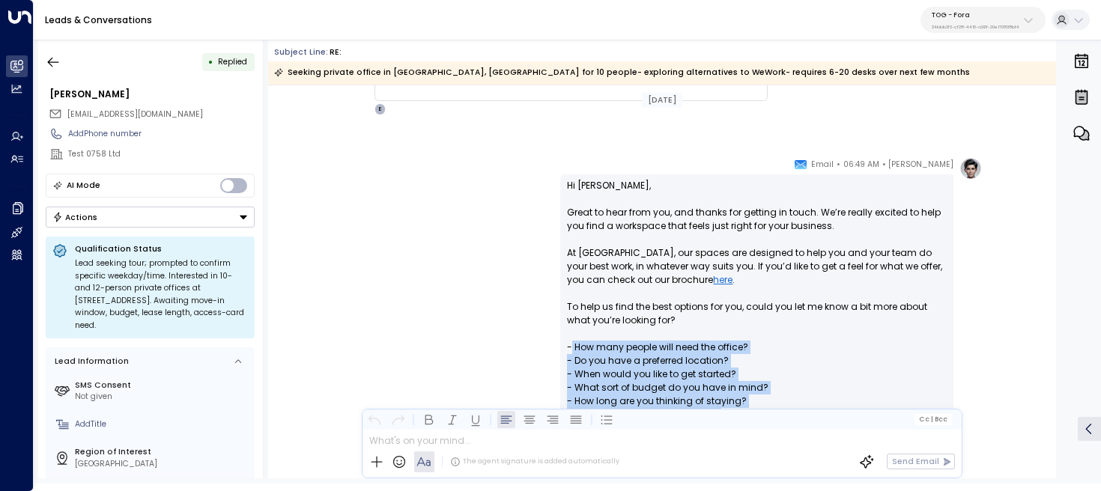
scroll to position [0, 0]
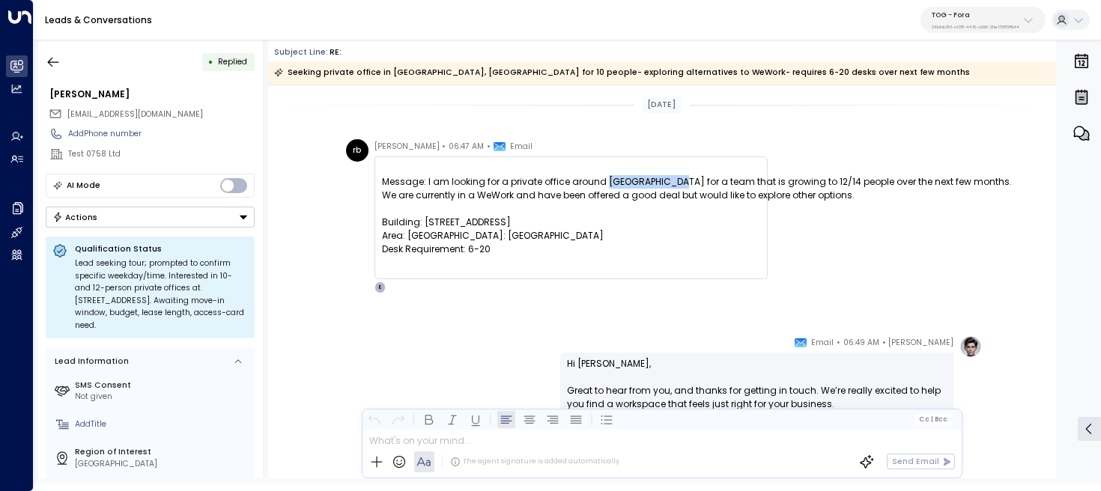
drag, startPoint x: 599, startPoint y: 195, endPoint x: 662, endPoint y: 197, distance: 62.9
click at [663, 189] on div "Message: I am looking for a private office around Central London for a team tha…" at bounding box center [571, 181] width 378 height 13
drag, startPoint x: 421, startPoint y: 237, endPoint x: 490, endPoint y: 238, distance: 69.7
click at [491, 238] on div "We are currently in a WeWork and have been offered a good deal but would like t…" at bounding box center [571, 222] width 378 height 67
click at [420, 246] on div "We are currently in a WeWork and have been offered a good deal but would like t…" at bounding box center [571, 222] width 378 height 67
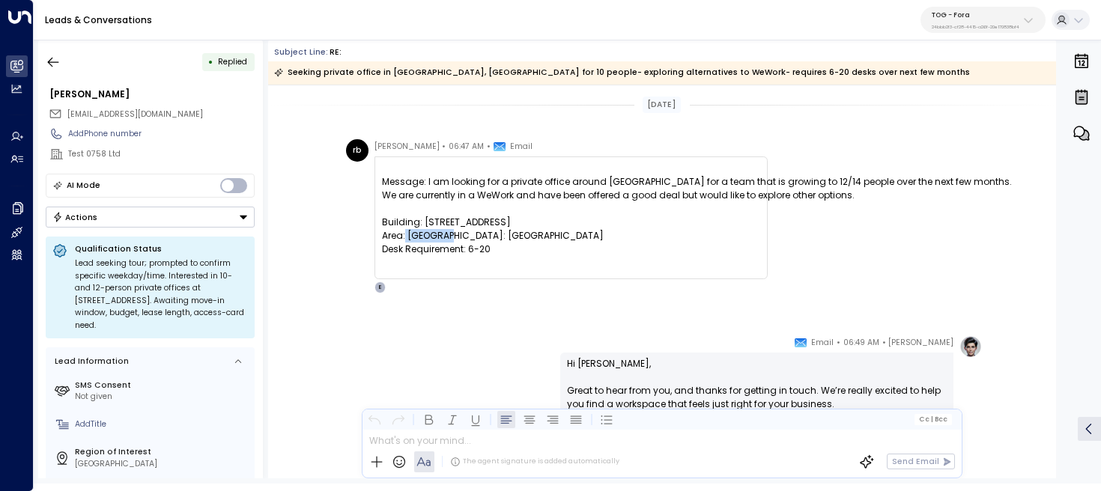
click at [420, 246] on div "We are currently in a WeWork and have been offered a good deal but would like t…" at bounding box center [571, 222] width 378 height 67
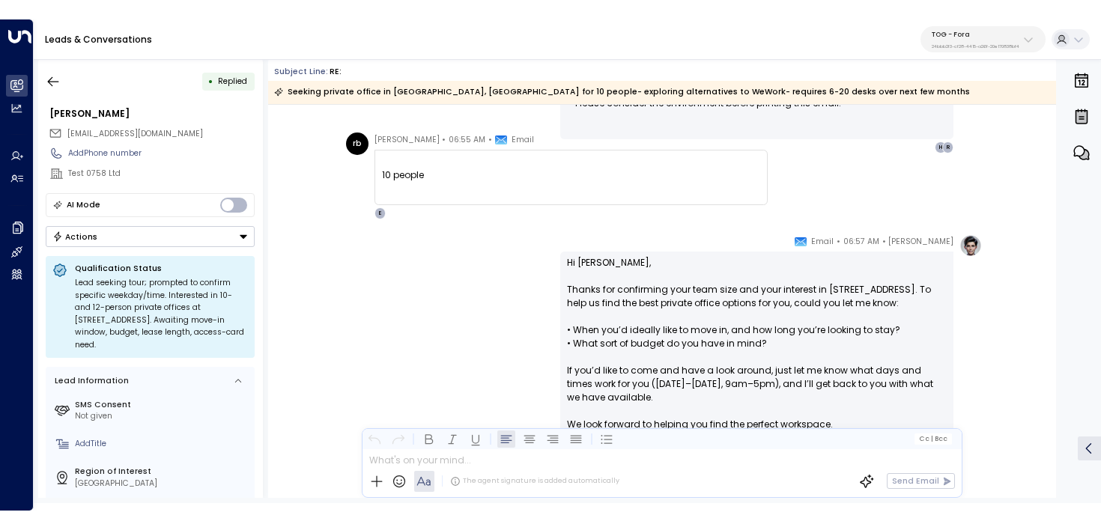
scroll to position [913, 0]
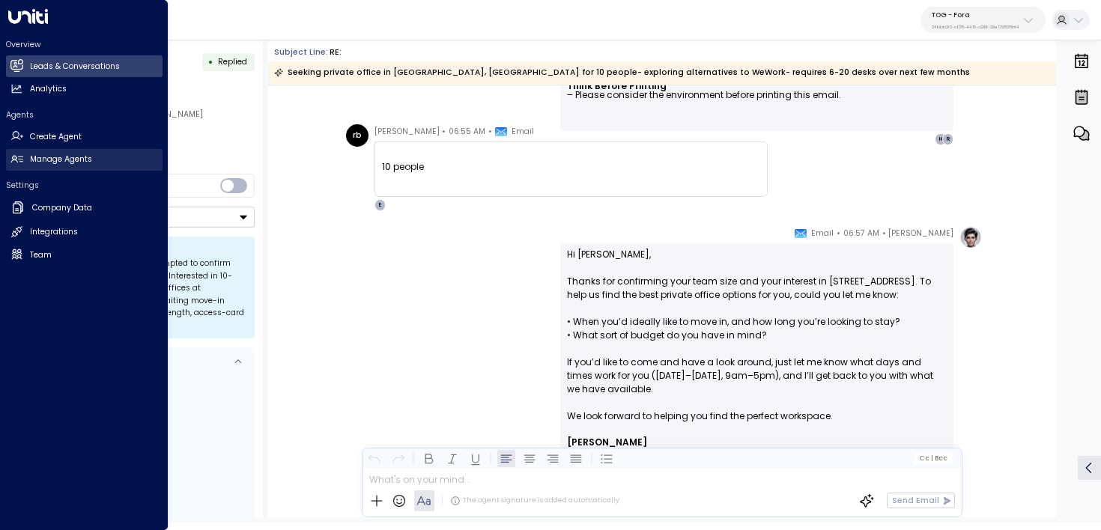
click at [31, 165] on h2 "Manage Agents" at bounding box center [61, 160] width 62 height 12
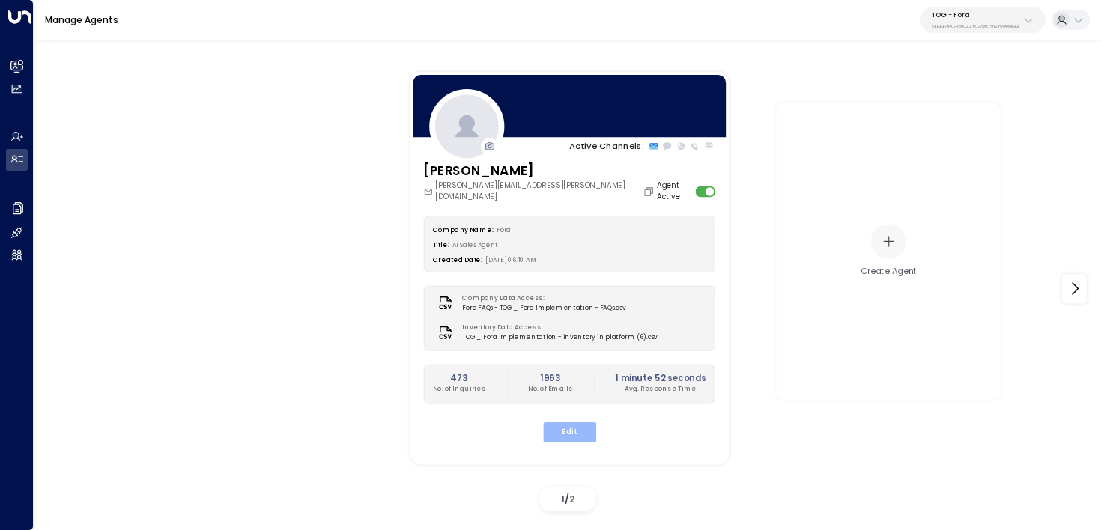
click at [578, 425] on button "Edit" at bounding box center [568, 431] width 53 height 19
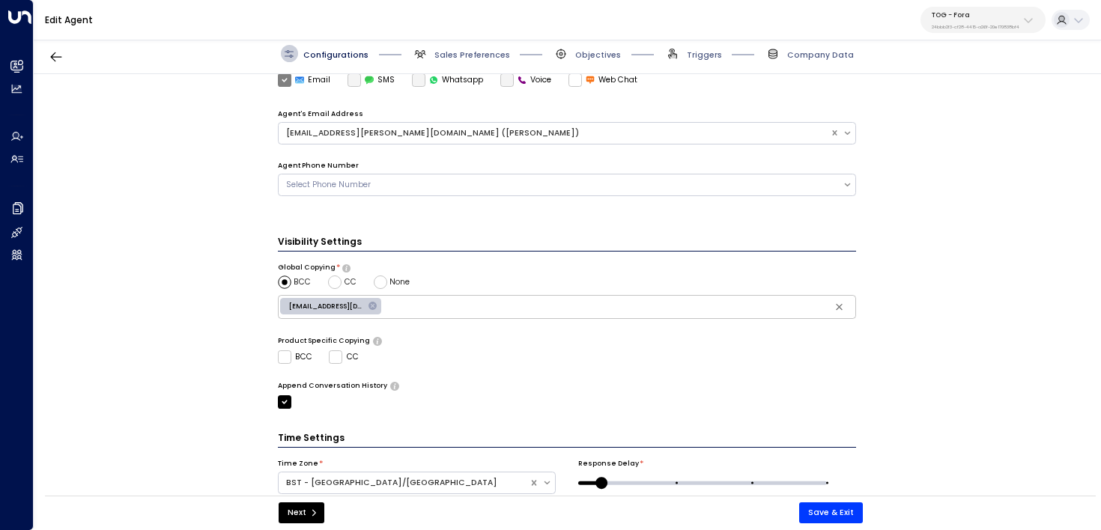
click at [470, 47] on span "Sales Preferences" at bounding box center [461, 53] width 98 height 17
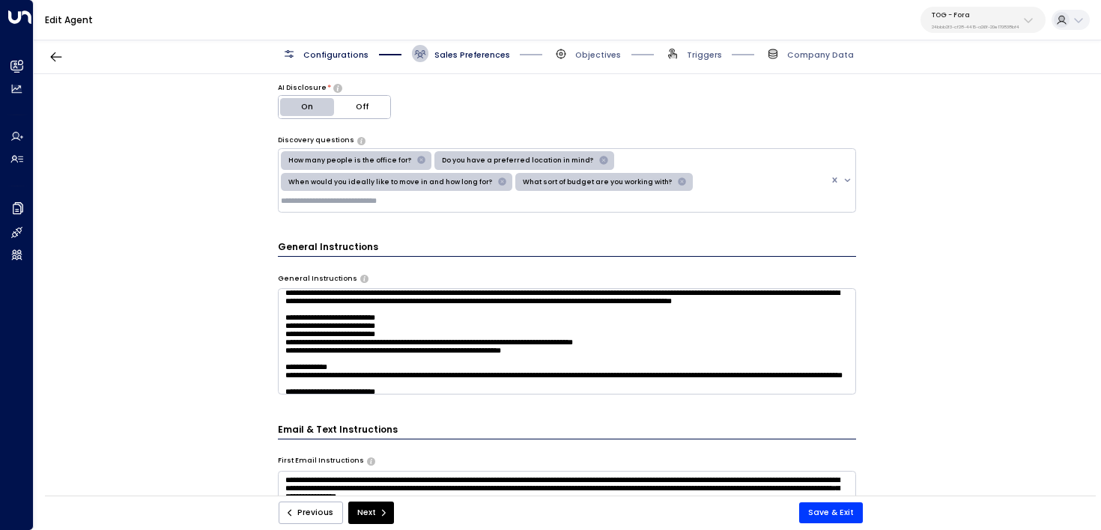
scroll to position [154, 0]
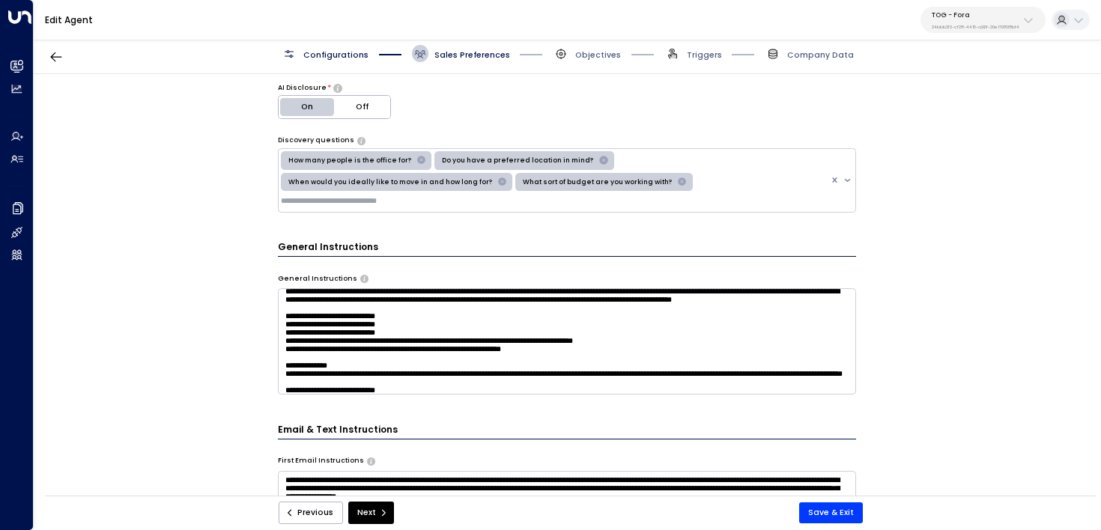
click at [491, 362] on textarea at bounding box center [567, 341] width 579 height 106
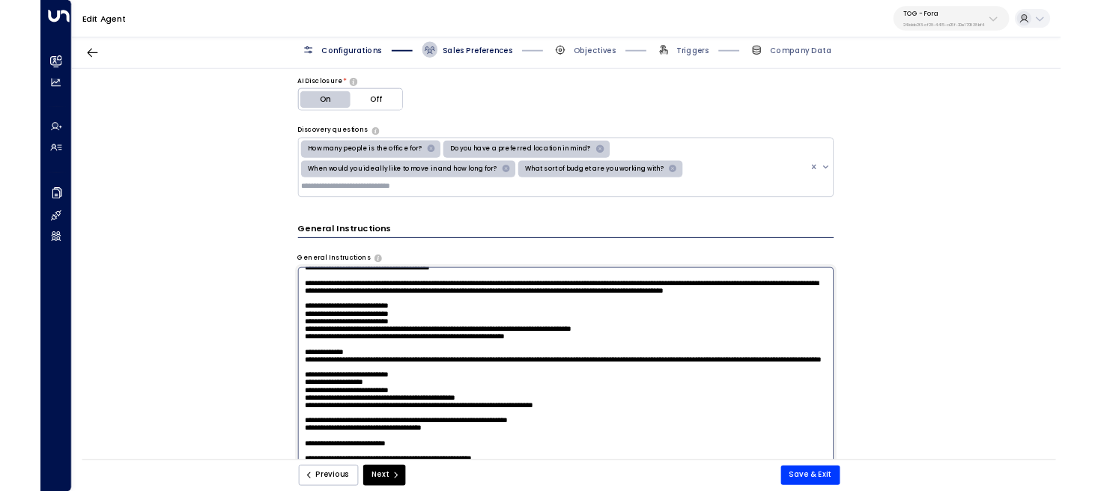
scroll to position [136, 0]
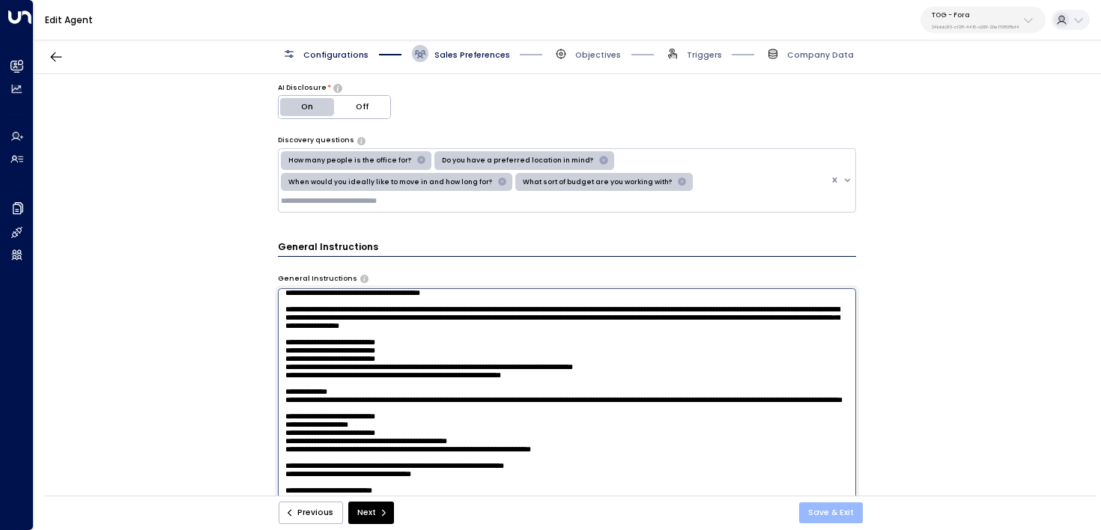
type textarea "**********"
click at [824, 490] on button "Save & Exit" at bounding box center [831, 512] width 64 height 21
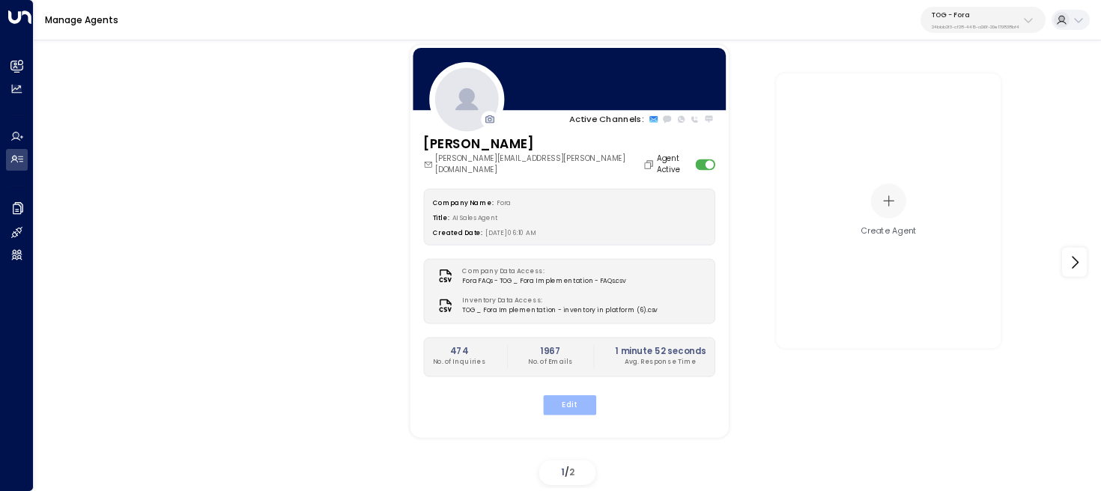
click at [570, 395] on button "Edit" at bounding box center [568, 404] width 53 height 19
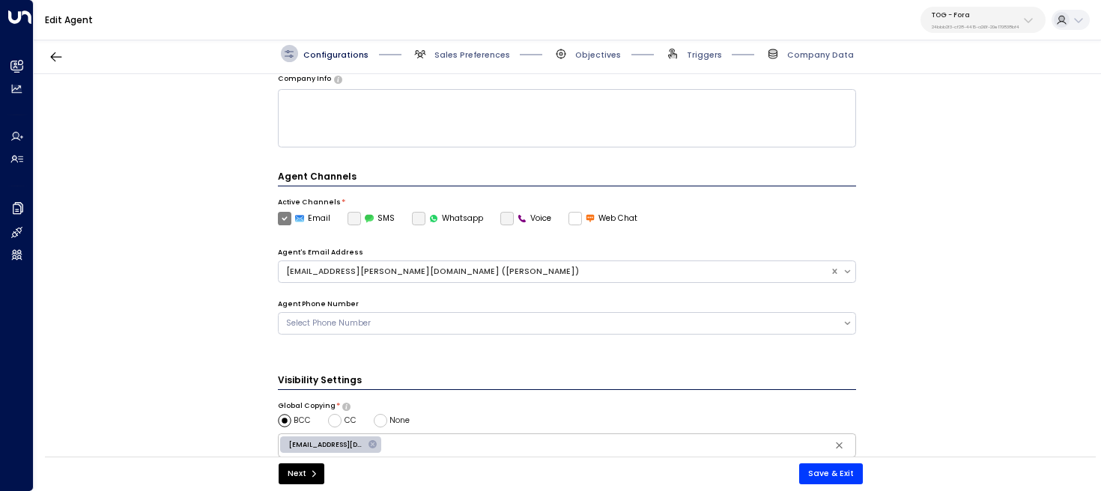
scroll to position [422, 0]
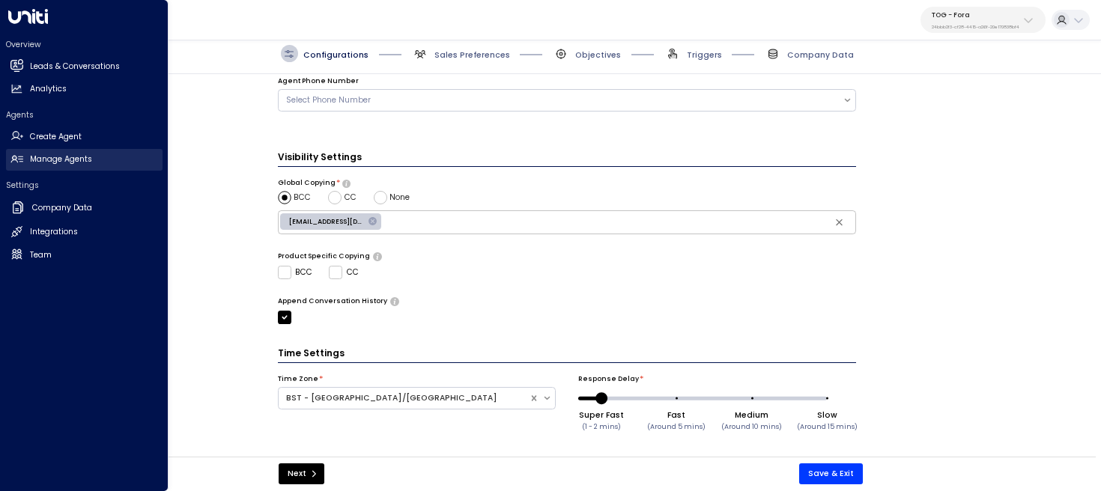
click at [86, 157] on h2 "Manage Agents" at bounding box center [61, 160] width 62 height 12
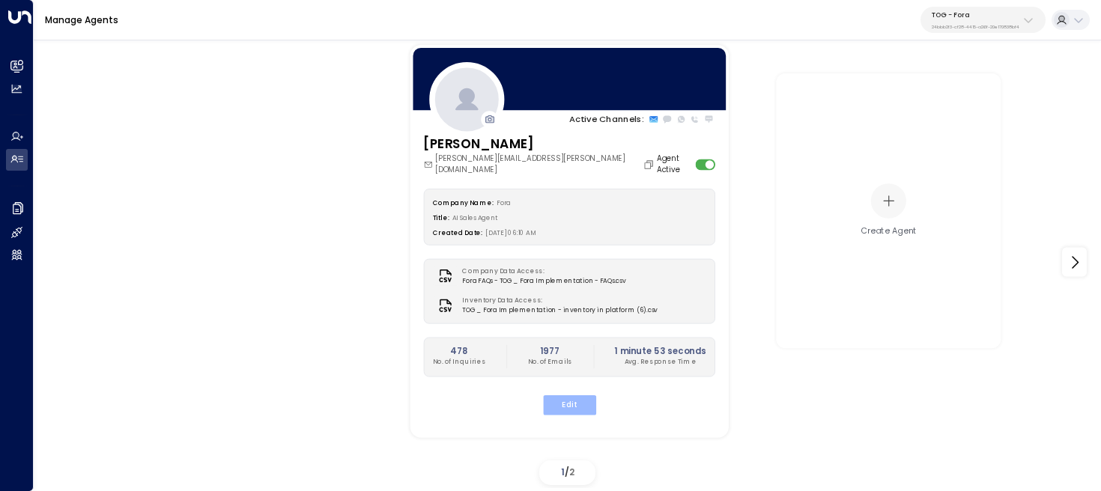
click at [569, 395] on button "Edit" at bounding box center [568, 404] width 53 height 19
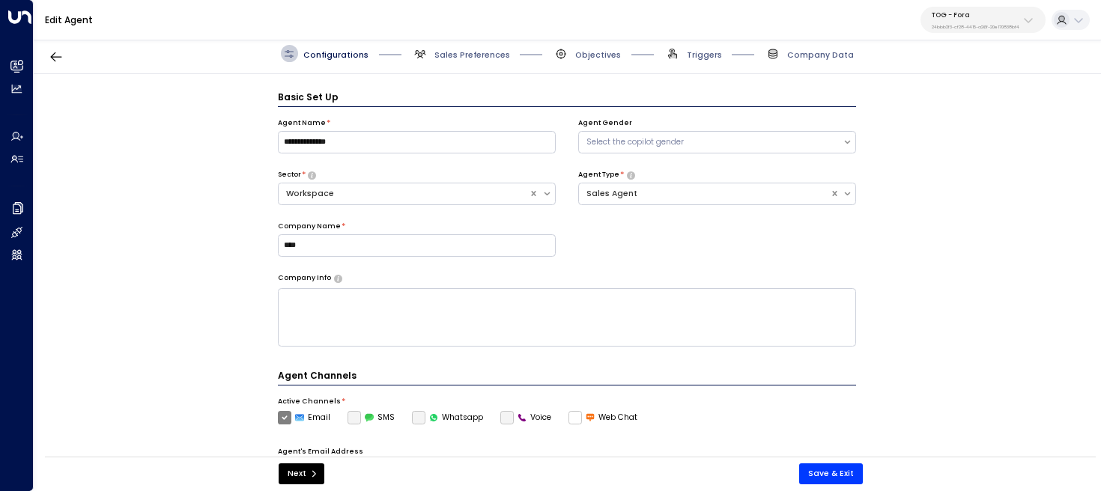
scroll to position [16, 0]
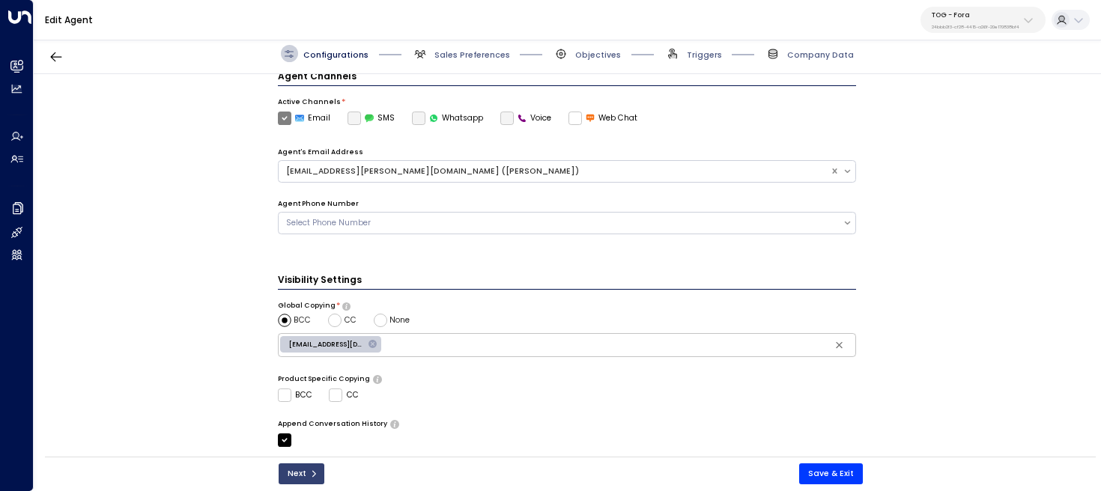
click at [306, 469] on button "Next" at bounding box center [302, 474] width 46 height 21
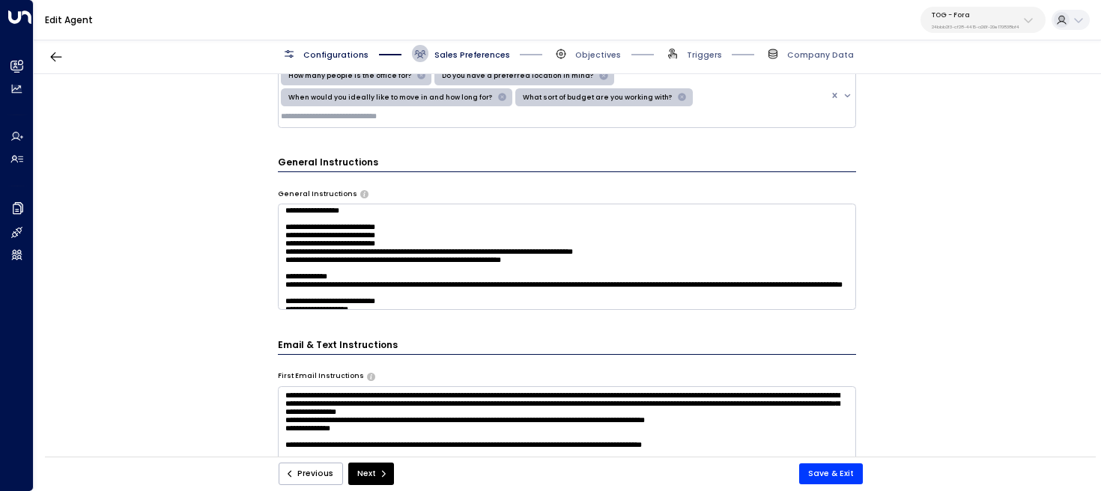
scroll to position [146, 0]
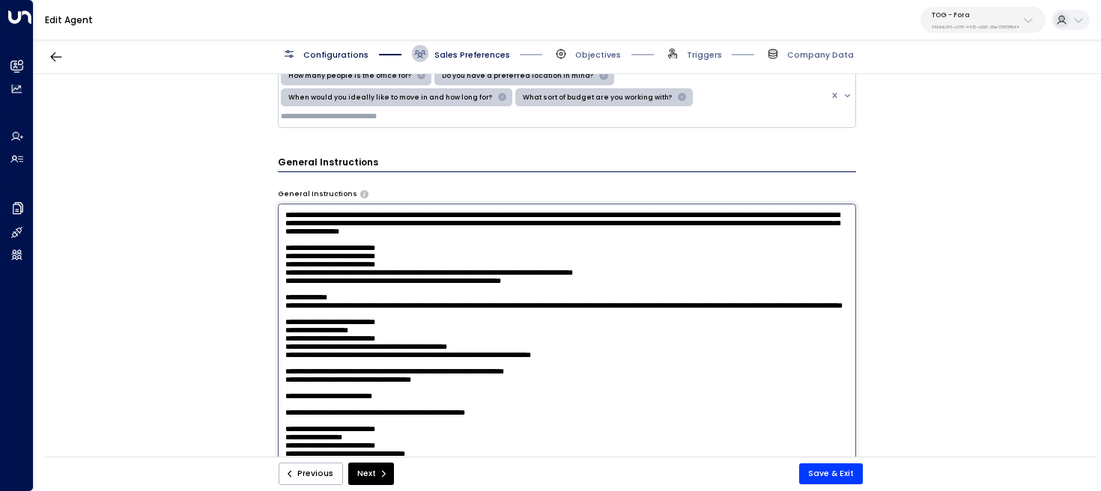
click at [559, 223] on textarea at bounding box center [567, 353] width 579 height 298
type textarea "**********"
click at [851, 475] on button "Save & Exit" at bounding box center [831, 474] width 64 height 21
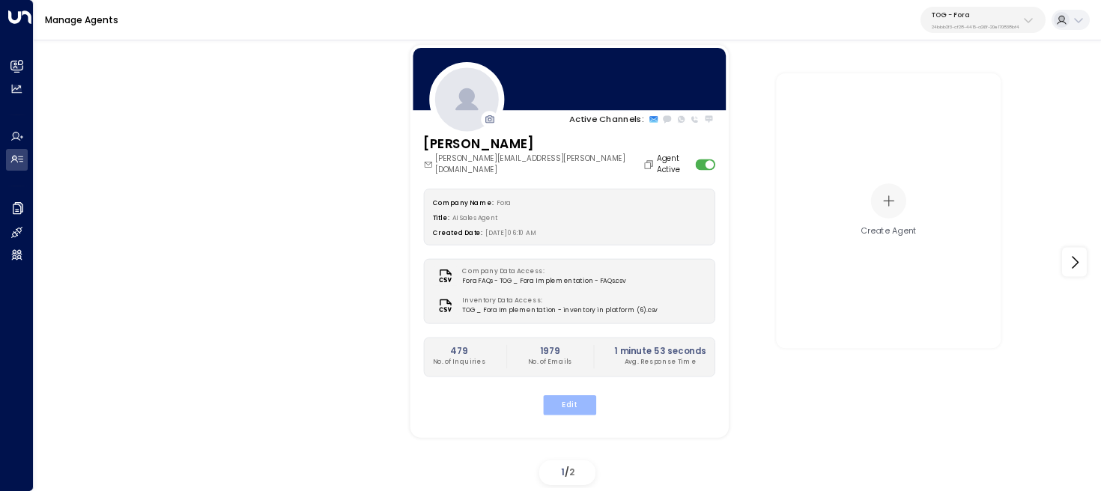
click at [562, 395] on button "Edit" at bounding box center [568, 404] width 53 height 19
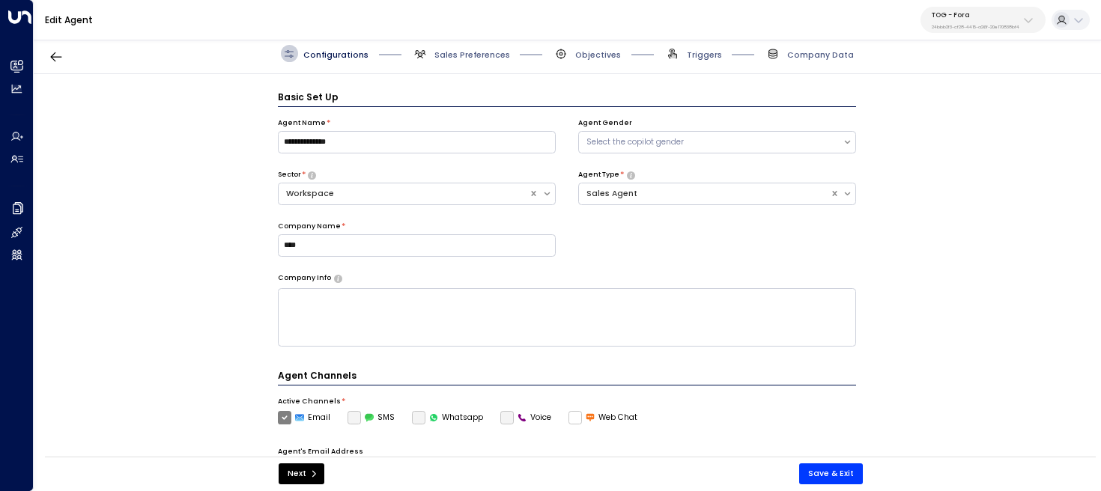
scroll to position [16, 0]
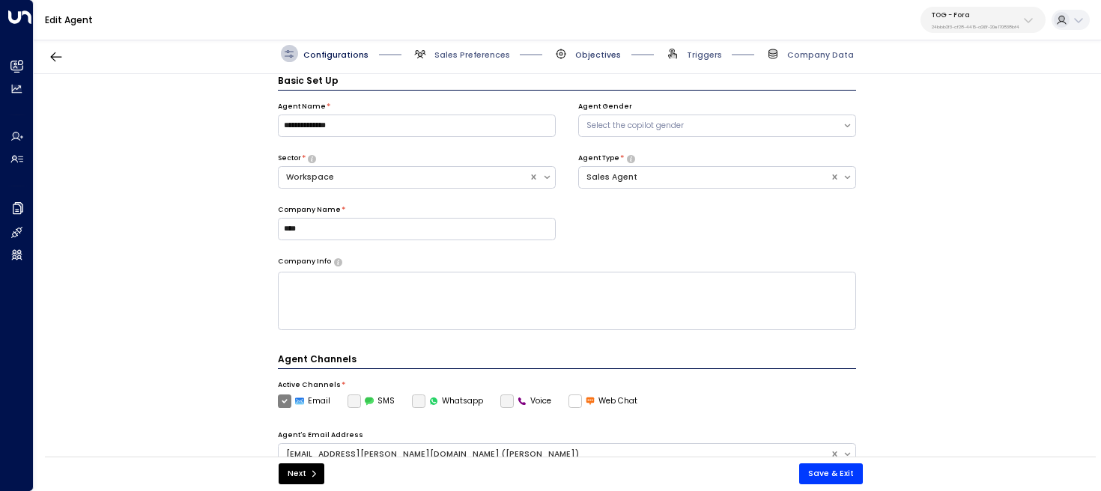
click at [589, 51] on span "Objectives" at bounding box center [598, 54] width 46 height 11
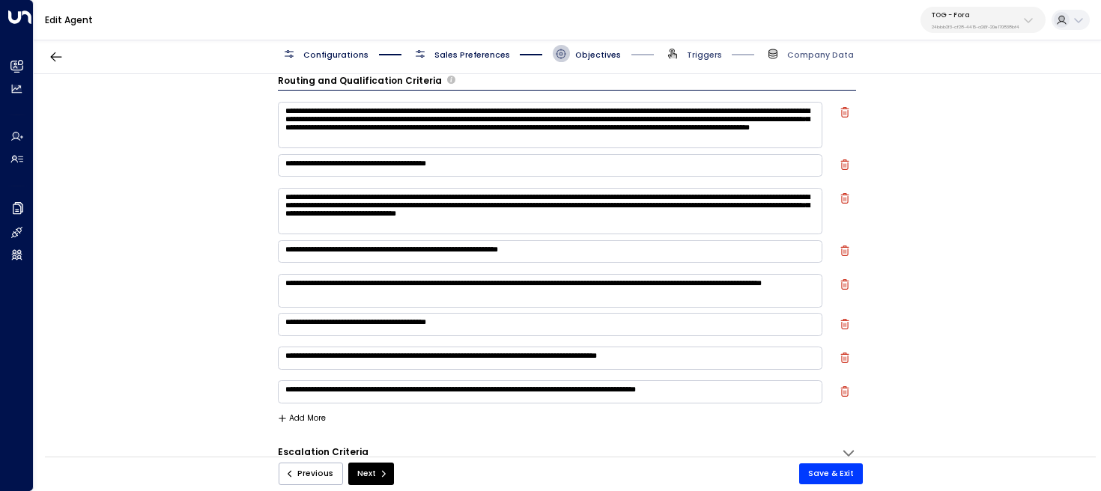
click at [705, 55] on span "Triggers" at bounding box center [704, 54] width 35 height 11
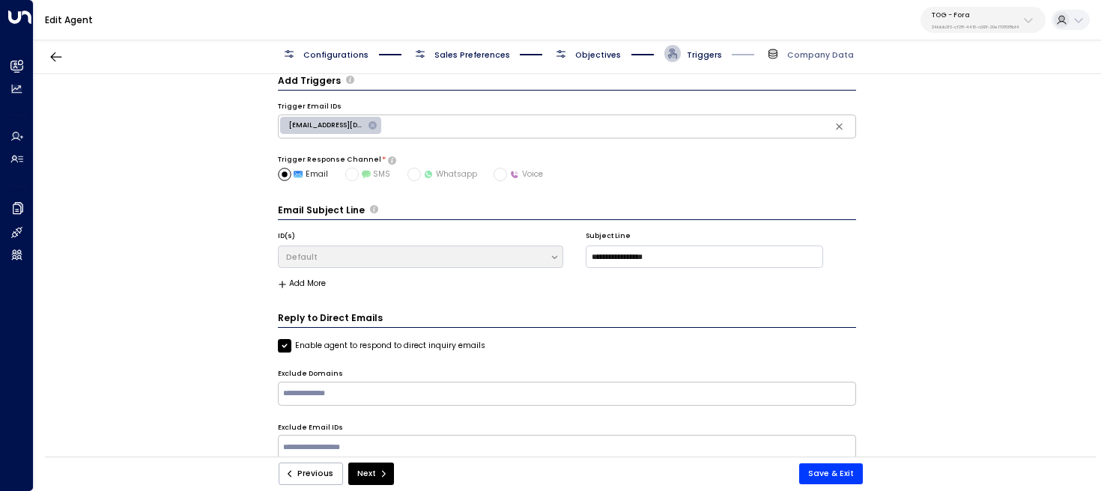
click at [590, 65] on div "Configurations Sales Preferences Objectives Triggers Company Data" at bounding box center [567, 54] width 1067 height 40
click at [589, 62] on div "Configurations Sales Preferences Objectives Triggers Company Data" at bounding box center [567, 54] width 1067 height 40
click at [575, 59] on span "Objectives" at bounding box center [598, 54] width 46 height 11
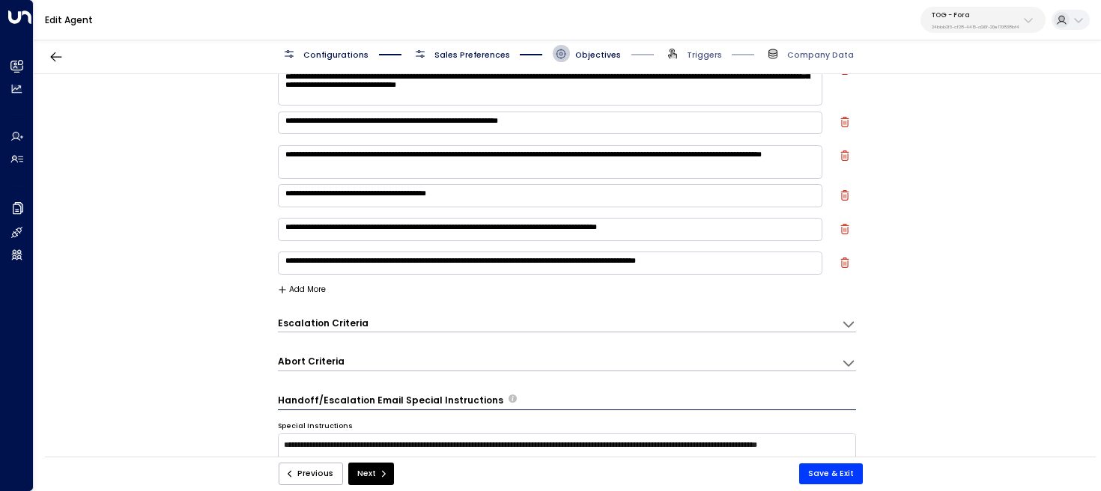
scroll to position [378, 0]
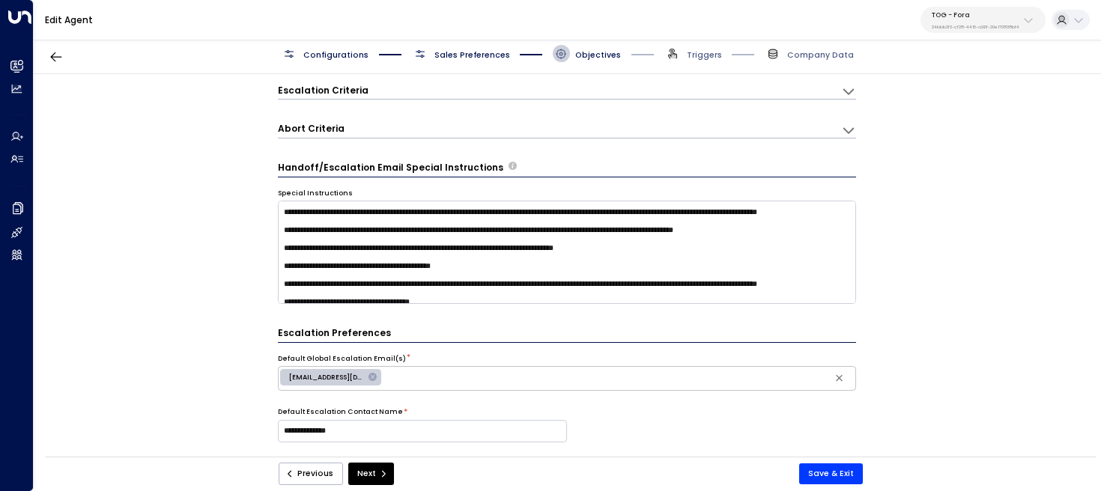
click at [481, 99] on div "Abort Criteria" at bounding box center [560, 91] width 564 height 15
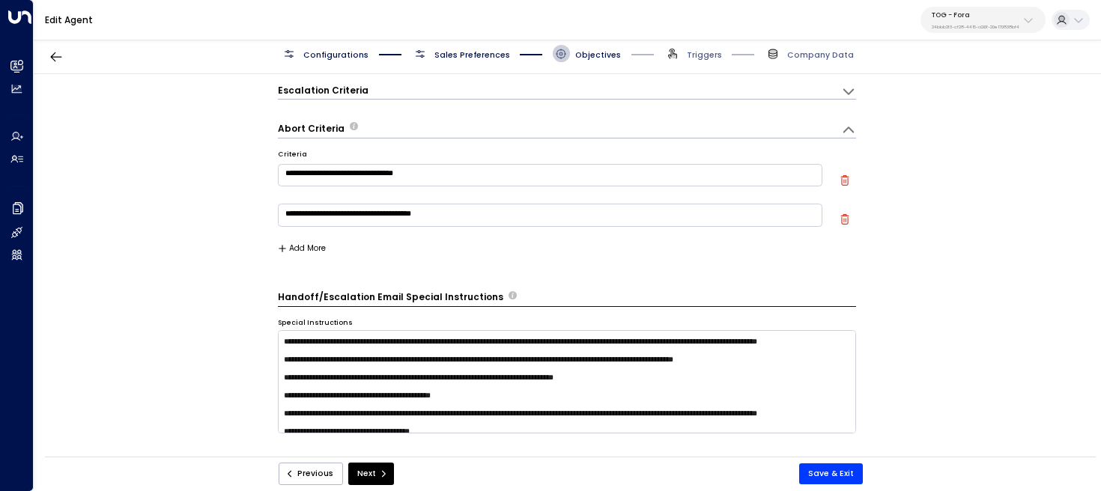
click at [313, 230] on div "**********" at bounding box center [550, 218] width 545 height 28
click at [314, 240] on div "**********" at bounding box center [567, 204] width 579 height 130
click at [321, 245] on button "Add More" at bounding box center [302, 248] width 49 height 9
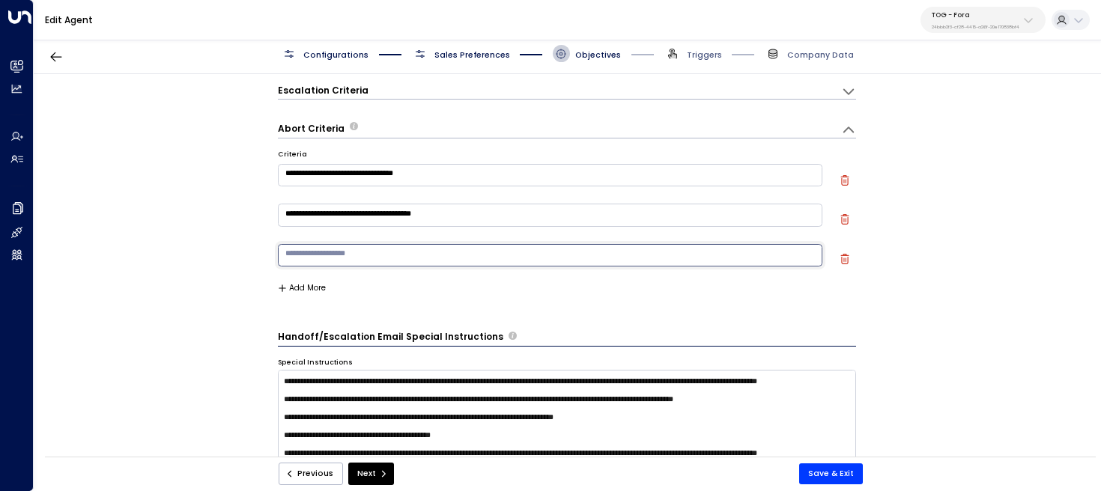
click at [389, 249] on textarea at bounding box center [550, 255] width 545 height 22
paste textarea "**********"
type textarea "**********"
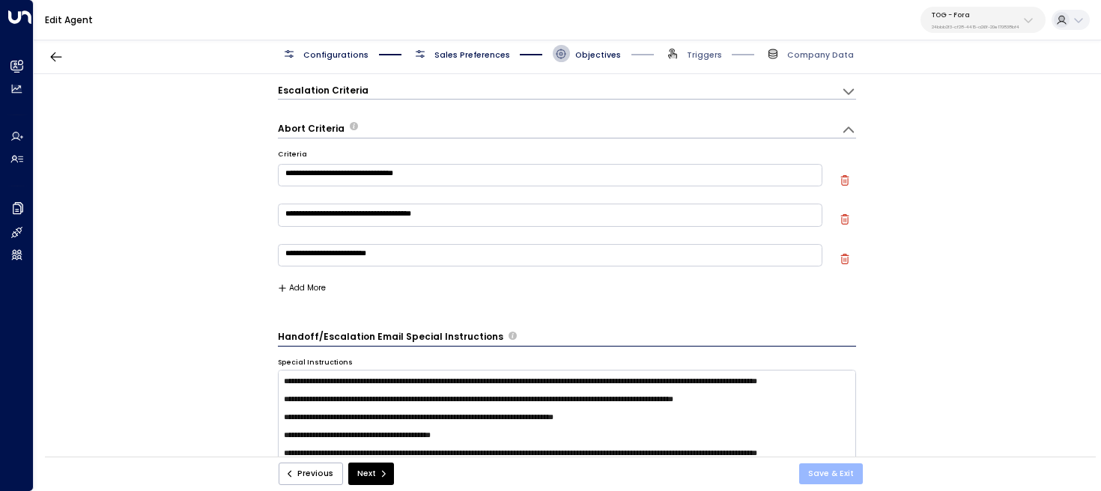
click at [827, 474] on button "Save & Exit" at bounding box center [831, 474] width 64 height 21
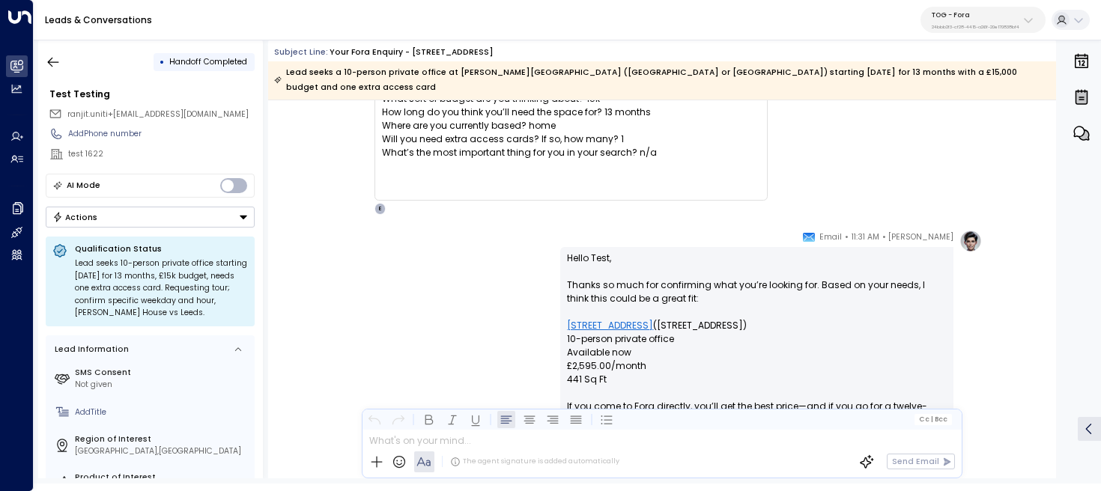
scroll to position [1094, 0]
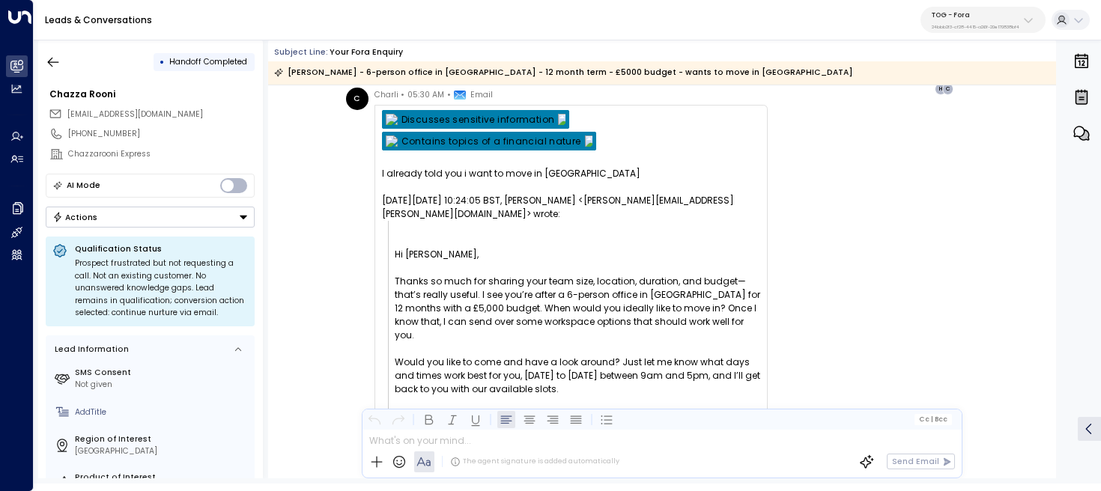
scroll to position [4813, 0]
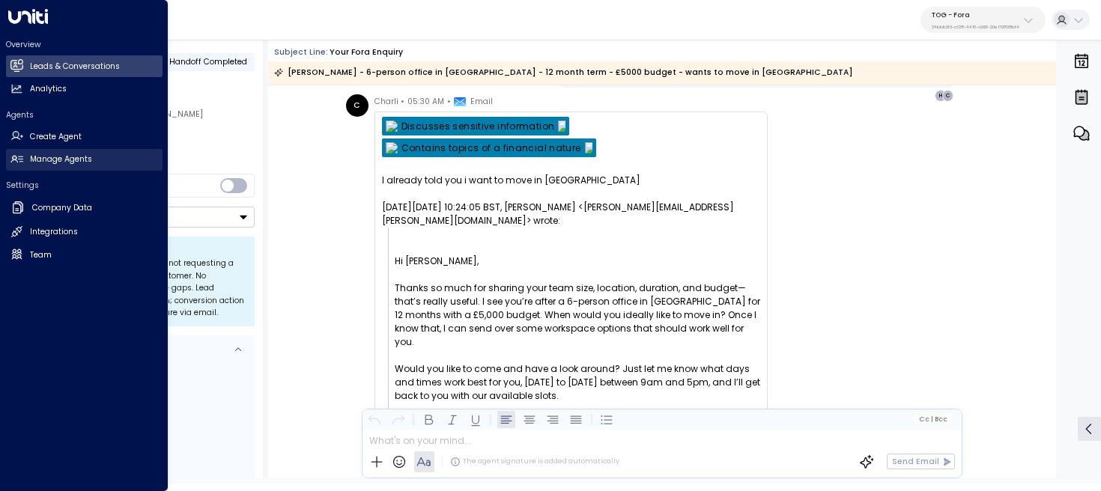
click at [55, 158] on h2 "Manage Agents" at bounding box center [61, 160] width 62 height 12
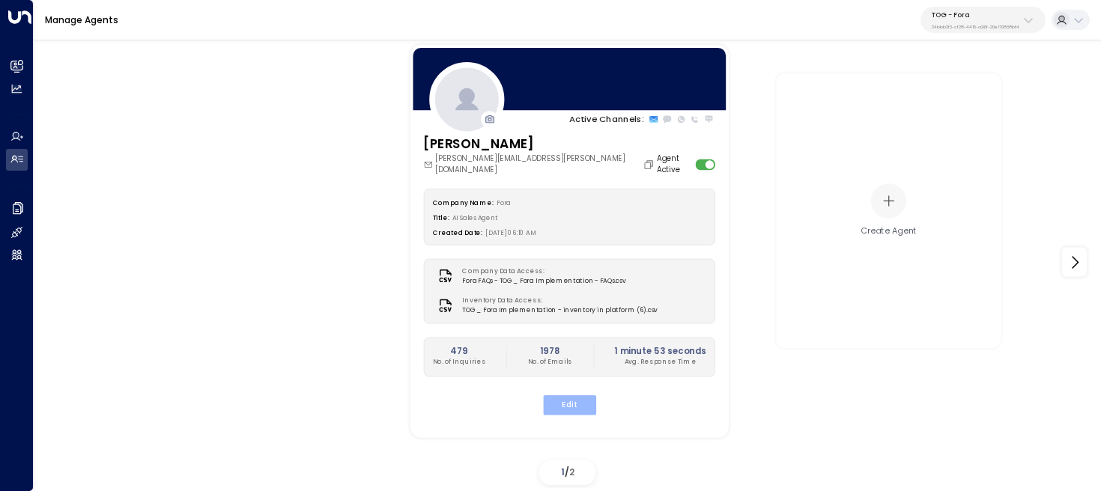
click at [580, 395] on button "Edit" at bounding box center [568, 404] width 53 height 19
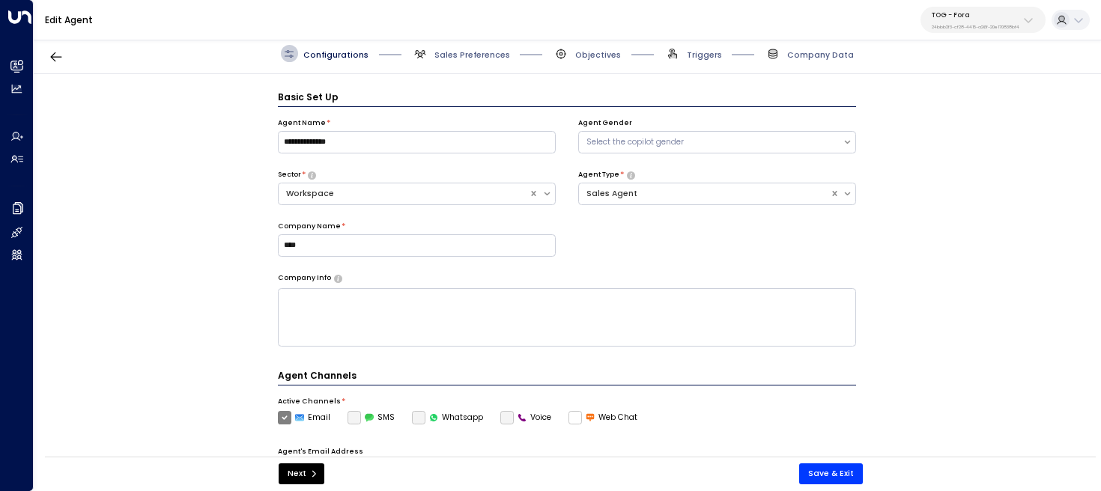
scroll to position [16, 0]
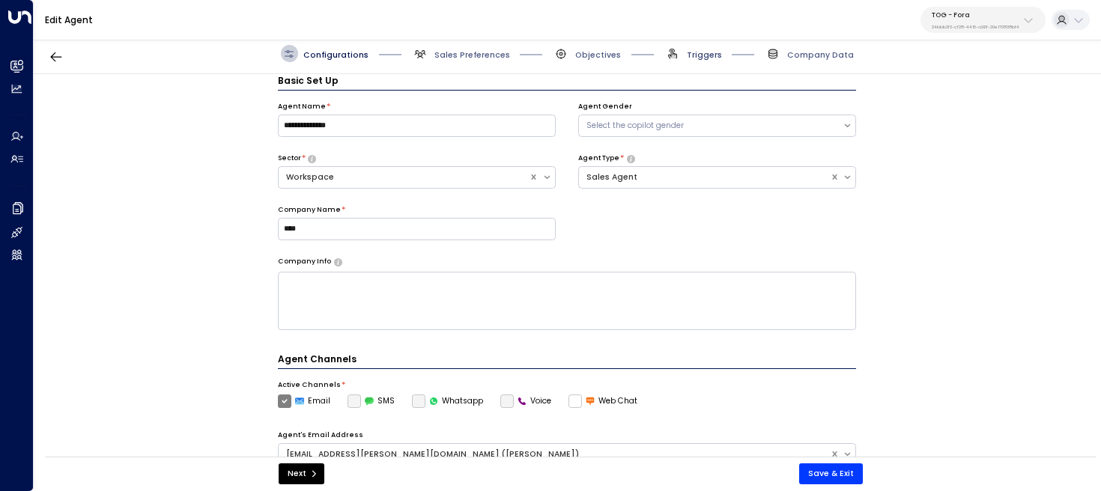
click at [701, 54] on span "Triggers" at bounding box center [704, 54] width 35 height 11
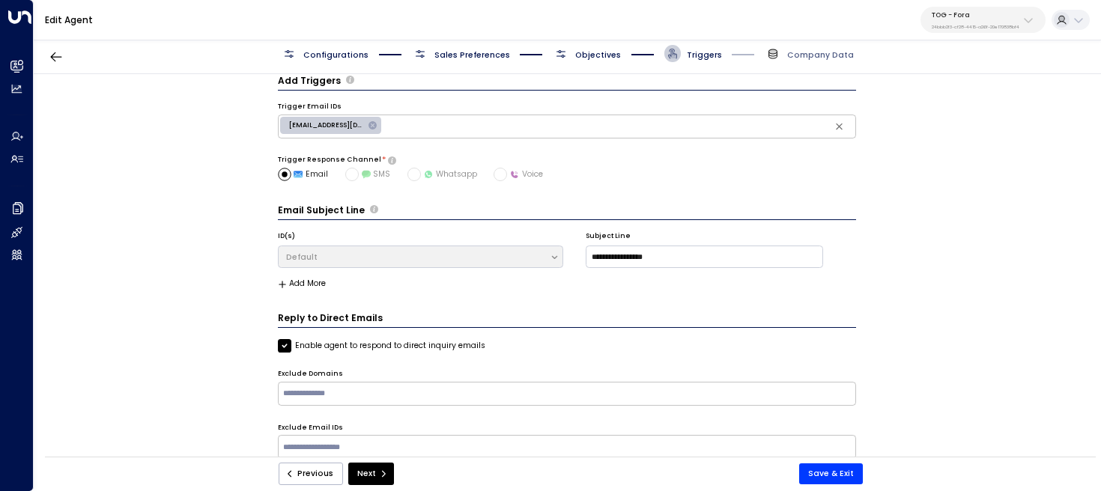
click at [586, 57] on span "Objectives" at bounding box center [598, 54] width 46 height 11
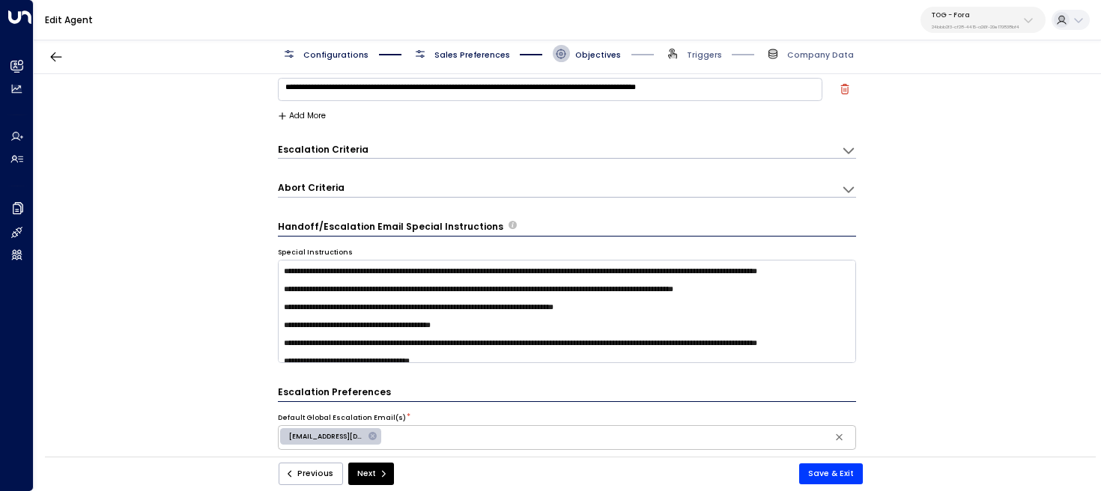
scroll to position [309, 0]
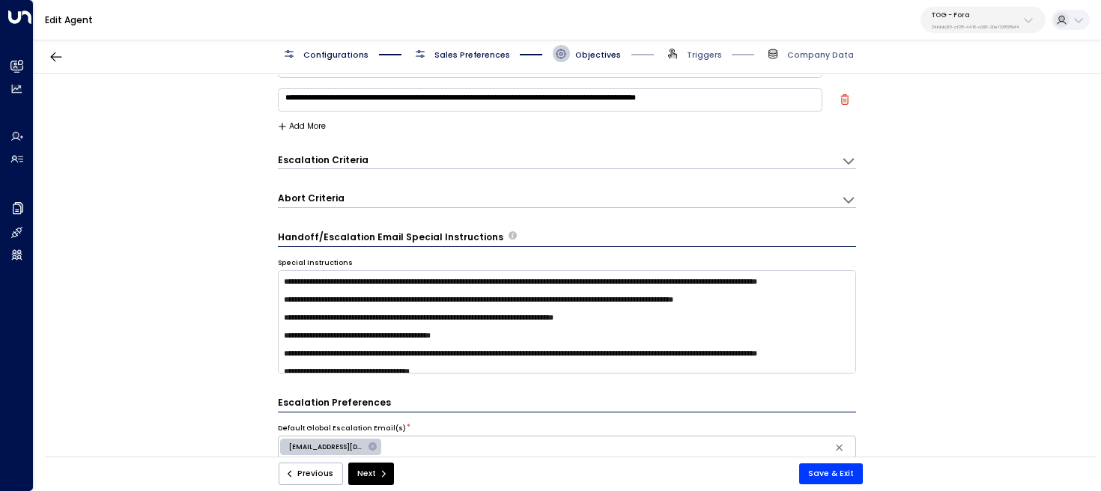
click at [573, 168] on div "Abort Criteria" at bounding box center [560, 161] width 564 height 15
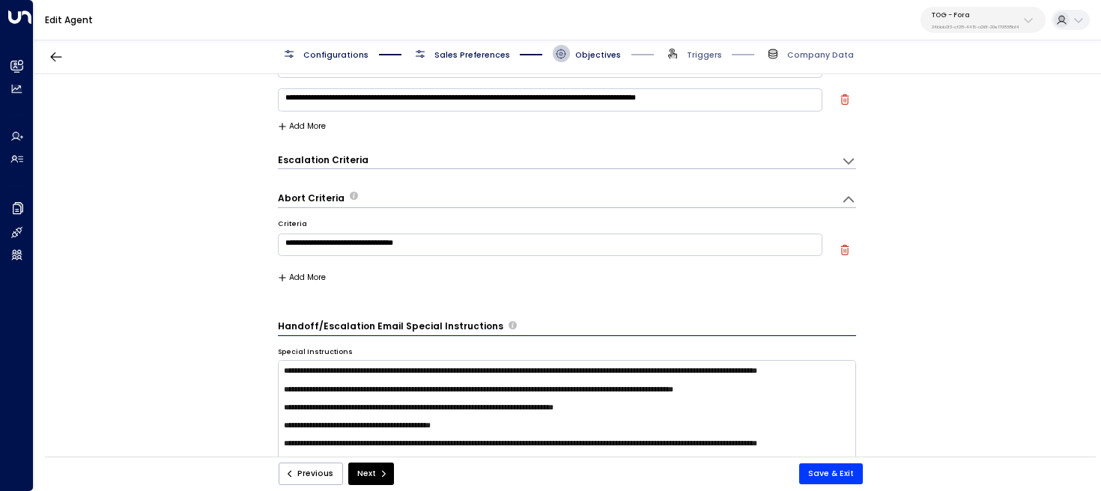
click at [293, 282] on div "**********" at bounding box center [567, 253] width 579 height 90
click at [319, 276] on button "Add More" at bounding box center [302, 277] width 49 height 9
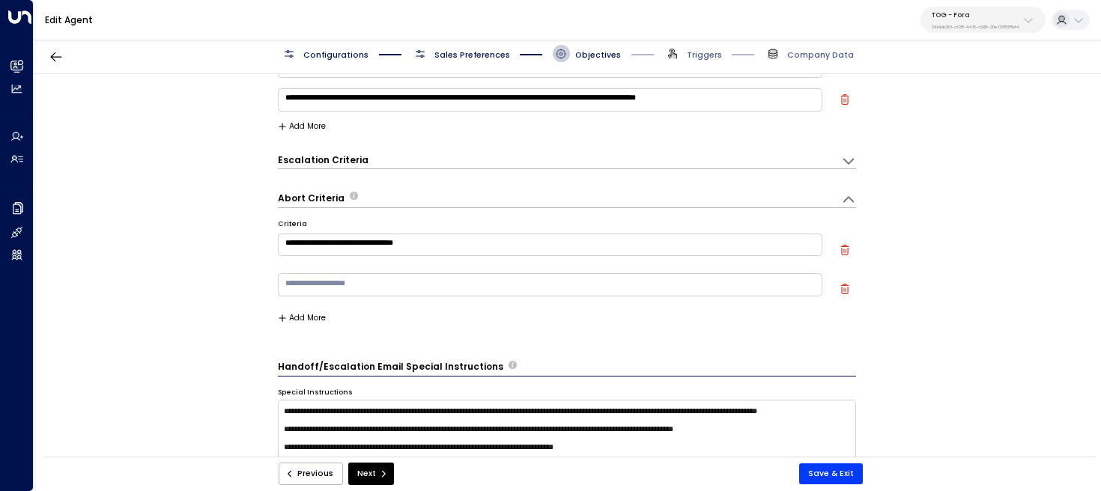
click at [353, 281] on textarea at bounding box center [550, 284] width 545 height 22
paste textarea "**********"
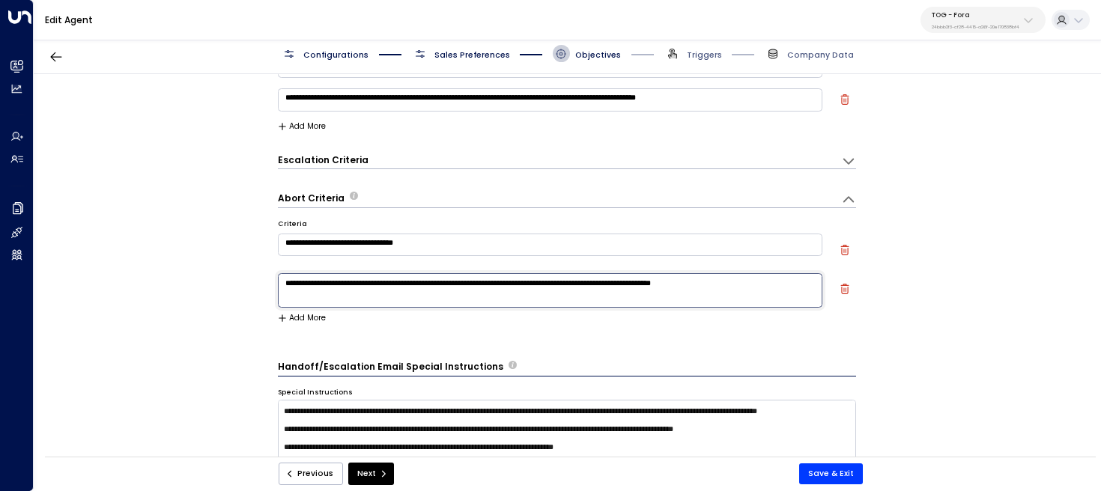
drag, startPoint x: 362, startPoint y: 297, endPoint x: 270, endPoint y: 281, distance: 94.2
click at [270, 281] on div "**********" at bounding box center [567, 269] width 1066 height 390
paste textarea
type textarea "**********"
click at [479, 337] on form "**********" at bounding box center [567, 340] width 579 height 1117
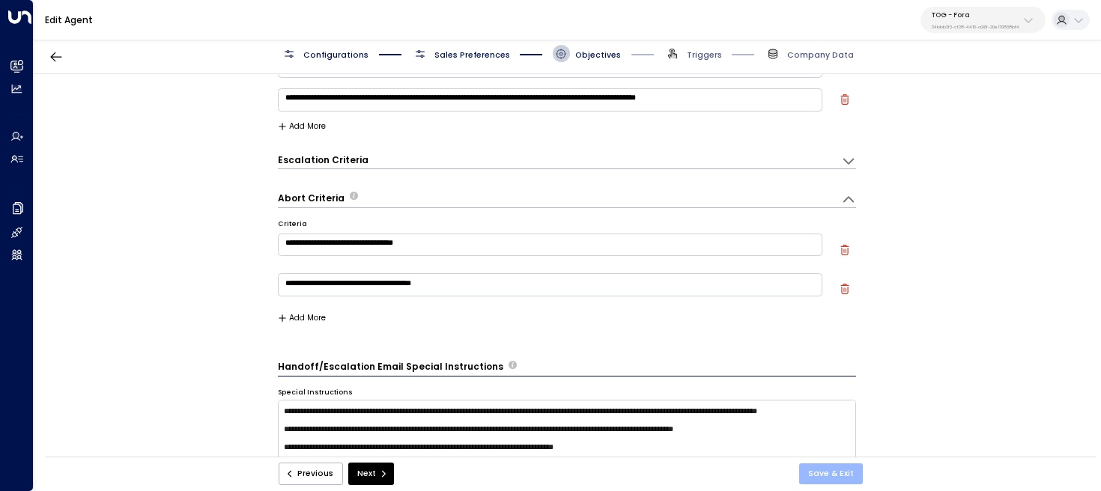
click at [838, 476] on button "Save & Exit" at bounding box center [831, 474] width 64 height 21
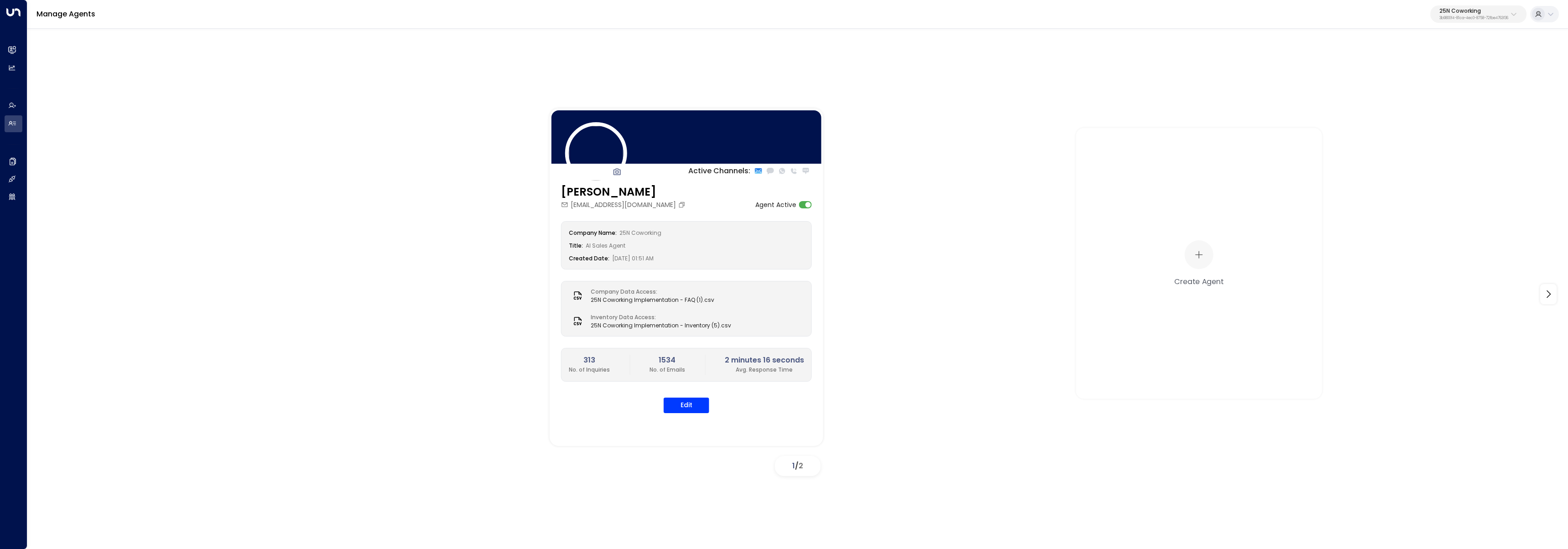
click at [1457, 18] on p "3b9800f4-81ca-4ec0-8758-72fbe4763f36" at bounding box center [1474, 18] width 69 height 4
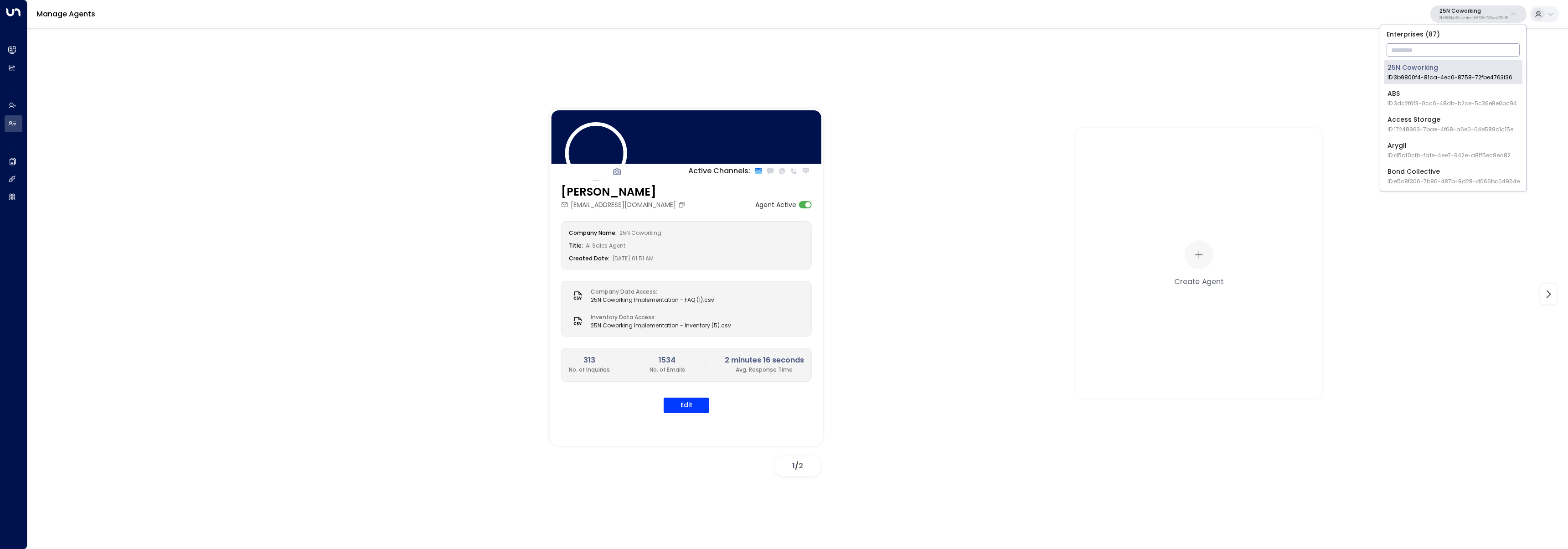
click at [1442, 52] on input "text" at bounding box center [1453, 50] width 133 height 17
type input "***"
click at [1401, 79] on span "ID: d62b4f3b-a803-4355-9bc8-4e5b658db589" at bounding box center [1454, 77] width 133 height 8
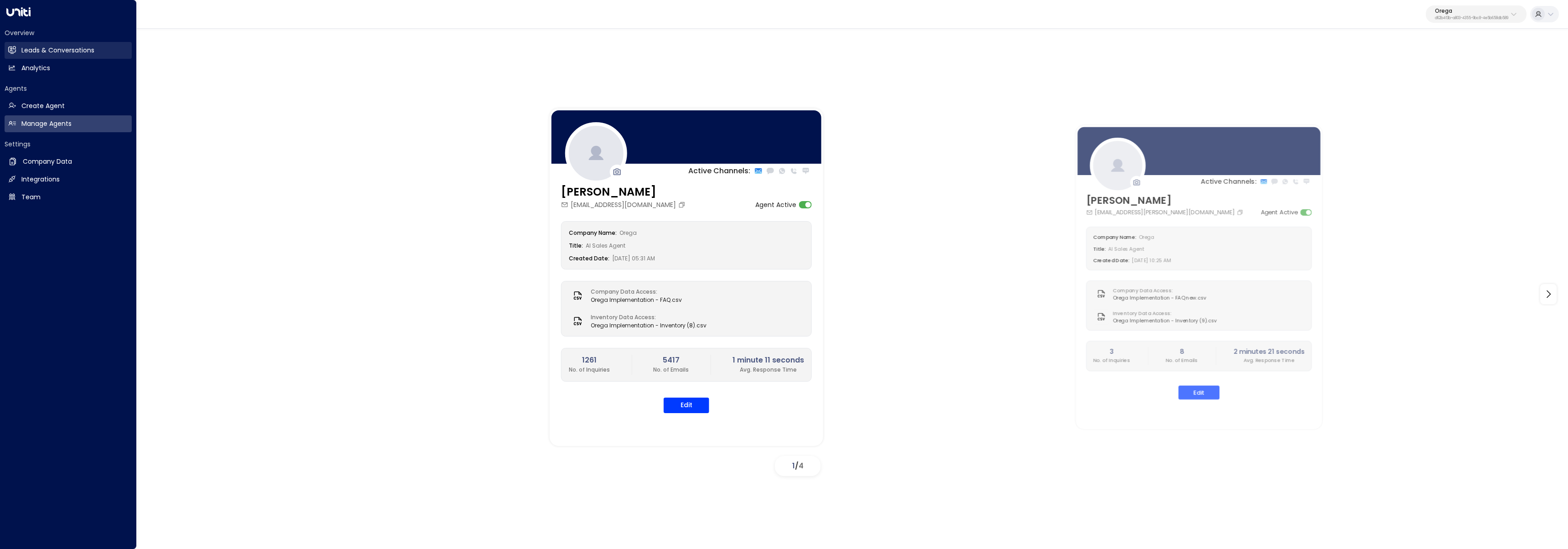
click at [17, 58] on link "Leads & Conversations Leads & Conversations" at bounding box center [68, 51] width 127 height 17
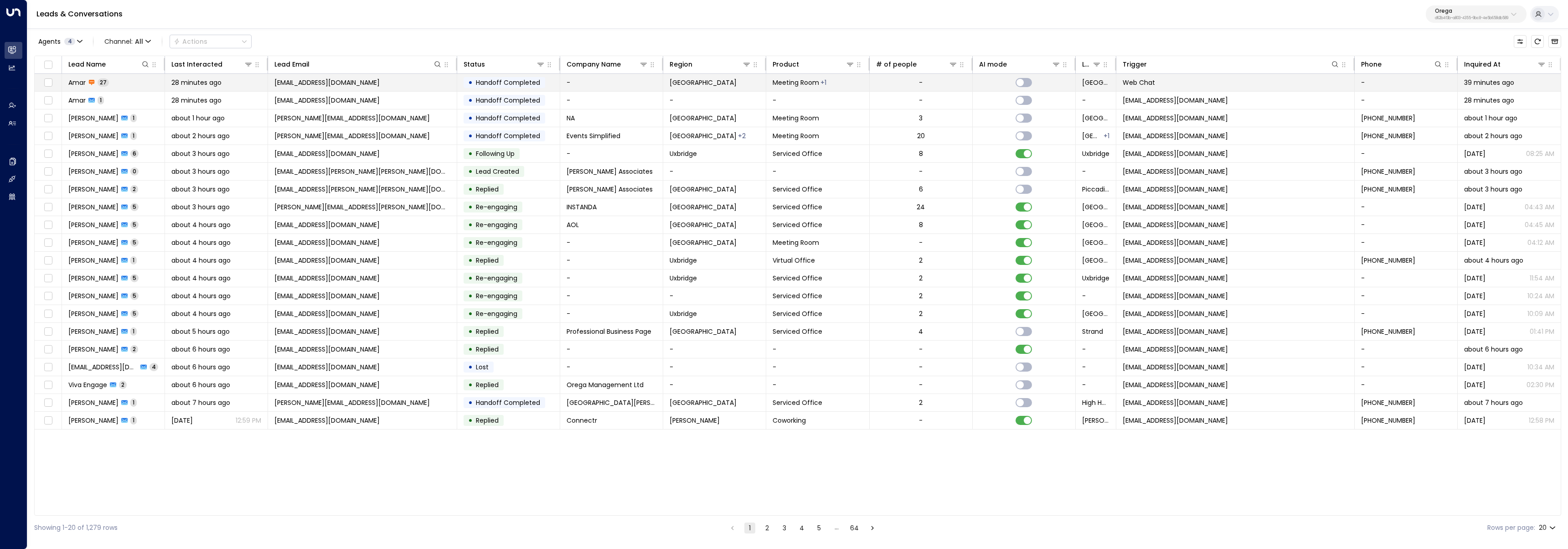
click at [127, 86] on td "Amar 27" at bounding box center [113, 82] width 103 height 17
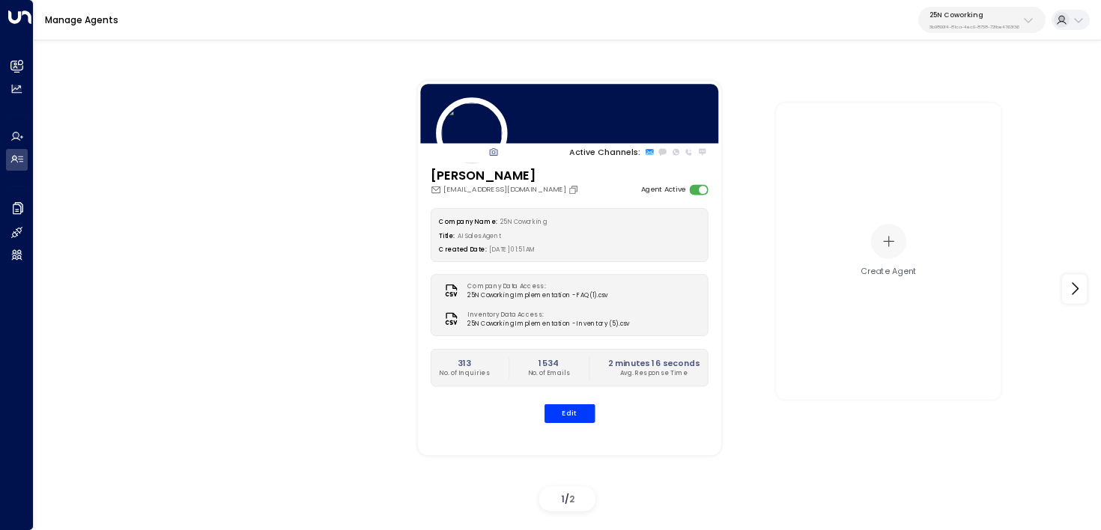
click at [1006, 28] on p "3b9800f4-81ca-4ec0-8758-72fbe4763f36" at bounding box center [974, 27] width 90 height 6
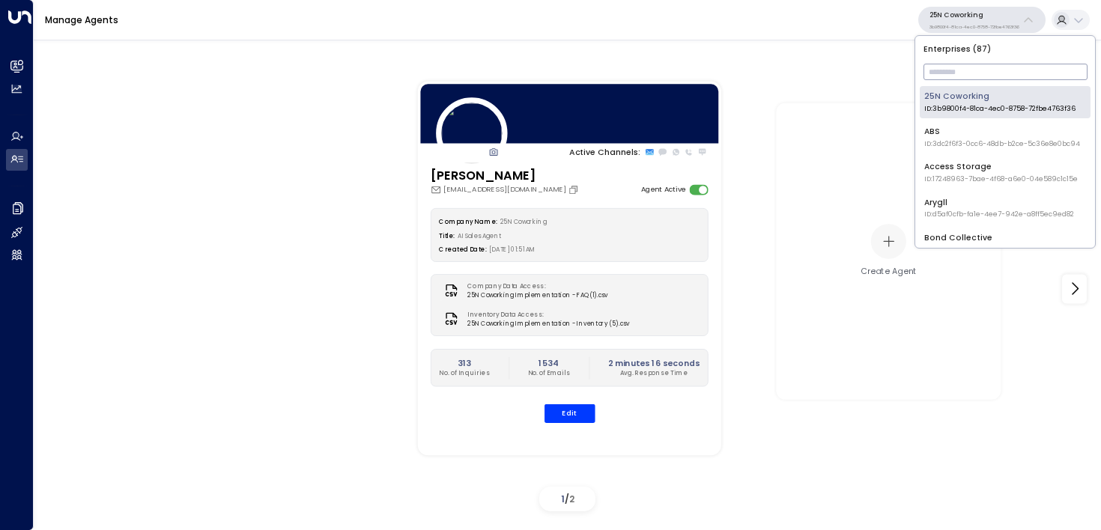
click at [950, 81] on input "text" at bounding box center [1005, 72] width 164 height 24
type input "***"
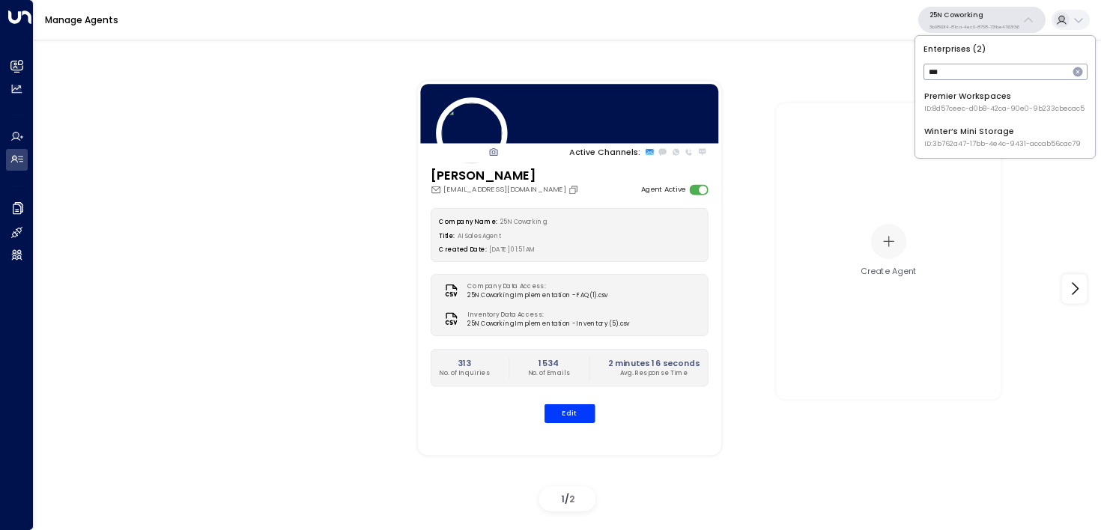
type input "****"
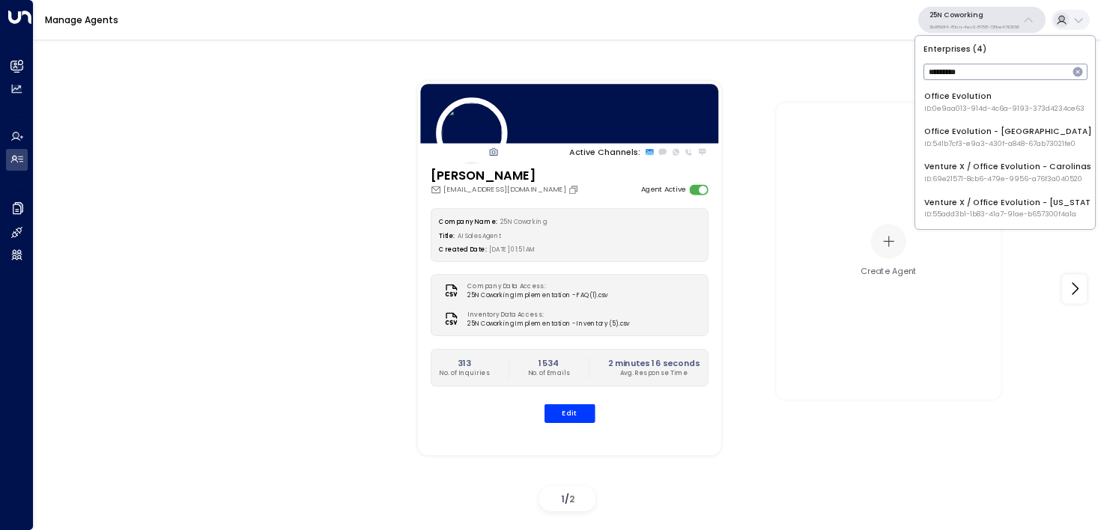
type input "*********"
click at [944, 130] on div "Office Evolution - Jacksonville ID: 541b7cf3-e9a3-430f-a848-67ab73021fe0" at bounding box center [1008, 137] width 168 height 23
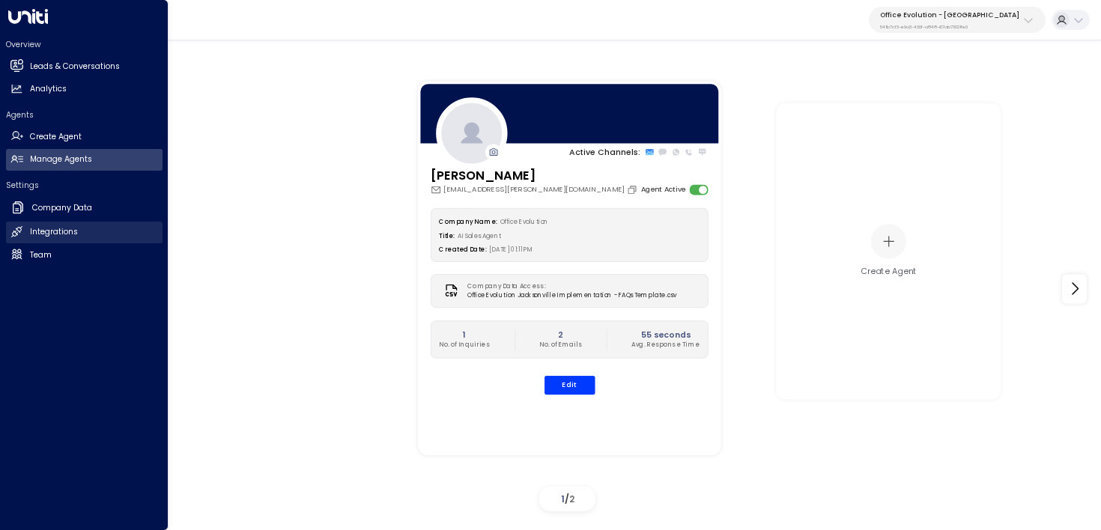
click at [69, 222] on link "Integrations Integrations" at bounding box center [84, 233] width 157 height 22
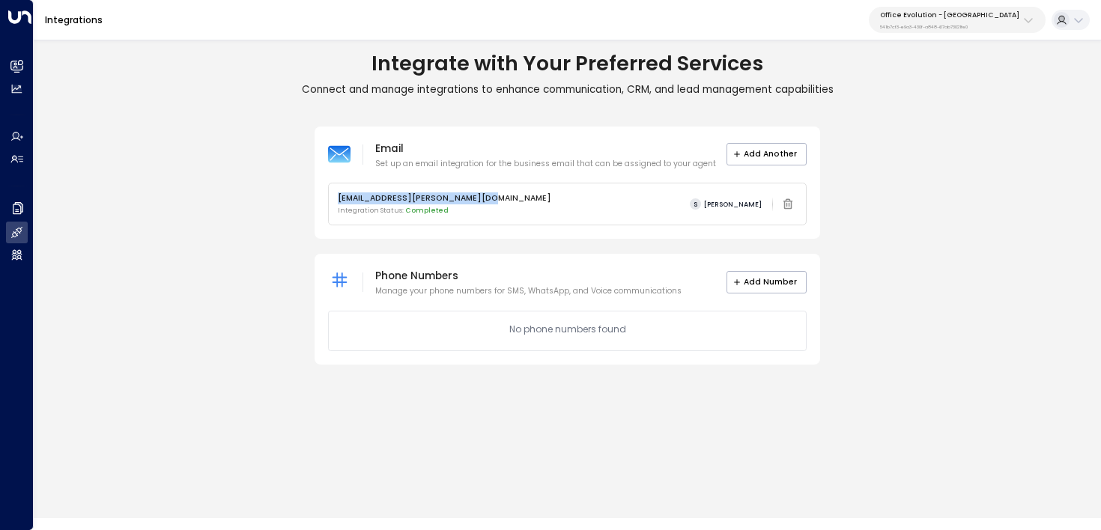
drag, startPoint x: 499, startPoint y: 195, endPoint x: 336, endPoint y: 195, distance: 162.5
click at [336, 195] on div "sydney.ryan@officeevolution.com Integration Status: Completed S Sydney Ryan" at bounding box center [567, 203] width 477 height 41
copy p "sydney.ryan@officeevolution.com"
click at [1001, 20] on div "Office Evolution - Jacksonville 541b7cf3-e9a3-430f-a848-67ab73021fe0" at bounding box center [949, 19] width 139 height 19
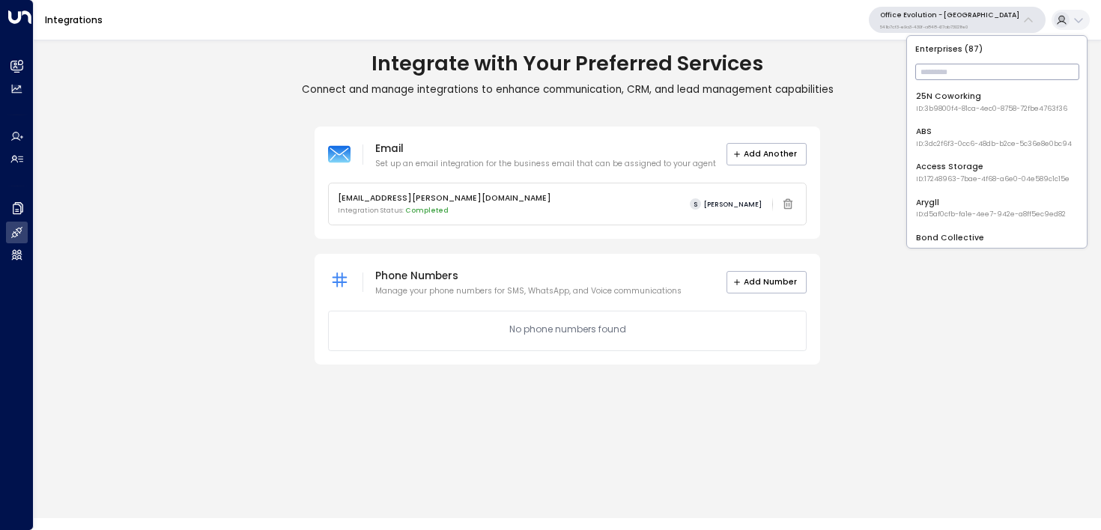
click at [963, 71] on input "text" at bounding box center [997, 72] width 164 height 24
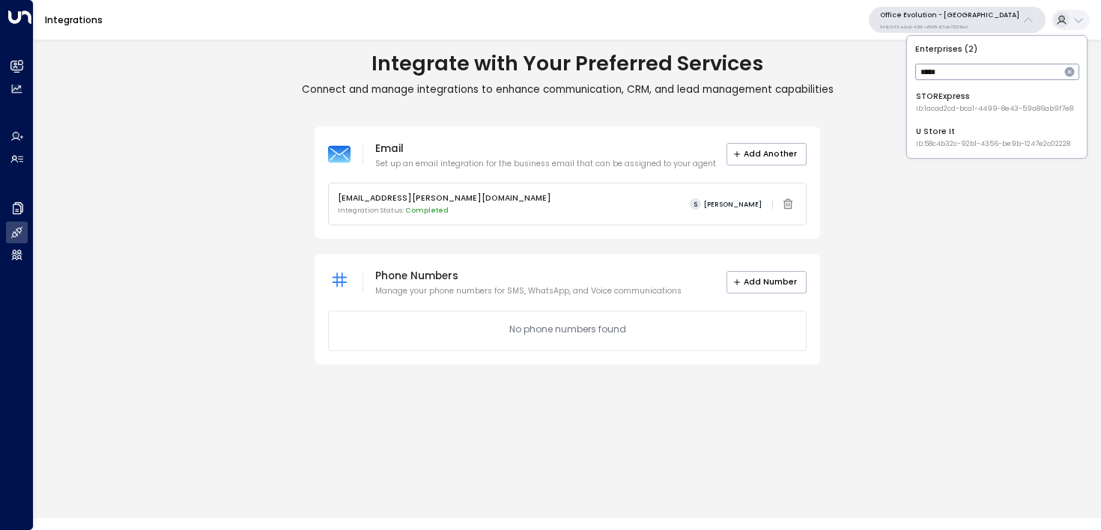
type input "*****"
click at [951, 106] on span "ID: 1acad2cd-bca1-4499-8e43-59a86ab9f7e8" at bounding box center [994, 109] width 157 height 10
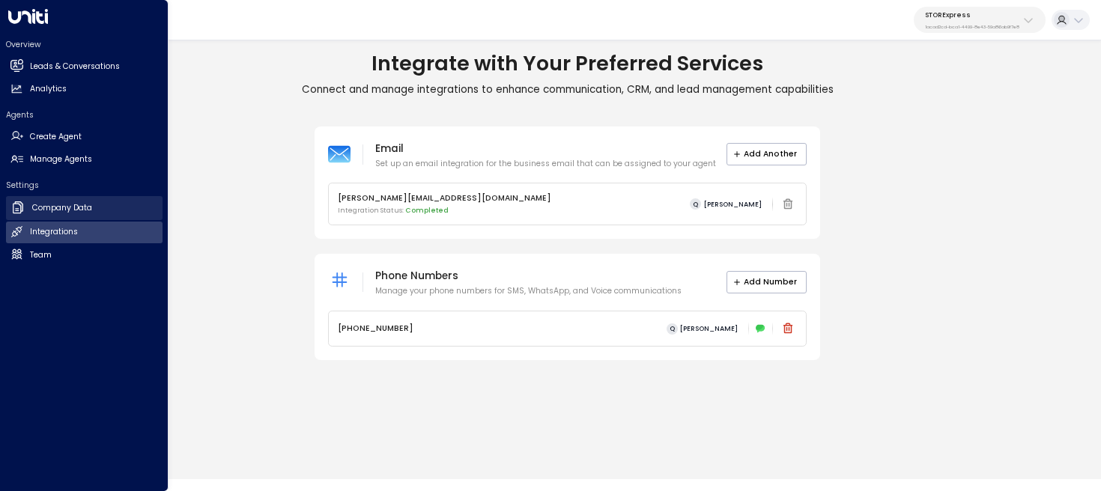
click at [49, 209] on h2 "Company Data" at bounding box center [62, 208] width 60 height 12
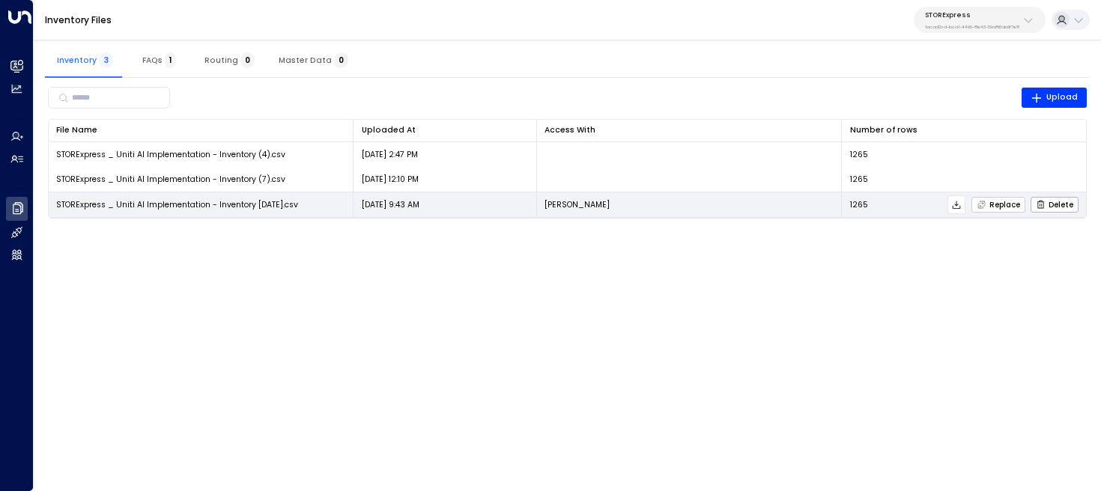
click at [995, 206] on span "Replace" at bounding box center [997, 205] width 43 height 10
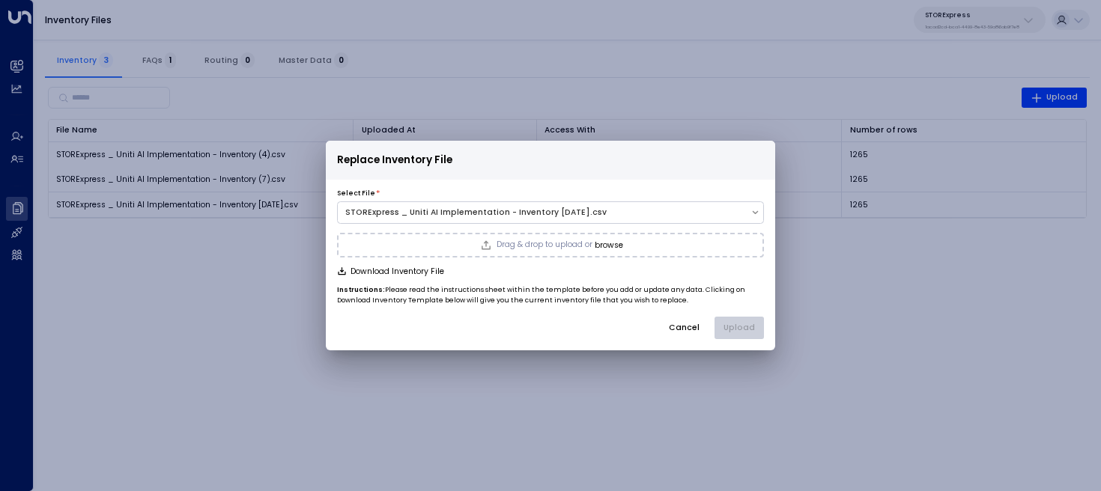
click at [687, 320] on button "Cancel" at bounding box center [684, 328] width 50 height 22
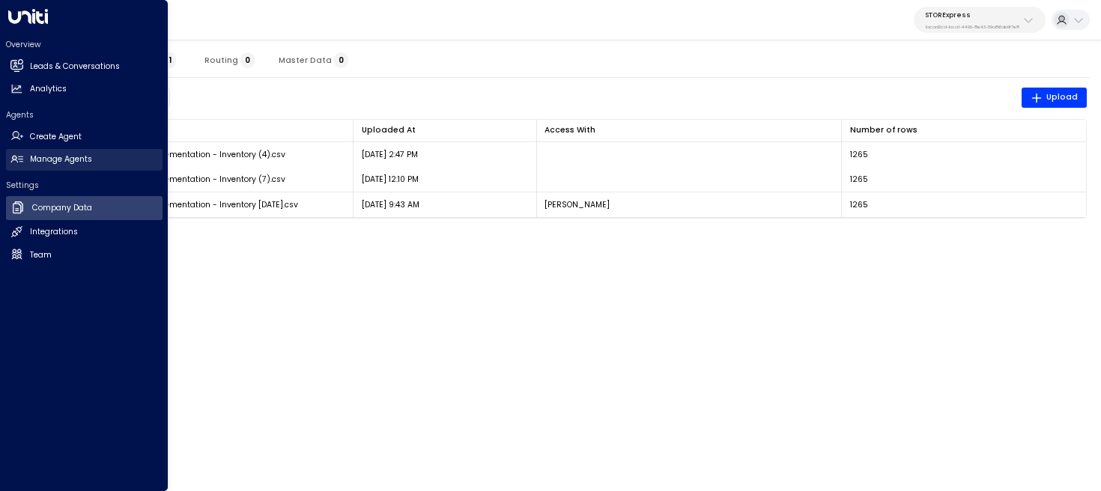
click at [46, 153] on link "Manage Agents Manage Agents" at bounding box center [84, 160] width 157 height 22
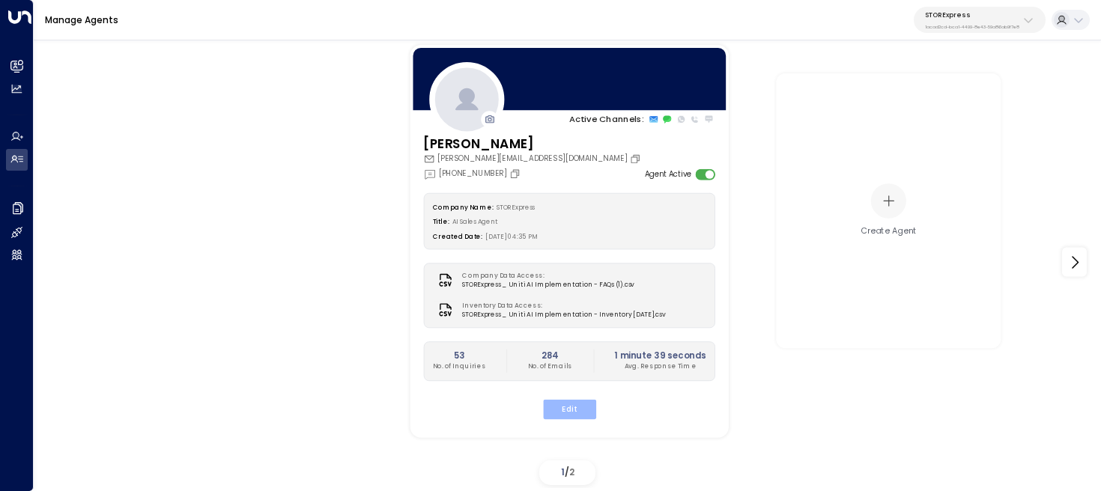
click at [574, 409] on button "Edit" at bounding box center [568, 409] width 53 height 19
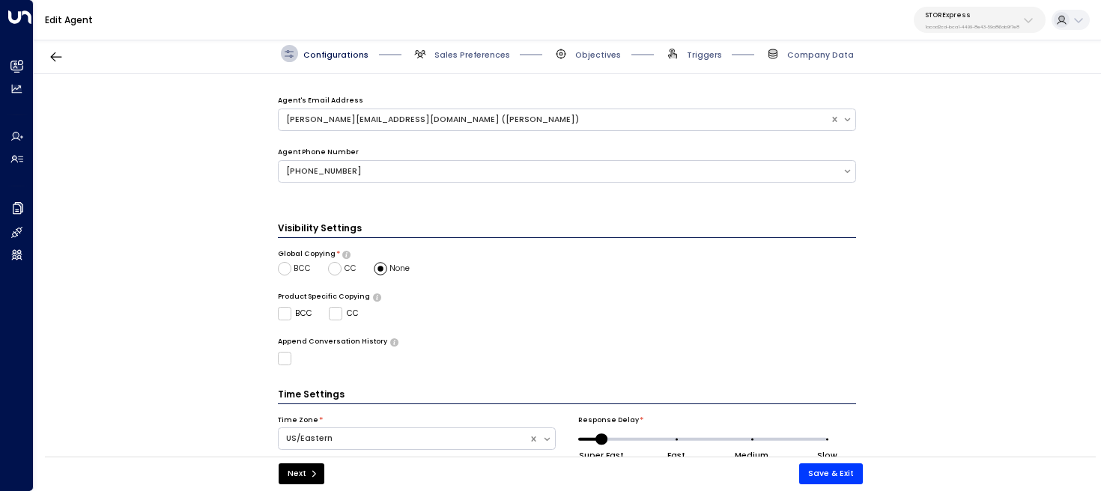
scroll to position [392, 0]
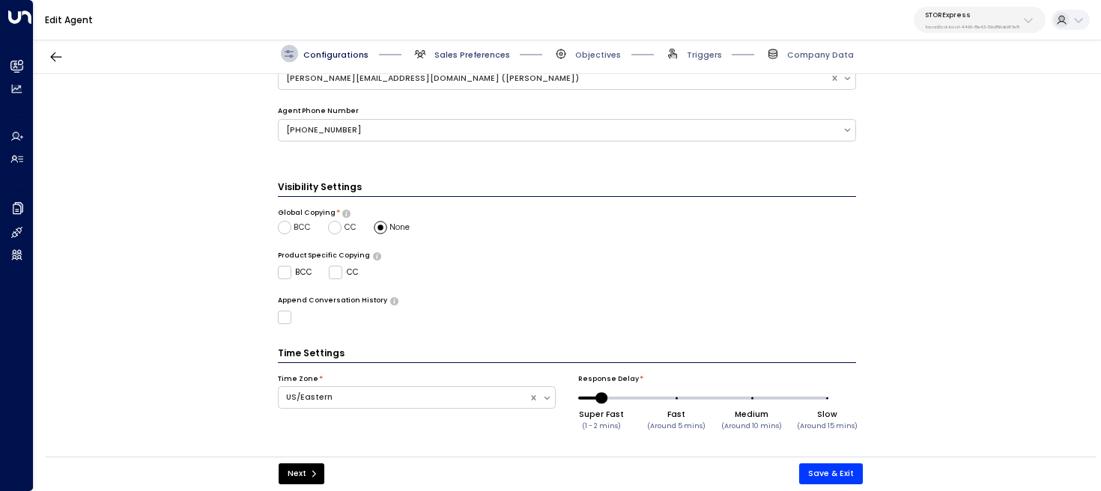
click at [464, 60] on span "Sales Preferences" at bounding box center [472, 54] width 76 height 11
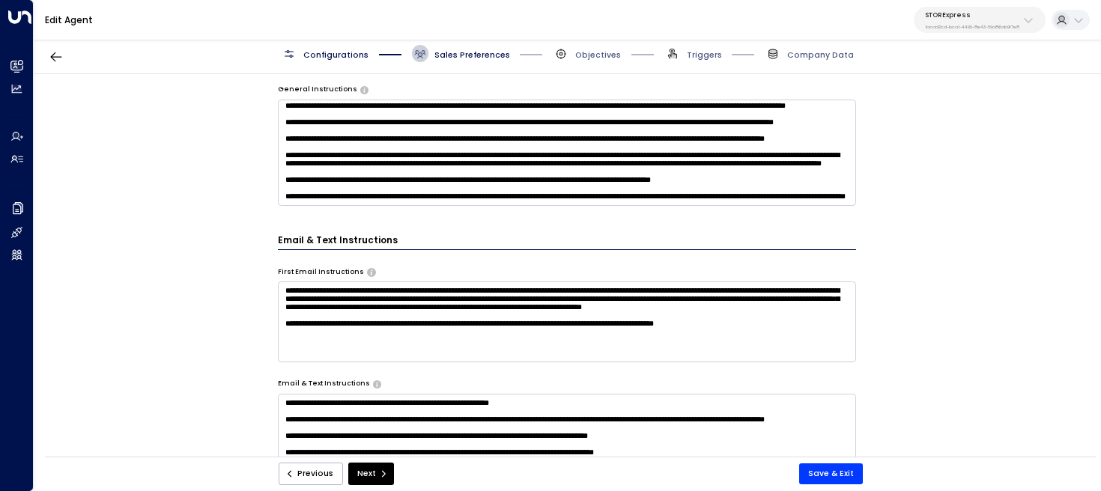
scroll to position [0, 0]
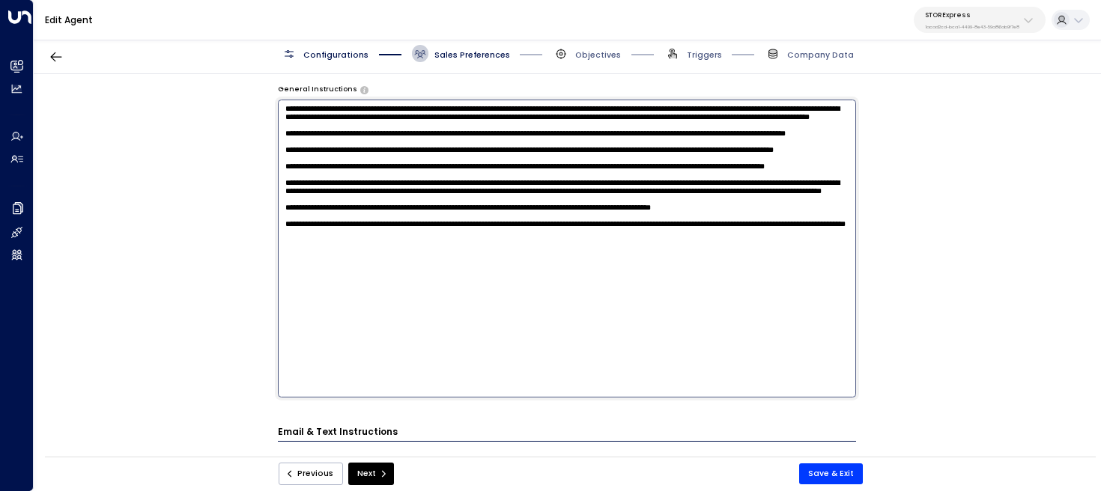
drag, startPoint x: 477, startPoint y: 198, endPoint x: 229, endPoint y: 189, distance: 248.1
click at [228, 189] on div "**********" at bounding box center [567, 269] width 1066 height 390
drag, startPoint x: 461, startPoint y: 339, endPoint x: 255, endPoint y: 330, distance: 206.1
click at [255, 330] on div "**********" at bounding box center [567, 269] width 1066 height 390
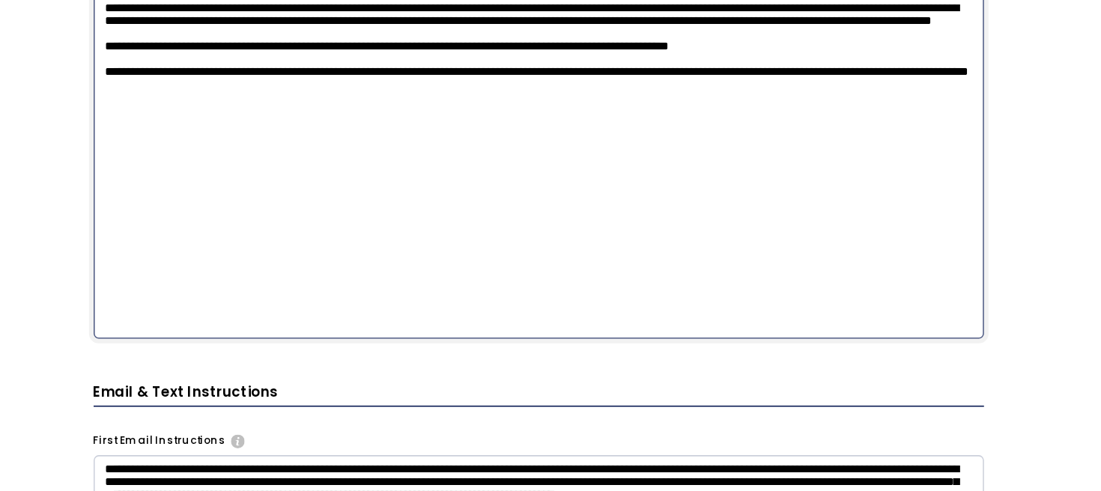
scroll to position [468, 0]
click at [476, 284] on textarea at bounding box center [567, 192] width 579 height 298
drag, startPoint x: 425, startPoint y: 310, endPoint x: 237, endPoint y: 310, distance: 188.0
click at [240, 310] on div "**********" at bounding box center [567, 269] width 1066 height 390
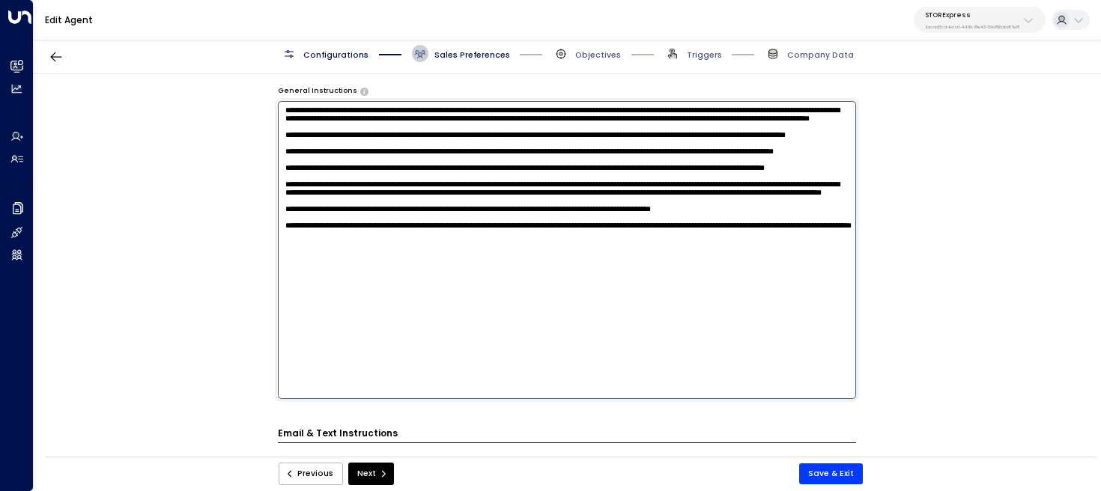
scroll to position [429, 0]
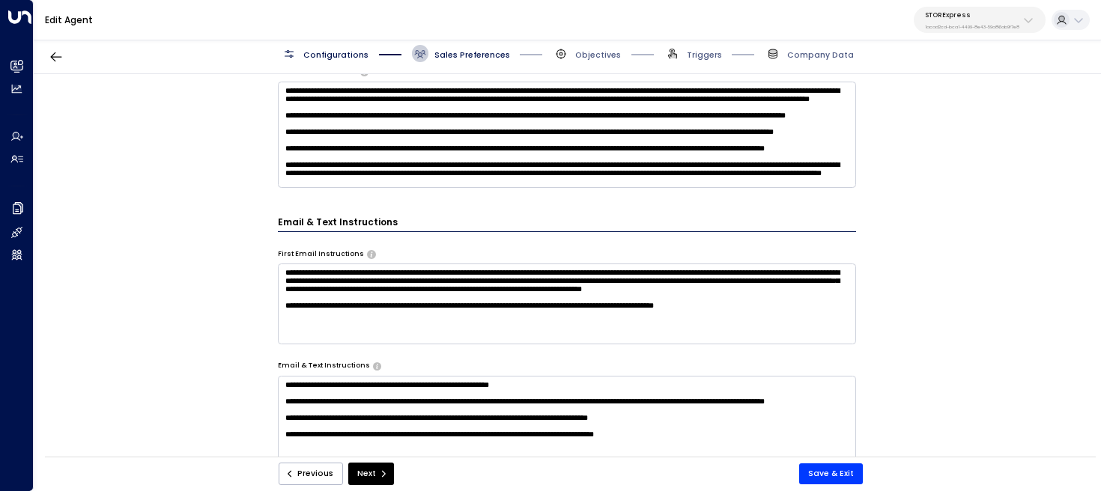
click at [245, 270] on div "**********" at bounding box center [567, 269] width 1066 height 390
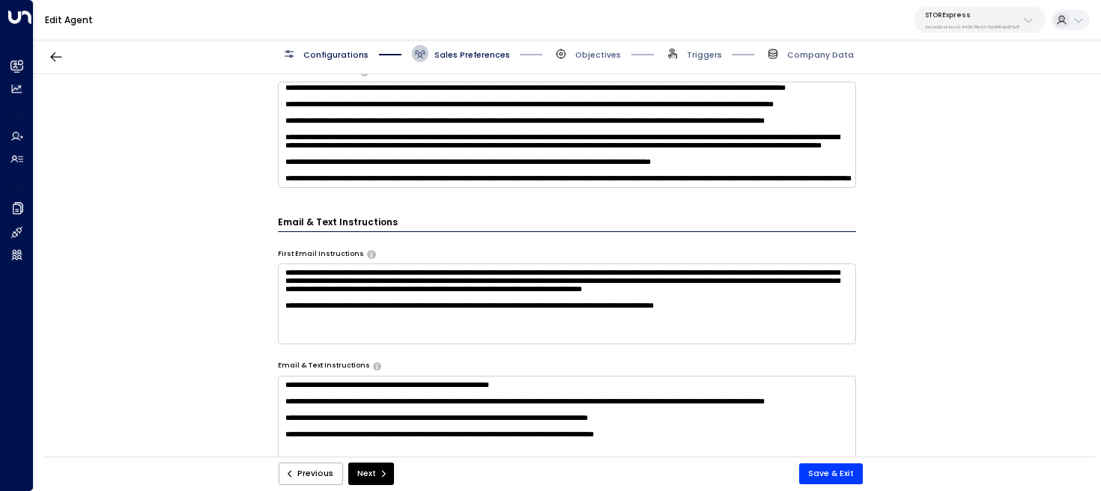
scroll to position [0, 0]
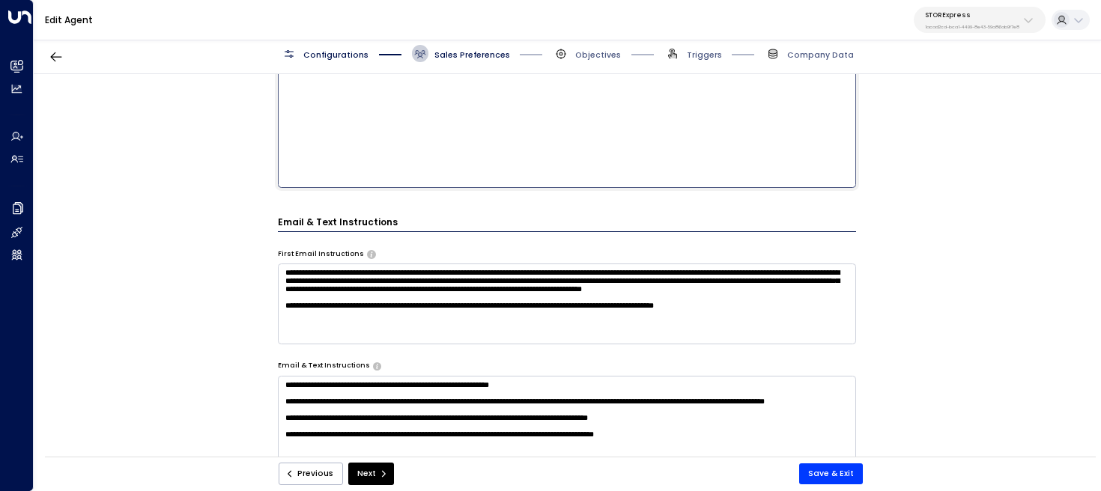
drag, startPoint x: 413, startPoint y: 149, endPoint x: 228, endPoint y: 135, distance: 186.3
click at [227, 135] on div "**********" at bounding box center [567, 269] width 1066 height 390
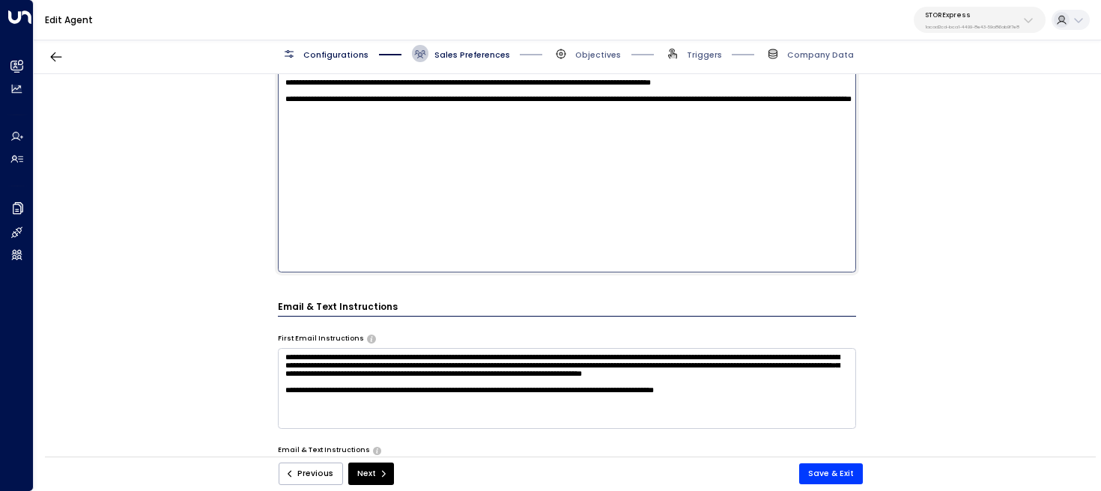
scroll to position [535, 0]
drag, startPoint x: 423, startPoint y: 121, endPoint x: 263, endPoint y: 103, distance: 161.2
click at [263, 103] on div "**********" at bounding box center [567, 269] width 1066 height 390
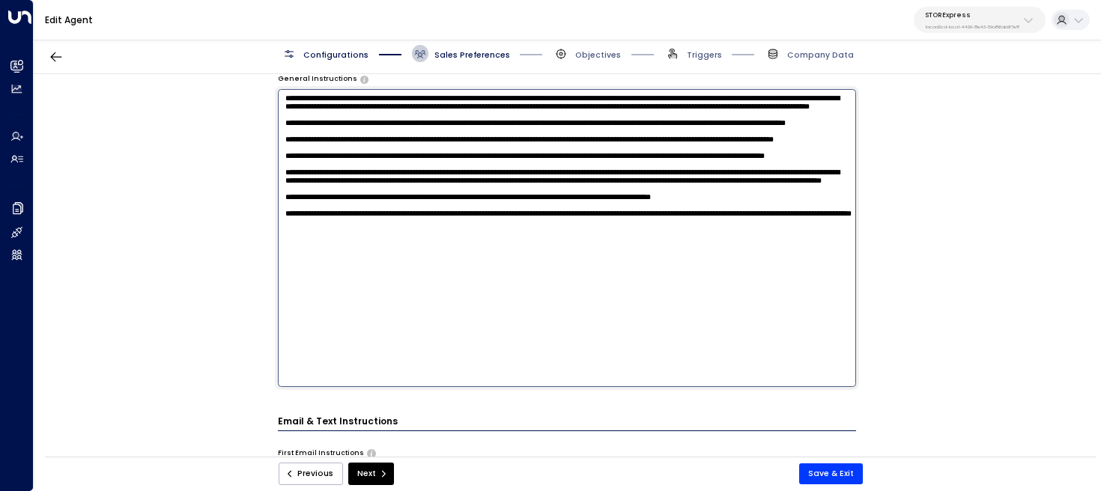
scroll to position [406, 0]
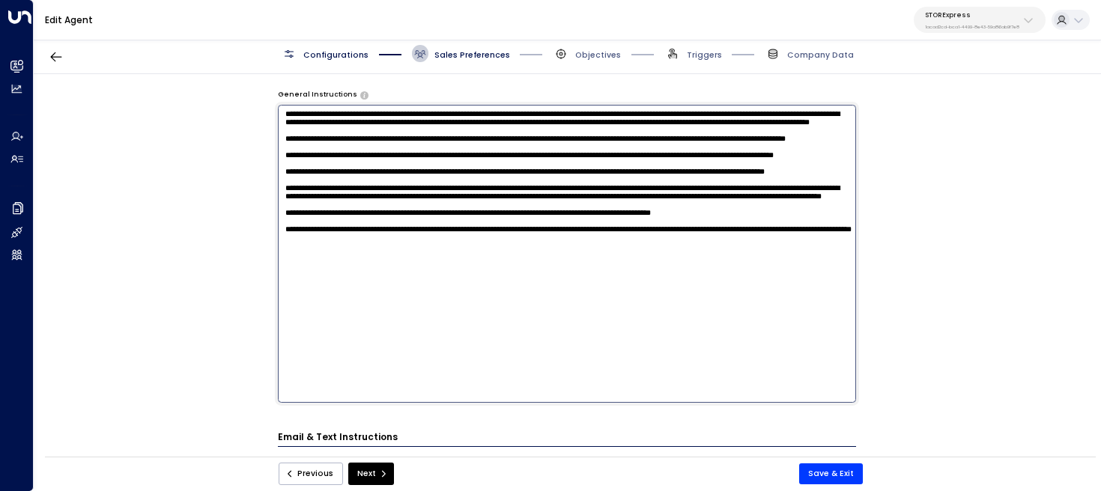
click at [470, 243] on textarea at bounding box center [567, 254] width 579 height 298
drag, startPoint x: 618, startPoint y: 229, endPoint x: 493, endPoint y: 231, distance: 124.3
click at [493, 231] on textarea at bounding box center [567, 254] width 579 height 298
type textarea "**********"
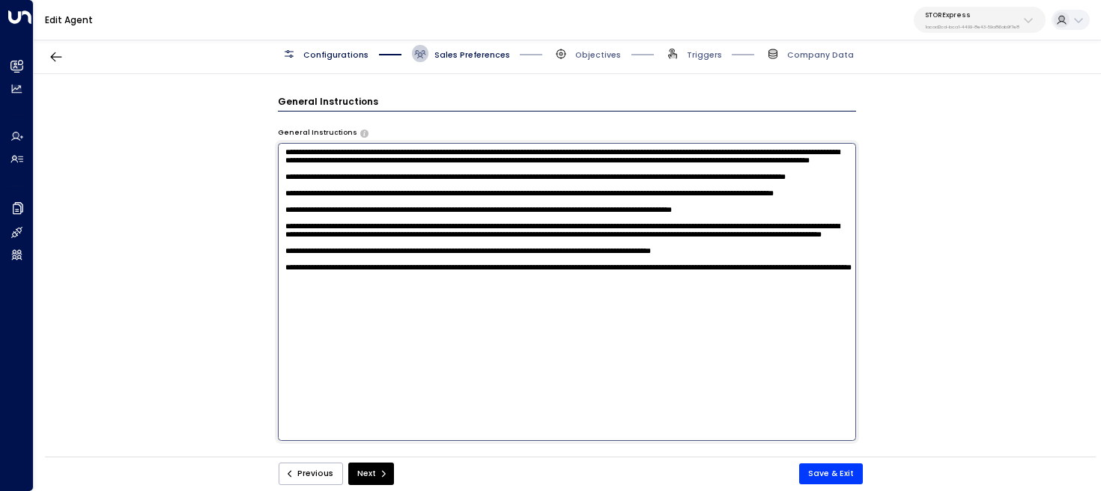
scroll to position [362, 0]
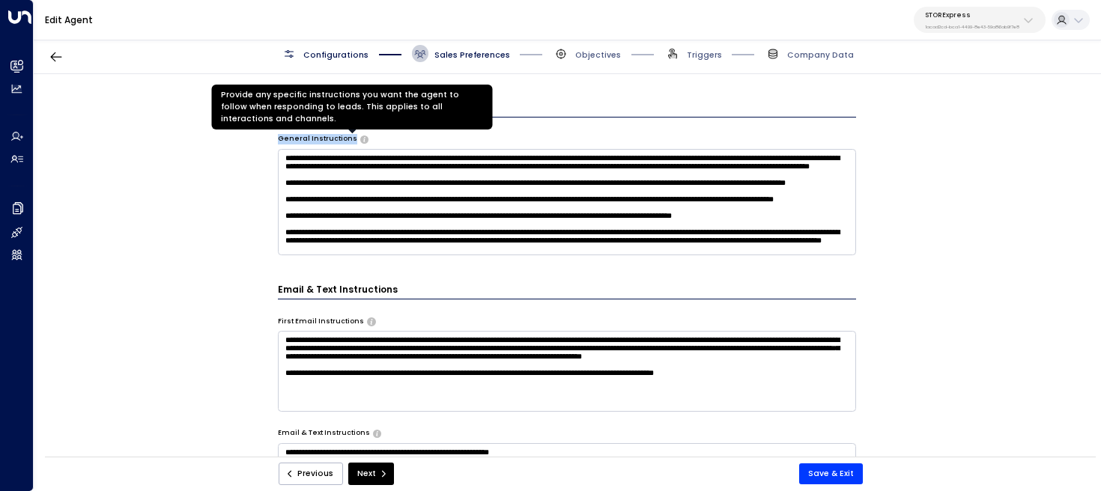
drag, startPoint x: 269, startPoint y: 136, endPoint x: 354, endPoint y: 137, distance: 85.4
click at [354, 137] on div "**********" at bounding box center [567, 269] width 1066 height 390
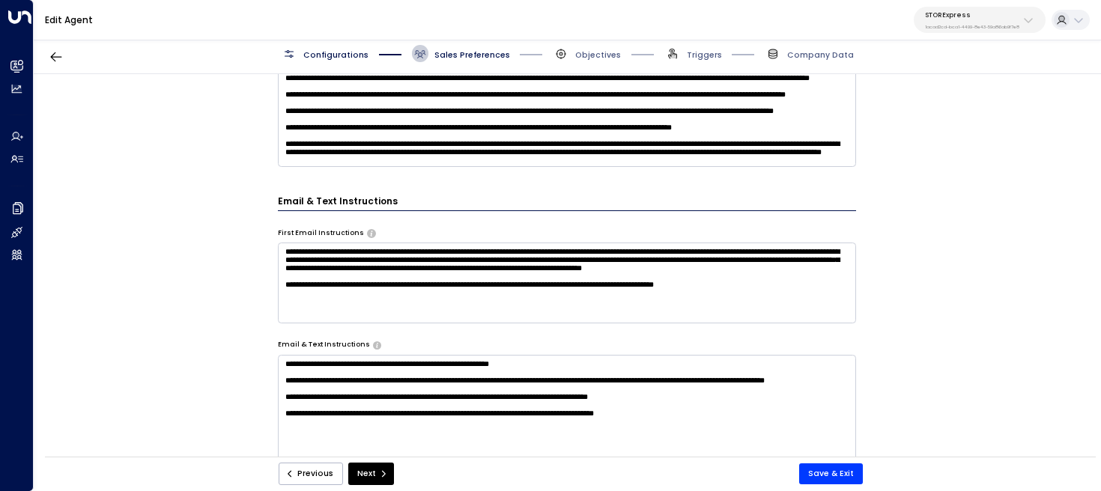
scroll to position [462, 0]
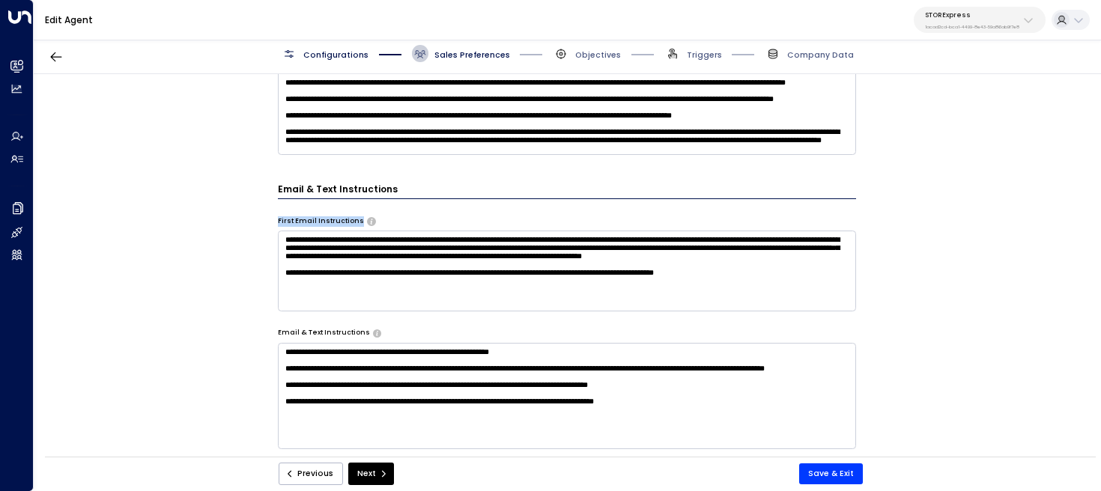
drag, startPoint x: 273, startPoint y: 223, endPoint x: 350, endPoint y: 224, distance: 76.4
click at [350, 224] on div "**********" at bounding box center [567, 269] width 1066 height 390
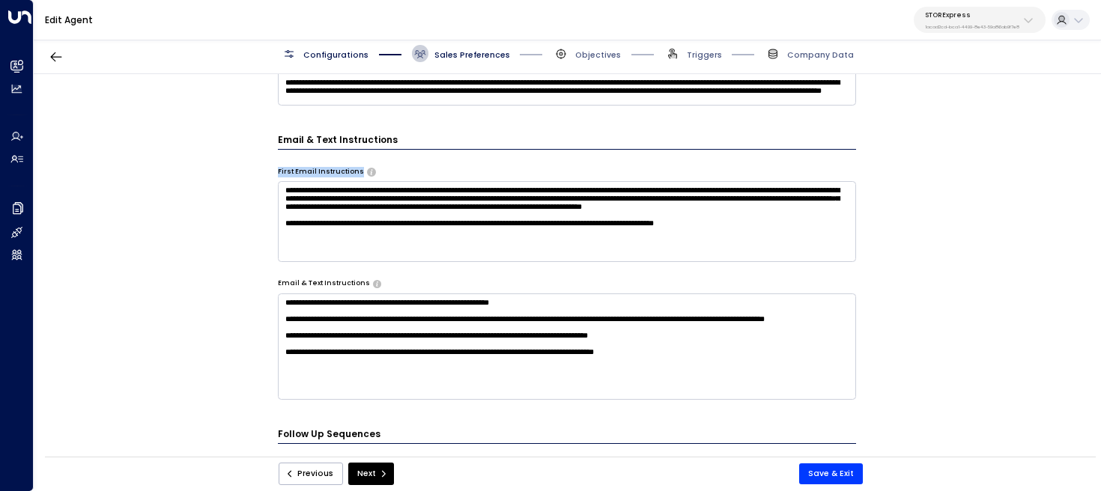
click at [419, 209] on textarea "**********" at bounding box center [567, 221] width 579 height 80
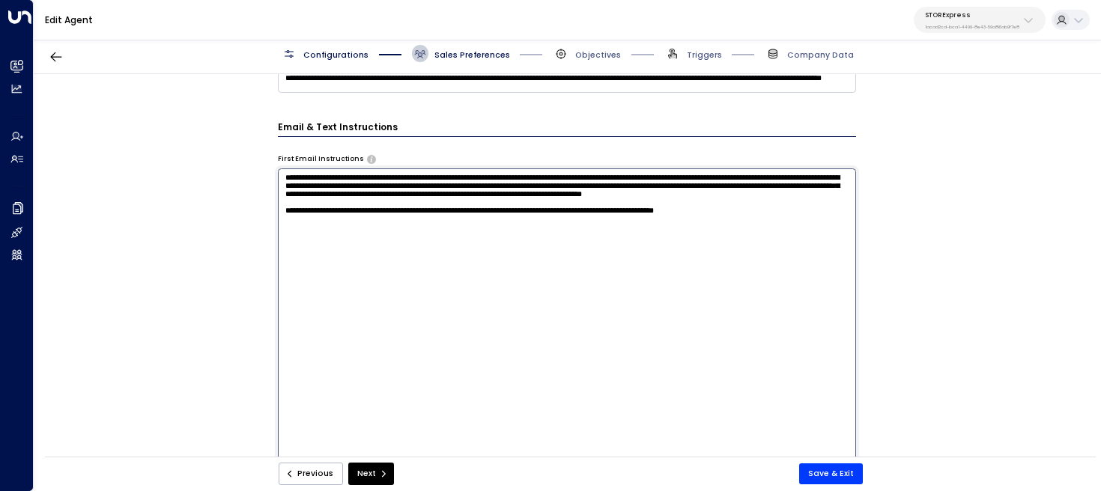
scroll to position [521, 0]
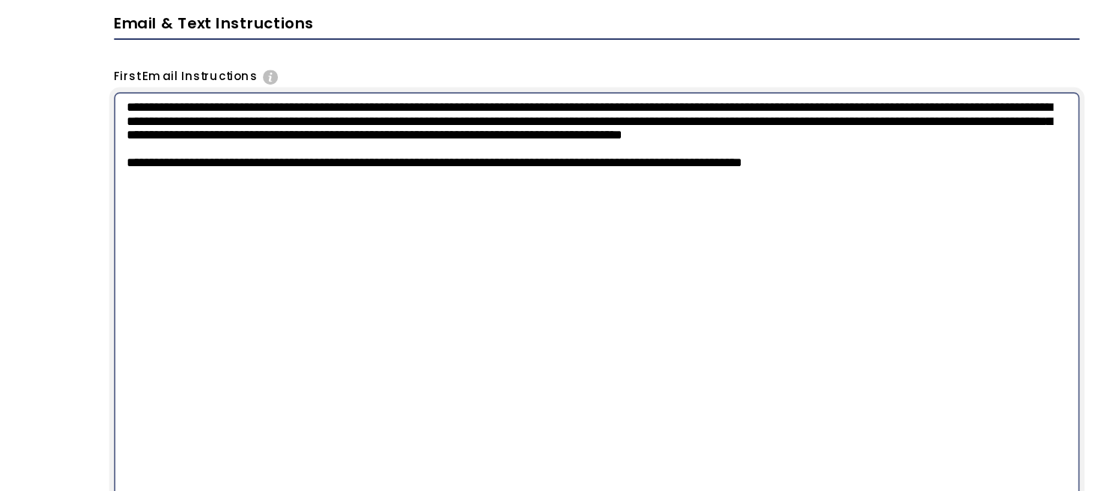
drag, startPoint x: 798, startPoint y: 242, endPoint x: 267, endPoint y: 175, distance: 535.8
click at [267, 175] on div "**********" at bounding box center [567, 269] width 1066 height 390
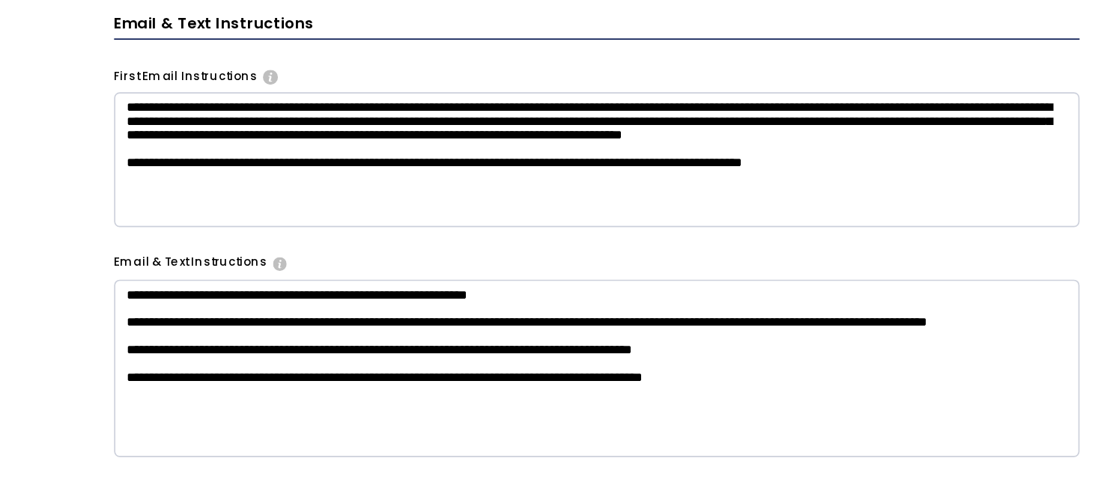
click at [240, 294] on div "**********" at bounding box center [567, 269] width 1066 height 390
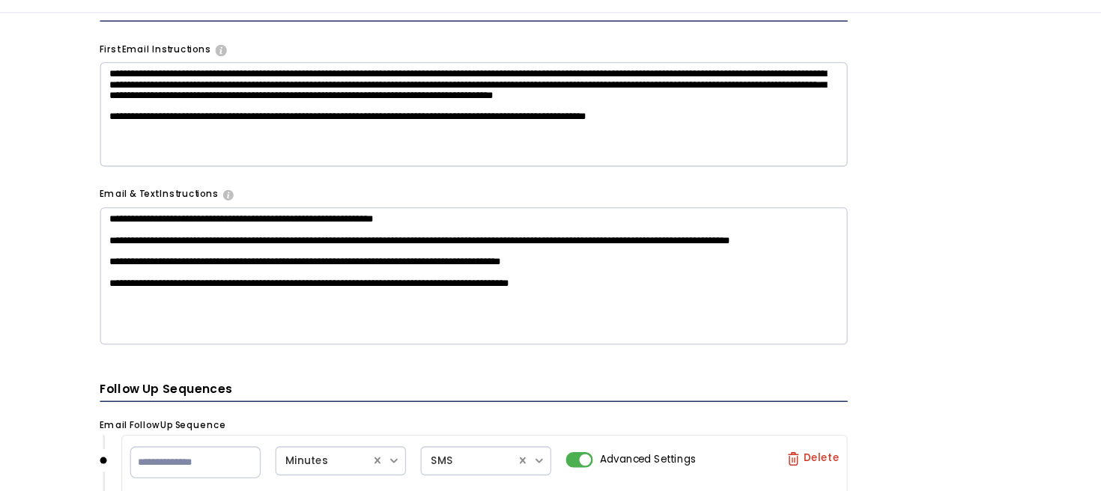
scroll to position [583, 0]
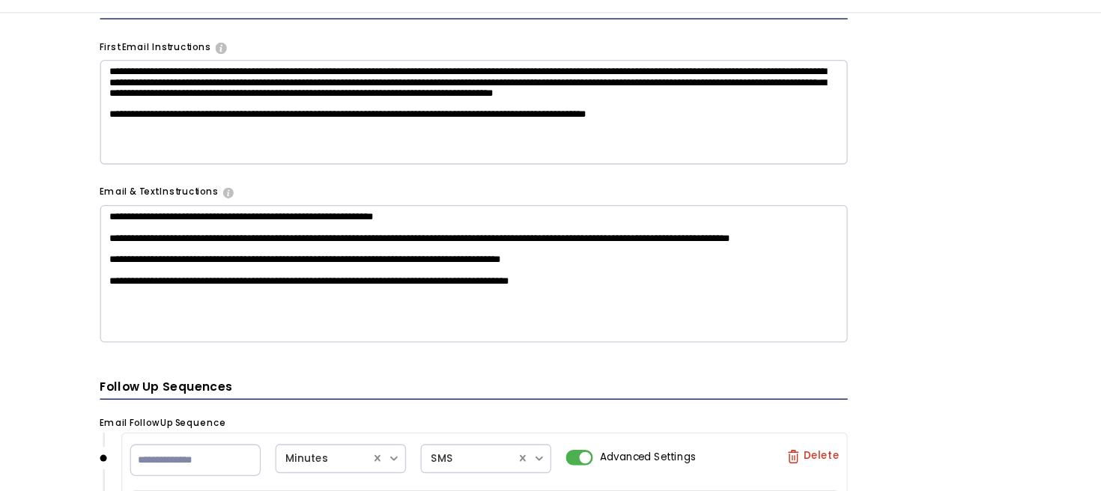
click at [396, 278] on textarea "**********" at bounding box center [567, 275] width 579 height 106
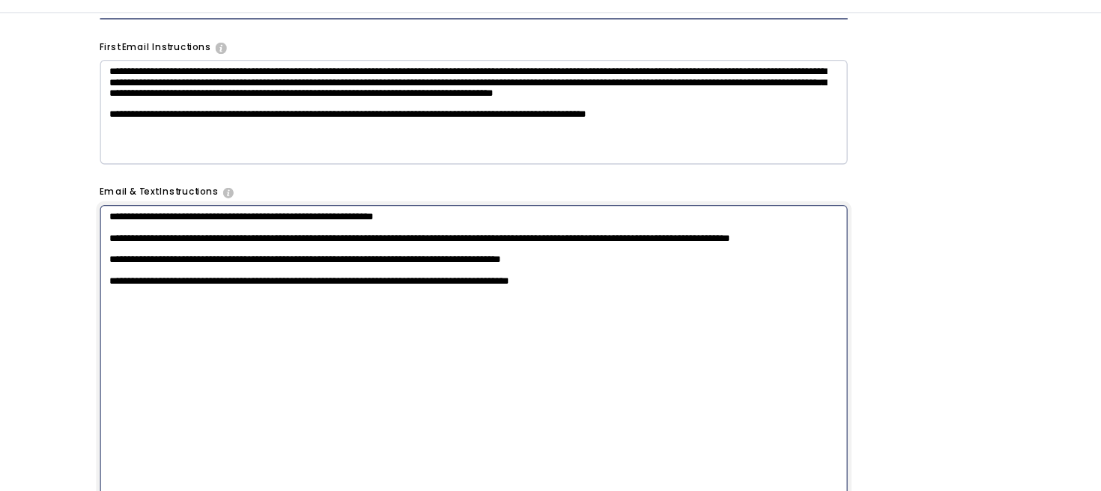
click at [396, 278] on textarea "**********" at bounding box center [567, 371] width 579 height 298
drag, startPoint x: 698, startPoint y: 306, endPoint x: 352, endPoint y: 209, distance: 359.4
click at [350, 210] on div "**********" at bounding box center [567, 363] width 579 height 313
click at [245, 291] on div "**********" at bounding box center [567, 269] width 1066 height 390
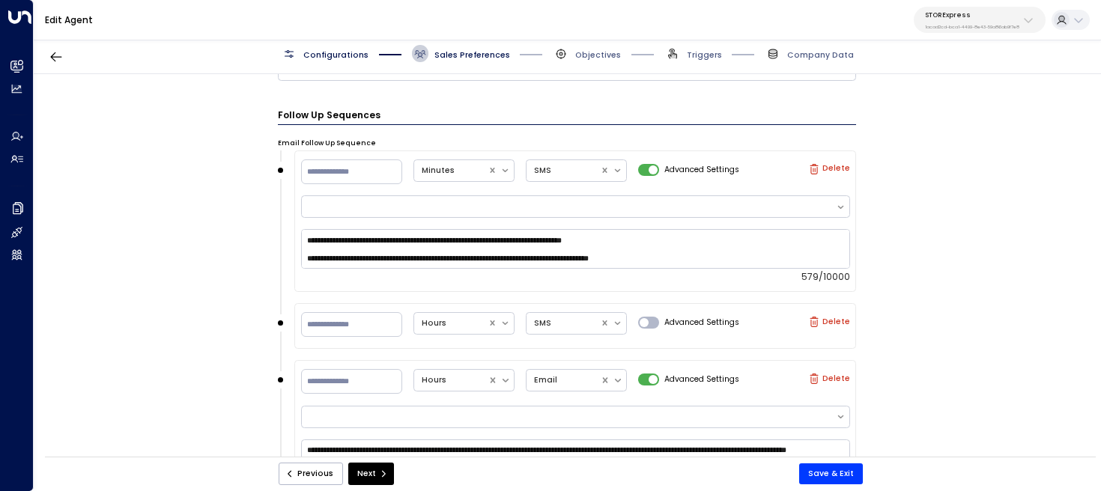
scroll to position [819, 0]
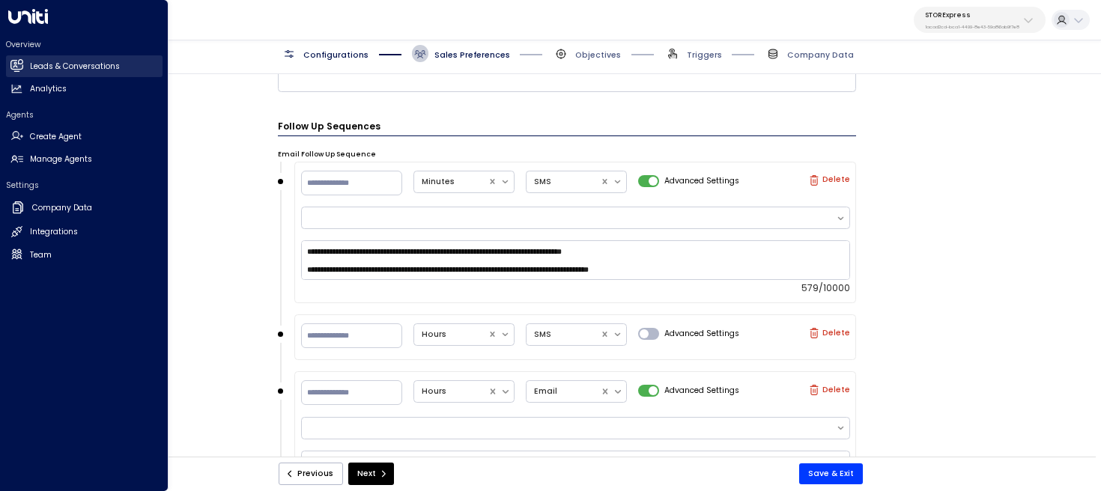
click at [18, 67] on icon at bounding box center [16, 65] width 12 height 9
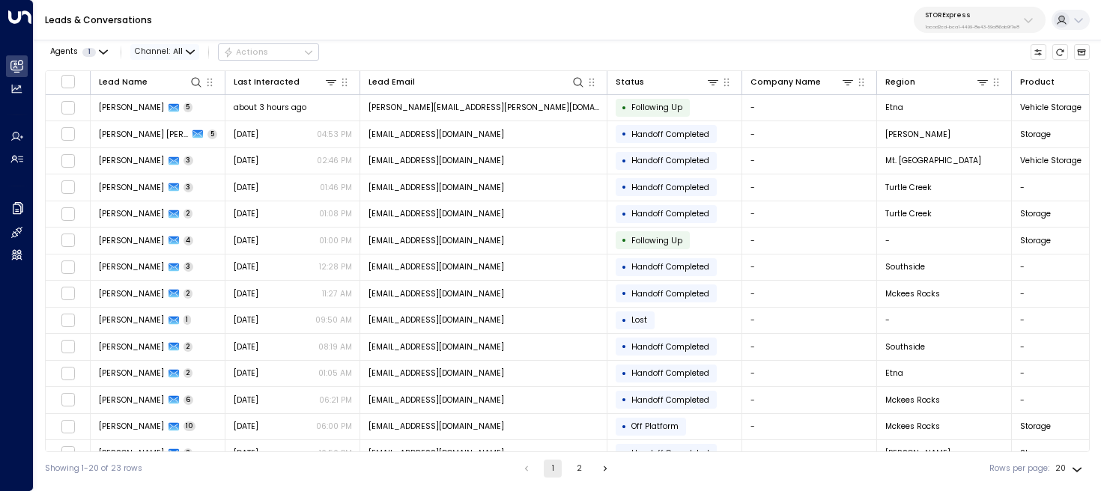
click at [156, 52] on span "Channel: All" at bounding box center [164, 52] width 69 height 16
click at [165, 91] on li "SMS" at bounding box center [171, 100] width 72 height 21
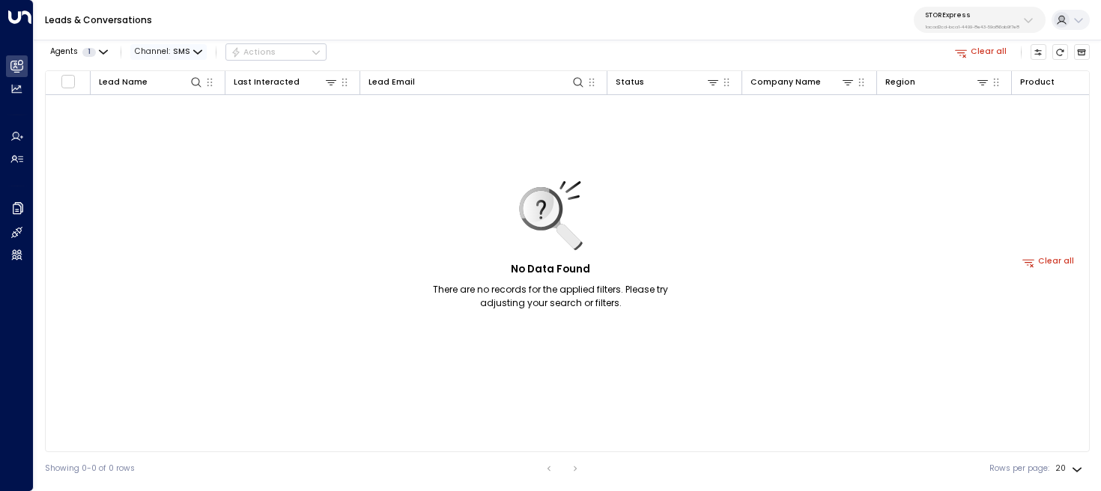
click at [174, 55] on span "SMS" at bounding box center [181, 51] width 17 height 9
click at [173, 89] on li "SMS" at bounding box center [160, 83] width 54 height 12
click at [186, 47] on span "SMS" at bounding box center [181, 51] width 17 height 9
click at [91, 134] on div at bounding box center [550, 245] width 1101 height 491
click at [182, 52] on span "SMS" at bounding box center [181, 51] width 17 height 9
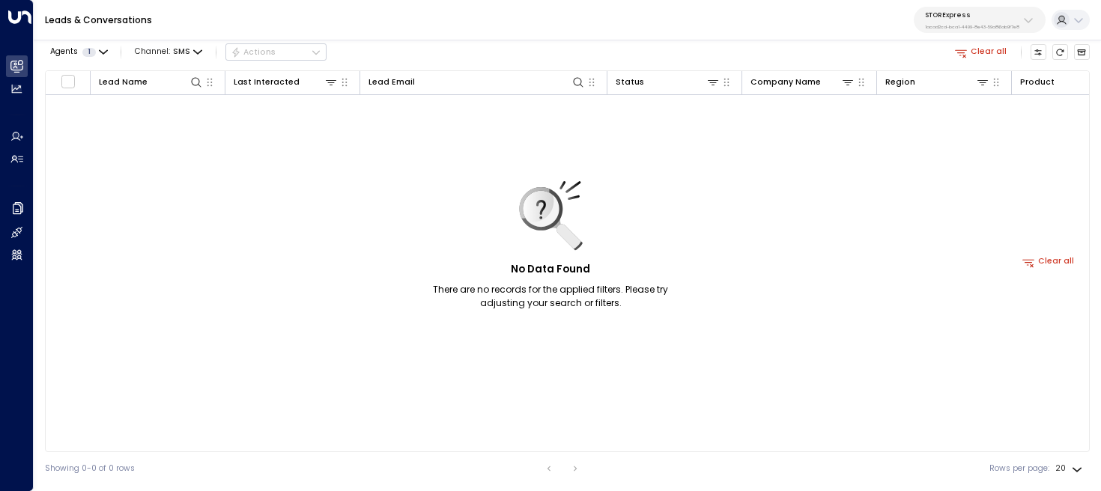
click at [176, 100] on p "Email" at bounding box center [160, 97] width 36 height 7
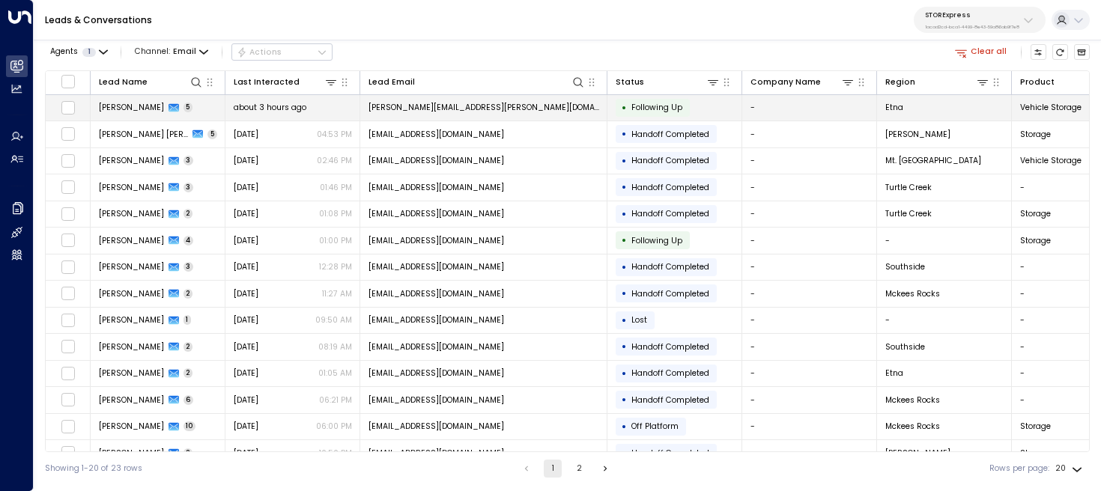
click at [186, 109] on td "David Ondek 5" at bounding box center [158, 108] width 135 height 26
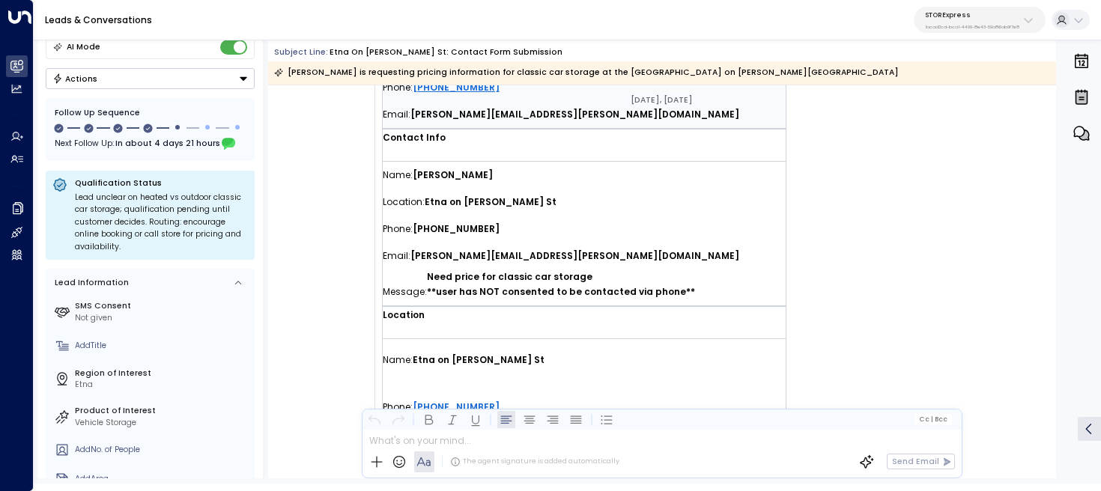
scroll to position [391, 0]
drag, startPoint x: 494, startPoint y: 229, endPoint x: 428, endPoint y: 227, distance: 66.7
click at [428, 227] on div "Phone: 412-401-4204" at bounding box center [584, 228] width 403 height 27
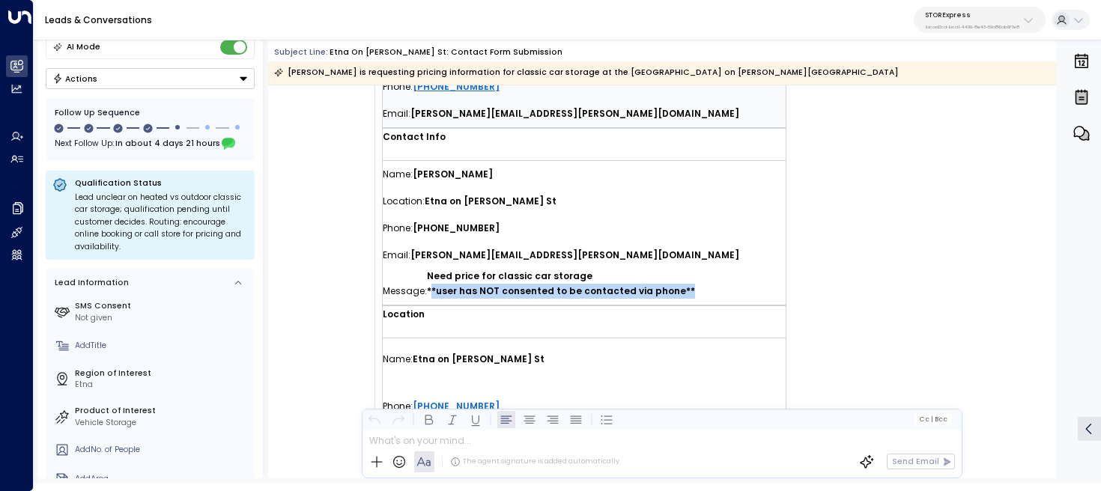
drag, startPoint x: 430, startPoint y: 289, endPoint x: 698, endPoint y: 288, distance: 268.1
click at [698, 288] on div "Message: Need price for classic car storage **user has NOT consented to be cont…" at bounding box center [584, 287] width 403 height 36
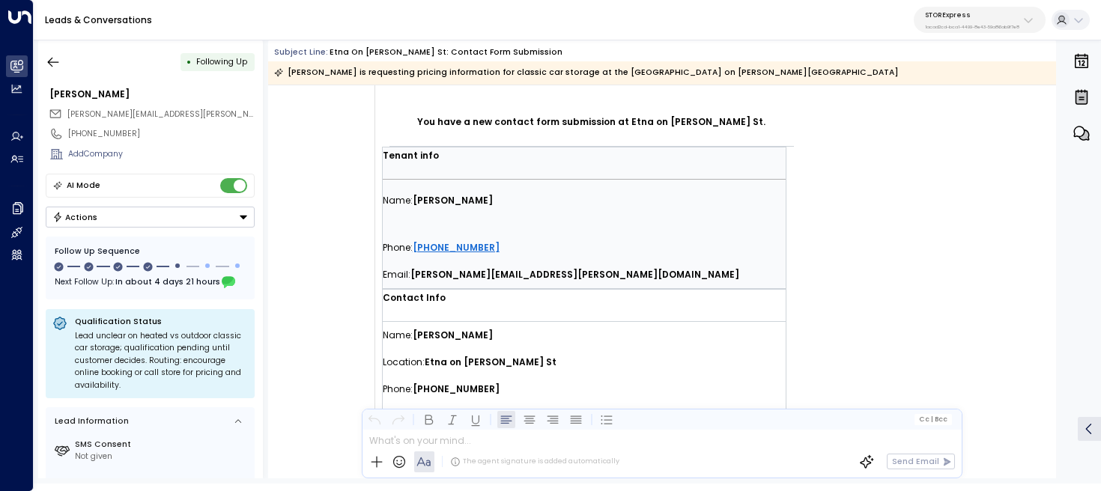
scroll to position [201, 0]
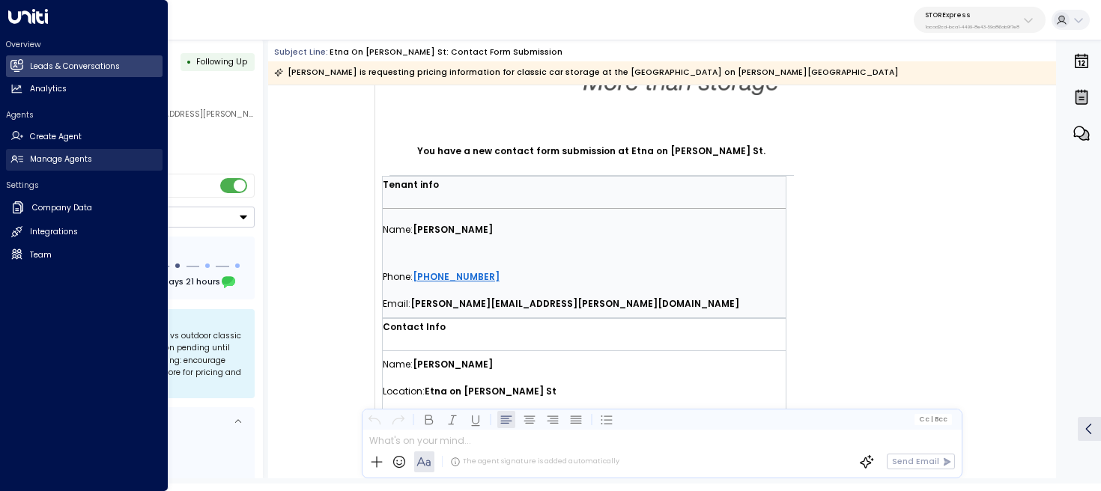
click at [23, 167] on link "Manage Agents Manage Agents" at bounding box center [84, 160] width 157 height 22
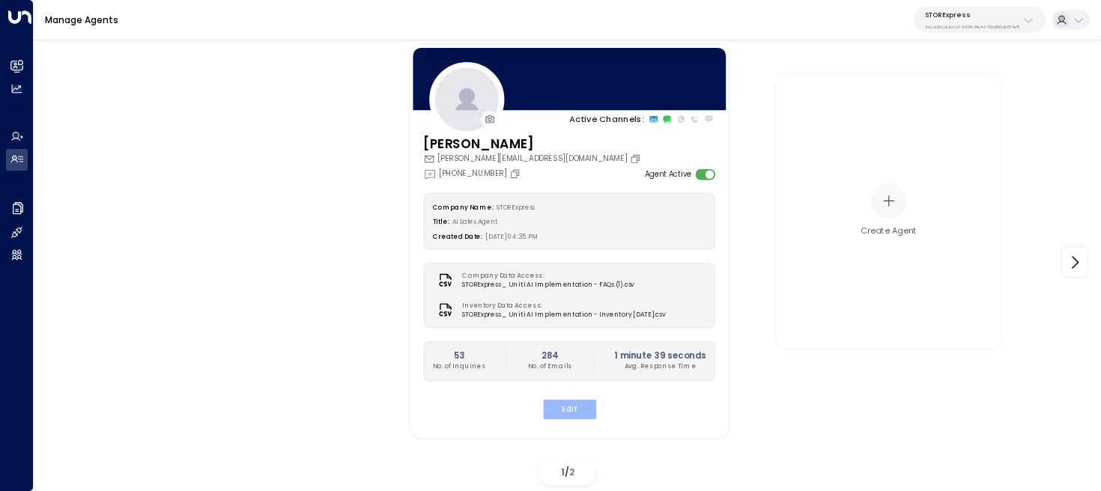
click at [573, 418] on button "Edit" at bounding box center [568, 409] width 53 height 19
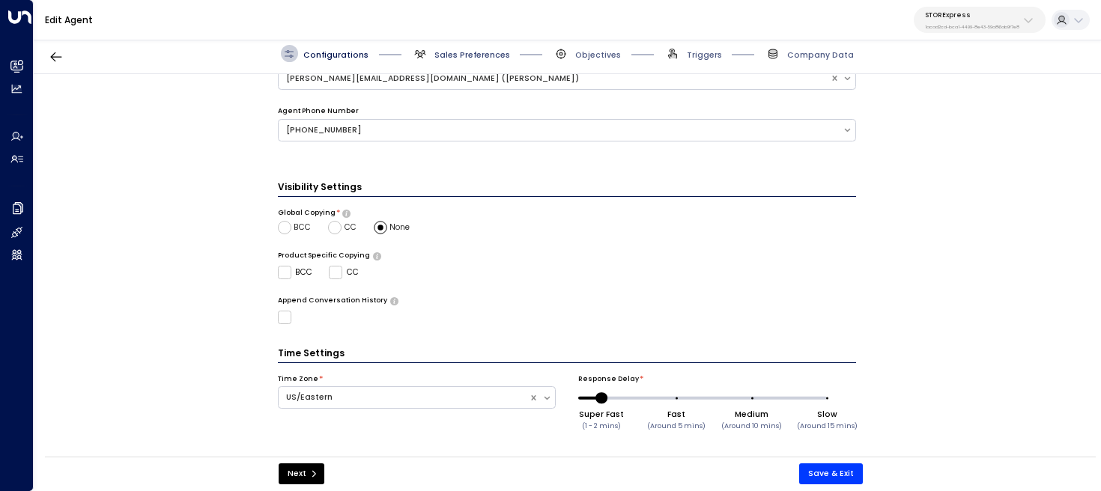
click at [473, 54] on span "Sales Preferences" at bounding box center [472, 54] width 76 height 11
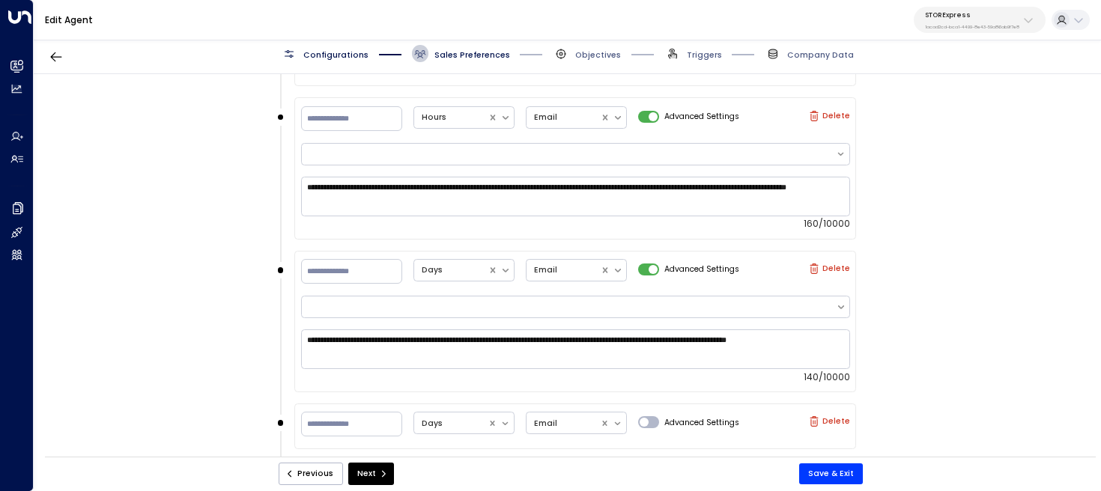
scroll to position [1087, 0]
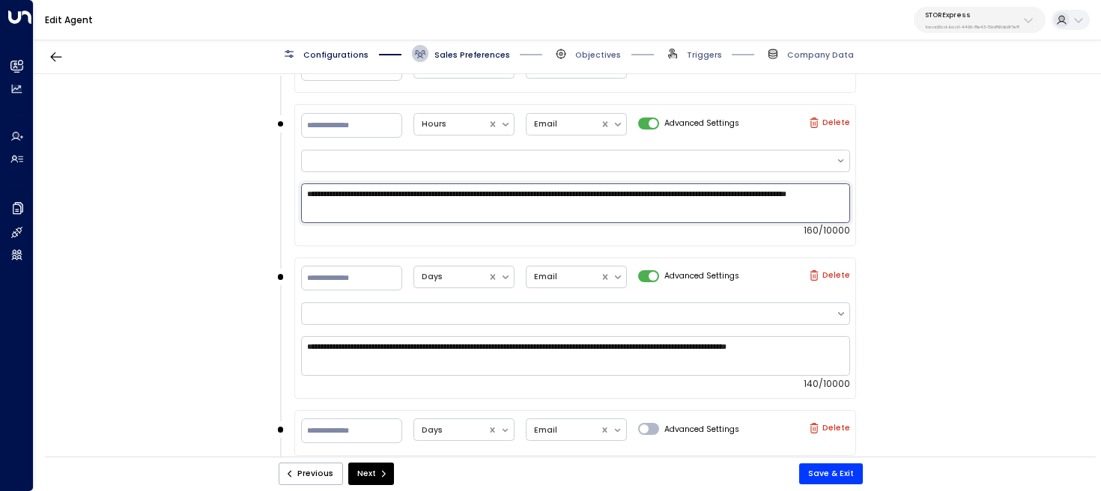
click at [438, 204] on textarea "**********" at bounding box center [575, 203] width 549 height 40
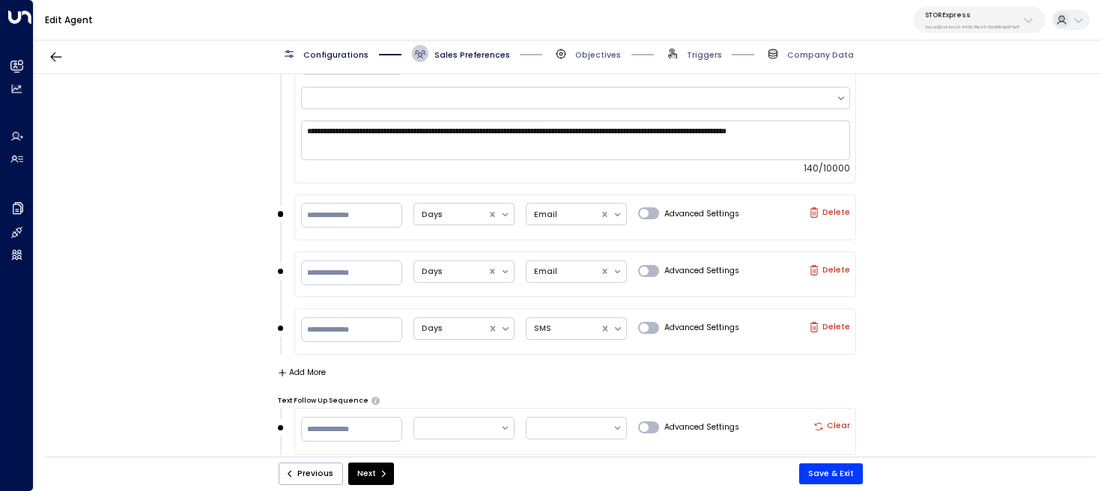
scroll to position [1331, 0]
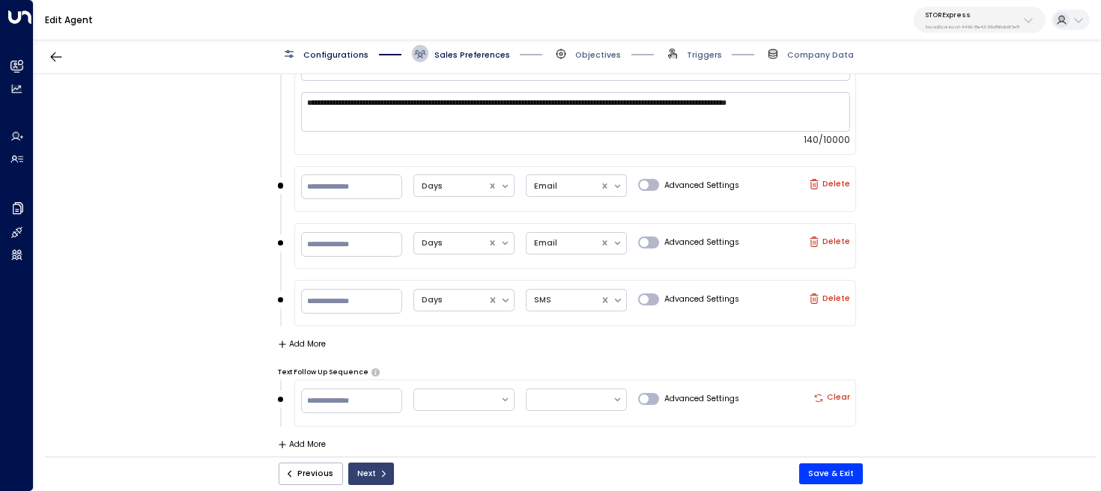
click at [379, 475] on icon "submit" at bounding box center [383, 474] width 9 height 9
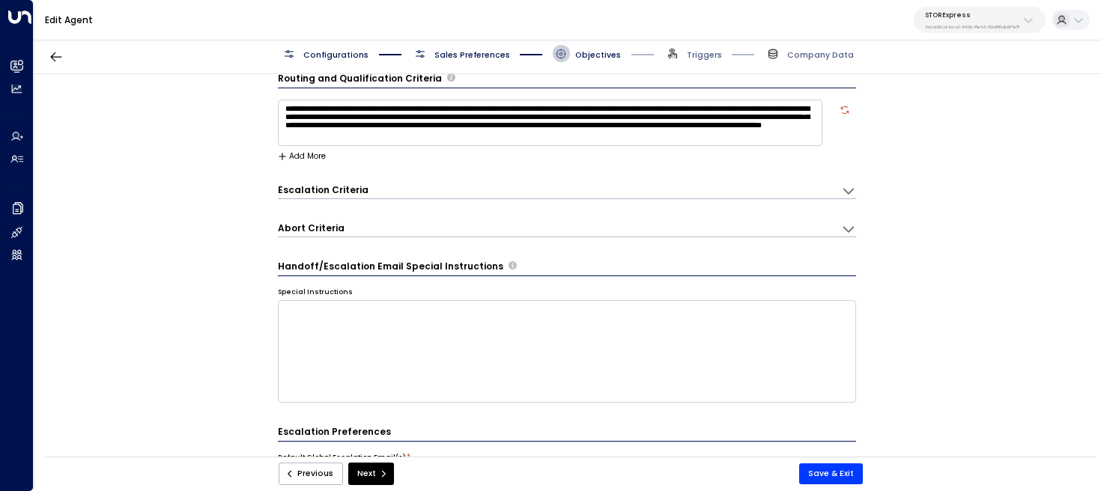
scroll to position [16, 0]
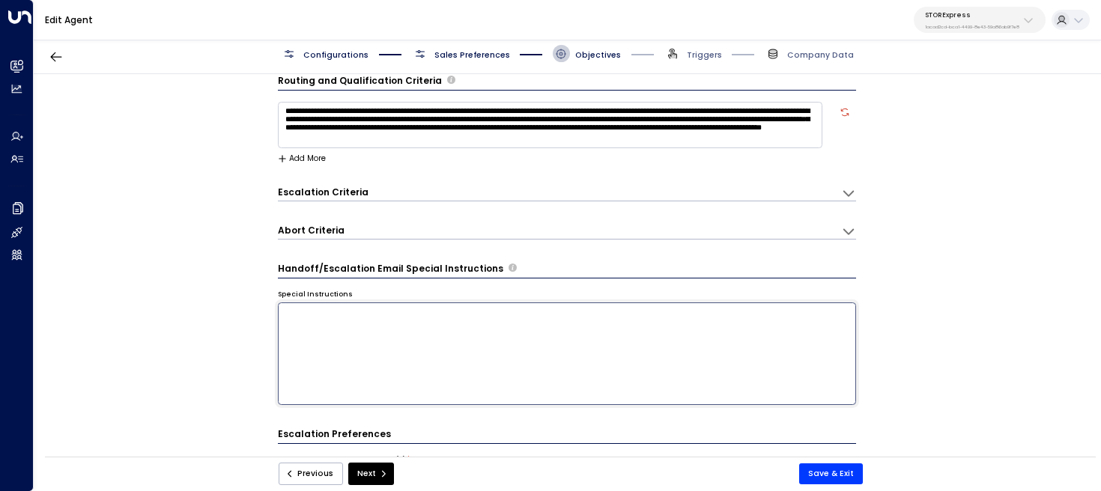
click at [526, 306] on textarea at bounding box center [567, 354] width 579 height 103
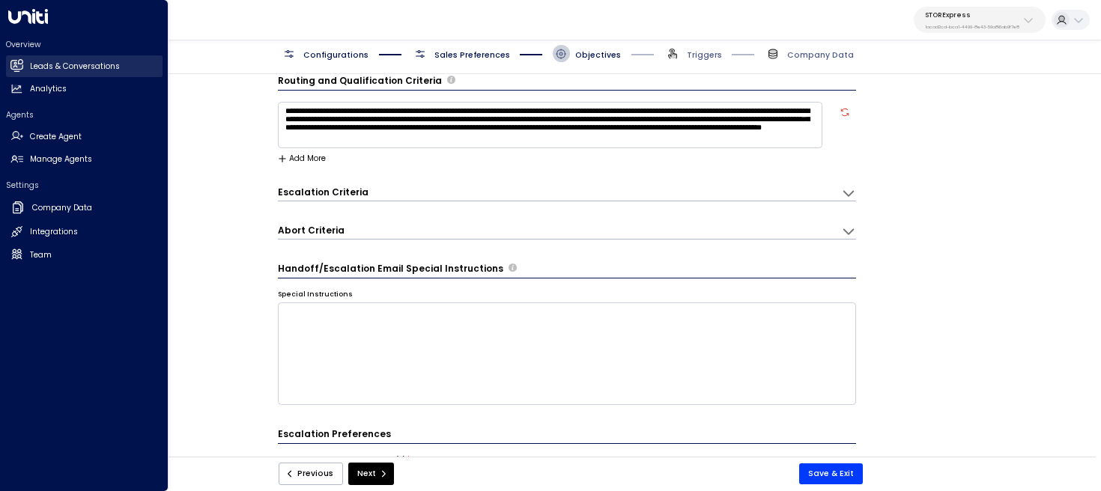
click at [35, 71] on h2 "Leads & Conversations" at bounding box center [75, 67] width 90 height 12
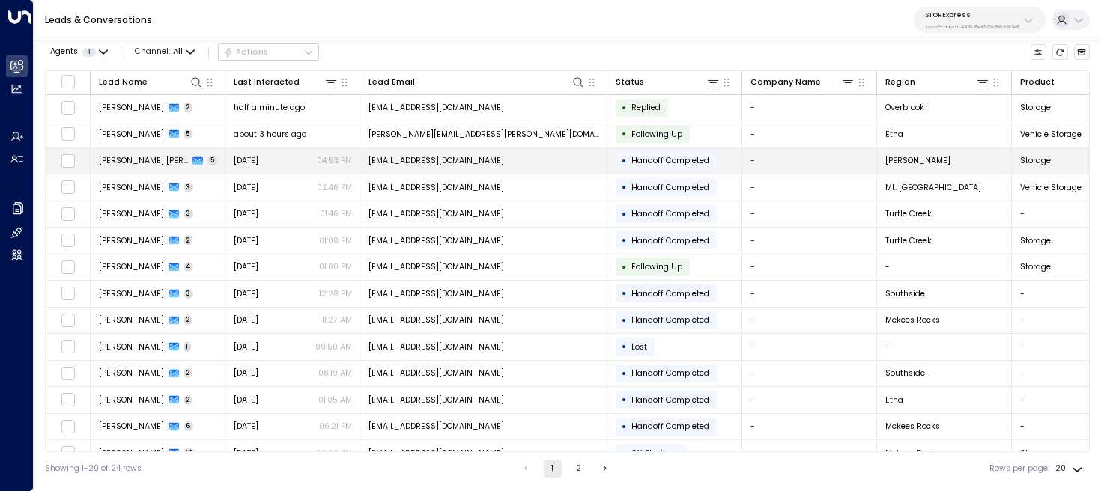
click at [274, 168] on td "Yesterday 04:53 PM" at bounding box center [292, 161] width 135 height 26
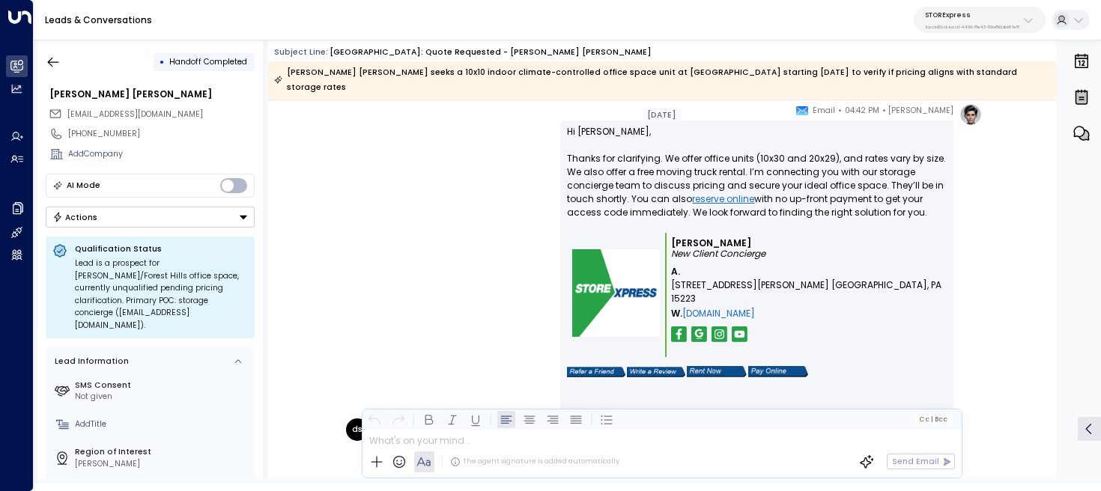
scroll to position [1444, 0]
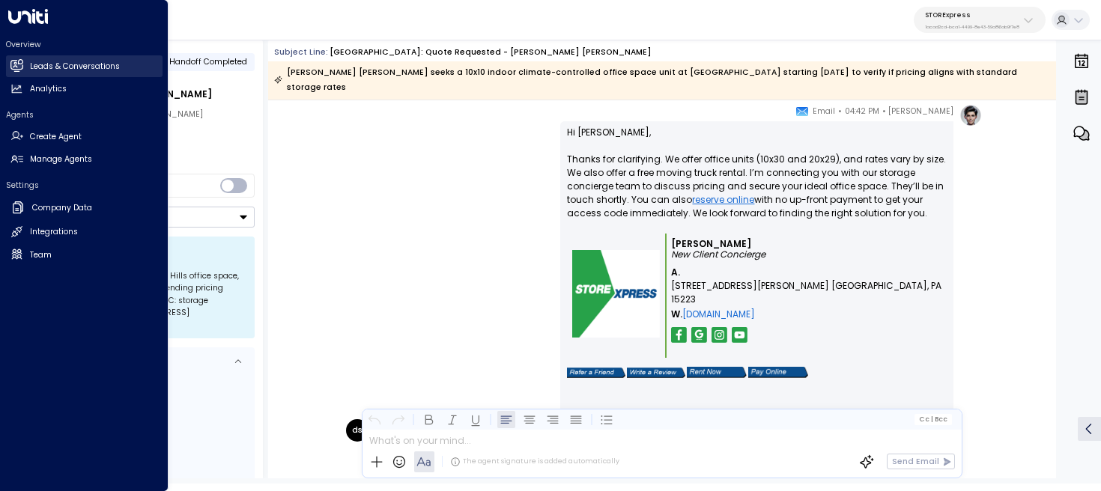
click at [14, 72] on link "Leads & Conversations Leads & Conversations" at bounding box center [84, 66] width 157 height 22
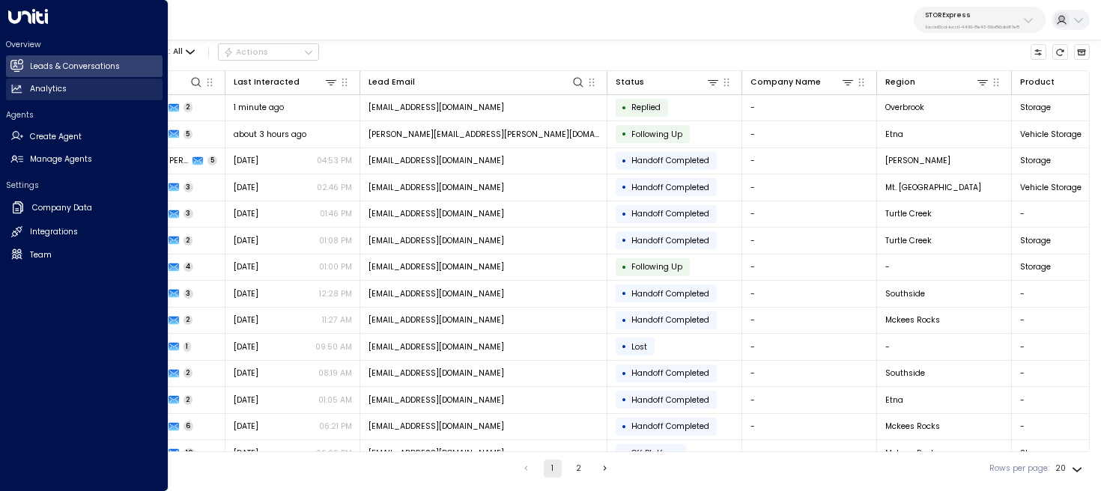
click at [93, 83] on link "Analytics Analytics" at bounding box center [84, 90] width 157 height 22
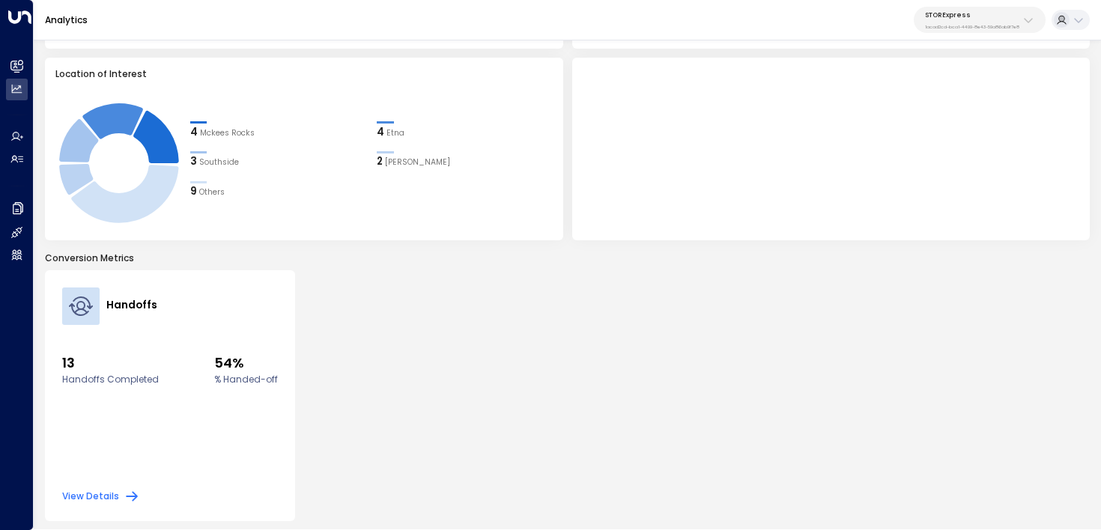
scroll to position [418, 0]
click at [947, 16] on p "STORExpress" at bounding box center [972, 14] width 94 height 9
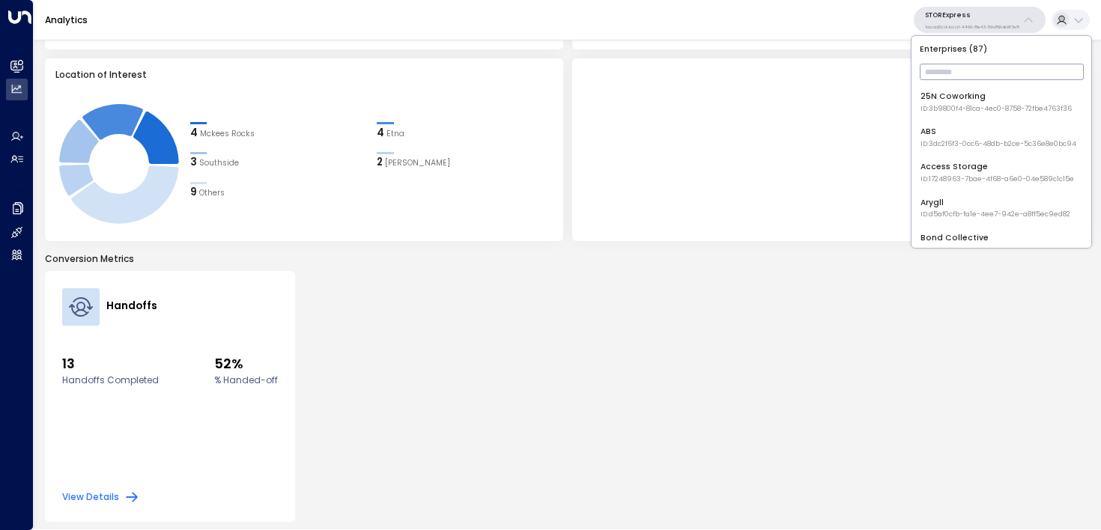
click at [959, 79] on input "text" at bounding box center [1002, 72] width 164 height 24
type input "*"
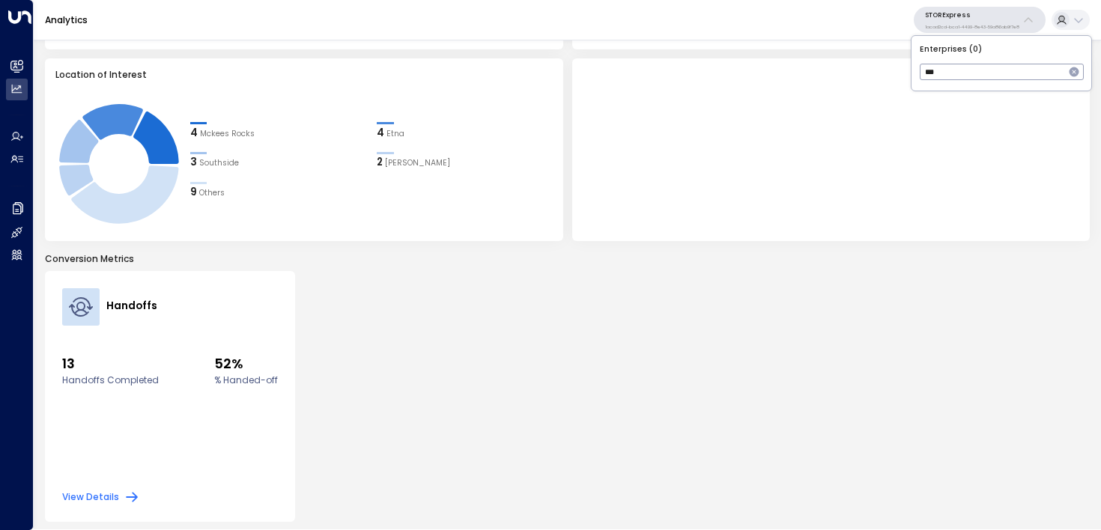
type input "****"
click at [943, 116] on li "U Store It ID: 58c4b32c-92b1-4356-be9b-1247e2c02228" at bounding box center [1001, 102] width 171 height 32
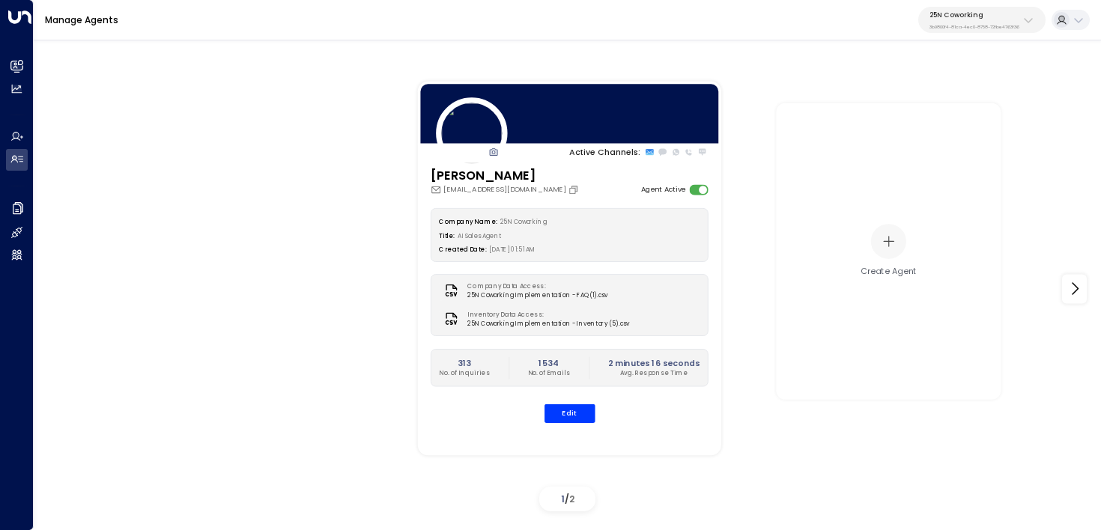
click at [970, 22] on div "25N Coworking 3b9800f4-81ca-4ec0-8758-72fbe4763f36" at bounding box center [974, 19] width 90 height 19
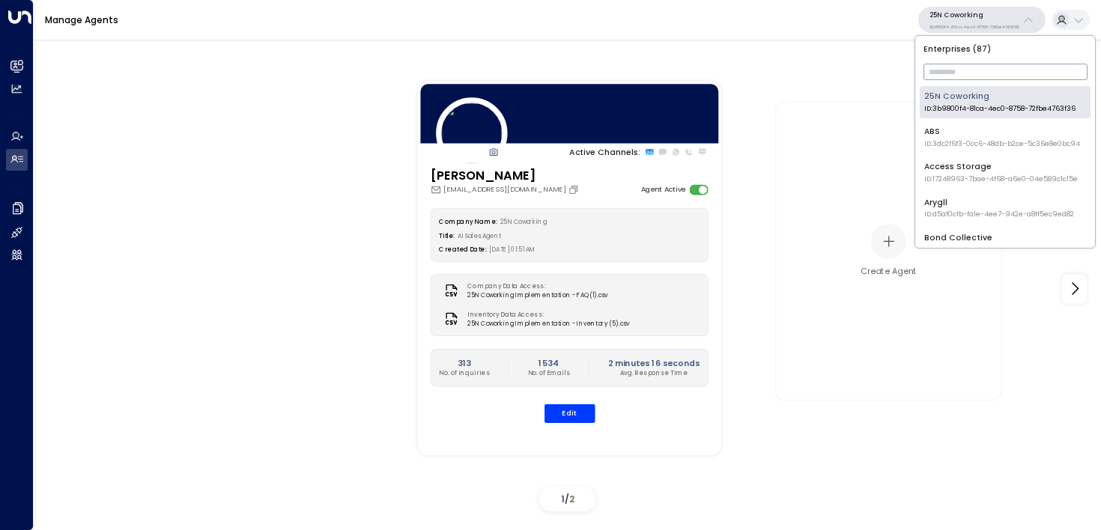
click at [967, 62] on input "text" at bounding box center [1005, 72] width 164 height 24
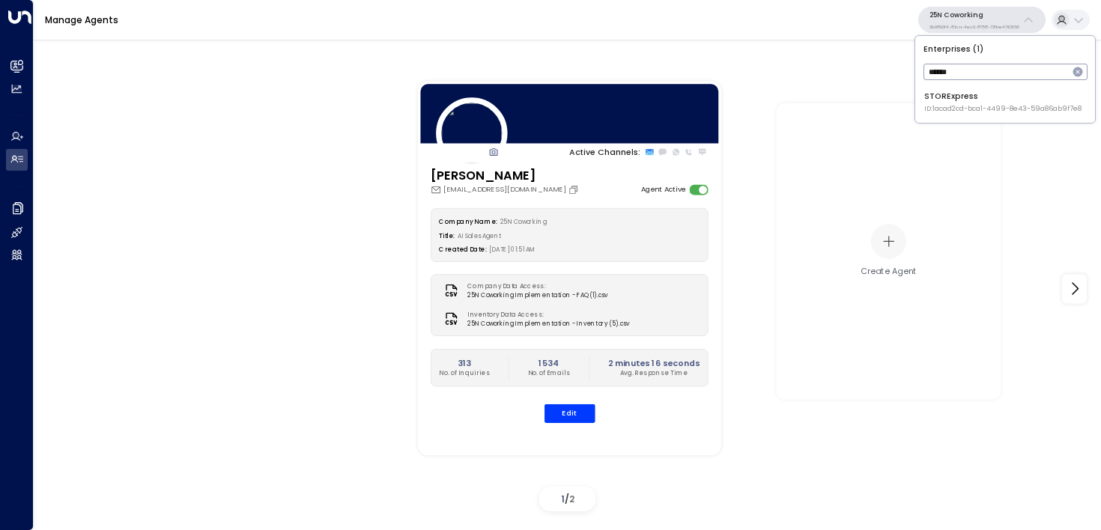
type input "******"
click at [943, 106] on span "ID: 1acad2cd-bca1-4499-8e43-59a86ab9f7e8" at bounding box center [1002, 109] width 157 height 10
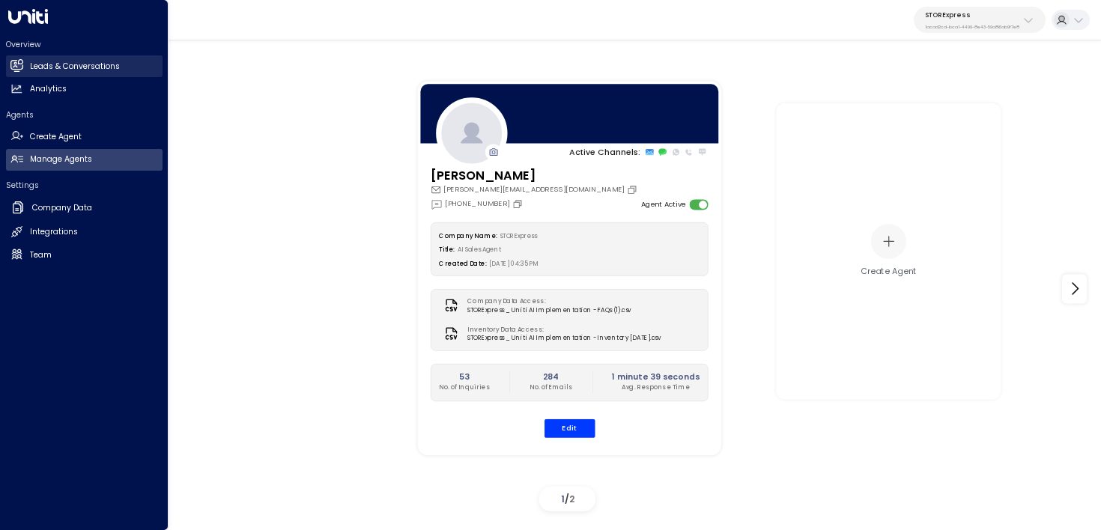
click at [31, 64] on h2 "Leads & Conversations" at bounding box center [75, 67] width 90 height 12
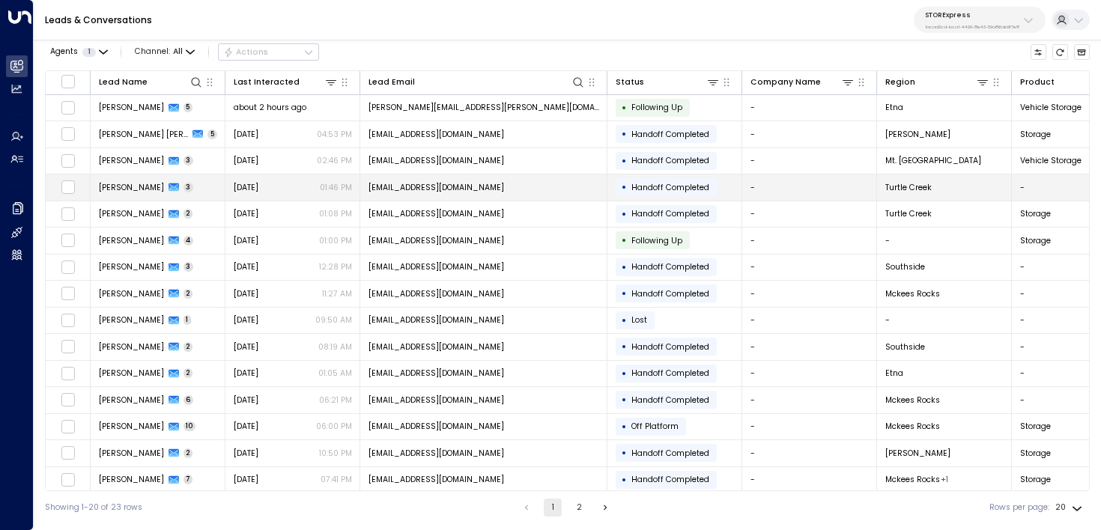
click at [318, 190] on div "[DATE] 01:46 PM" at bounding box center [293, 187] width 118 height 11
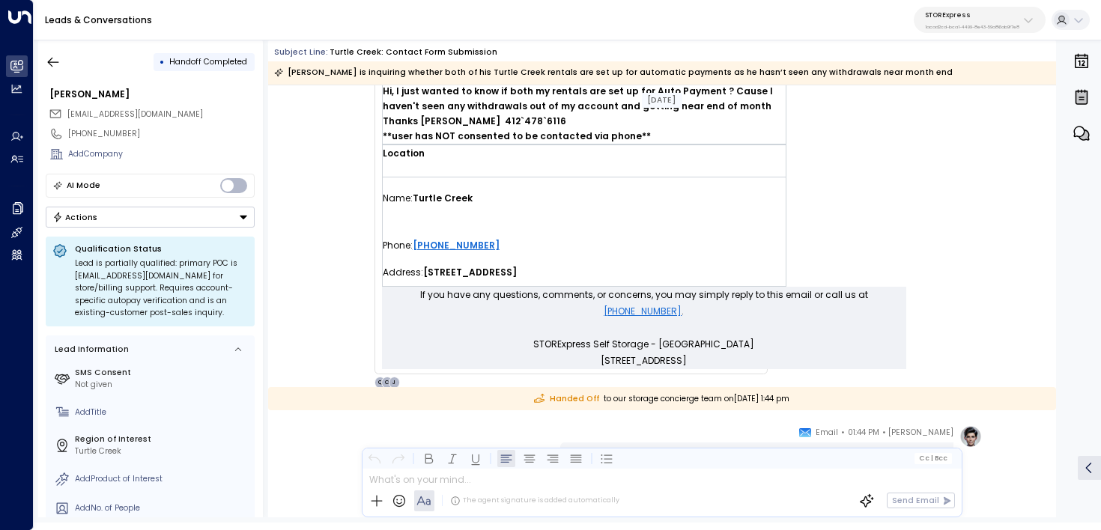
scroll to position [468, 0]
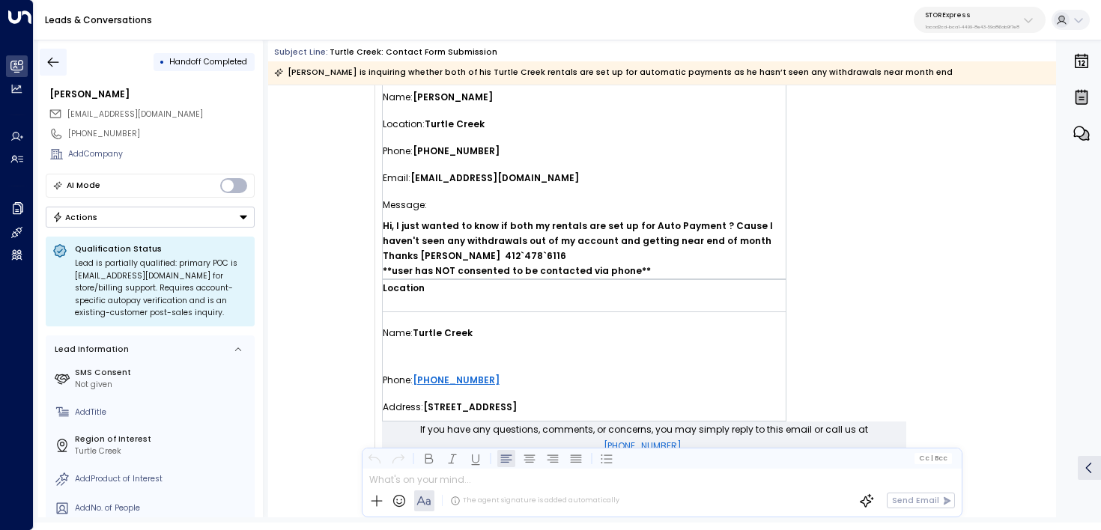
click at [52, 64] on icon "button" at bounding box center [53, 62] width 15 height 15
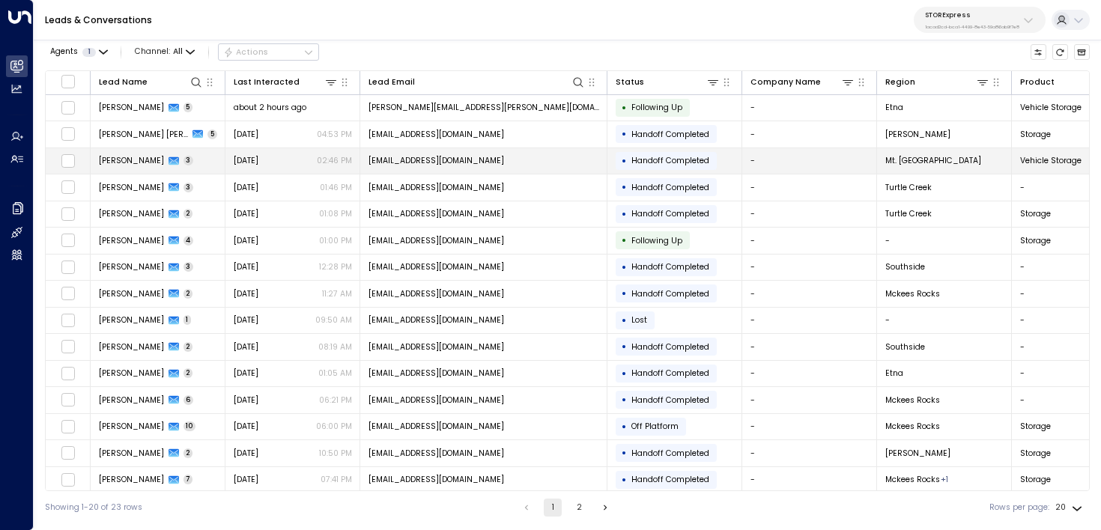
click at [172, 162] on td "[PERSON_NAME] 3" at bounding box center [158, 161] width 135 height 26
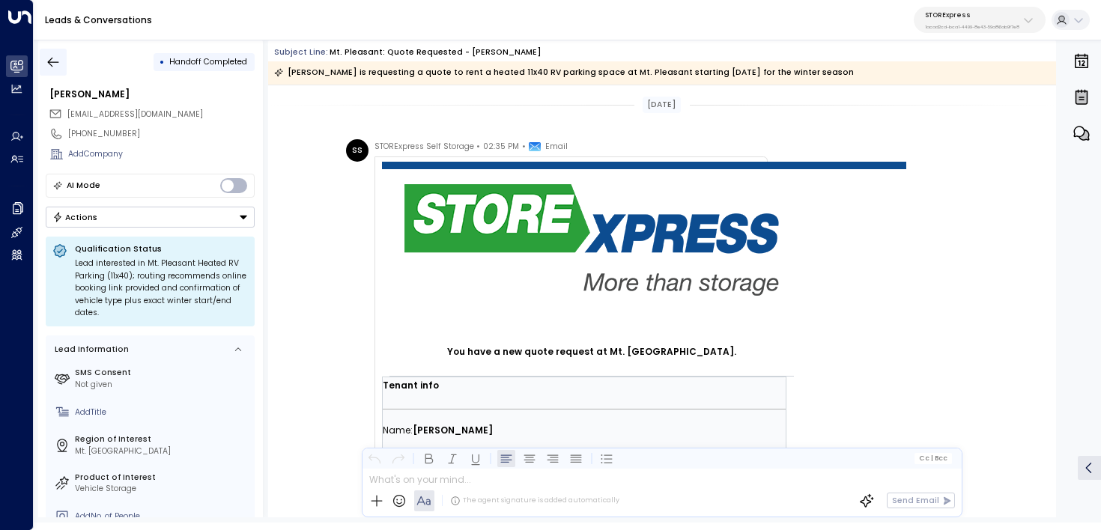
click at [51, 51] on button "button" at bounding box center [53, 62] width 27 height 27
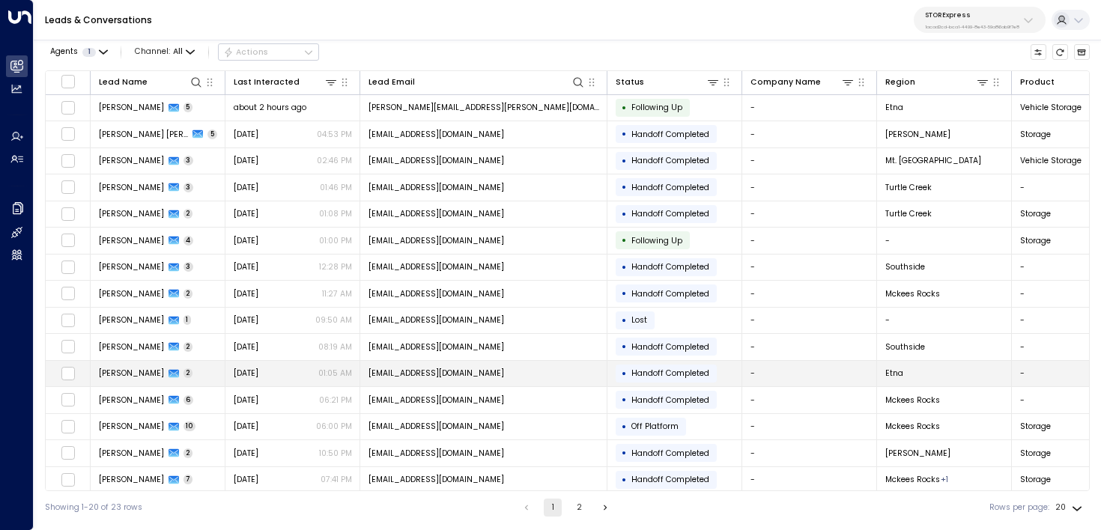
click at [190, 362] on td "[PERSON_NAME] 2" at bounding box center [158, 374] width 135 height 26
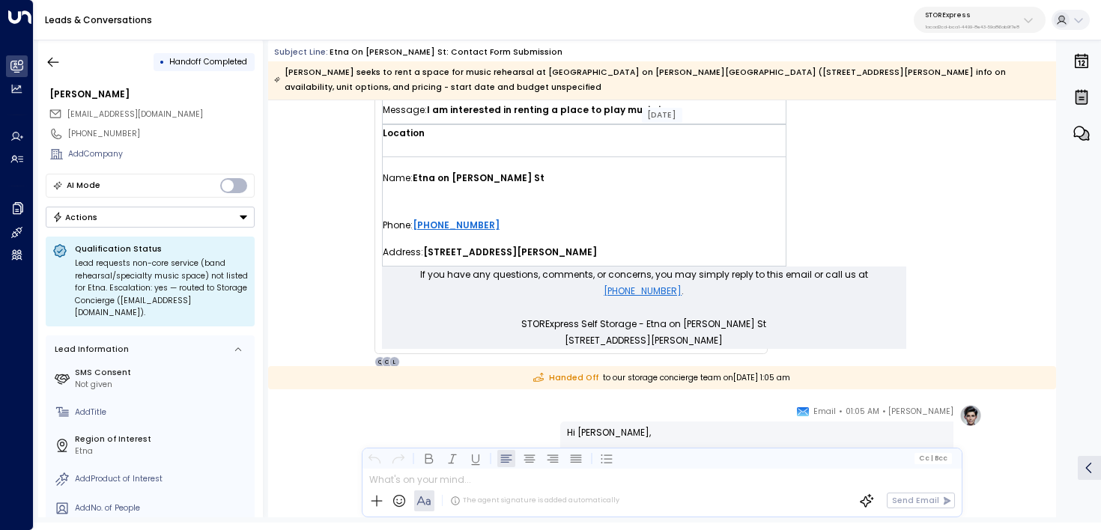
scroll to position [548, 0]
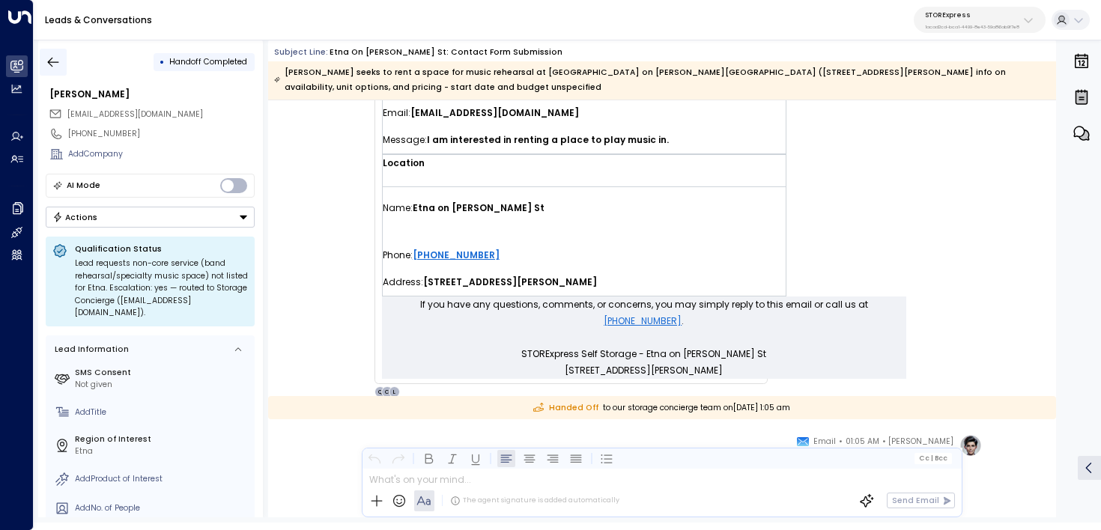
click at [60, 57] on icon "button" at bounding box center [53, 62] width 15 height 15
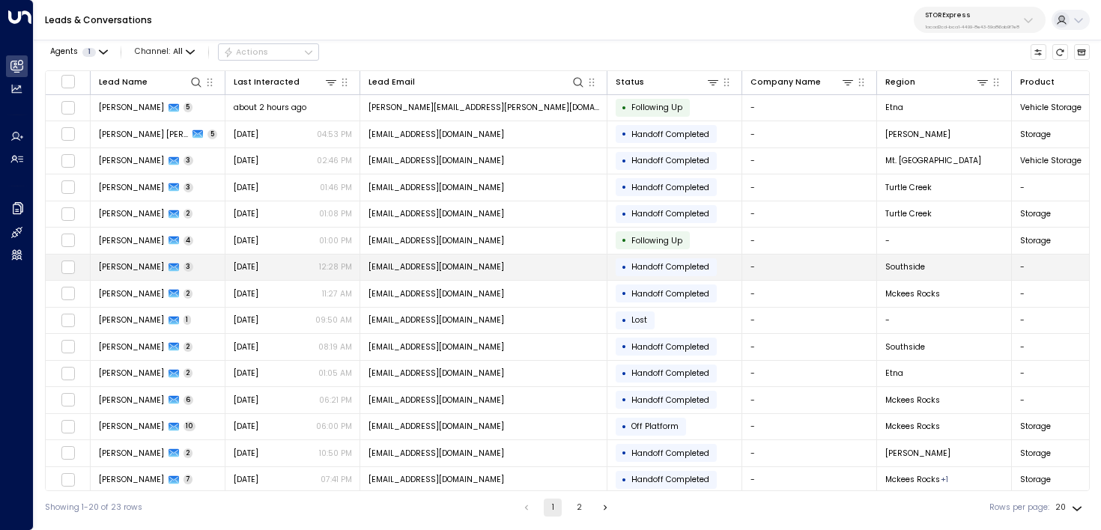
click at [213, 266] on td "[PERSON_NAME] 3" at bounding box center [158, 268] width 135 height 26
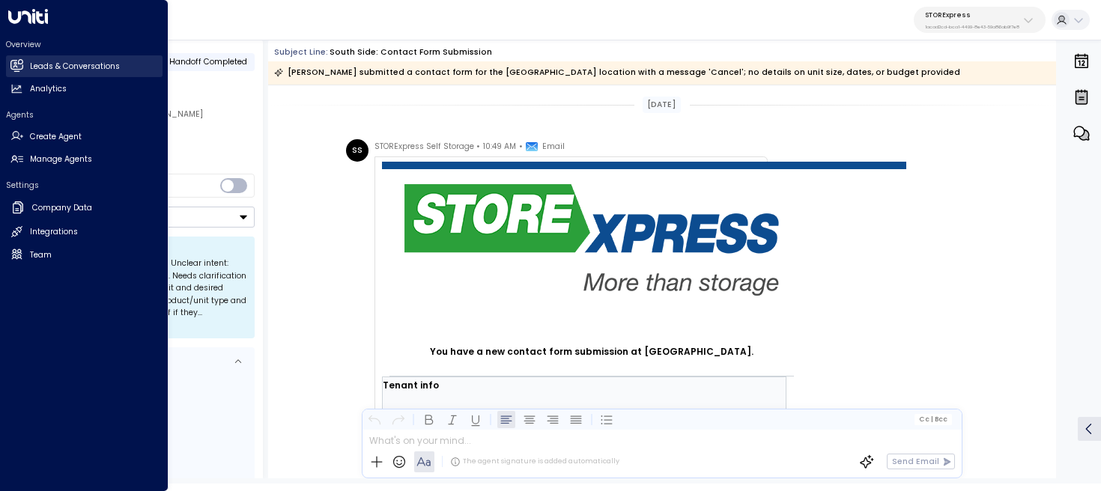
click at [25, 71] on link "Leads & Conversations Leads & Conversations" at bounding box center [84, 66] width 157 height 22
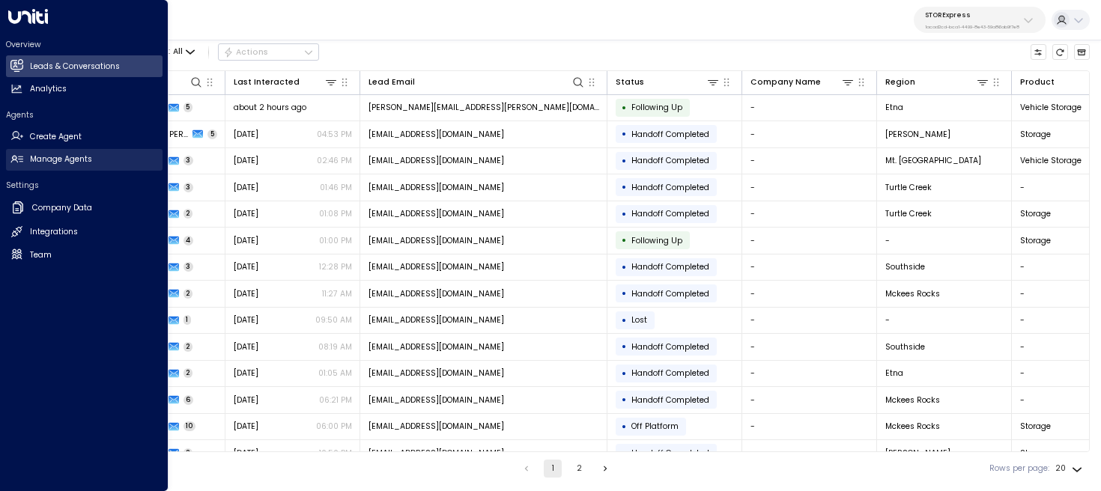
click at [49, 157] on h2 "Manage Agents" at bounding box center [61, 160] width 62 height 12
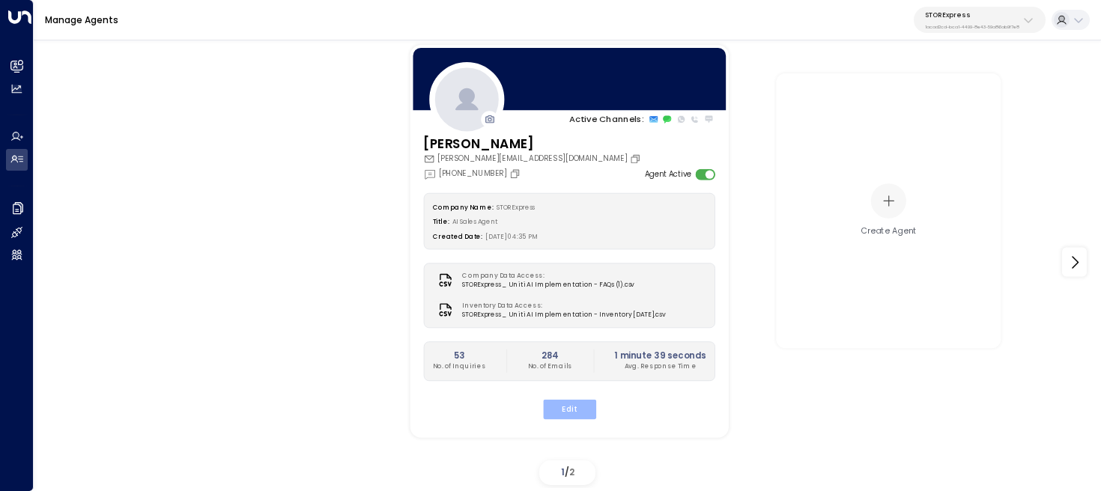
click at [574, 407] on button "Edit" at bounding box center [568, 409] width 53 height 19
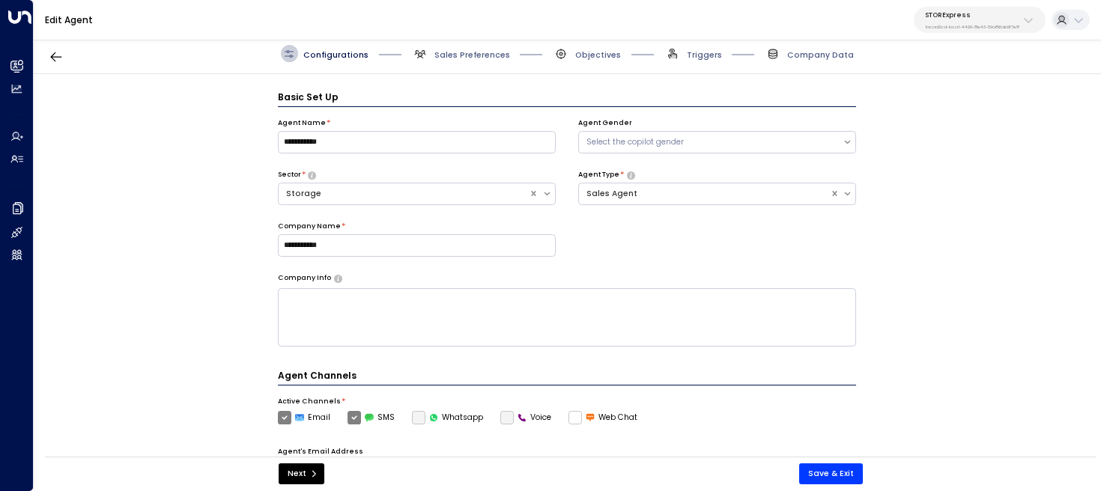
scroll to position [16, 0]
